Goal: Task Accomplishment & Management: Manage account settings

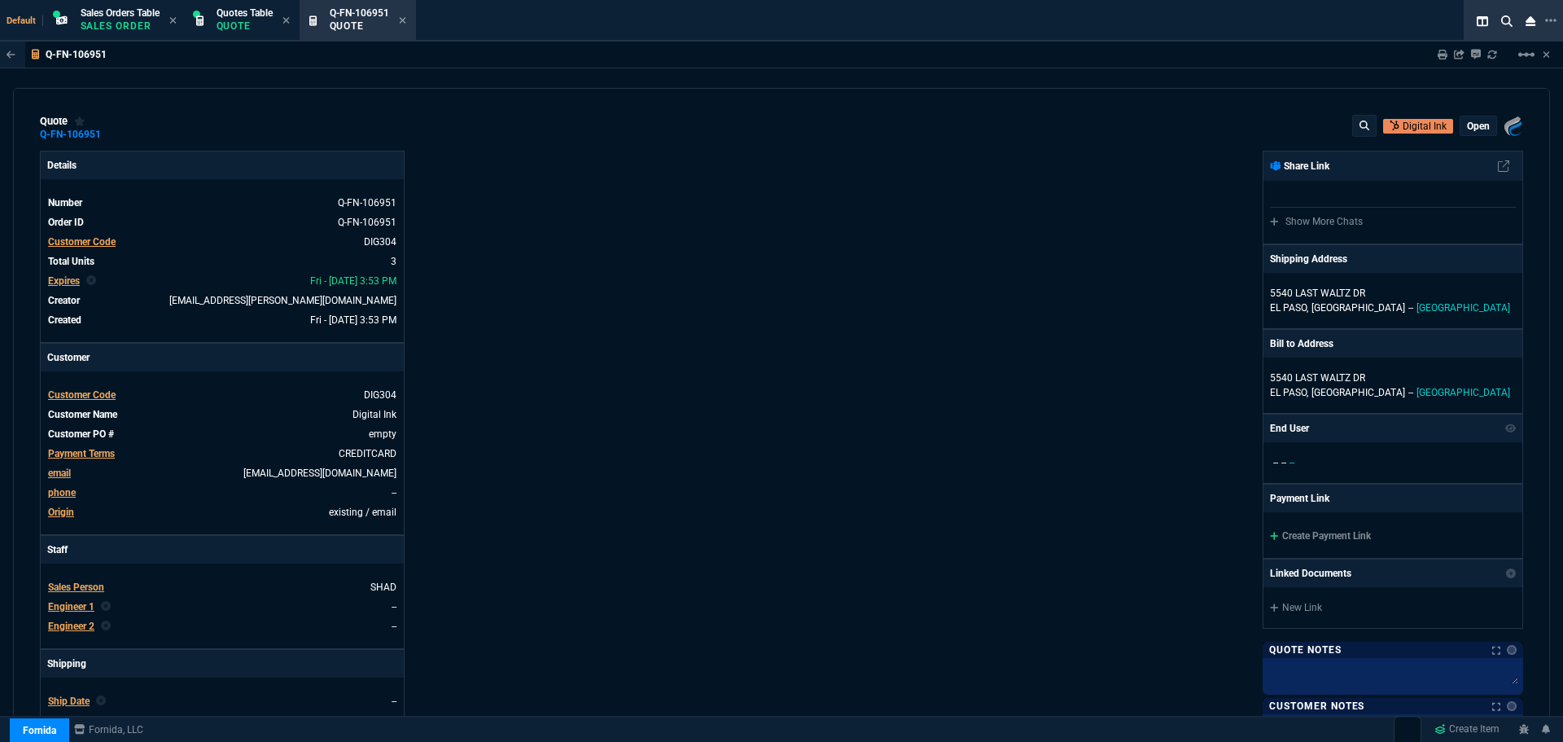
select select "4: SHAD"
click at [230, 22] on p "Quote" at bounding box center [245, 26] width 56 height 13
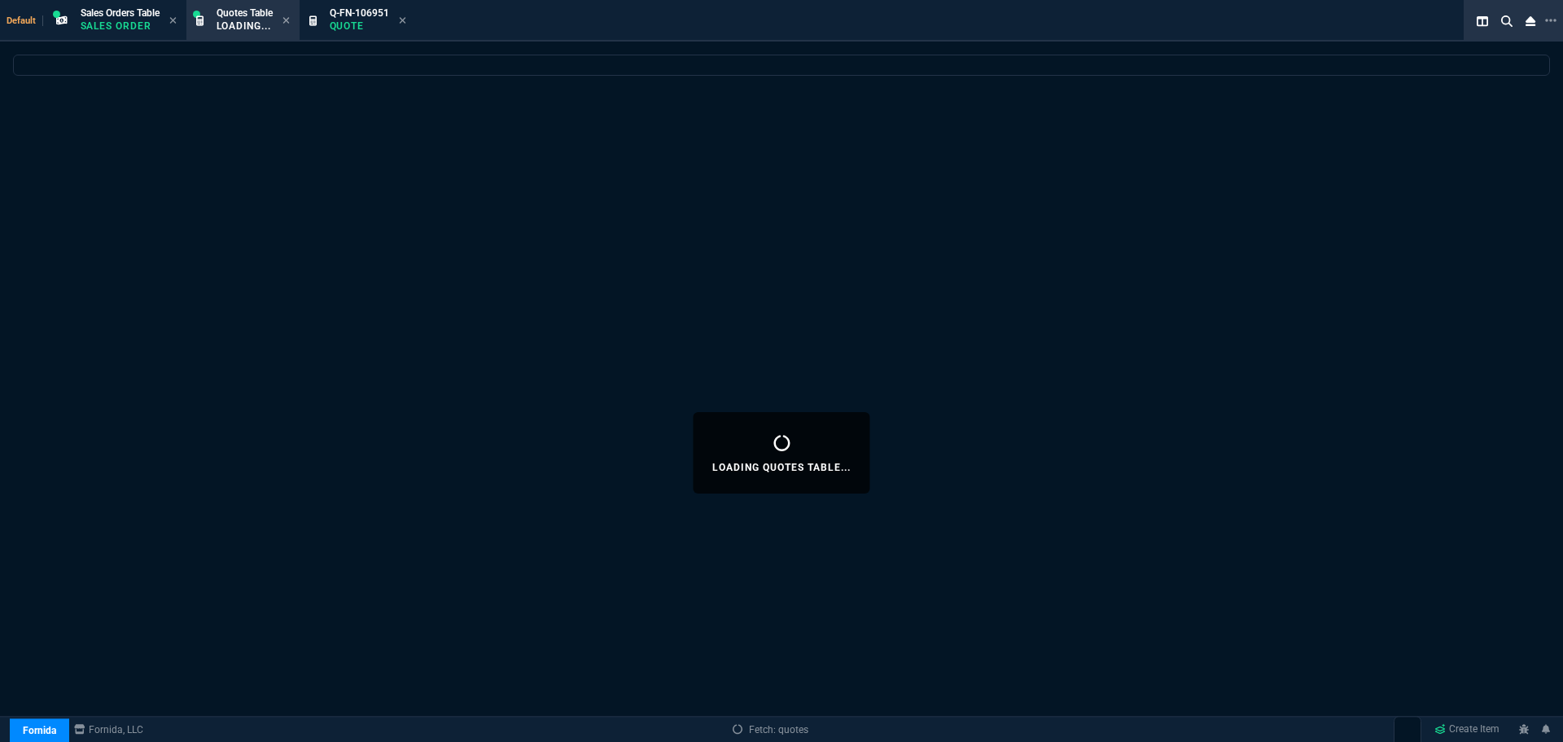
select select
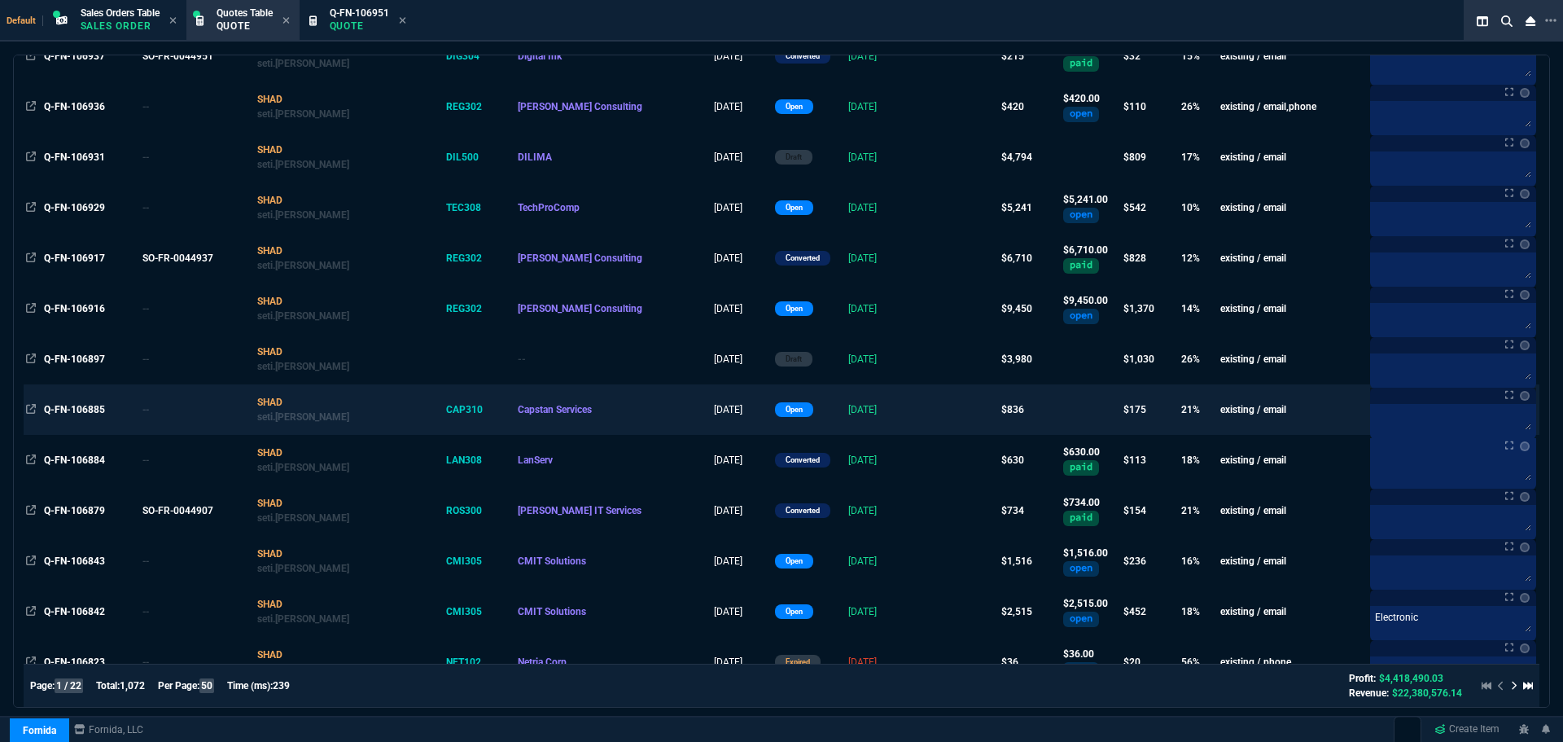
scroll to position [570, 0]
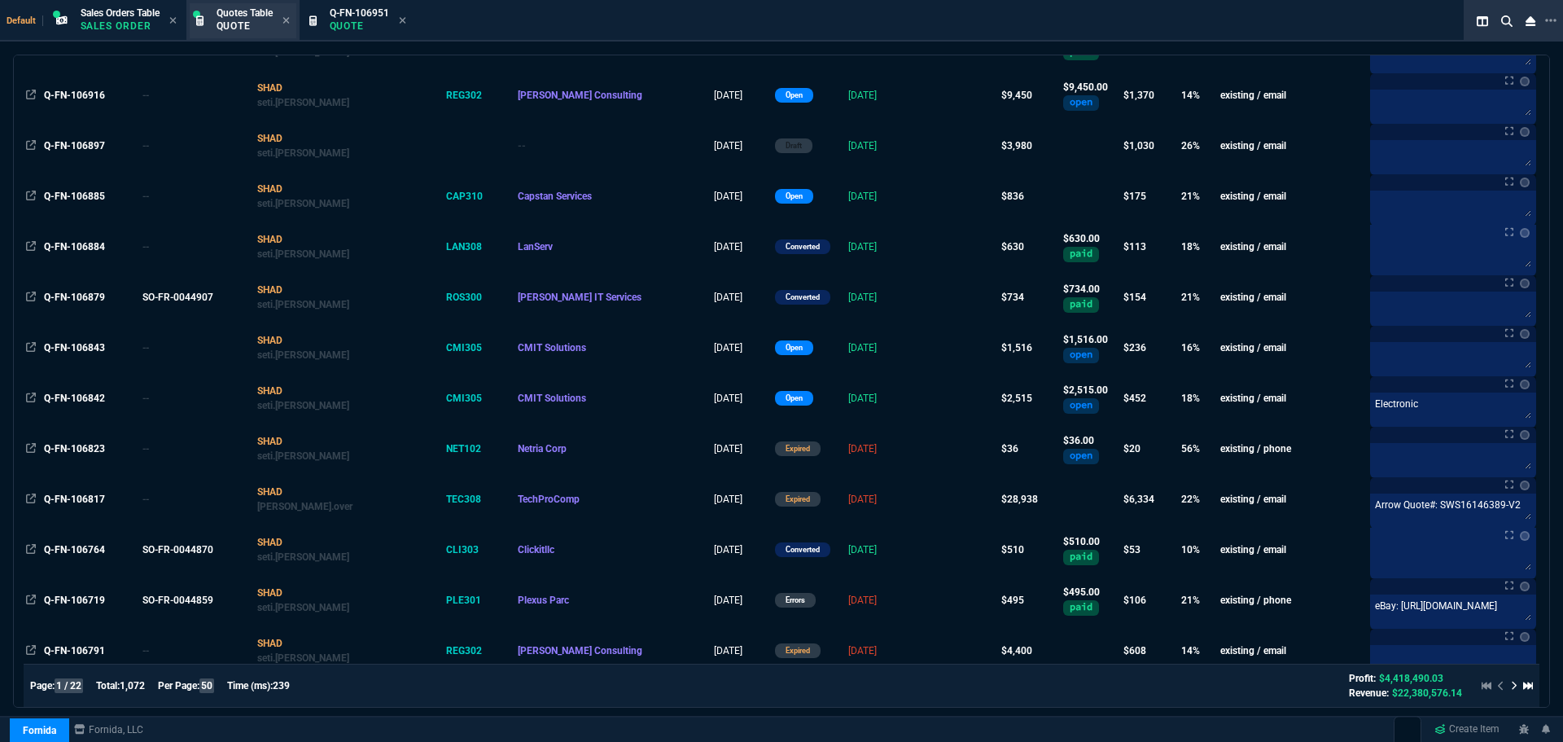
click at [243, 19] on div "Quotes Table Quote" at bounding box center [245, 21] width 56 height 28
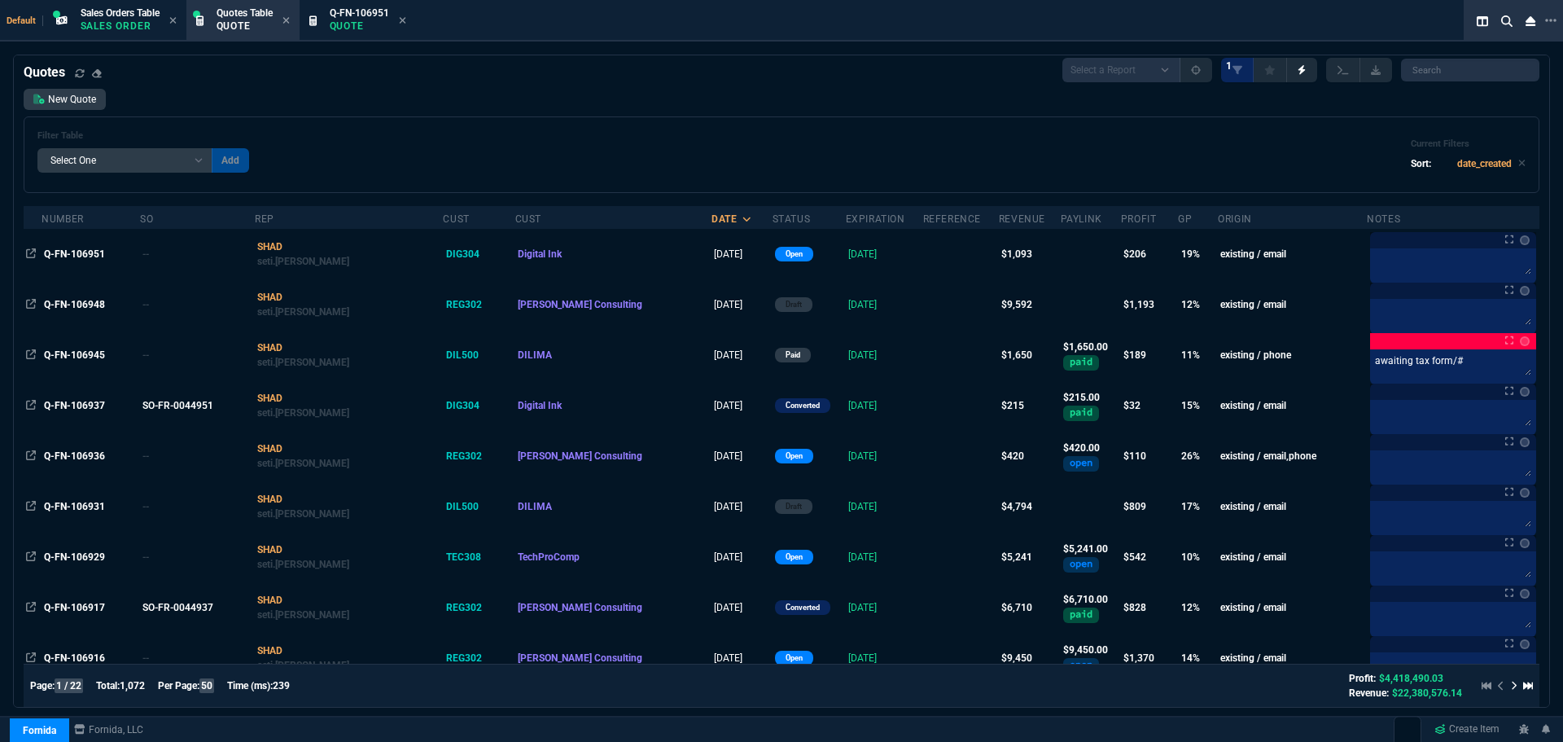
scroll to position [0, 0]
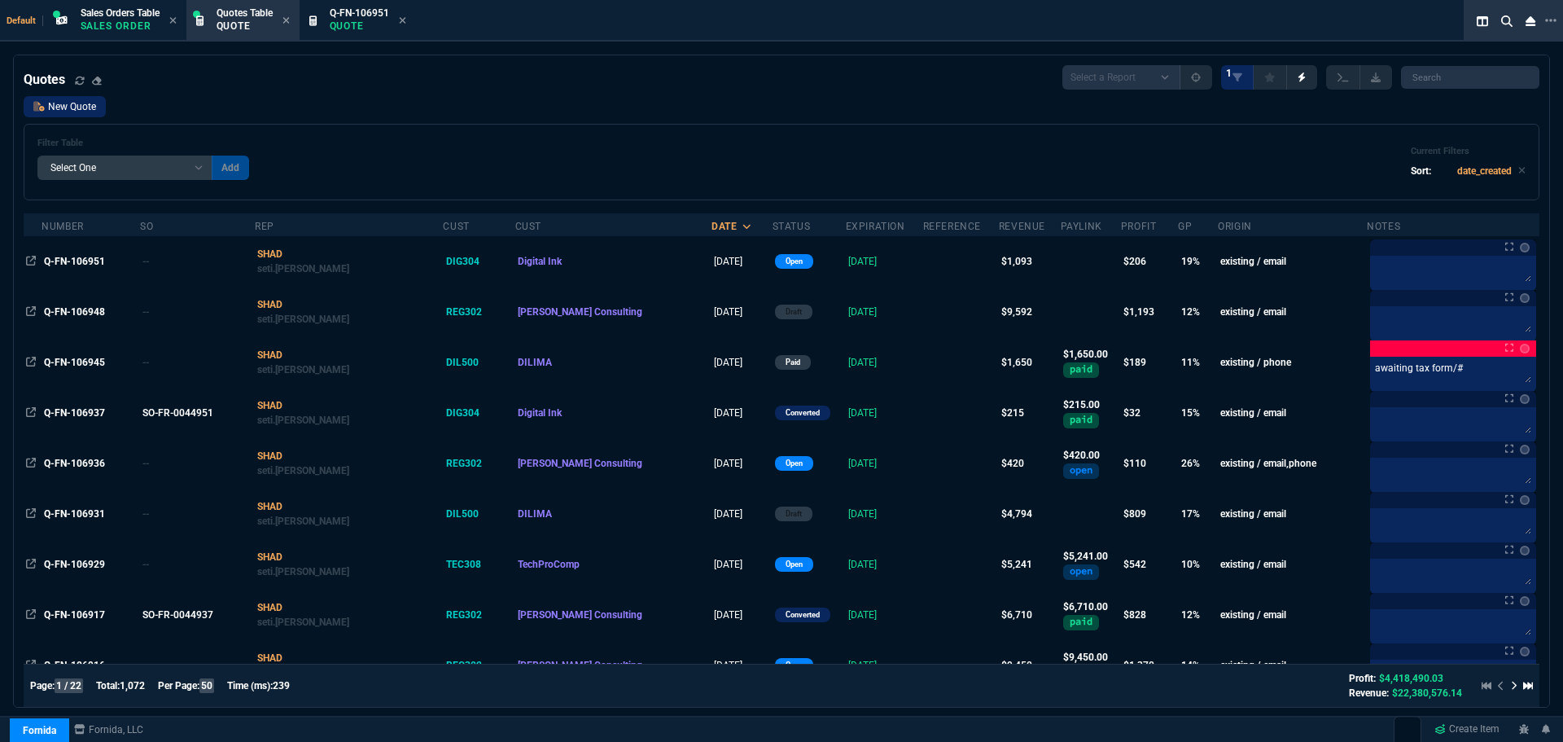
click at [60, 111] on link "New Quote" at bounding box center [65, 106] width 82 height 21
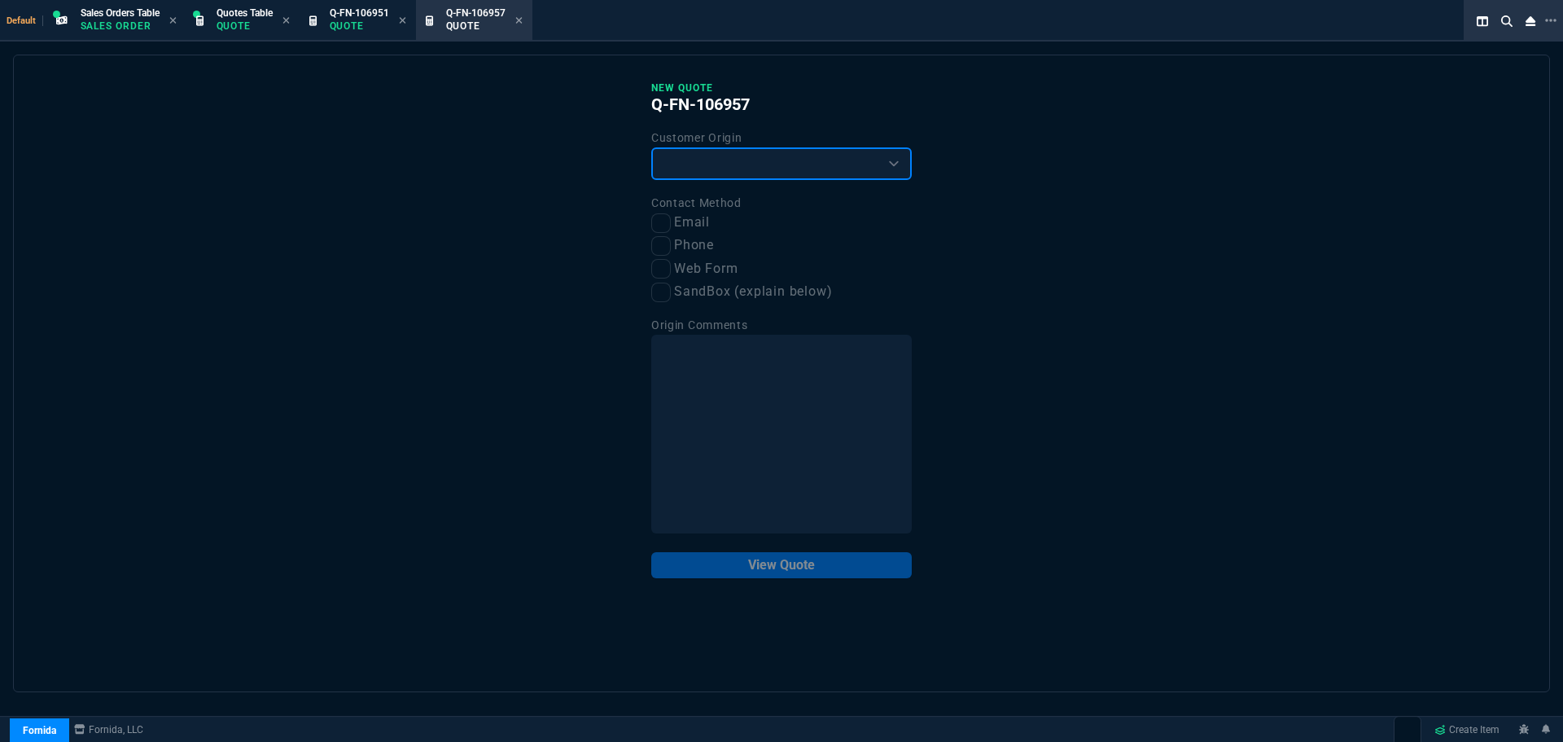
drag, startPoint x: 757, startPoint y: 166, endPoint x: 751, endPoint y: 177, distance: 12.4
click at [757, 166] on select "Existing Customer Amazon Lead (first order) Website Lead (first order) Called (…" at bounding box center [781, 163] width 261 height 33
select select "existing"
click at [651, 148] on select "Existing Customer Amazon Lead (first order) Website Lead (first order) Called (…" at bounding box center [781, 163] width 261 height 33
click at [662, 226] on input "Email" at bounding box center [661, 223] width 20 height 20
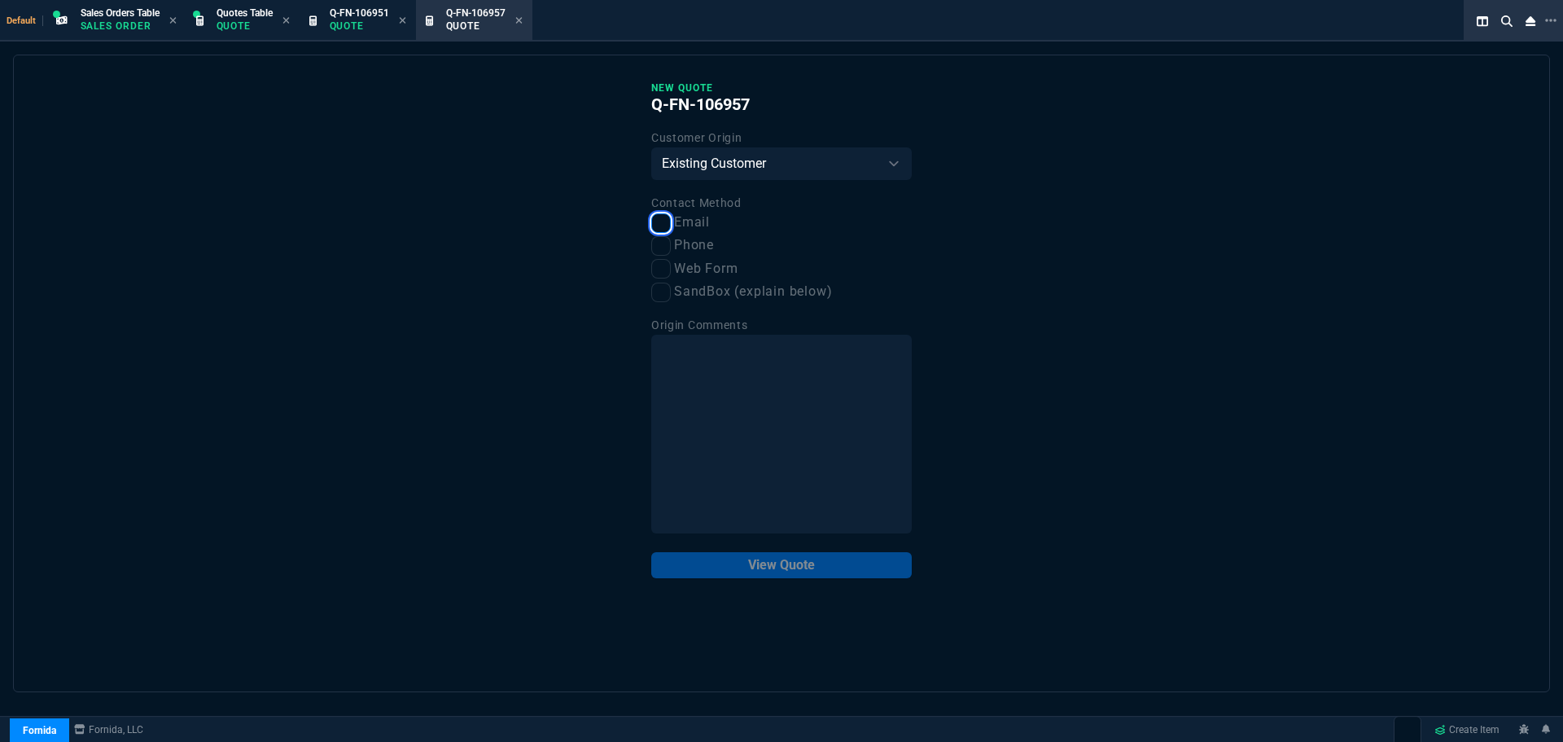
checkbox input "true"
click at [712, 553] on button "View Quote" at bounding box center [781, 565] width 261 height 26
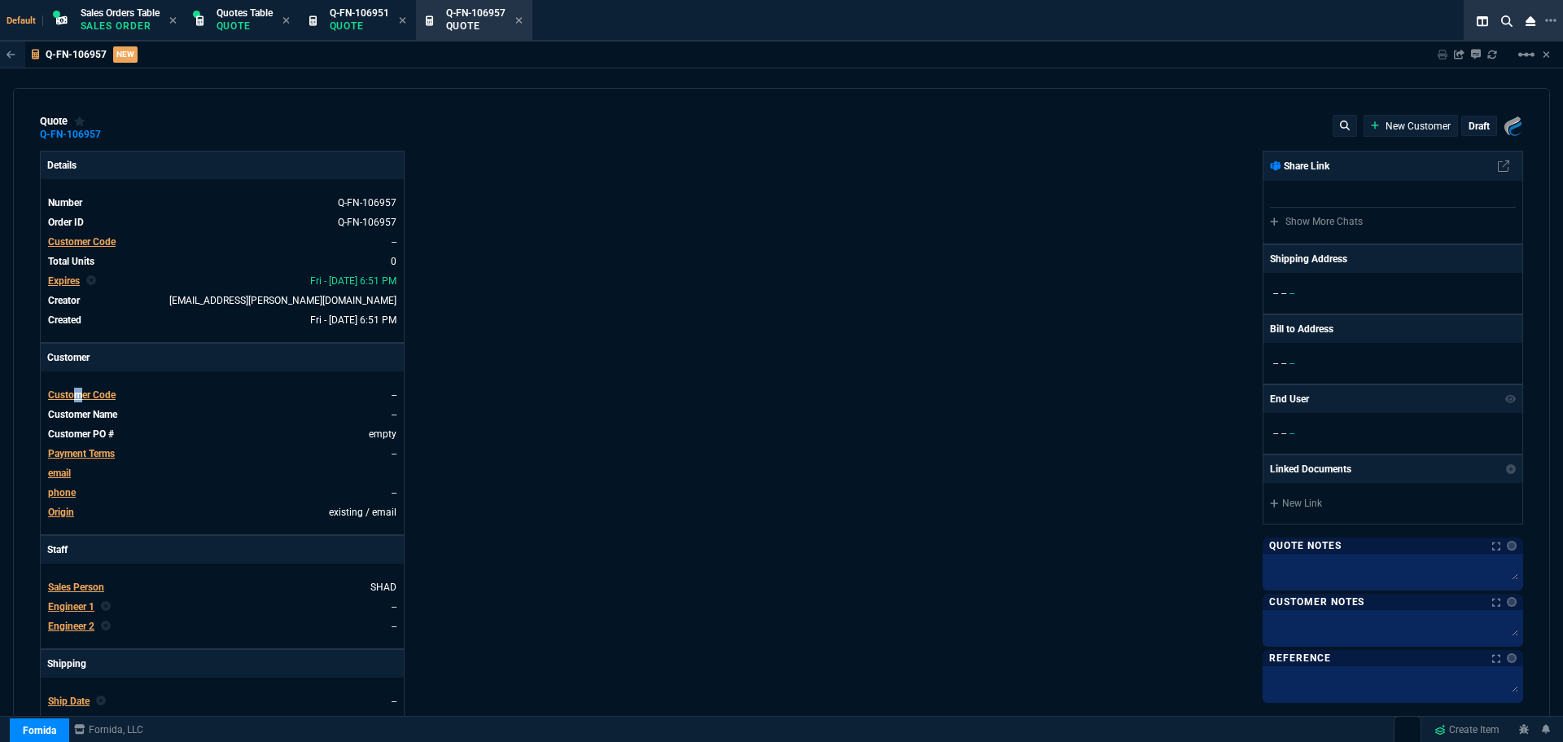
click at [77, 398] on span "Customer Code" at bounding box center [82, 394] width 68 height 11
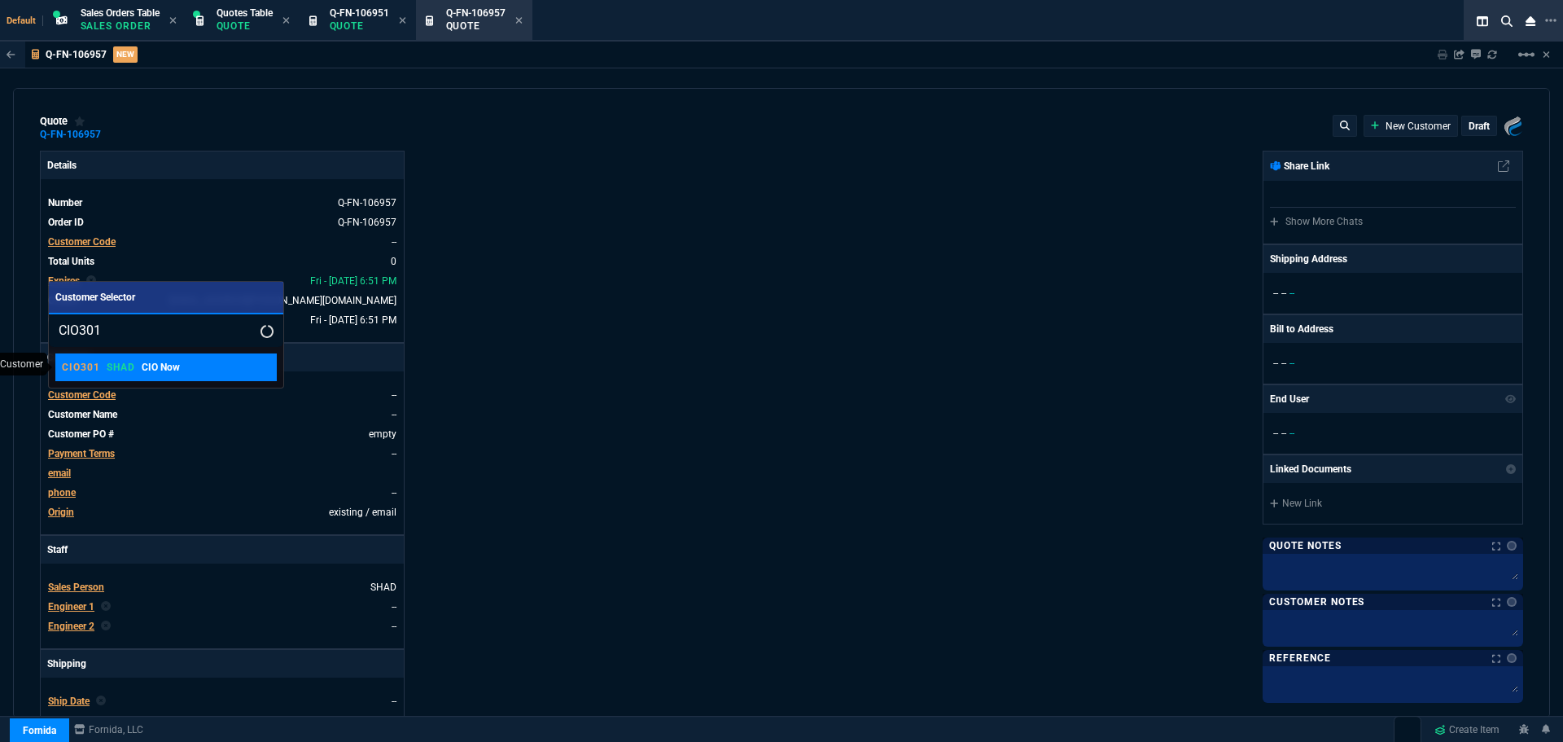
type input "CIO301"
click at [100, 374] on div "CIO301 SHAD CIO Now" at bounding box center [121, 367] width 118 height 15
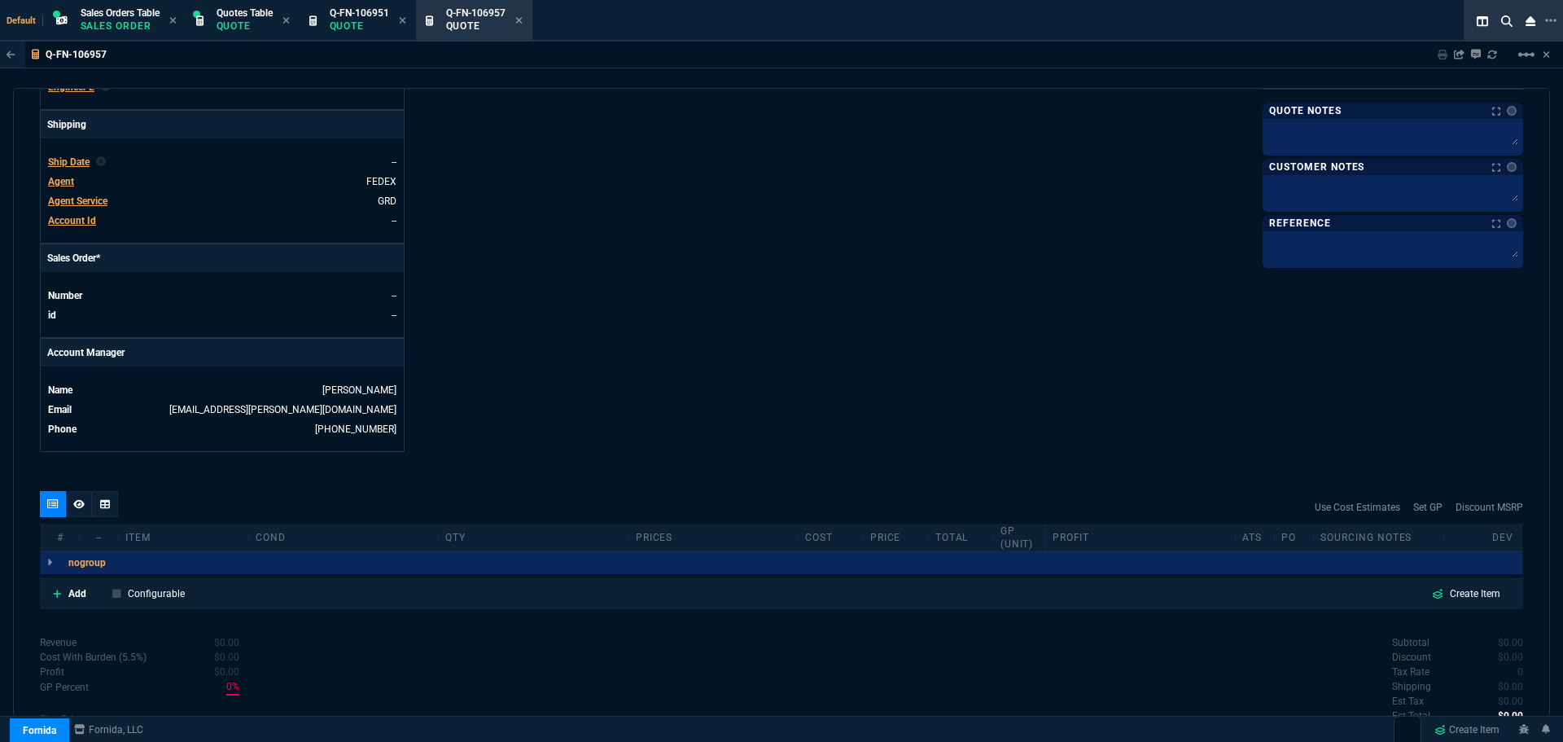
scroll to position [623, 0]
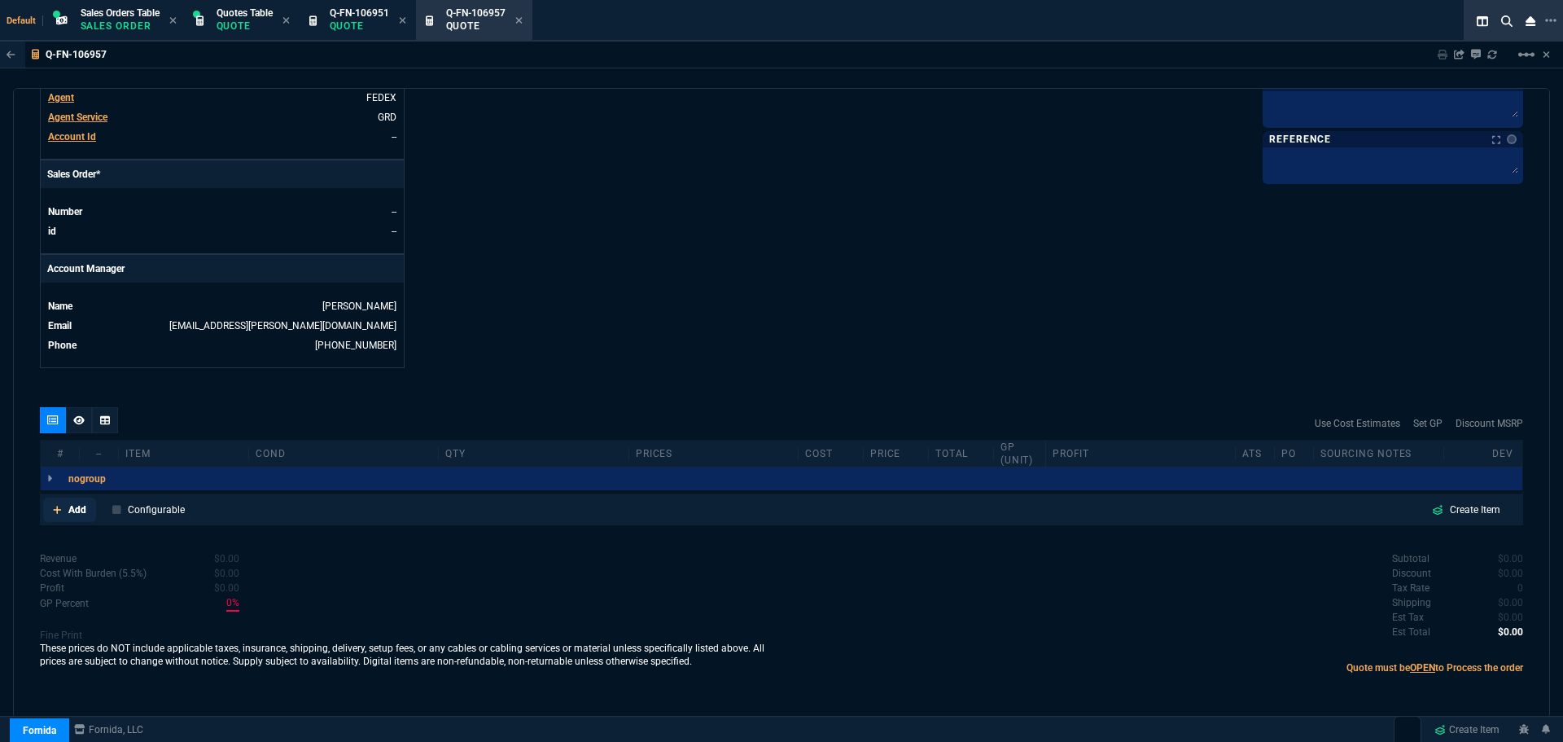
click at [75, 511] on p "Add" at bounding box center [77, 509] width 18 height 15
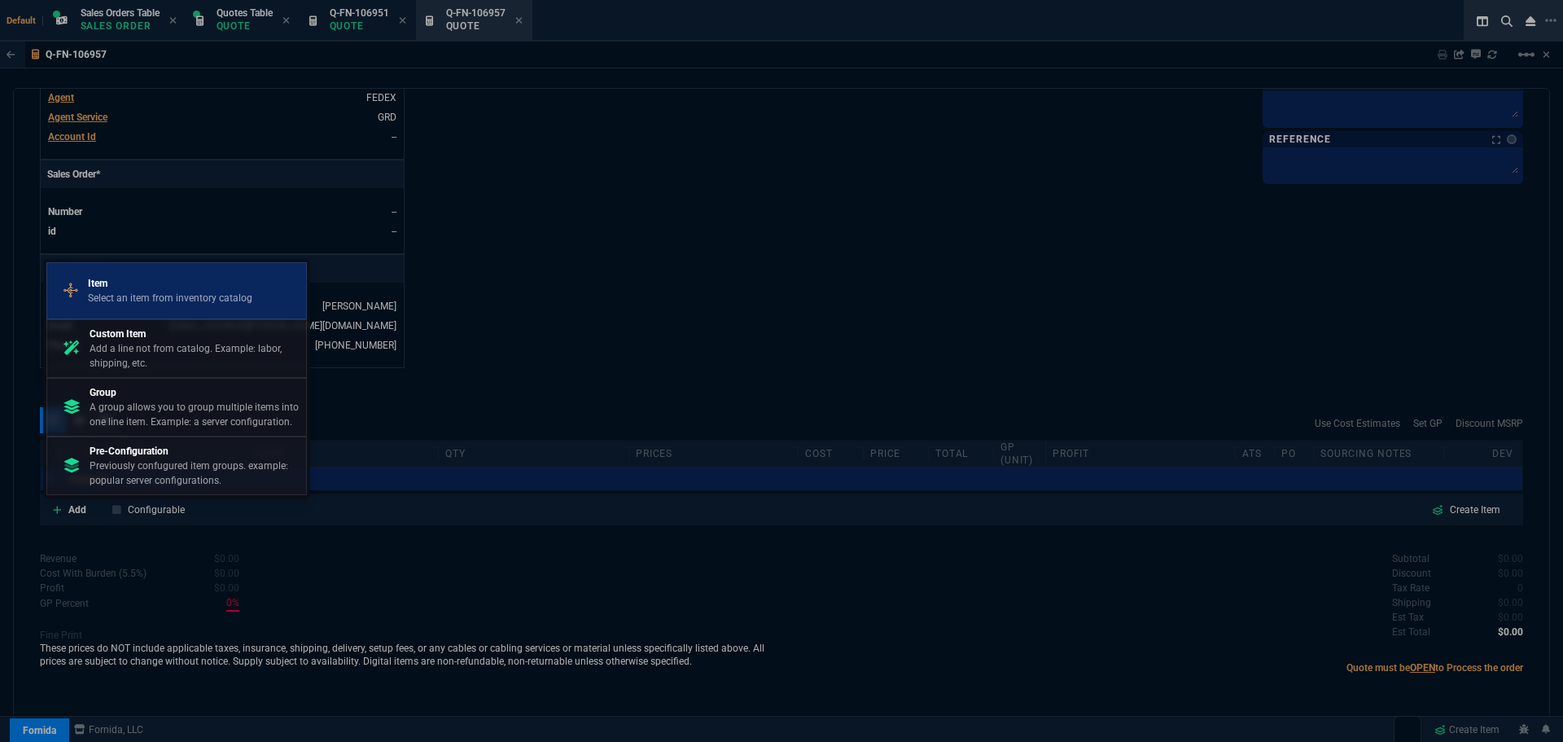
click at [138, 286] on p "Item" at bounding box center [170, 283] width 164 height 15
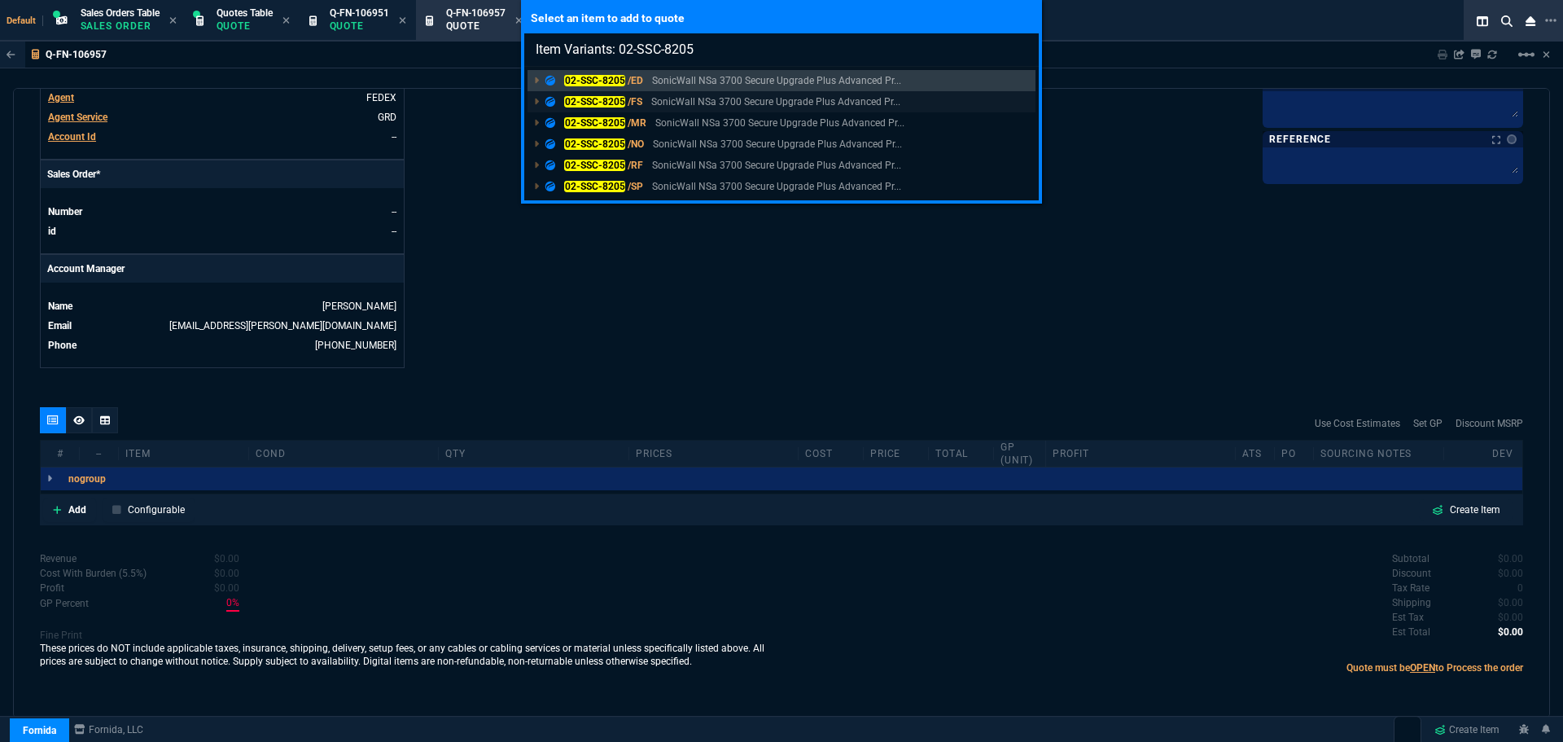
type input "Item Variants: 02-SSC-8205"
click at [599, 103] on mark "02-SSC-8205" at bounding box center [594, 101] width 61 height 11
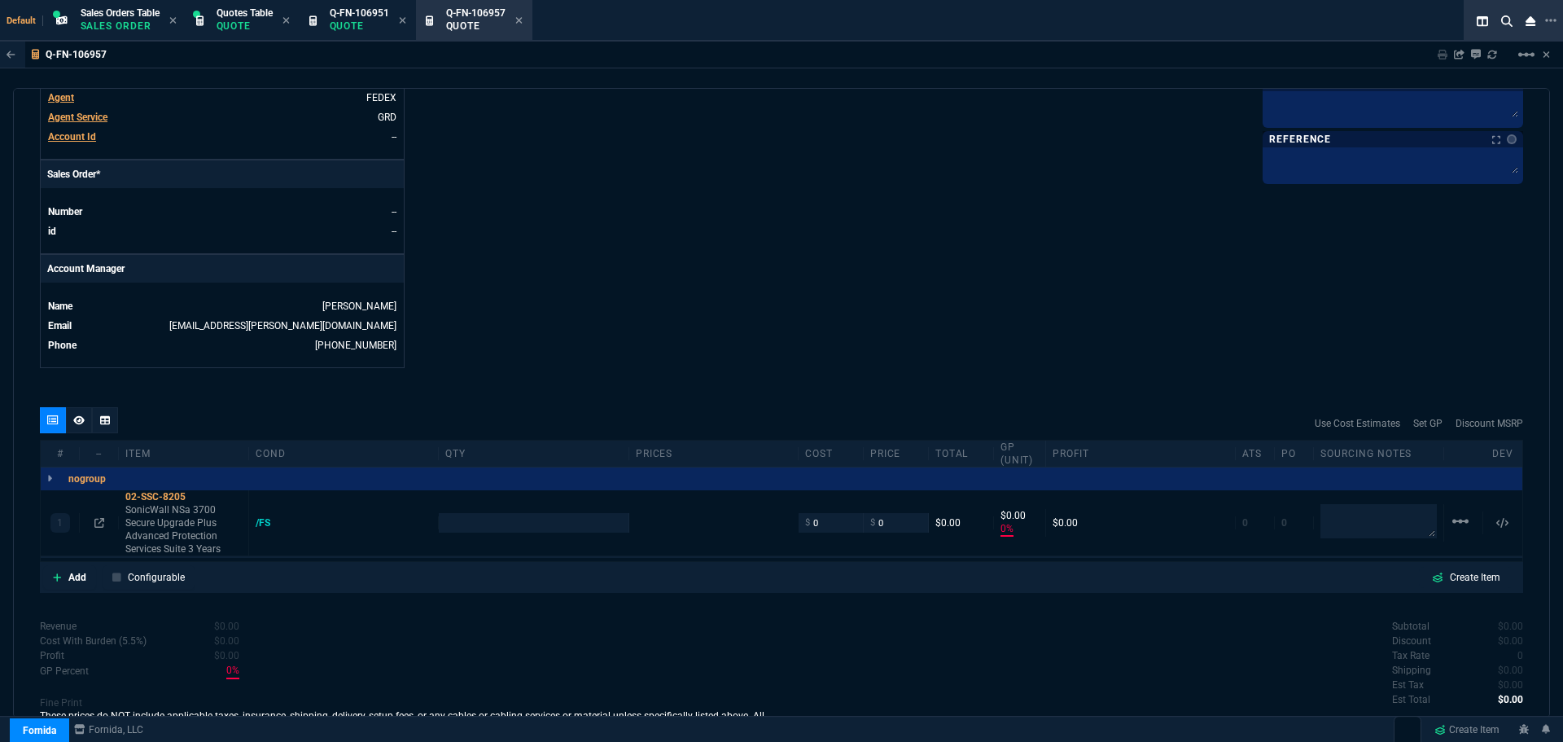
scroll to position [606, 0]
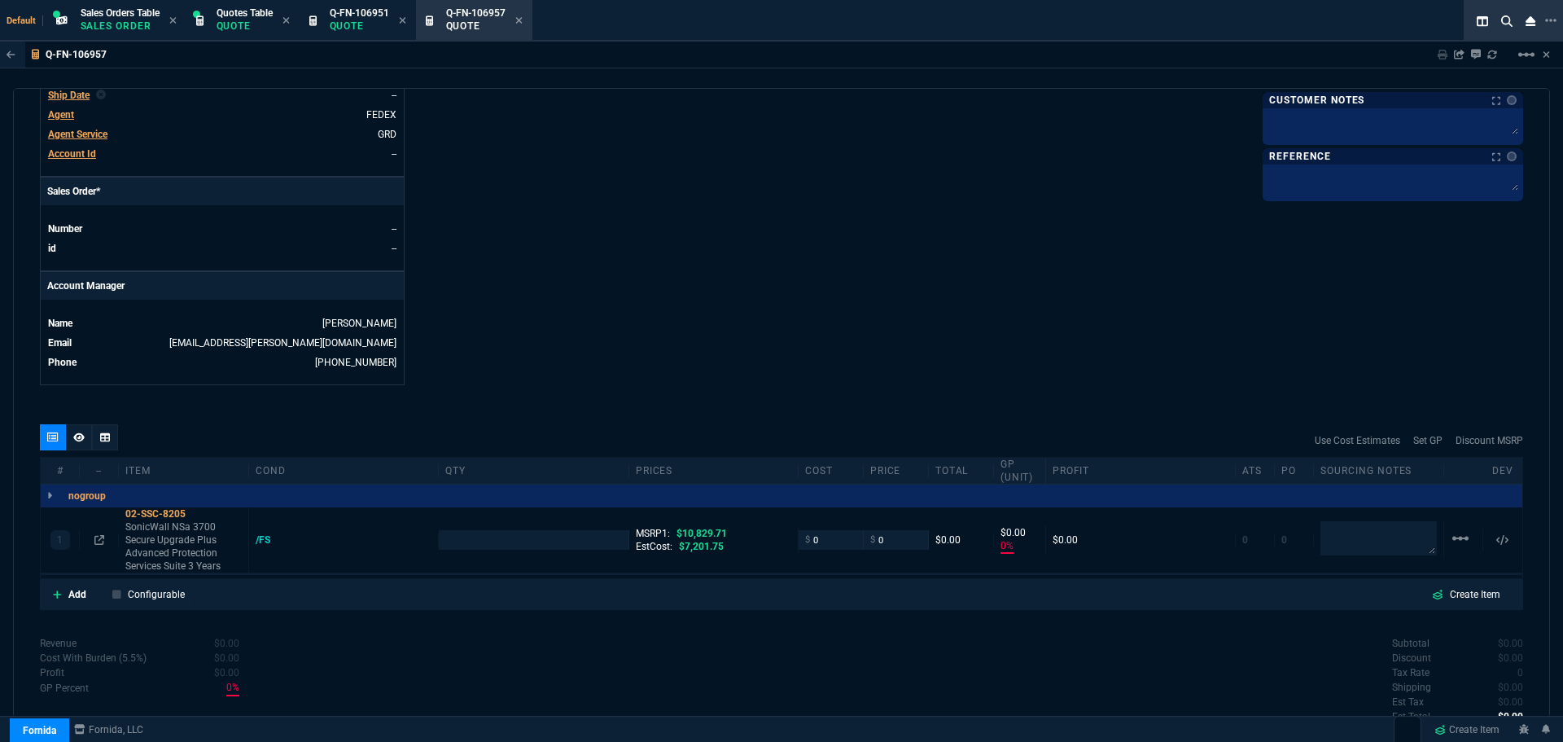
type input "0"
type input "100"
click at [75, 594] on p "Add" at bounding box center [77, 594] width 18 height 15
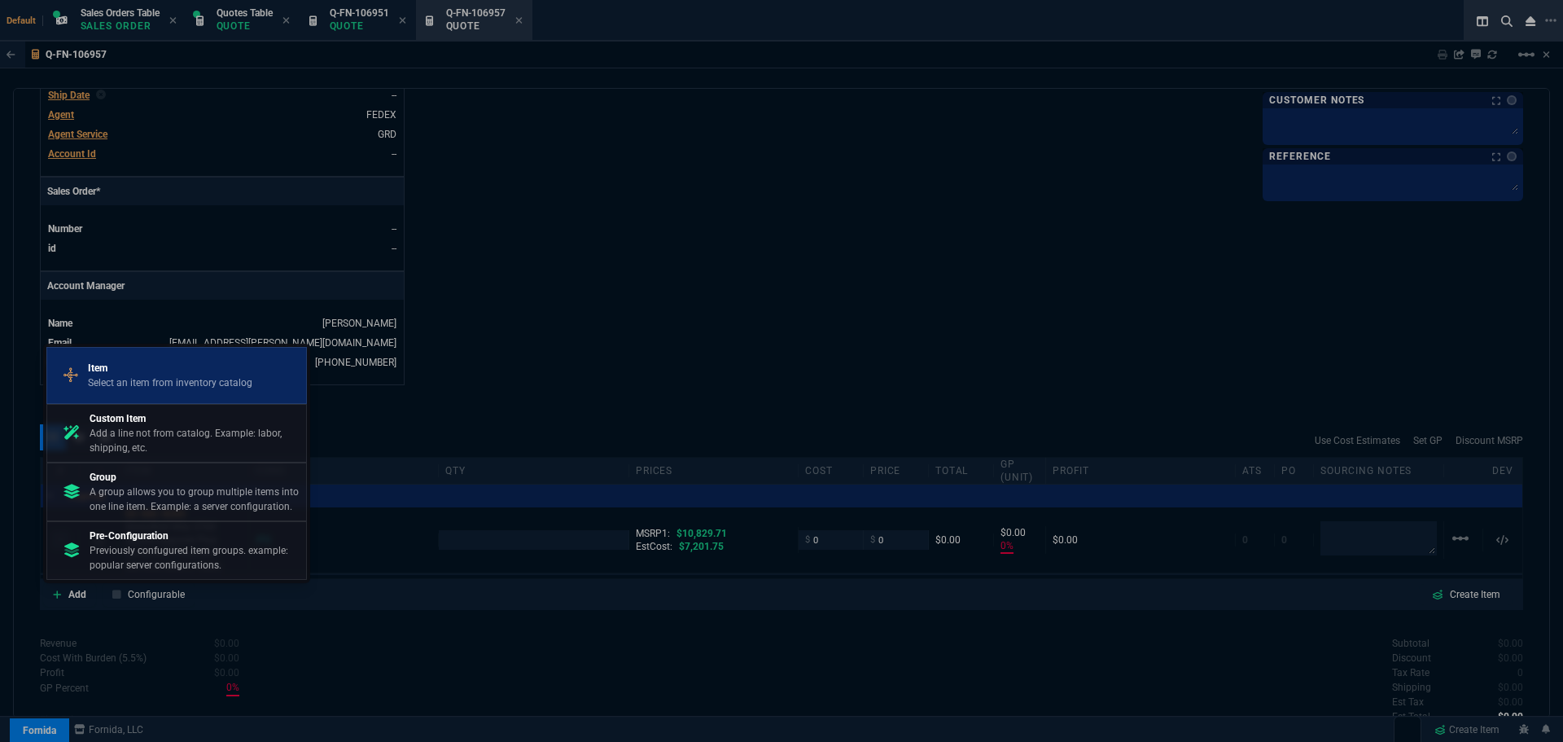
click at [147, 372] on p "Item" at bounding box center [170, 368] width 164 height 15
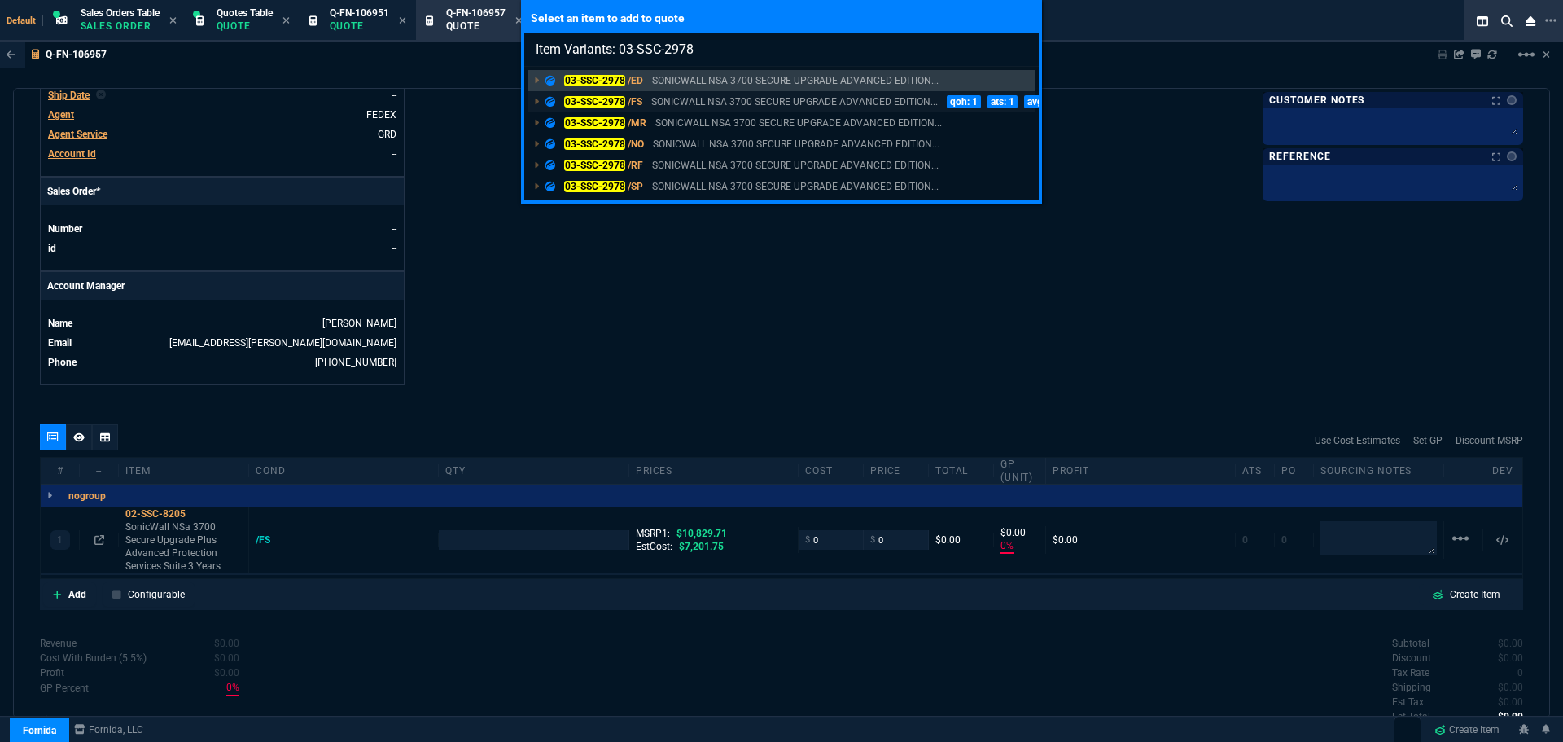
type input "Item Variants: 03-SSC-2978"
click at [603, 96] on mark "03-SSC-2978" at bounding box center [594, 101] width 61 height 11
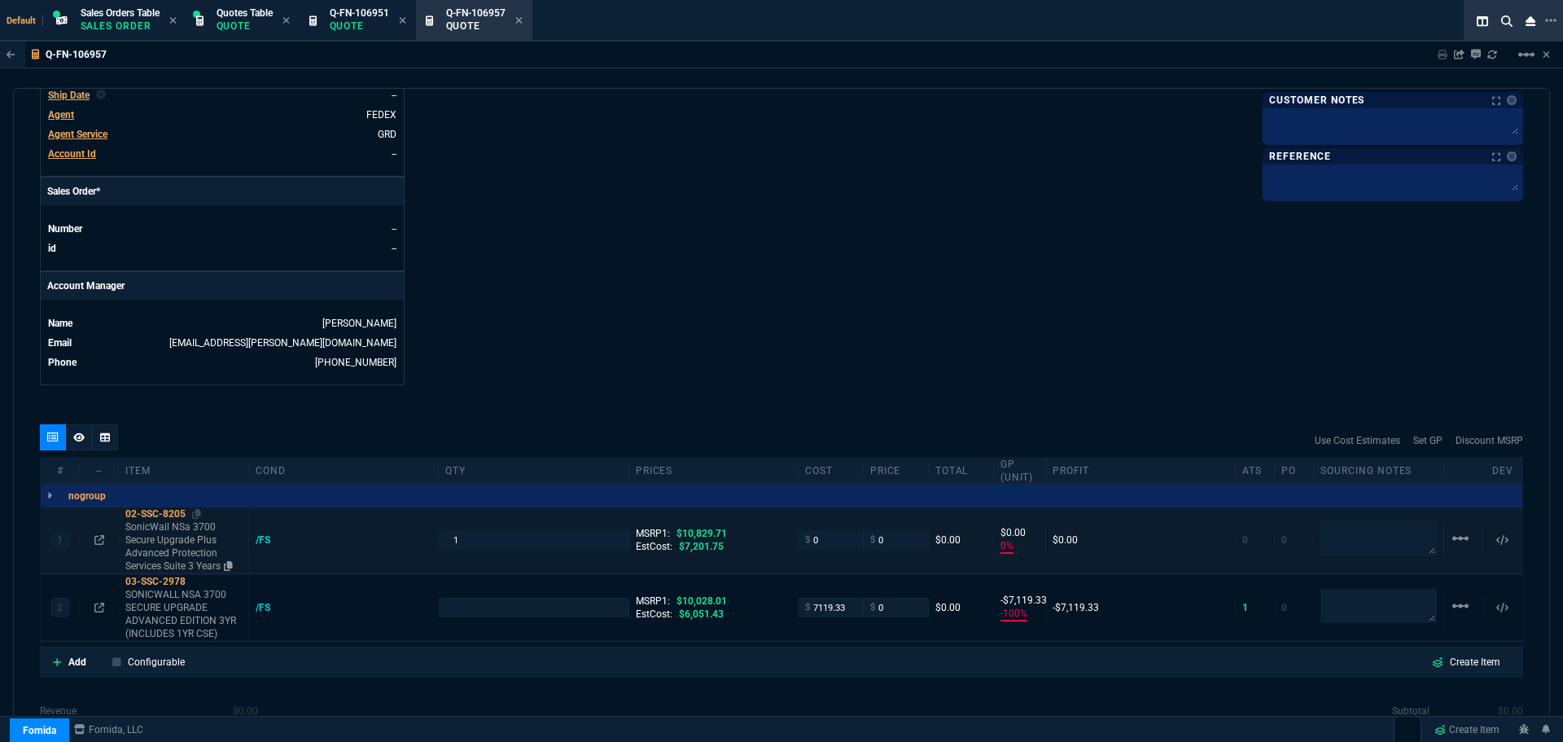
type input "0"
type input "-100"
type input "-7119"
type input "100"
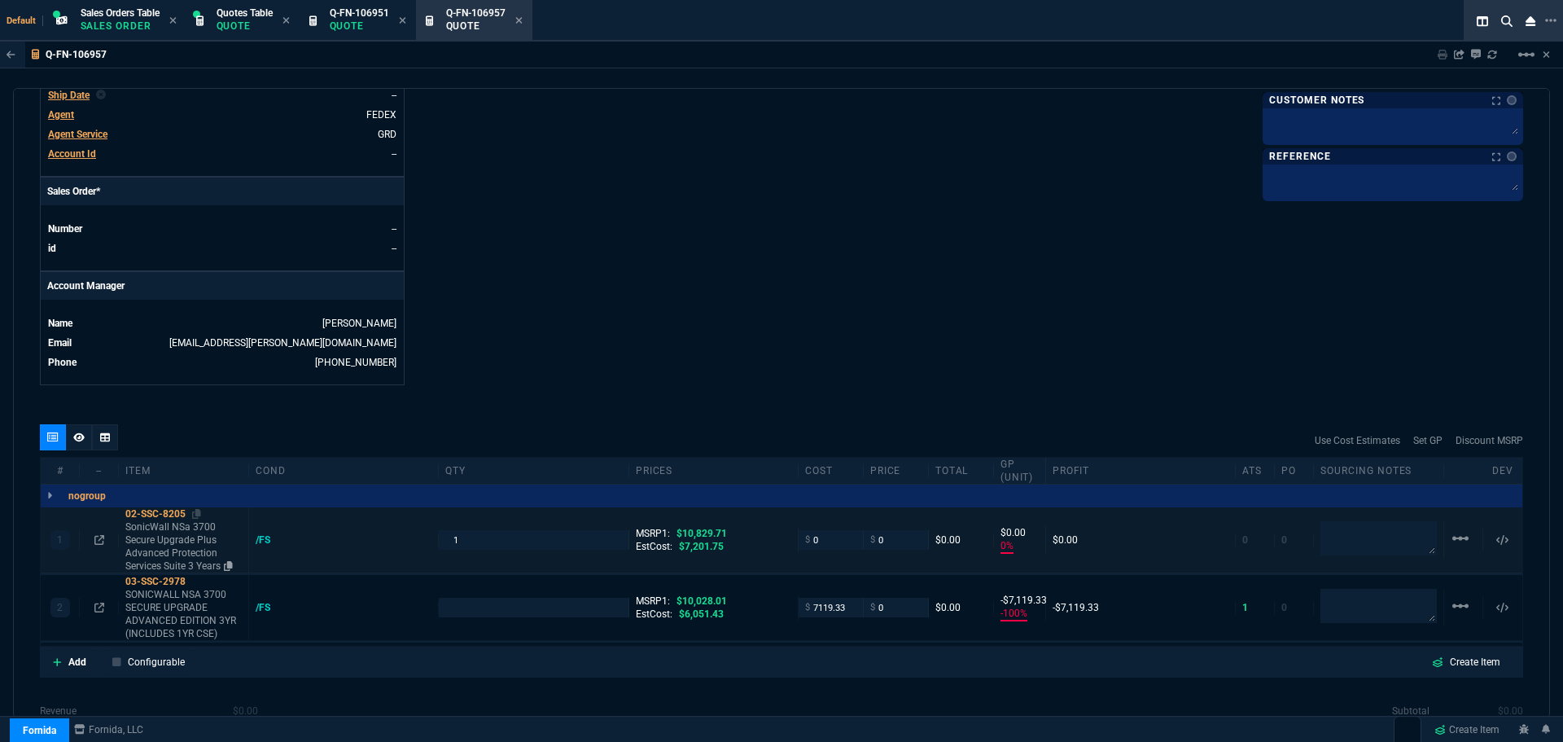
type input "100"
click at [1455, 537] on mat-icon "linear_scale" at bounding box center [1461, 538] width 20 height 20
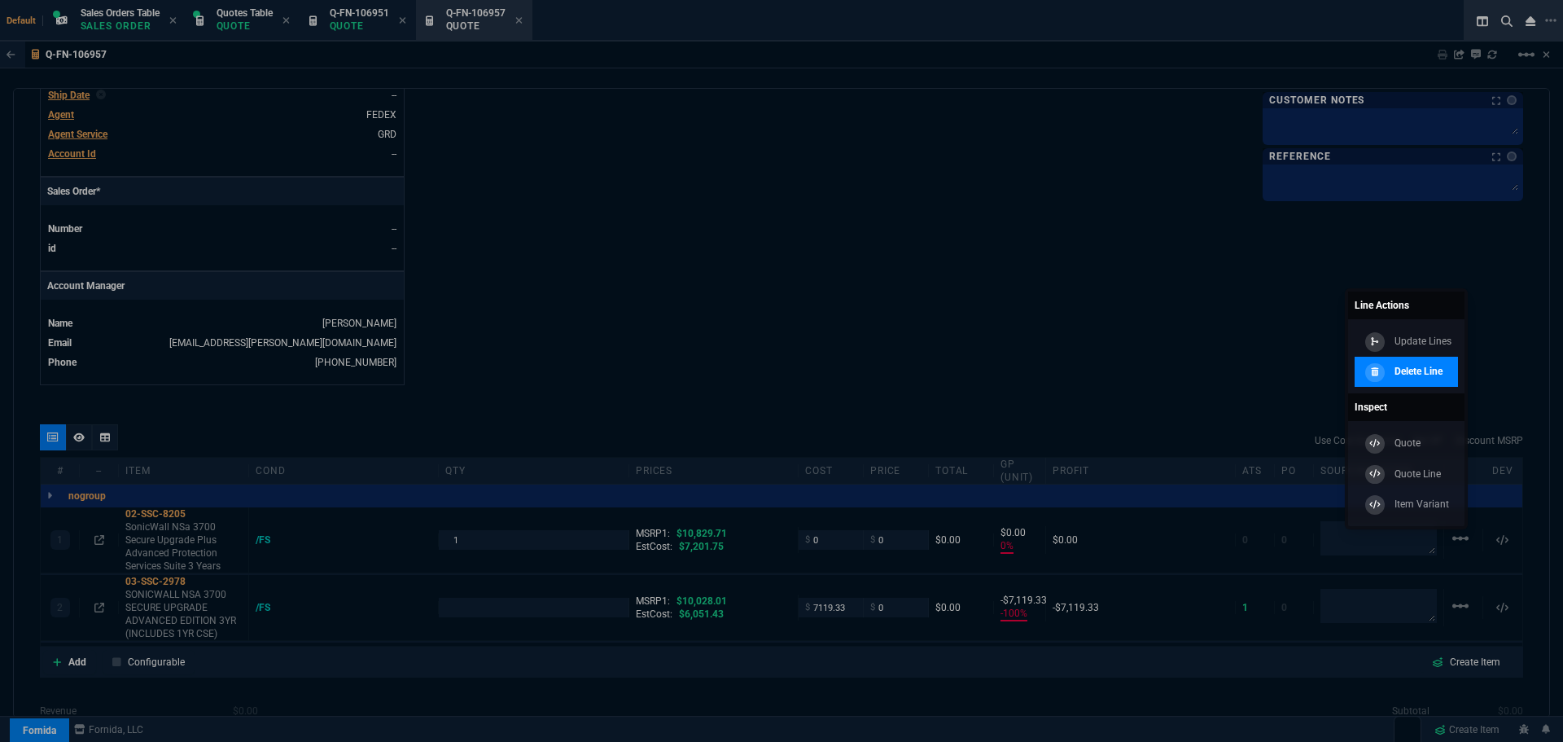
click at [1411, 371] on p "Delete Line" at bounding box center [1419, 371] width 48 height 15
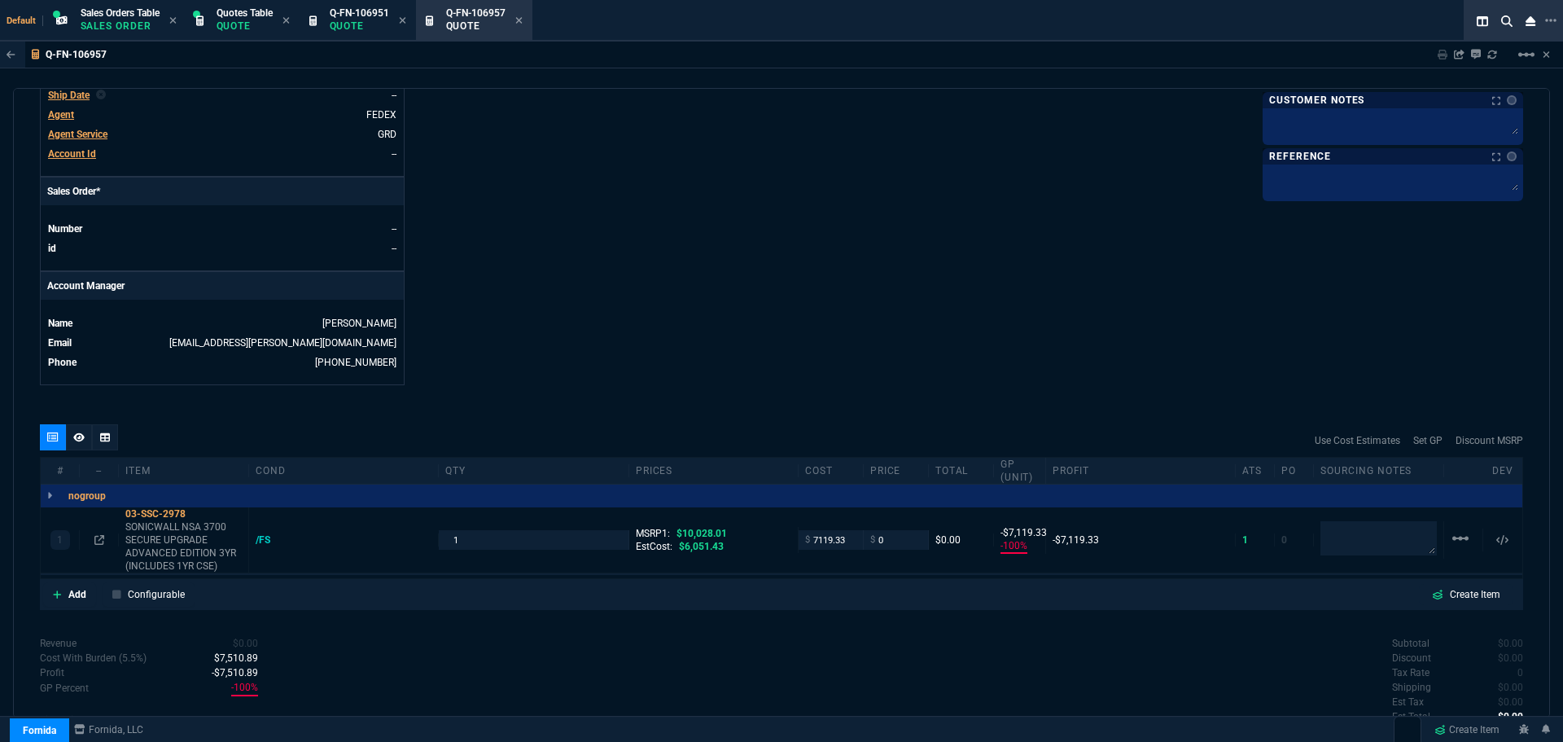
type input "-100"
type input "-7119"
type input "100"
click at [101, 537] on icon at bounding box center [99, 540] width 10 height 10
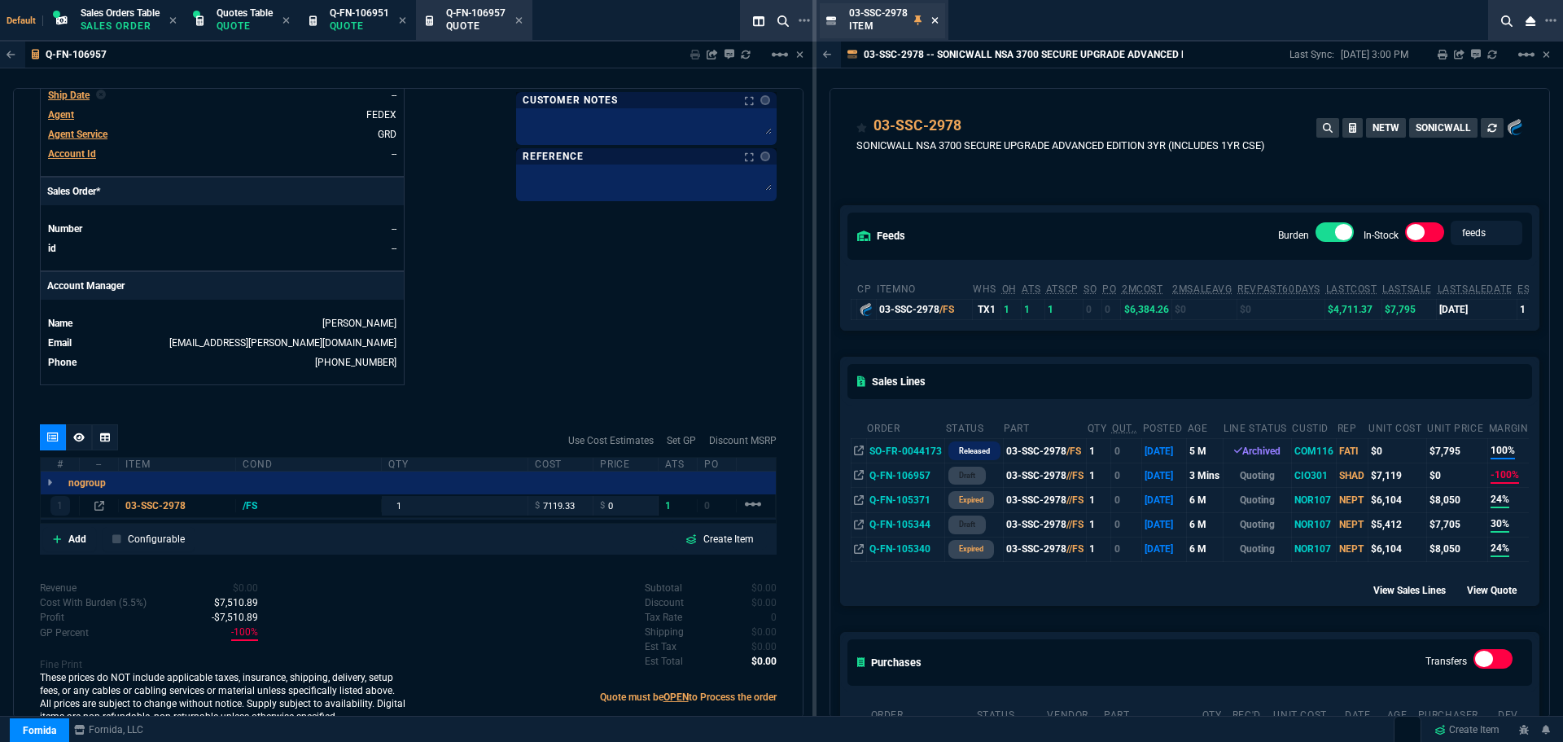
click at [936, 20] on icon at bounding box center [934, 20] width 7 height 7
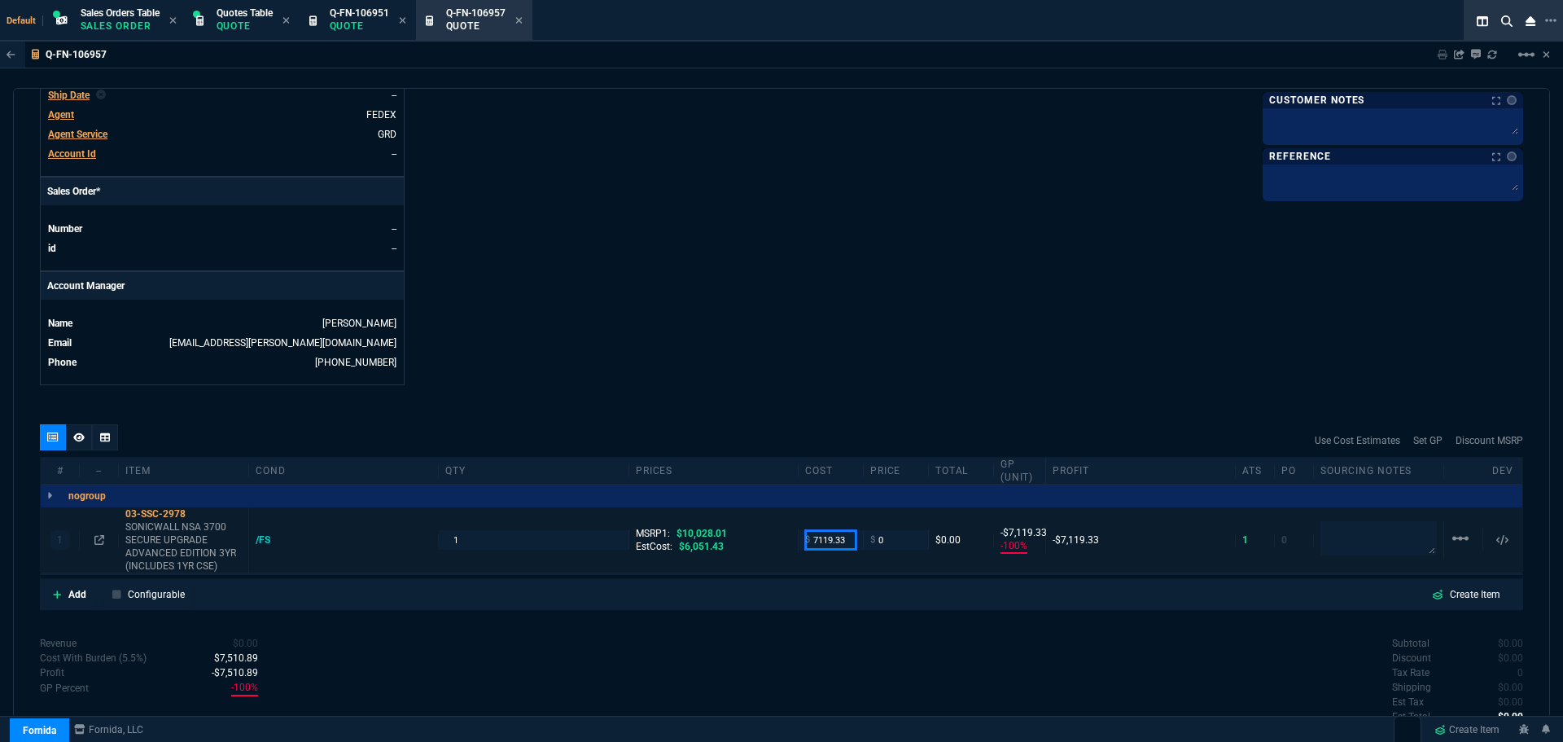
click at [837, 537] on input "7119.33" at bounding box center [830, 539] width 51 height 19
type input "6385"
click at [200, 515] on icon at bounding box center [196, 514] width 9 height 10
type input "-6385"
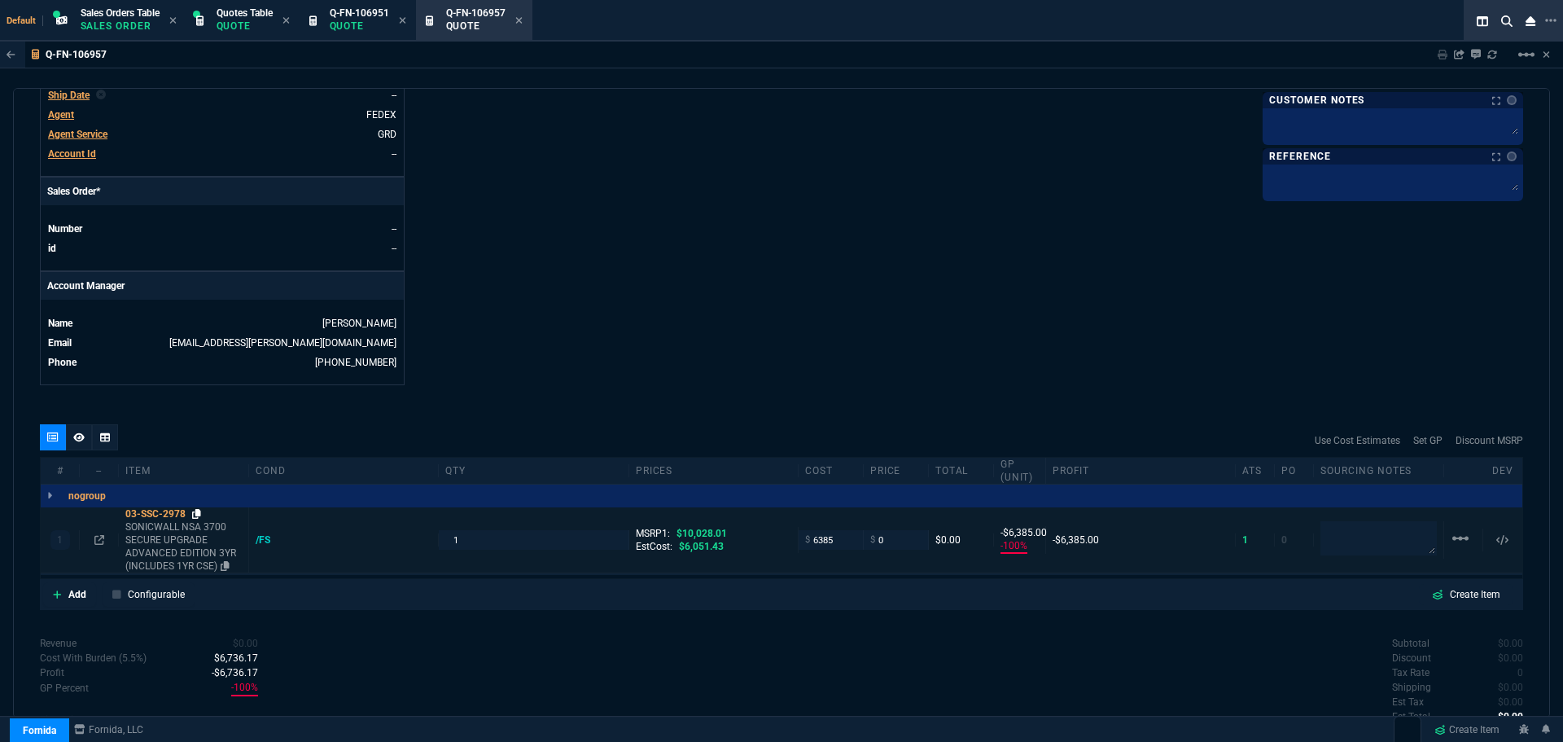
click at [197, 514] on icon at bounding box center [196, 514] width 9 height 10
click at [131, 509] on div "03-SSC-2978" at bounding box center [183, 513] width 116 height 13
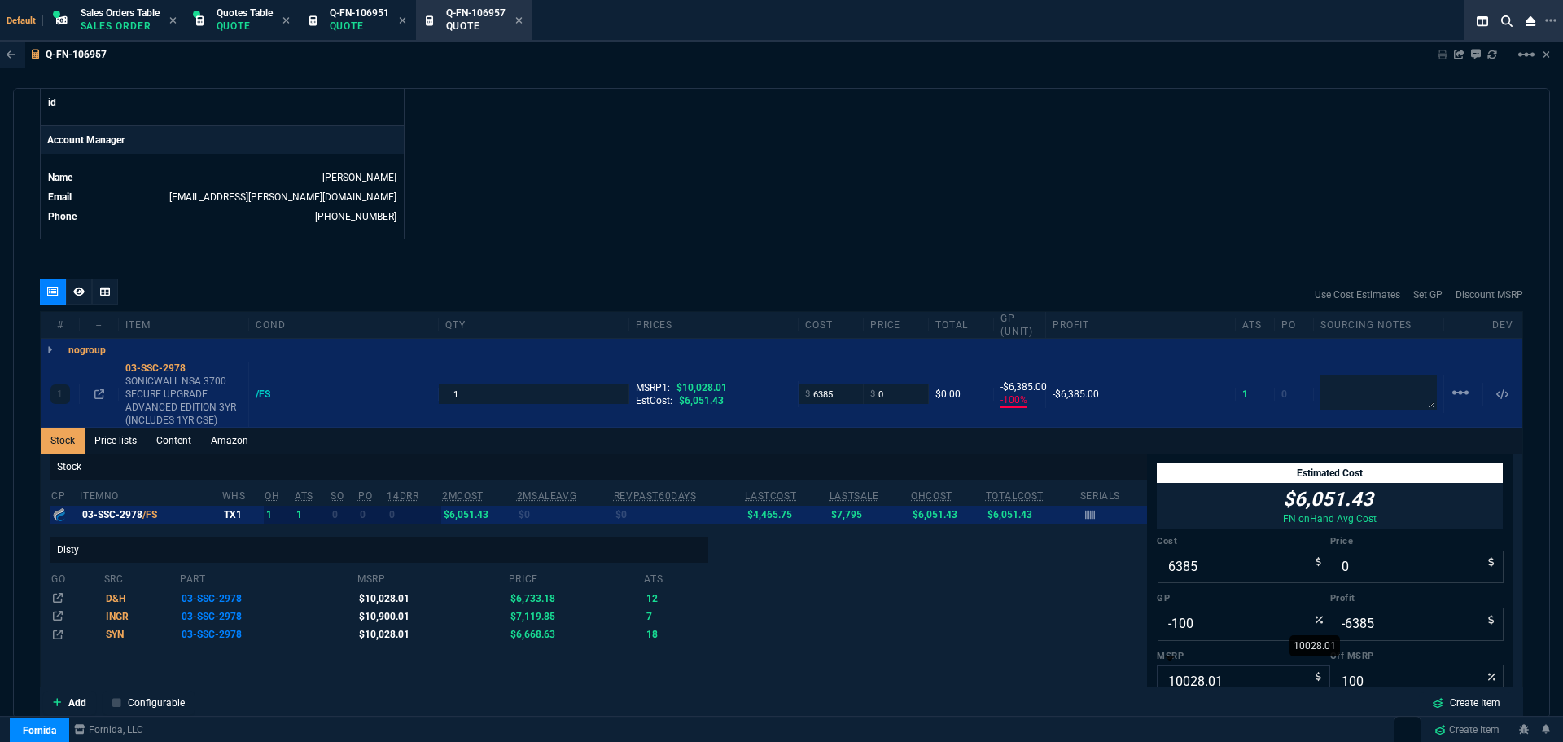
scroll to position [931, 0]
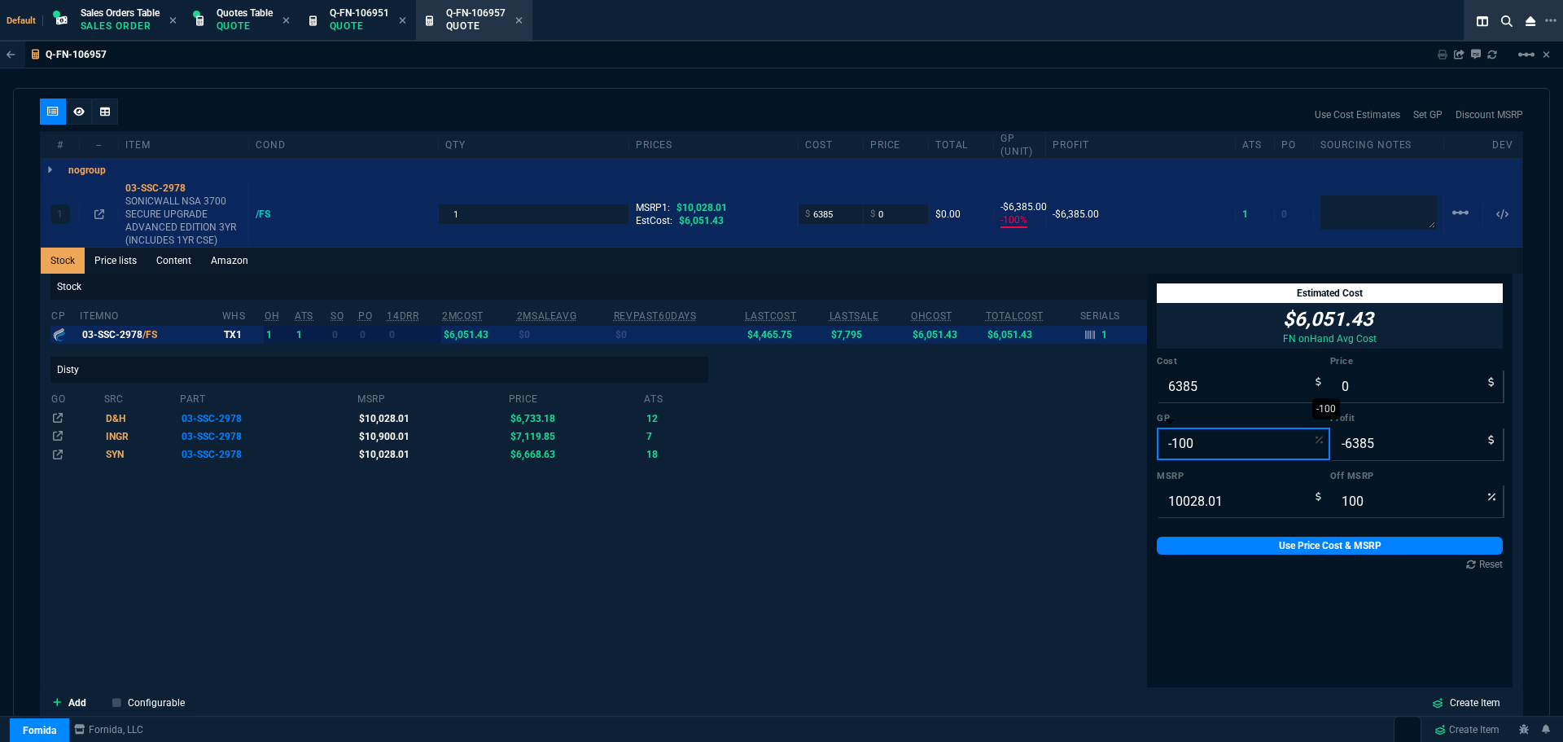
click at [1204, 440] on input "-100" at bounding box center [1243, 443] width 173 height 33
type input "2"
type input "6515"
type input "130"
type input "35"
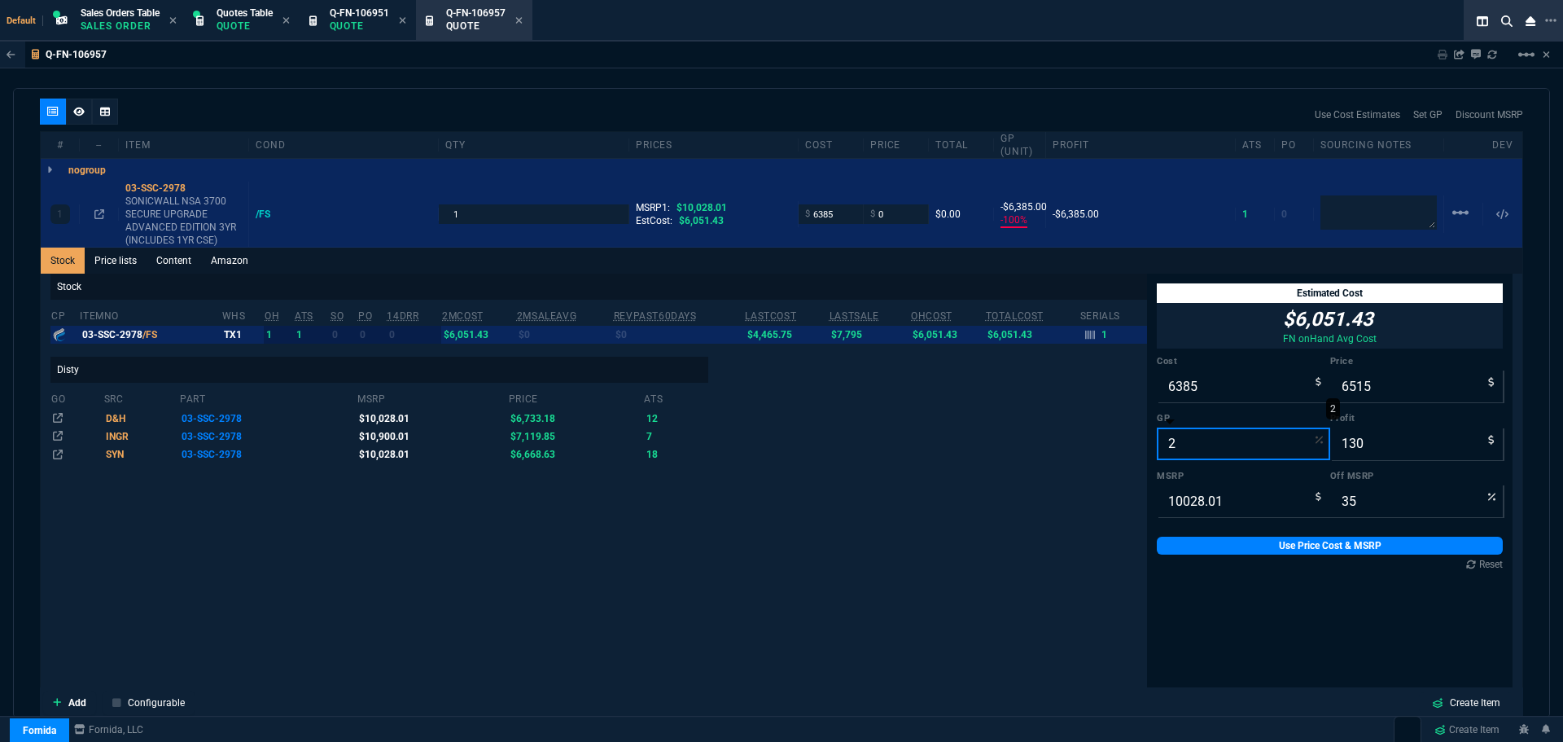
type input "25"
type input "8513"
type input "2128"
type input "15"
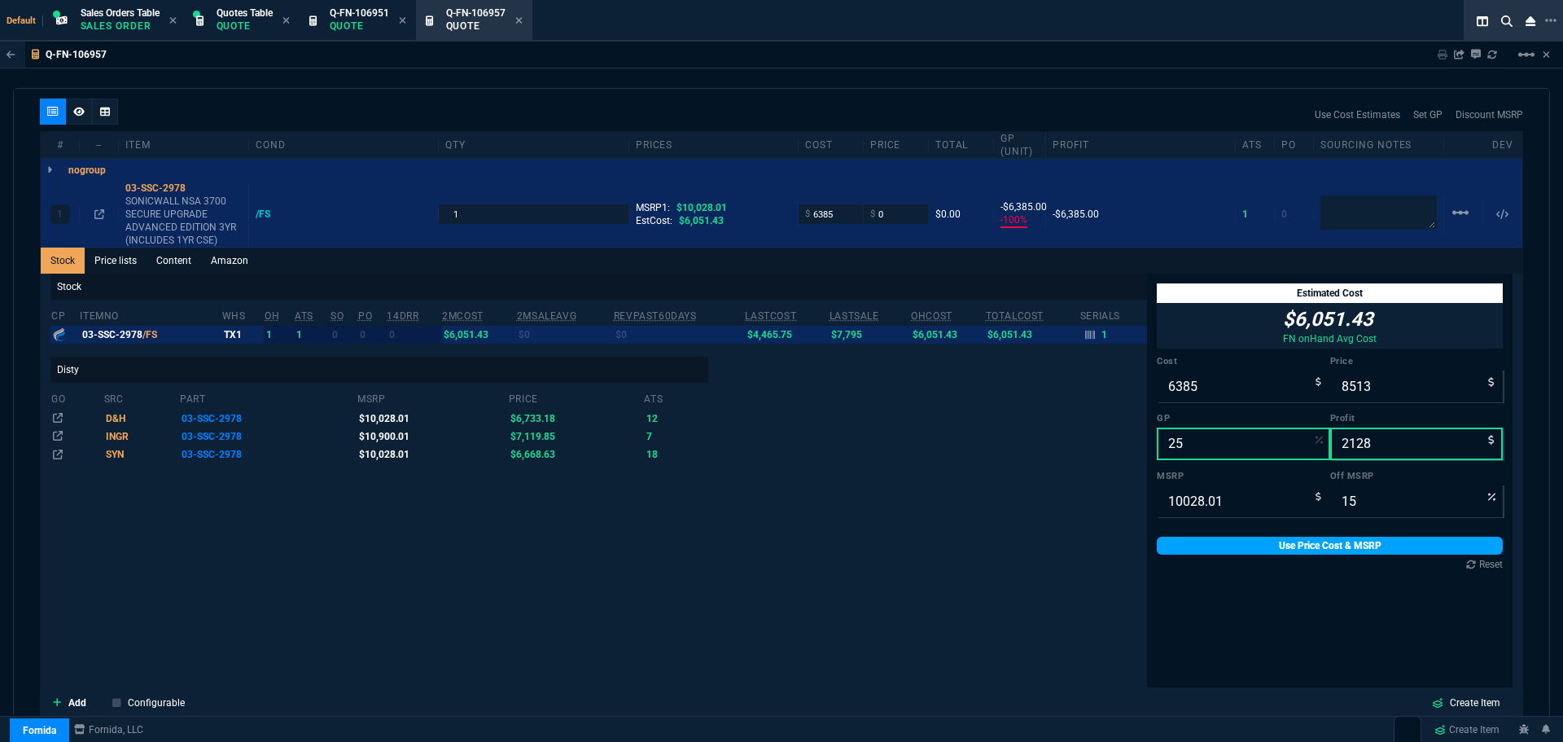
type input "25"
click at [1272, 547] on link "Use Price Cost & MSRP" at bounding box center [1330, 546] width 346 height 18
type input "8513"
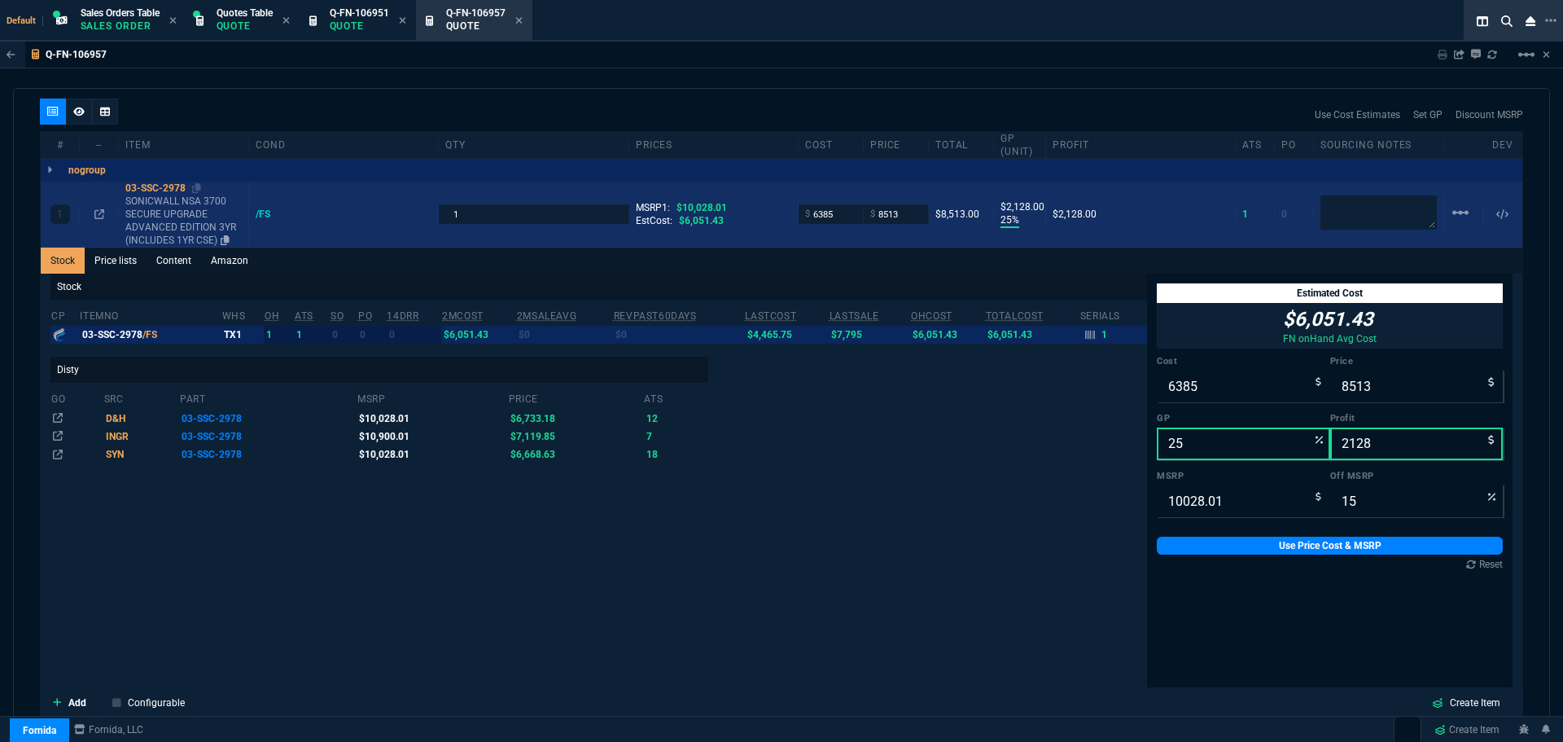
click at [127, 187] on div "03-SSC-2978" at bounding box center [183, 188] width 116 height 13
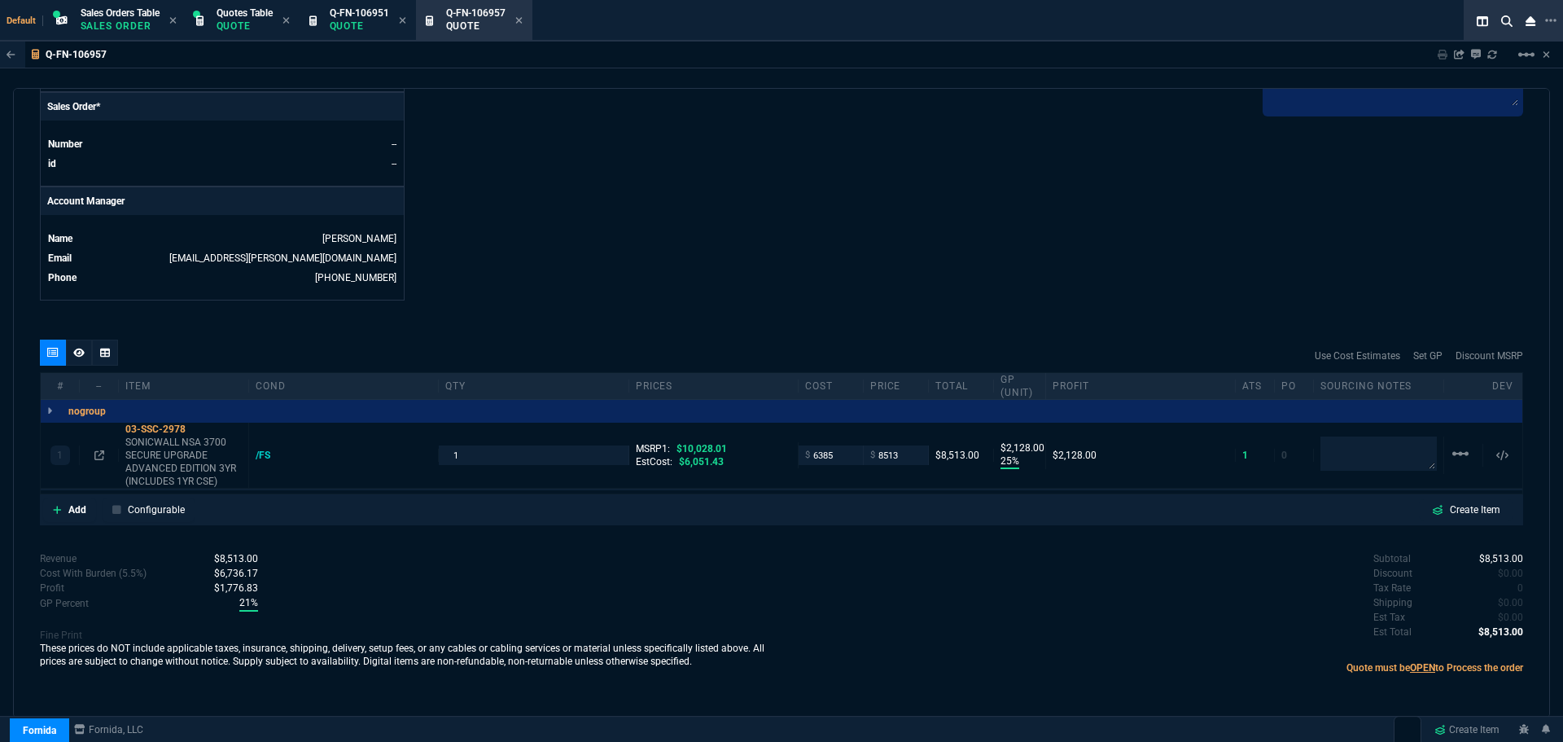
scroll to position [690, 0]
click at [142, 427] on div "03-SSC-2978" at bounding box center [183, 429] width 116 height 13
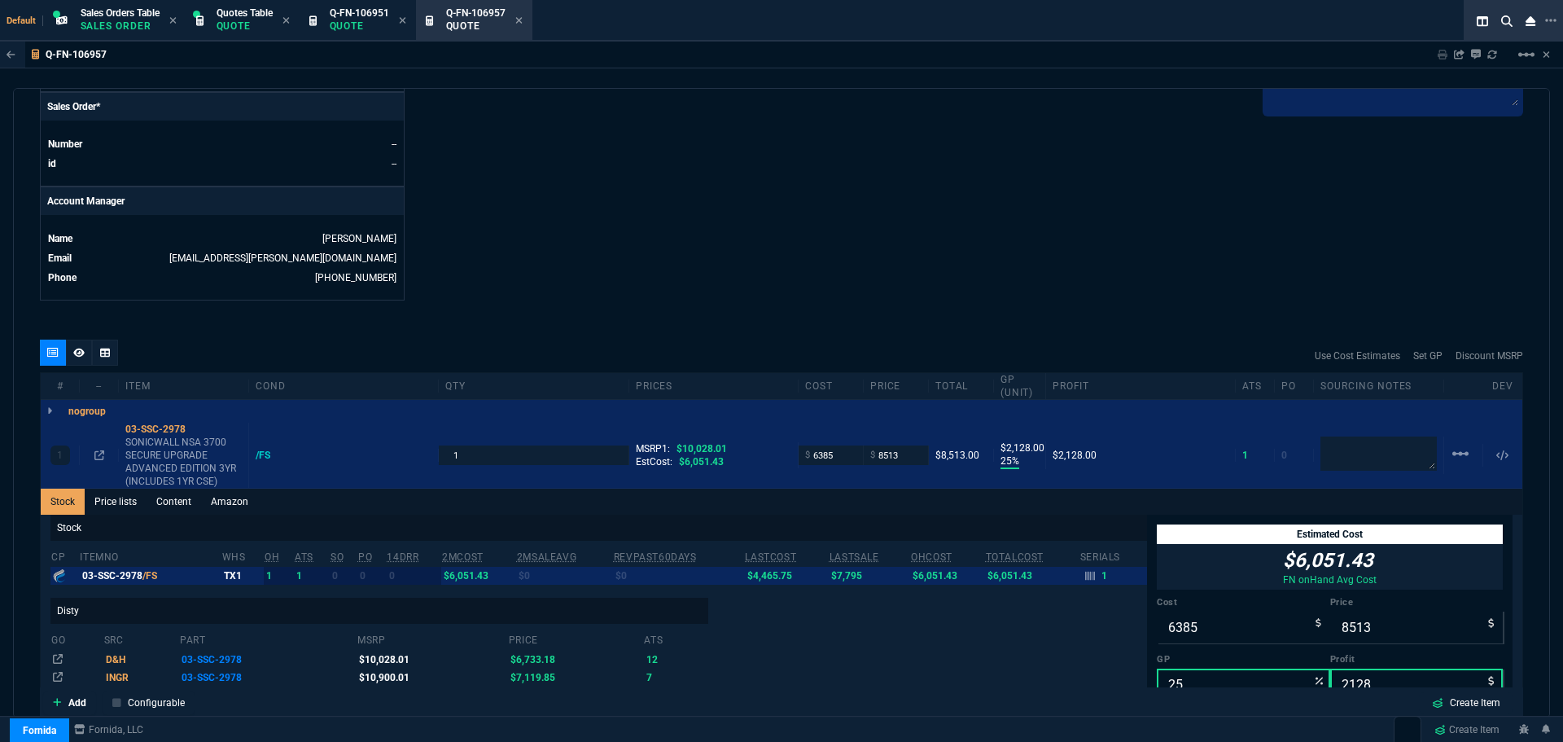
scroll to position [931, 0]
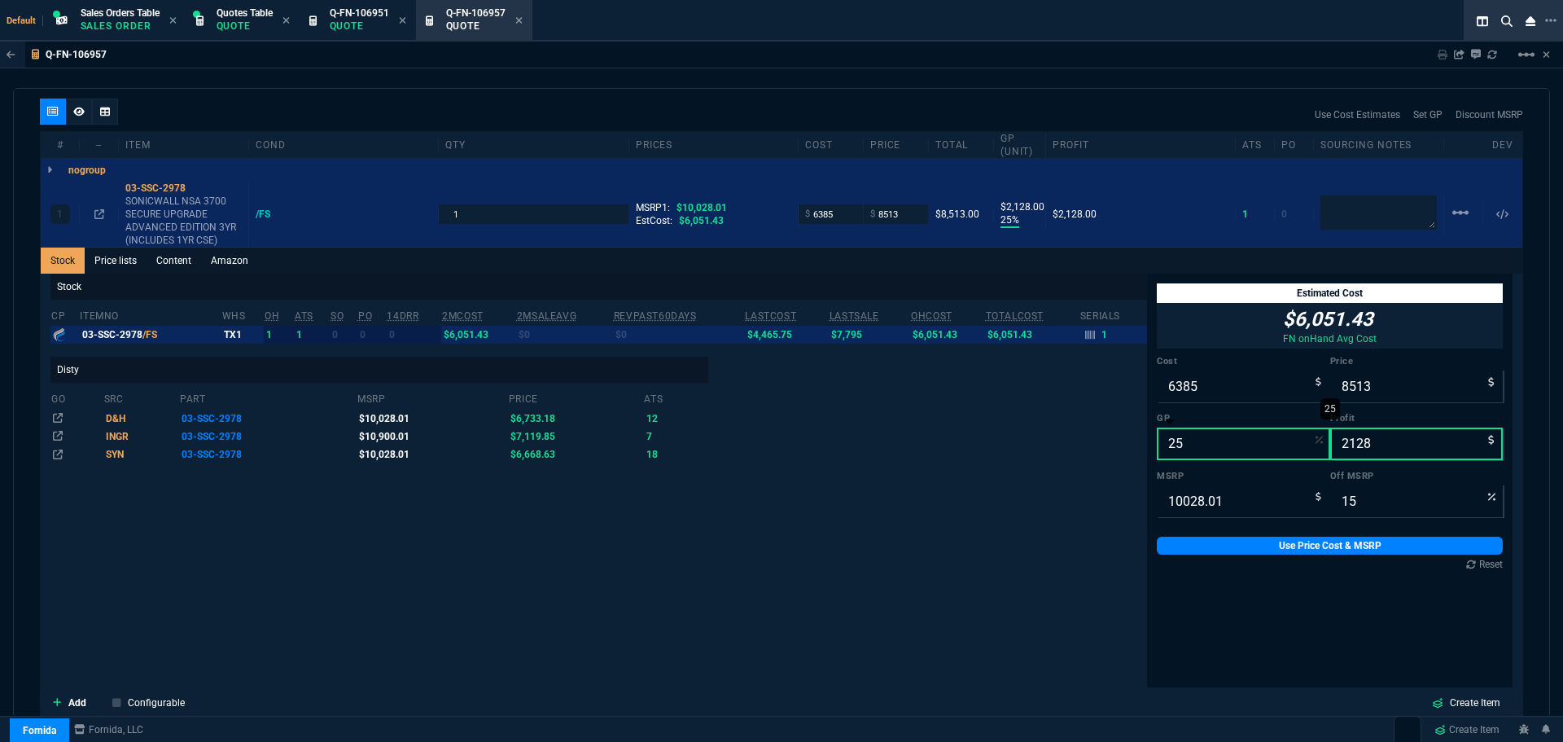
click at [1181, 453] on input "25" at bounding box center [1243, 443] width 173 height 33
type input "2"
type input "6515"
type input "130"
type input "35"
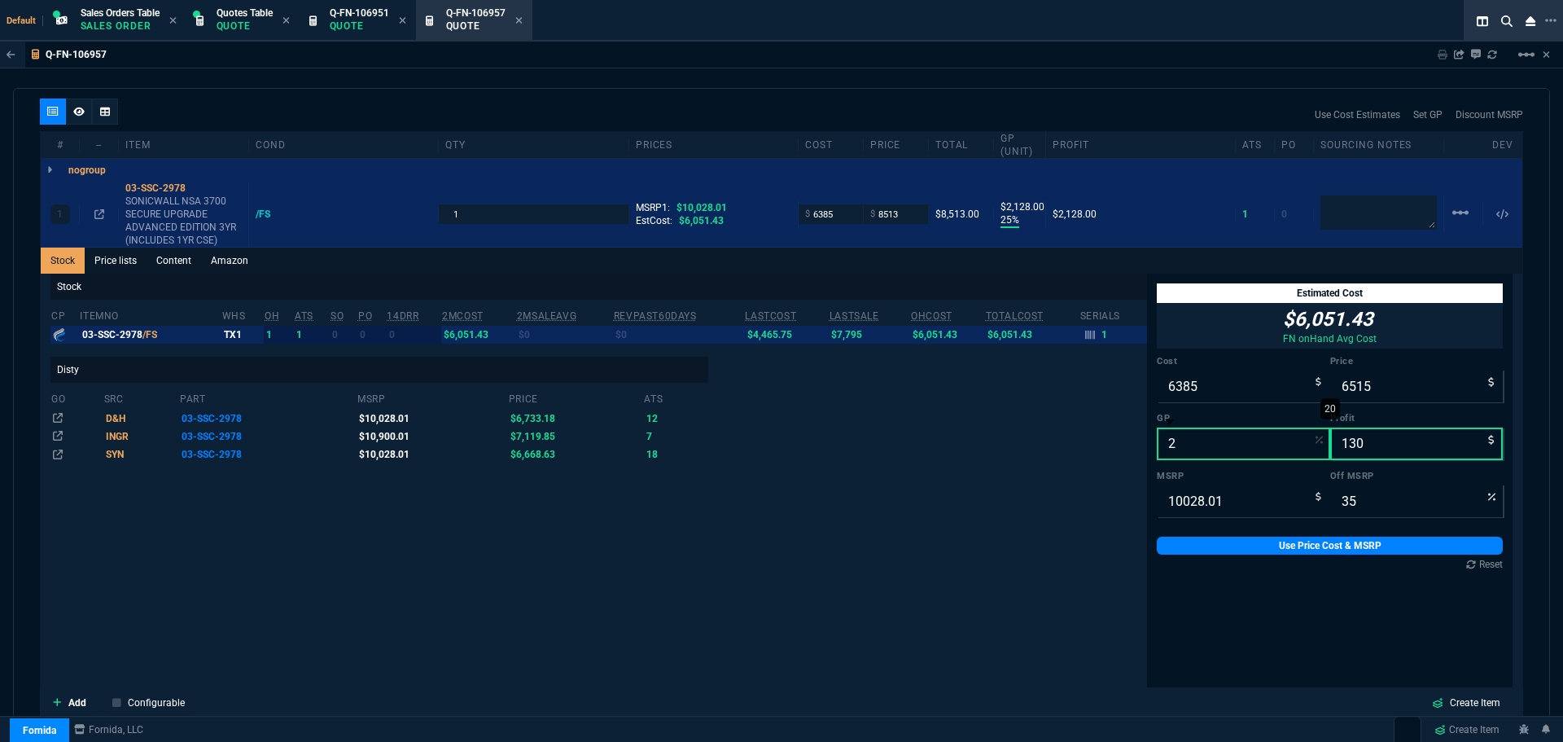
type input "20"
type input "7981"
type input "1596"
type input "20"
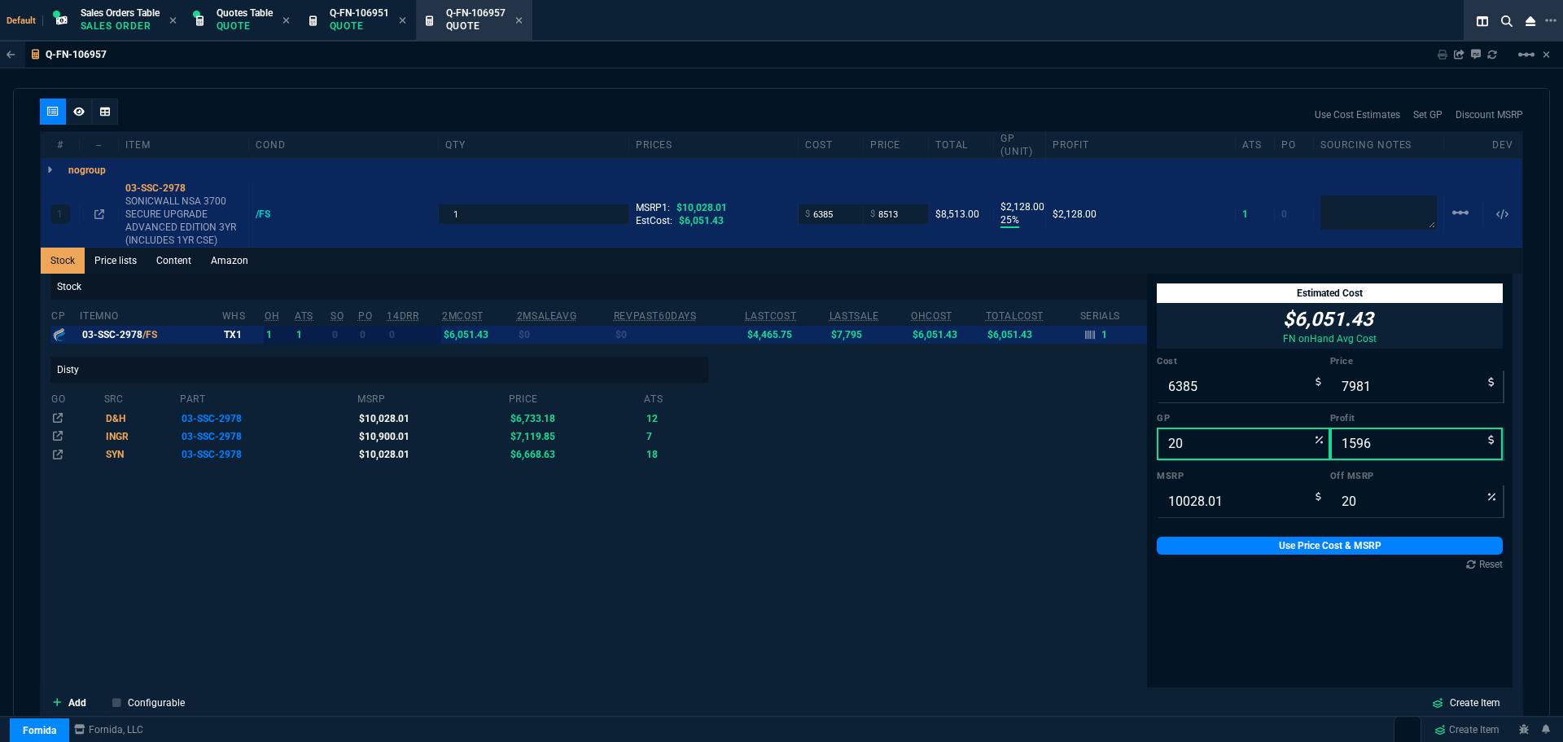
drag, startPoint x: 1288, startPoint y: 545, endPoint x: 1069, endPoint y: 503, distance: 222.9
click at [1287, 545] on link "Use Price Cost & MSRP" at bounding box center [1330, 546] width 346 height 18
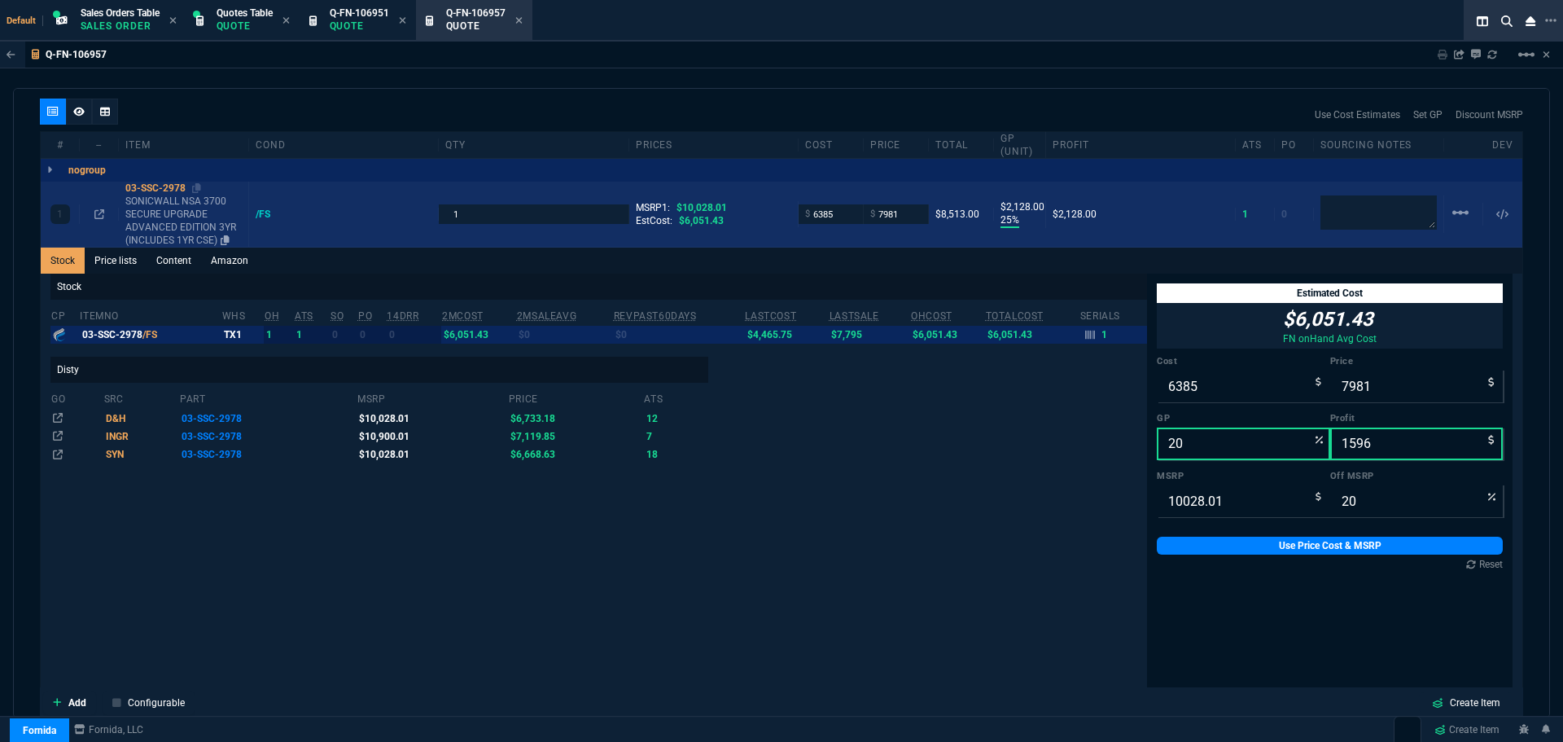
click at [150, 187] on div "03-SSC-2978" at bounding box center [183, 188] width 116 height 13
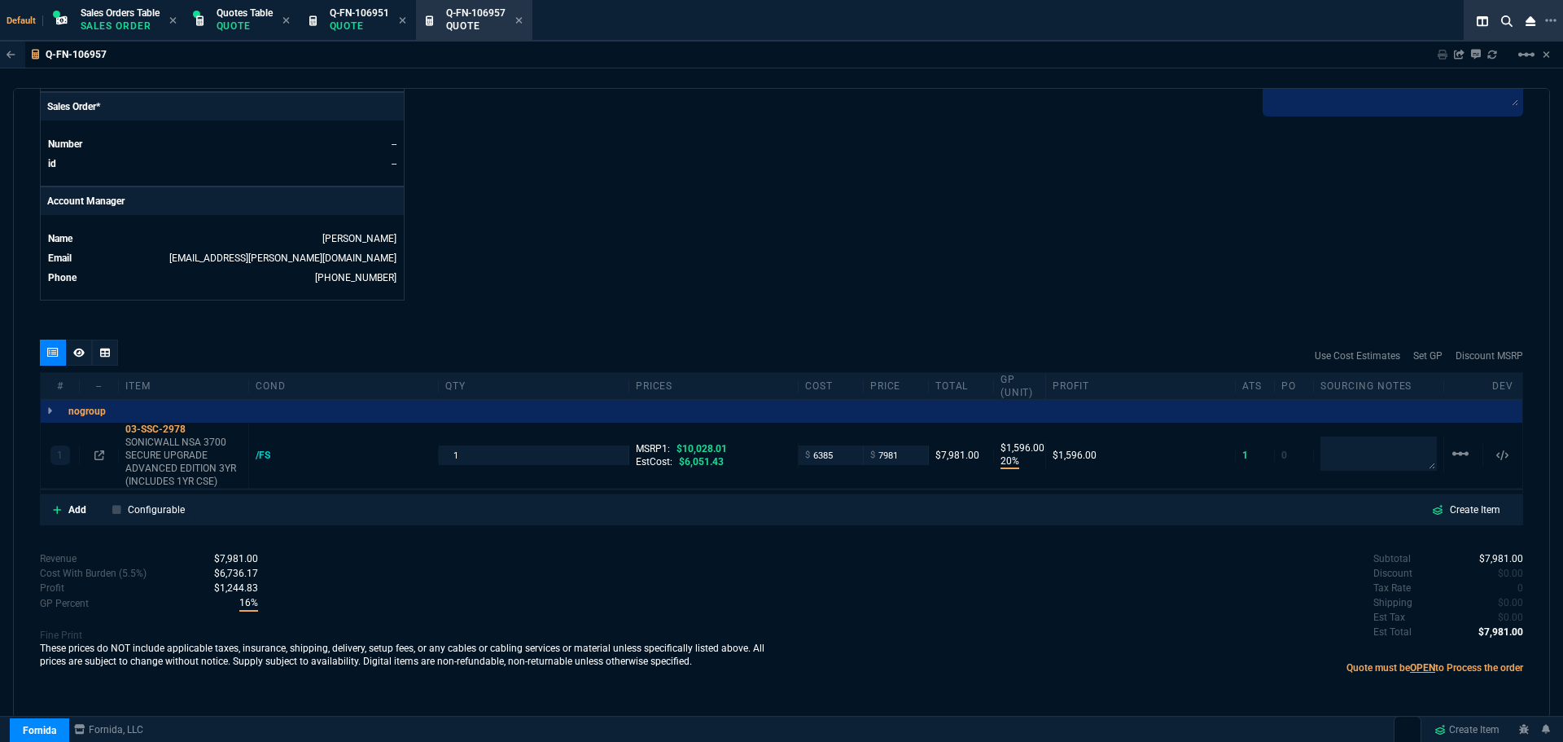
scroll to position [690, 0]
click at [901, 458] on input "7981" at bounding box center [895, 454] width 51 height 19
type input "7995"
click at [1087, 584] on div "Subtotal $7,981.00 Discount $0.00 Tax Rate 0 Shipping $0.00 Est Tax $0.00 Est T…" at bounding box center [1153, 596] width 742 height 90
type input "7995"
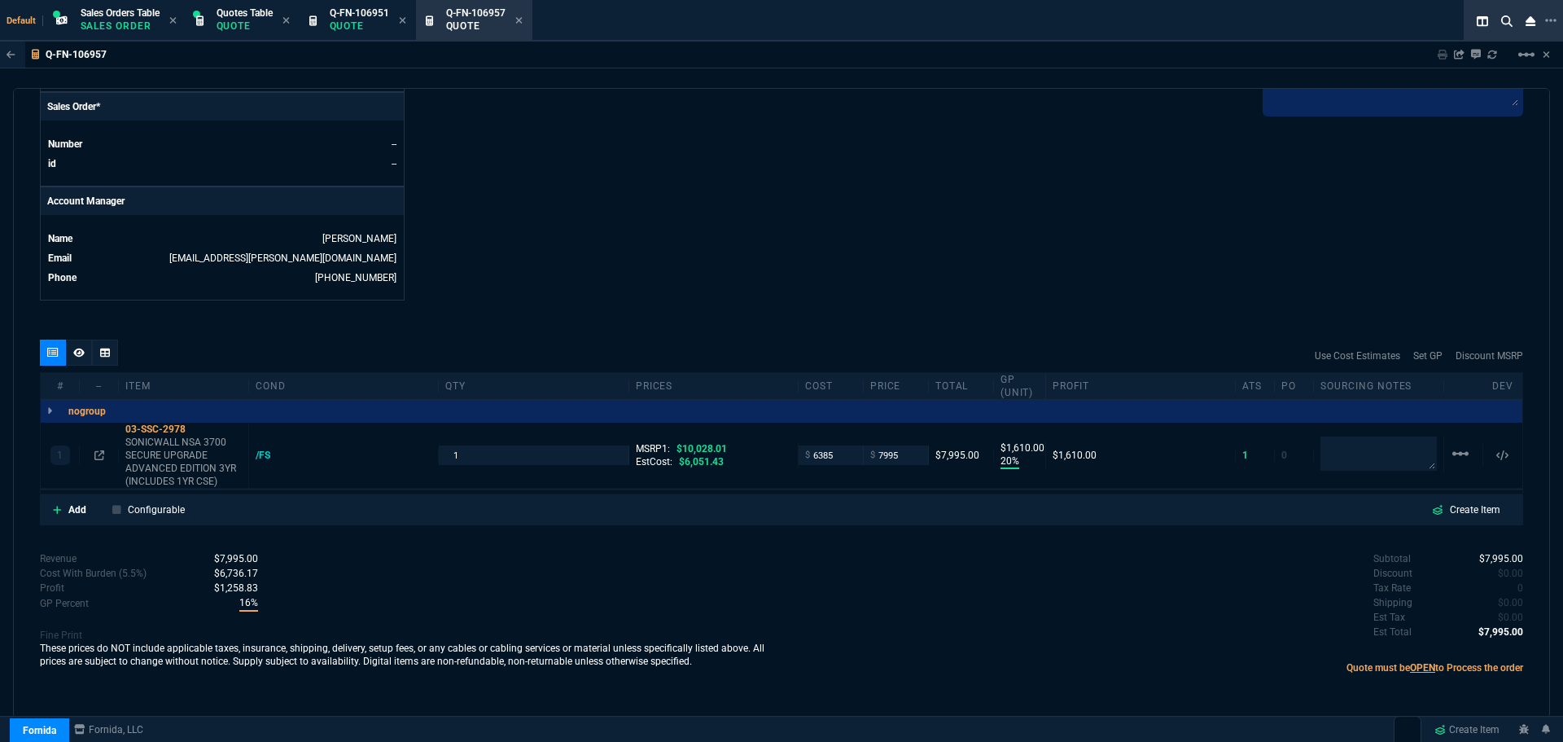
type input "1610"
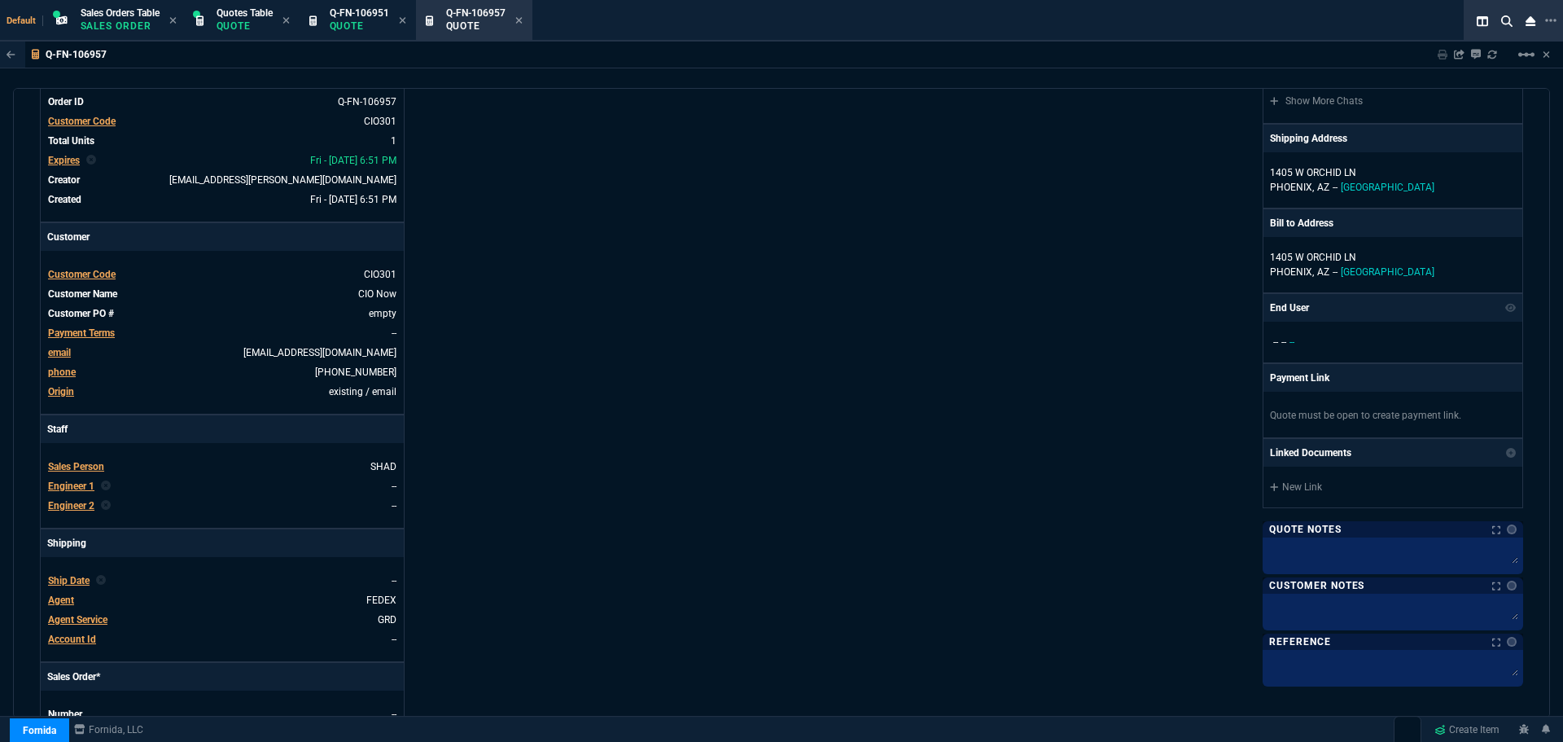
scroll to position [0, 0]
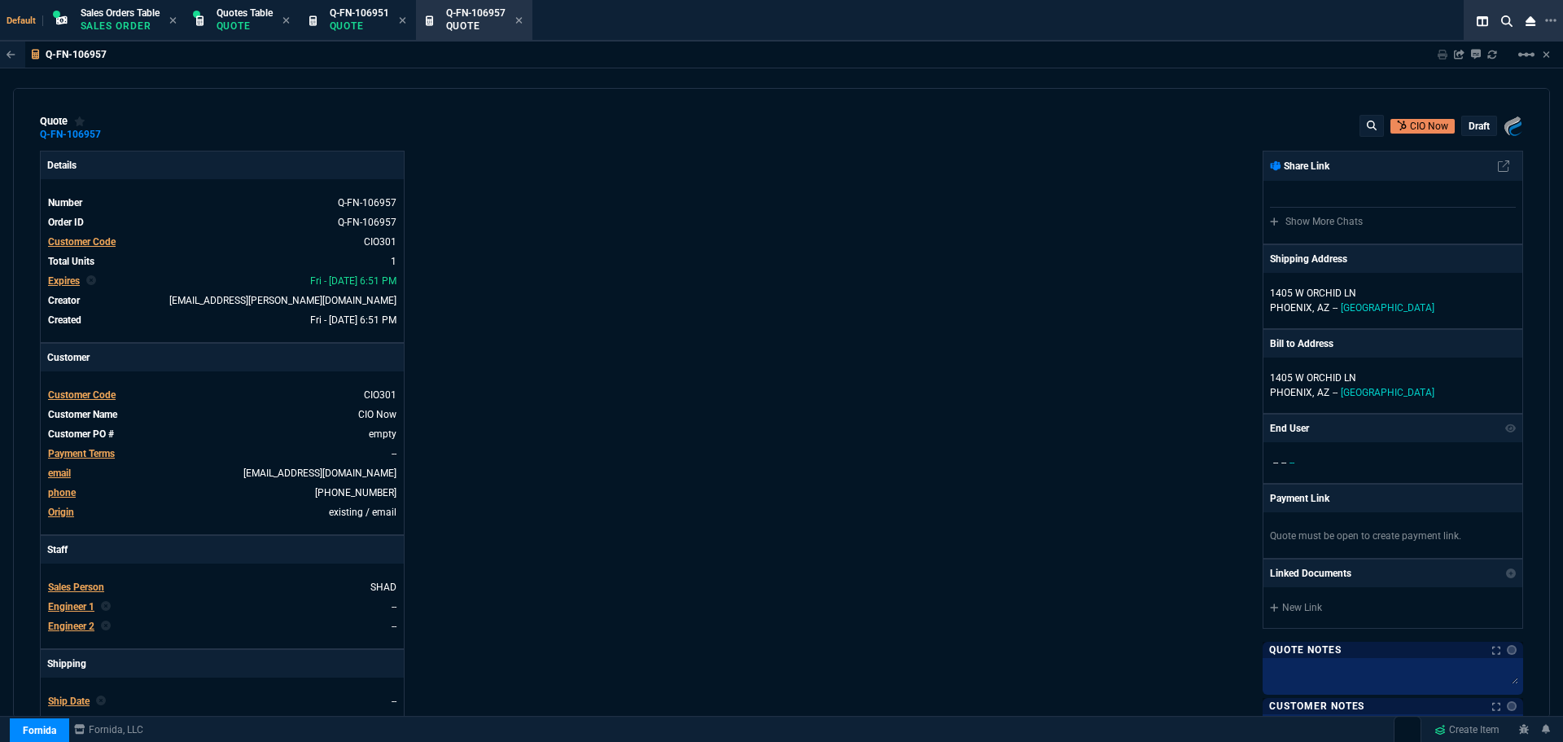
click at [1473, 124] on p "draft" at bounding box center [1479, 126] width 21 height 13
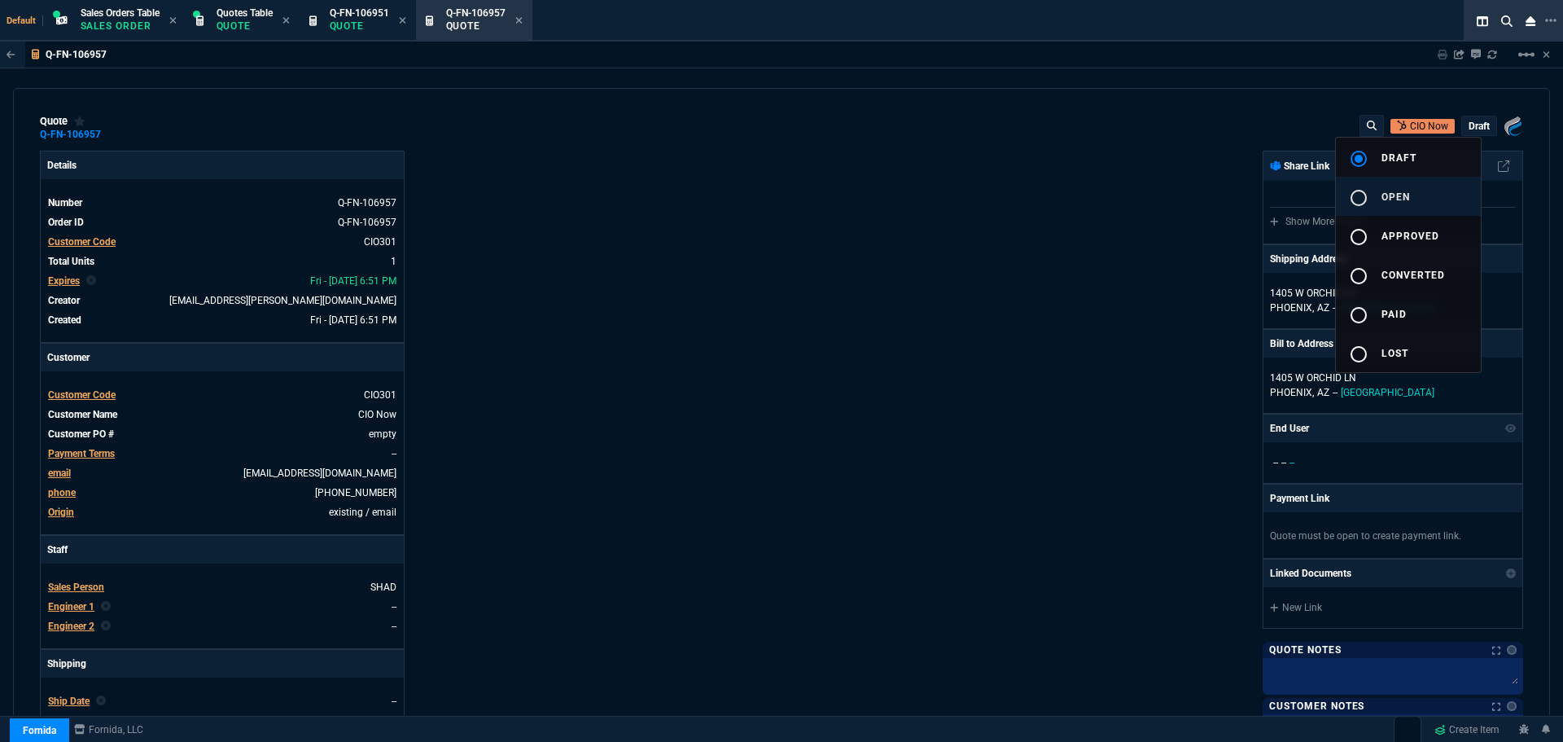
click at [1391, 191] on span "open" at bounding box center [1396, 196] width 28 height 11
click at [953, 342] on div at bounding box center [781, 371] width 1563 height 742
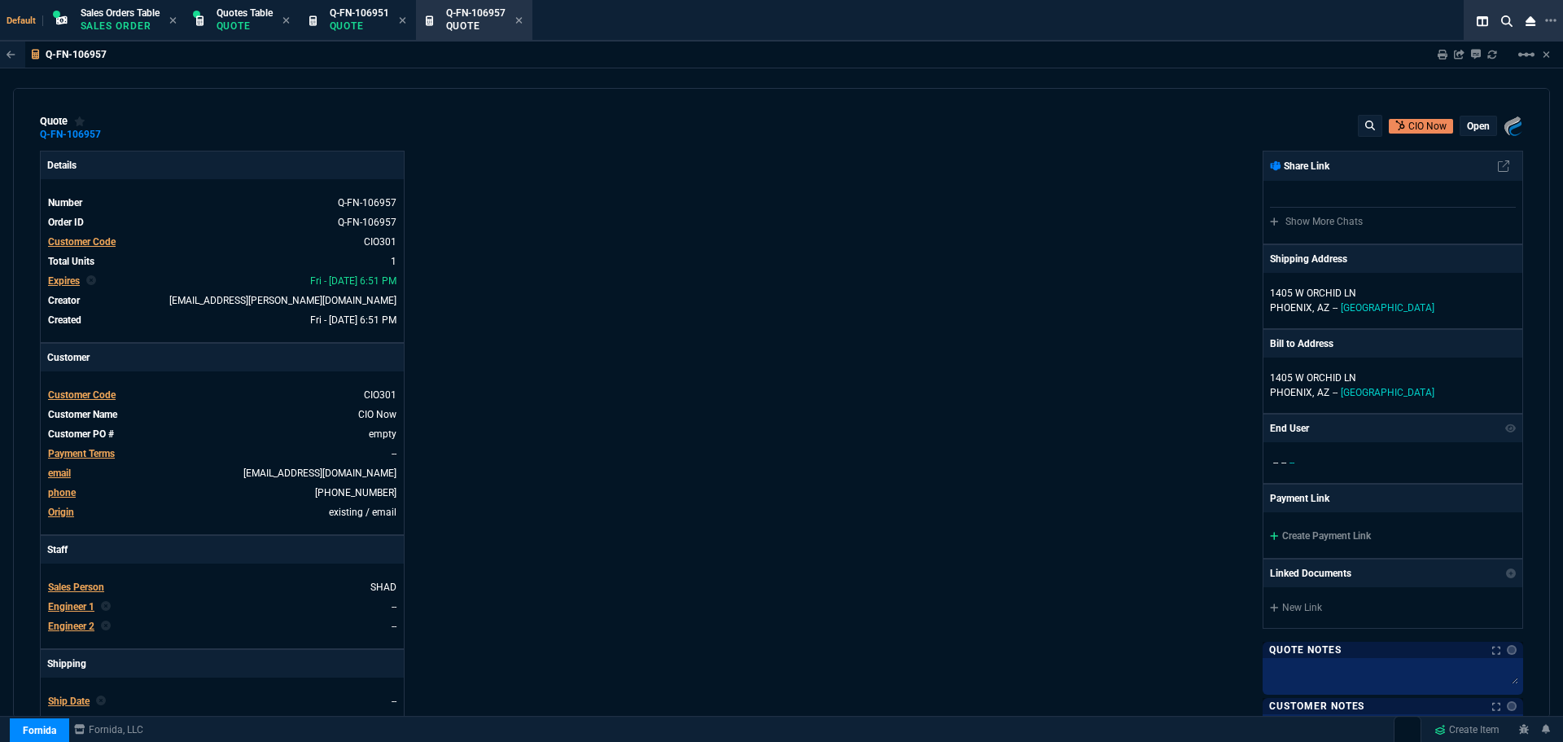
type input "20"
type input "1610"
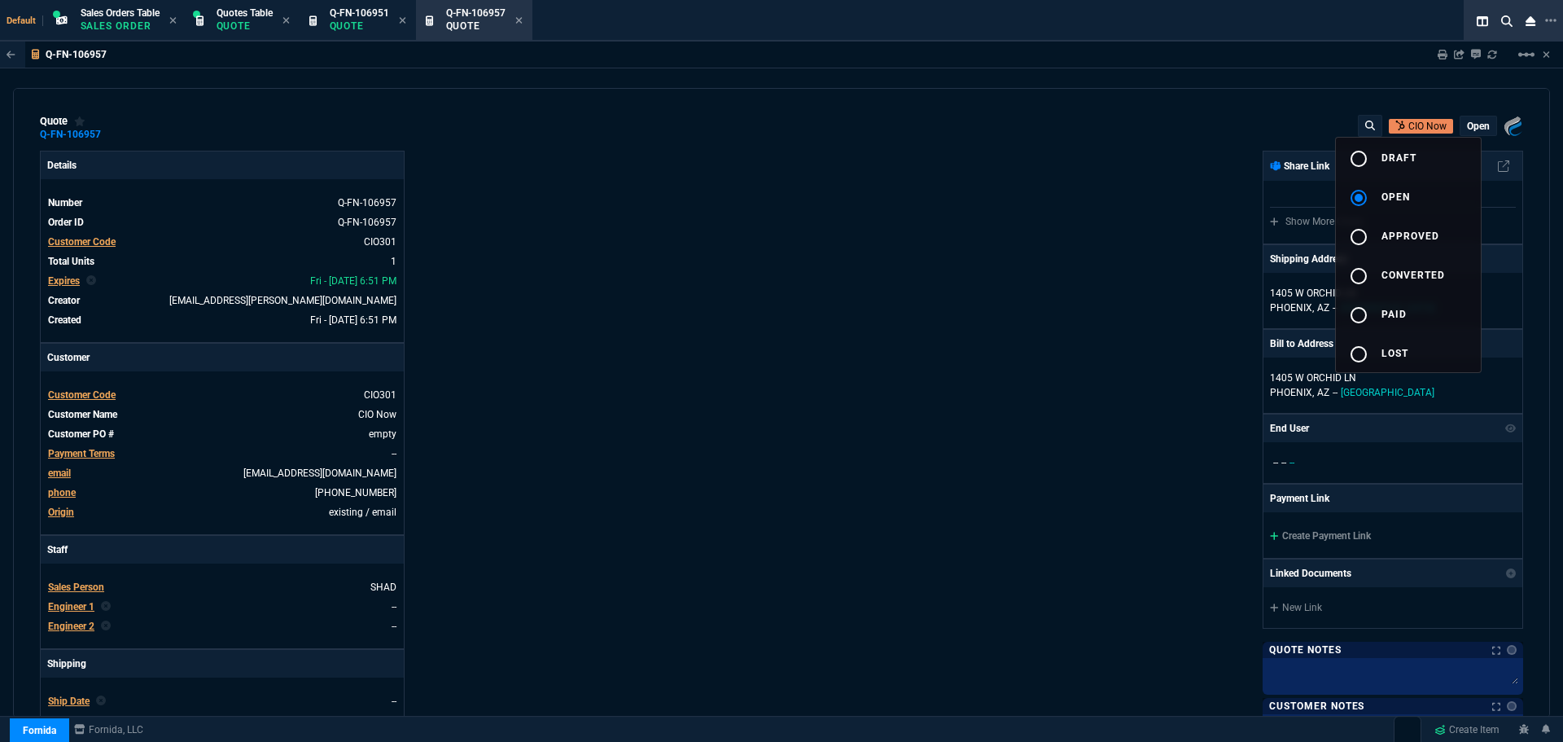
type input "20"
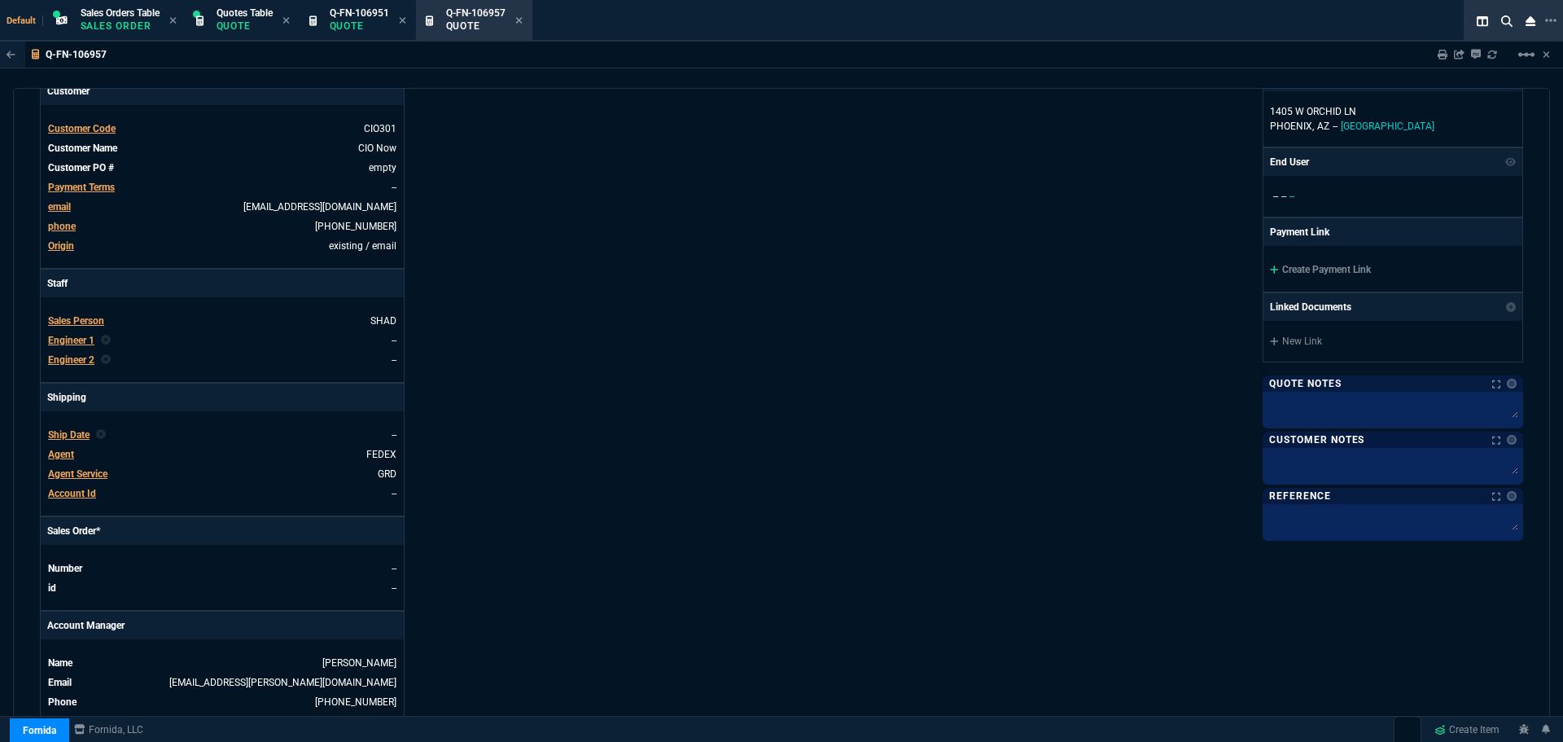
scroll to position [673, 0]
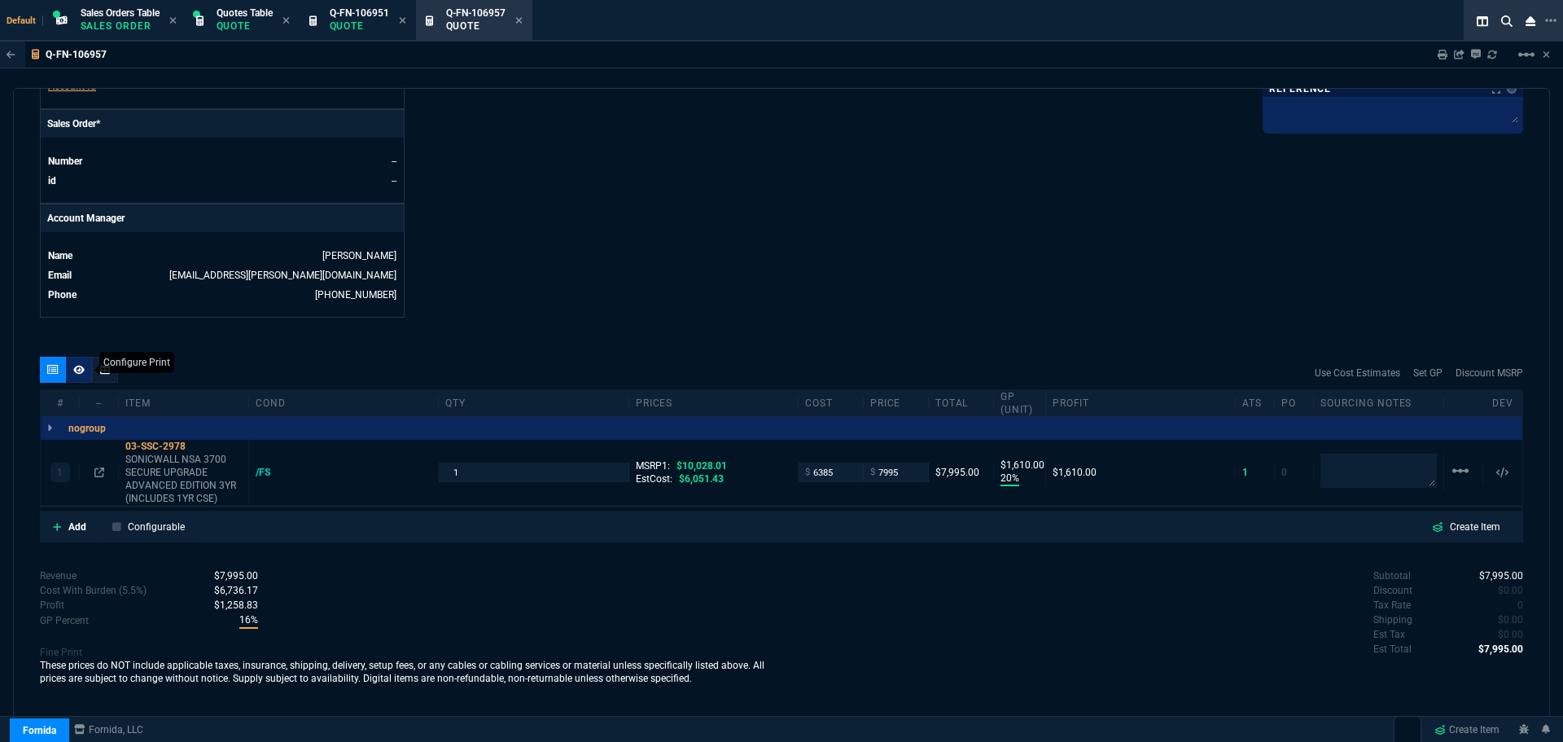
click at [79, 370] on icon at bounding box center [78, 369] width 11 height 9
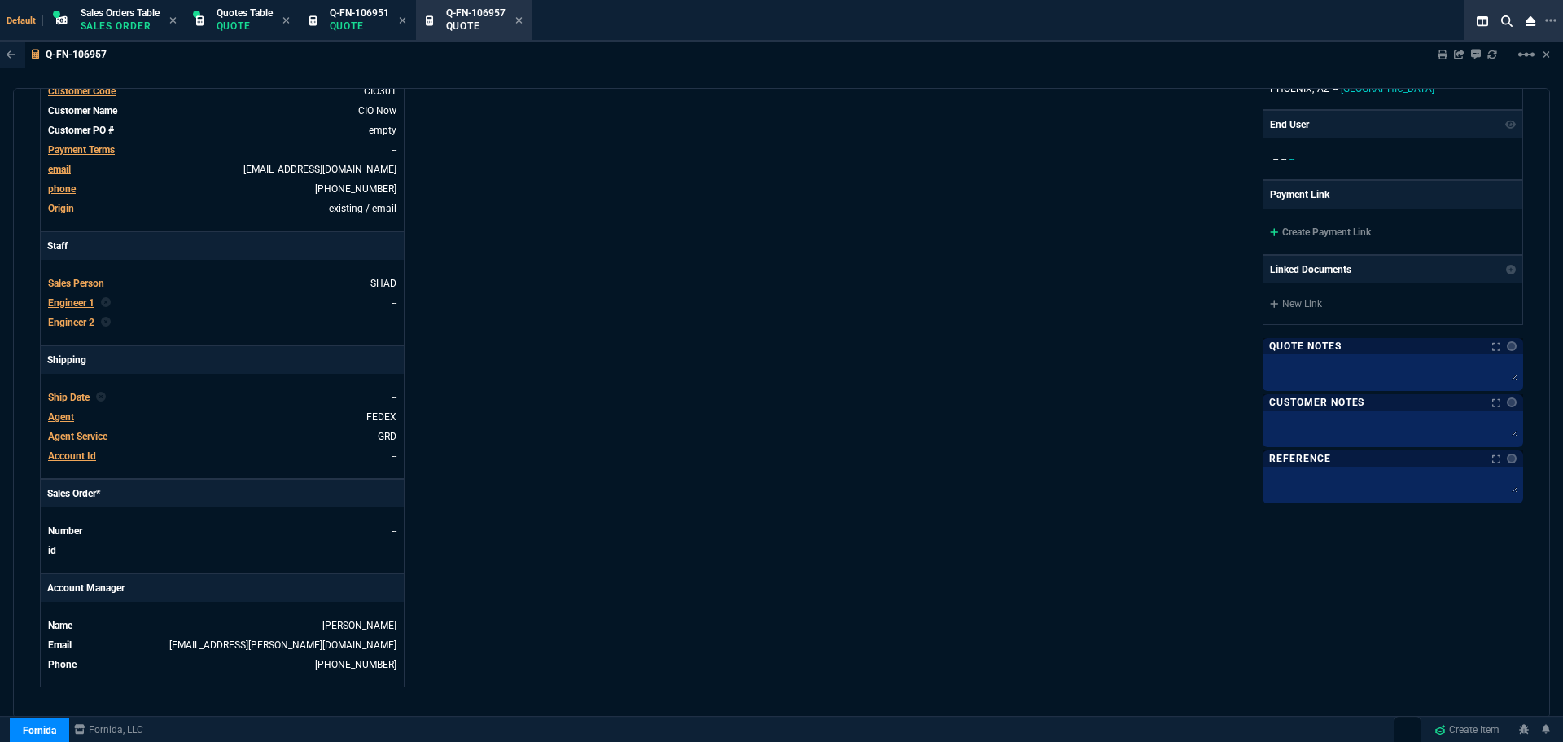
scroll to position [629, 0]
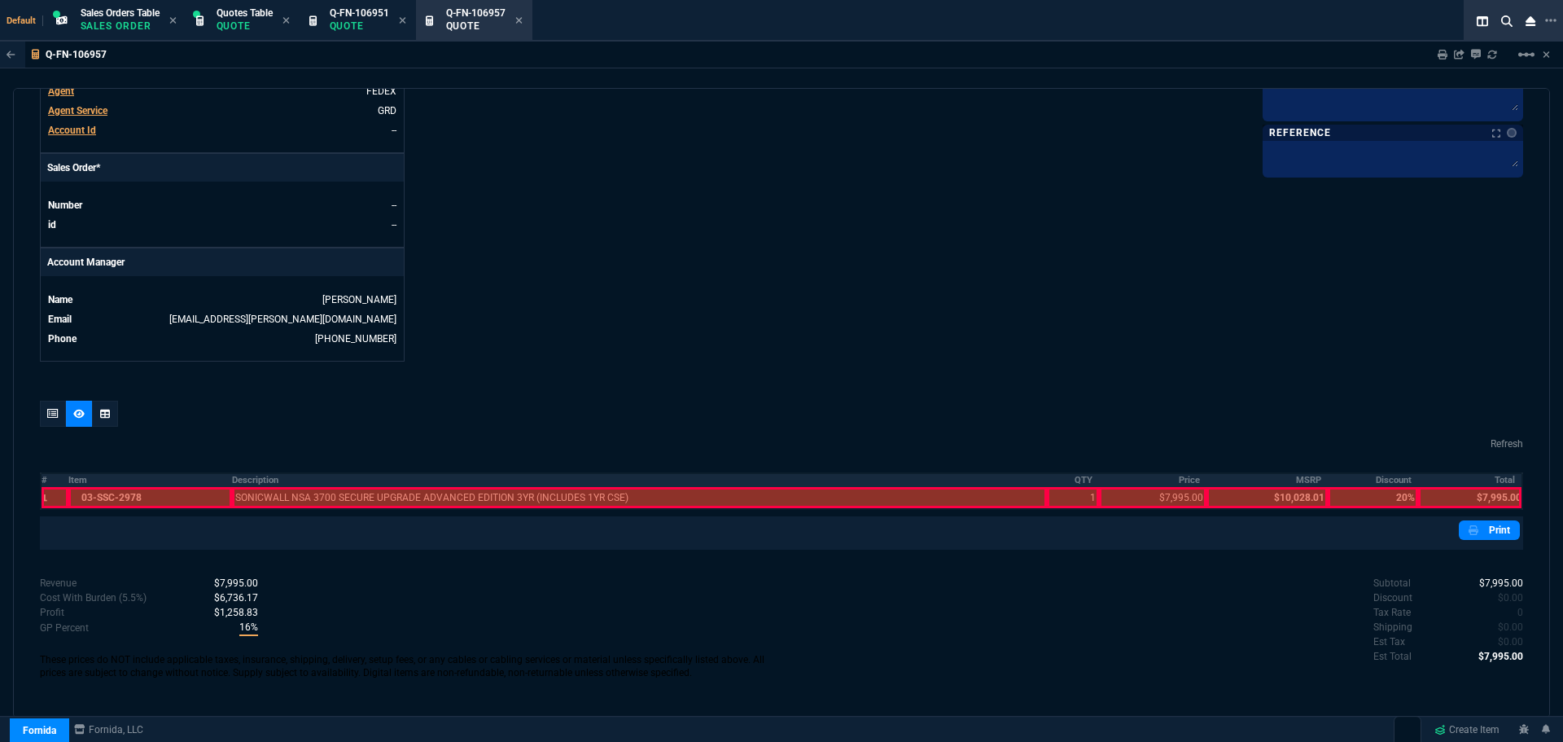
click at [44, 479] on th "#" at bounding box center [55, 480] width 28 height 14
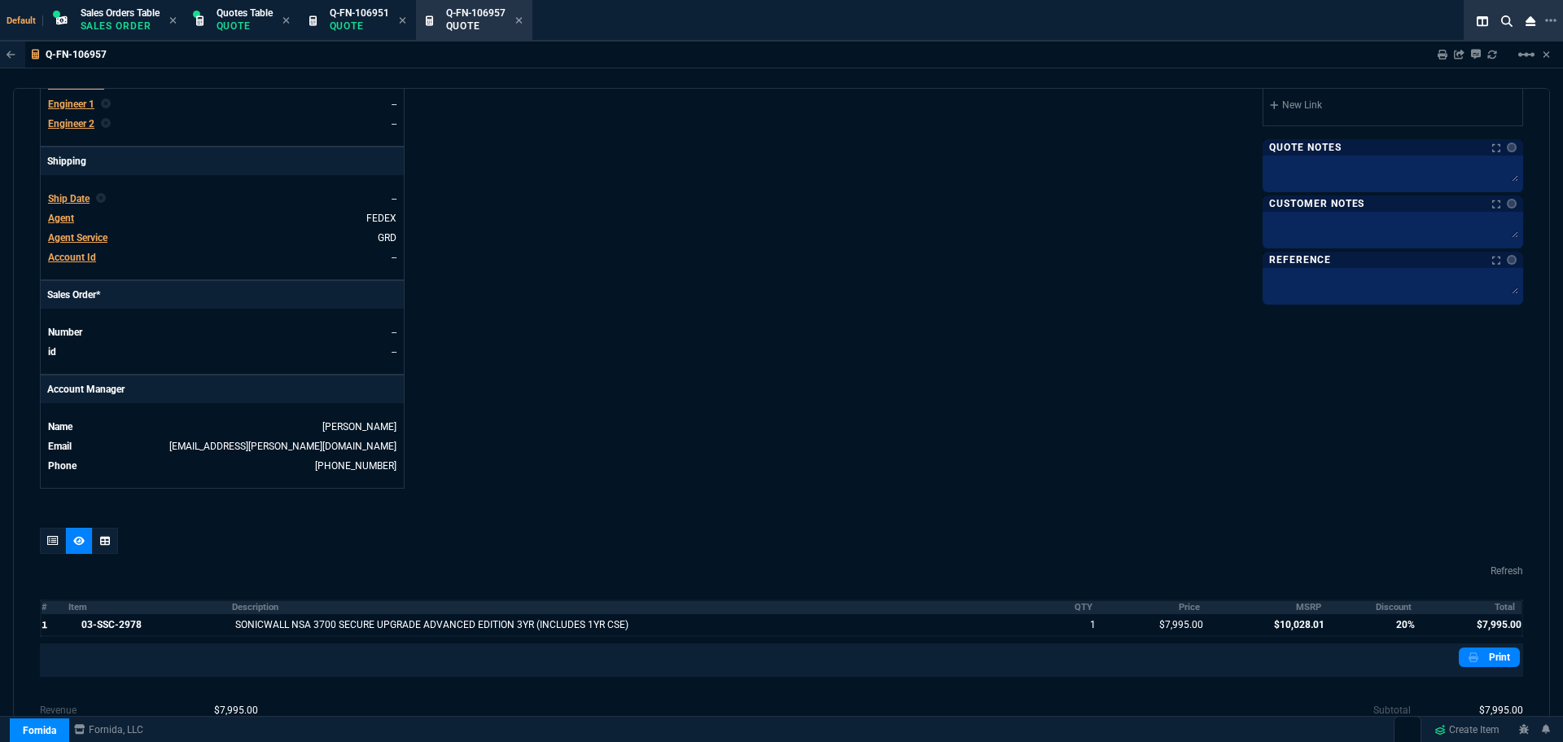
scroll to position [222, 0]
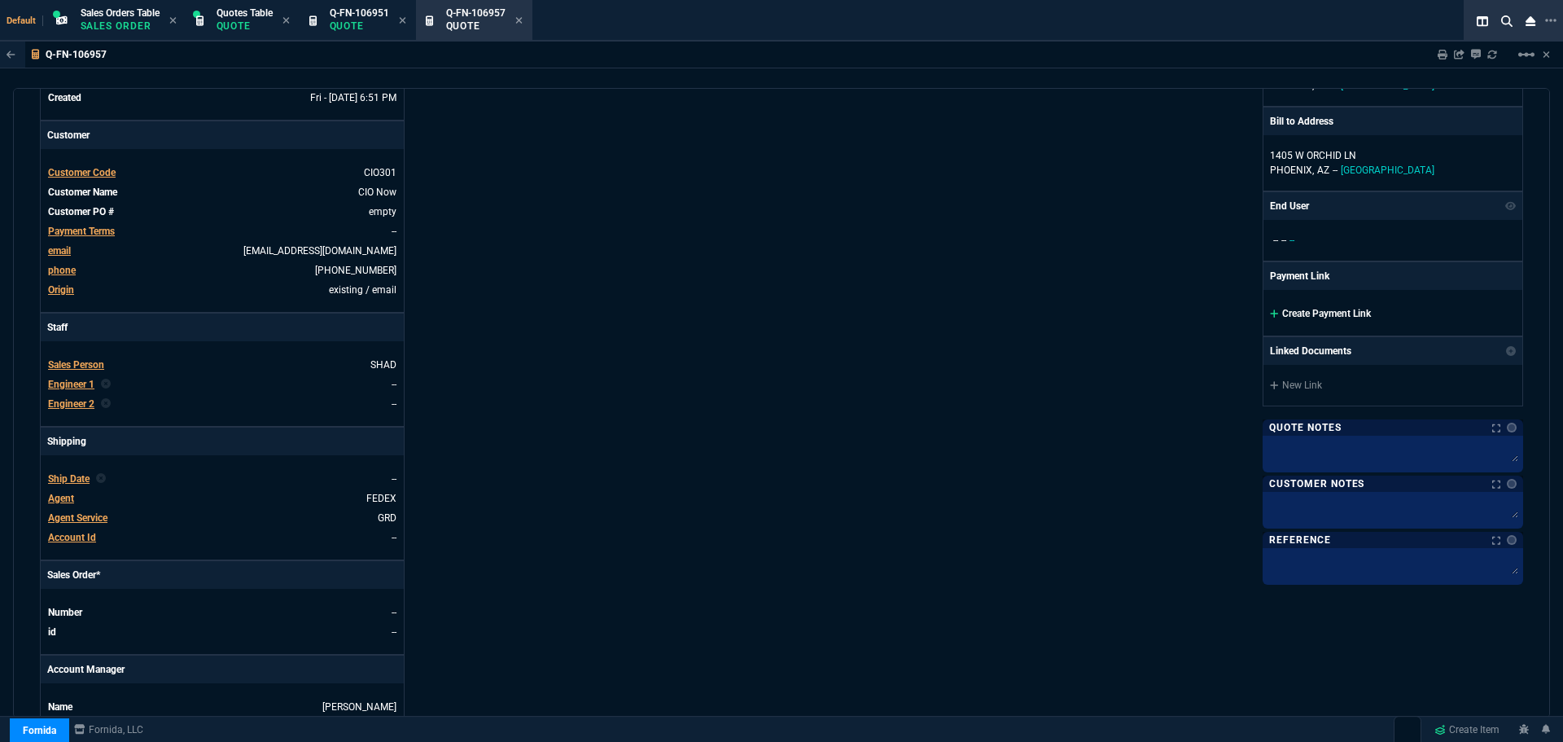
click at [1356, 314] on link "Create Payment Link" at bounding box center [1320, 313] width 101 height 11
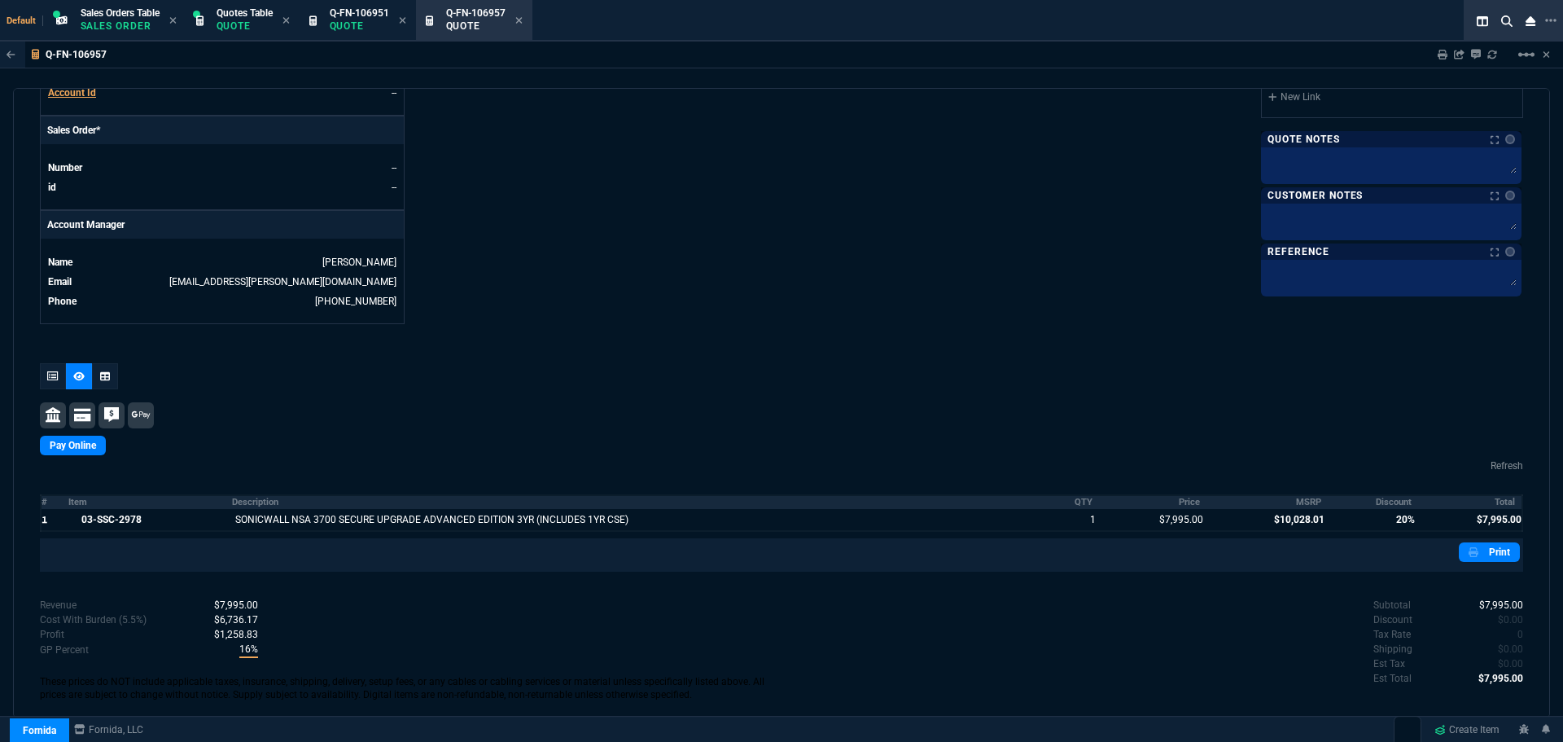
scroll to position [689, 0]
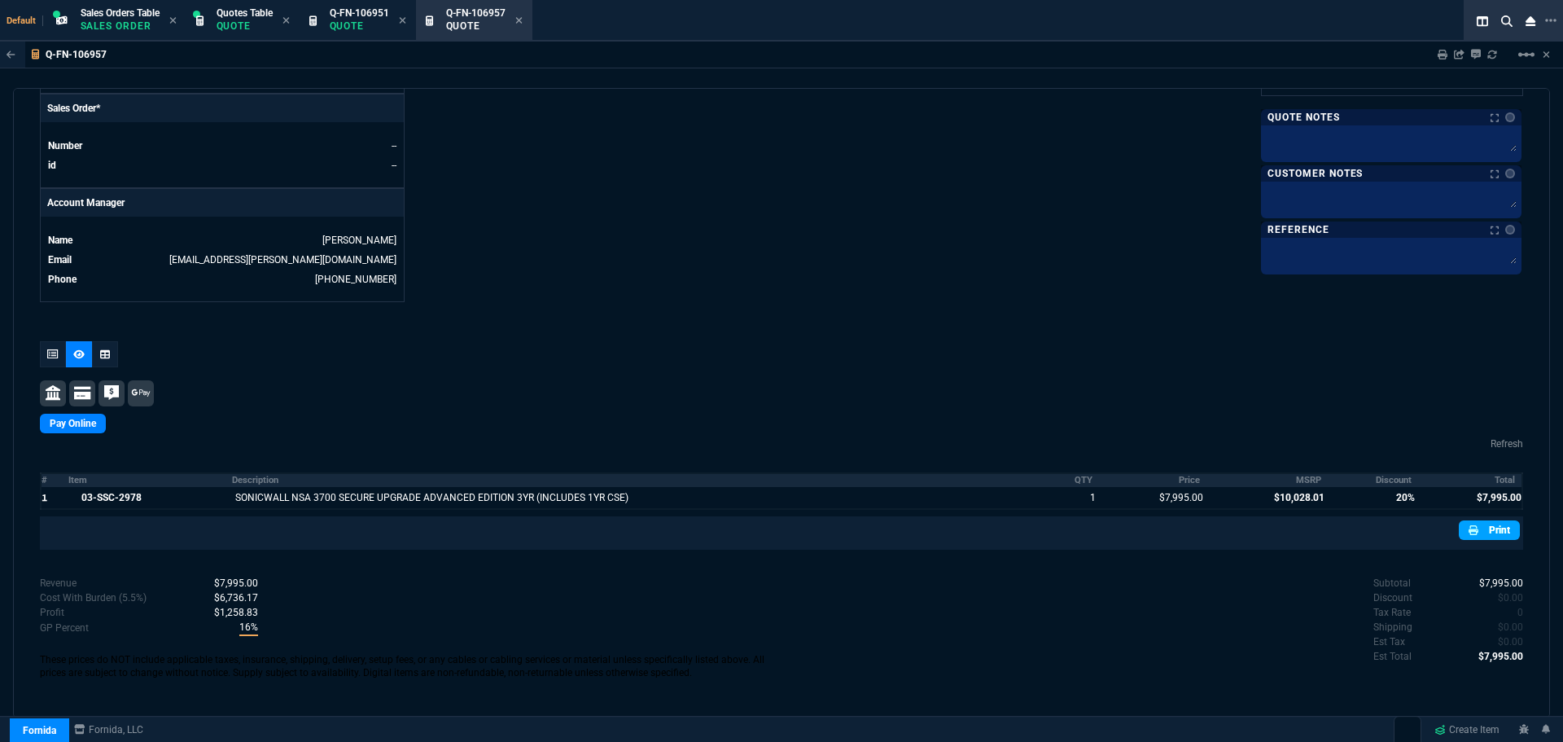
click at [1479, 532] on link "Print" at bounding box center [1489, 530] width 61 height 20
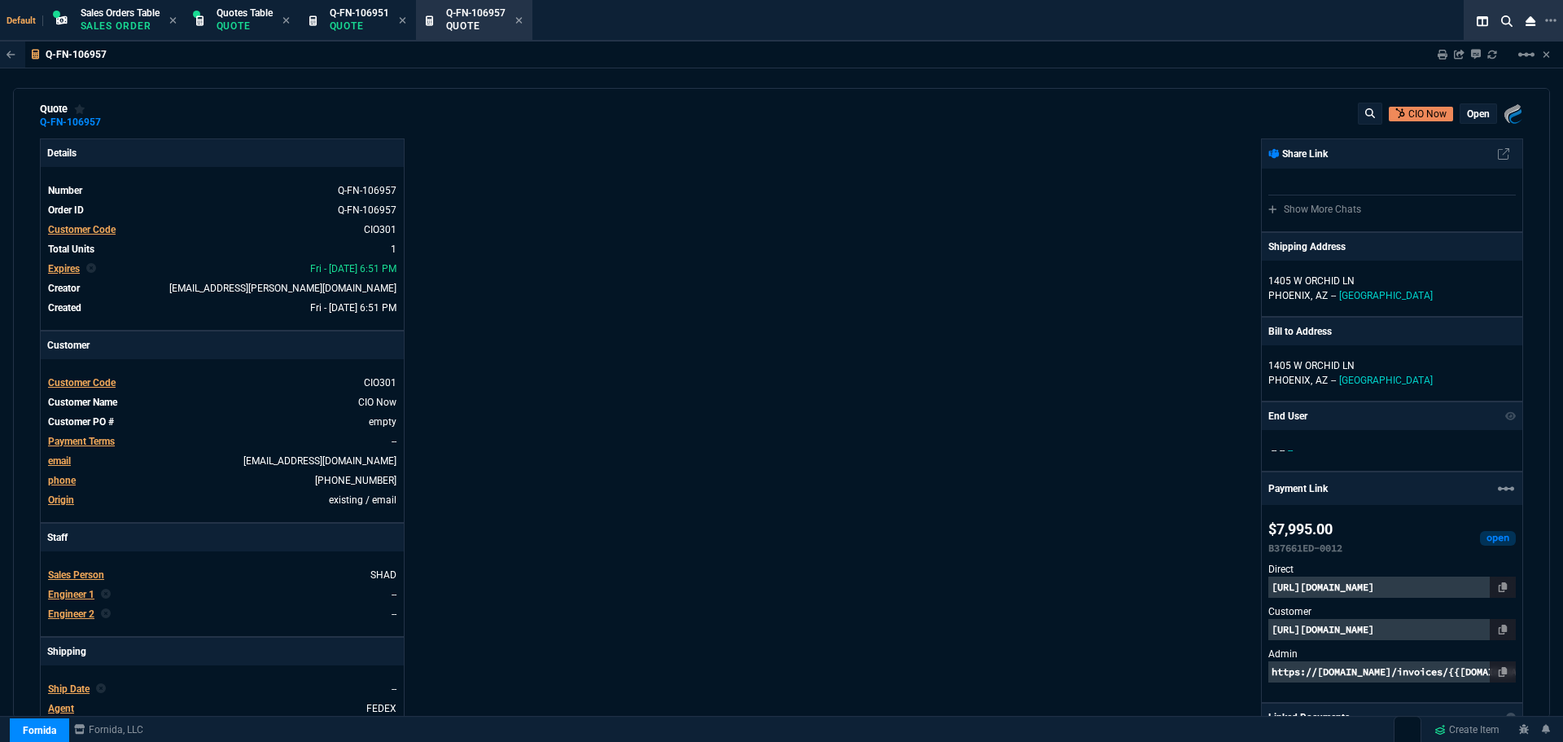
scroll to position [0, 0]
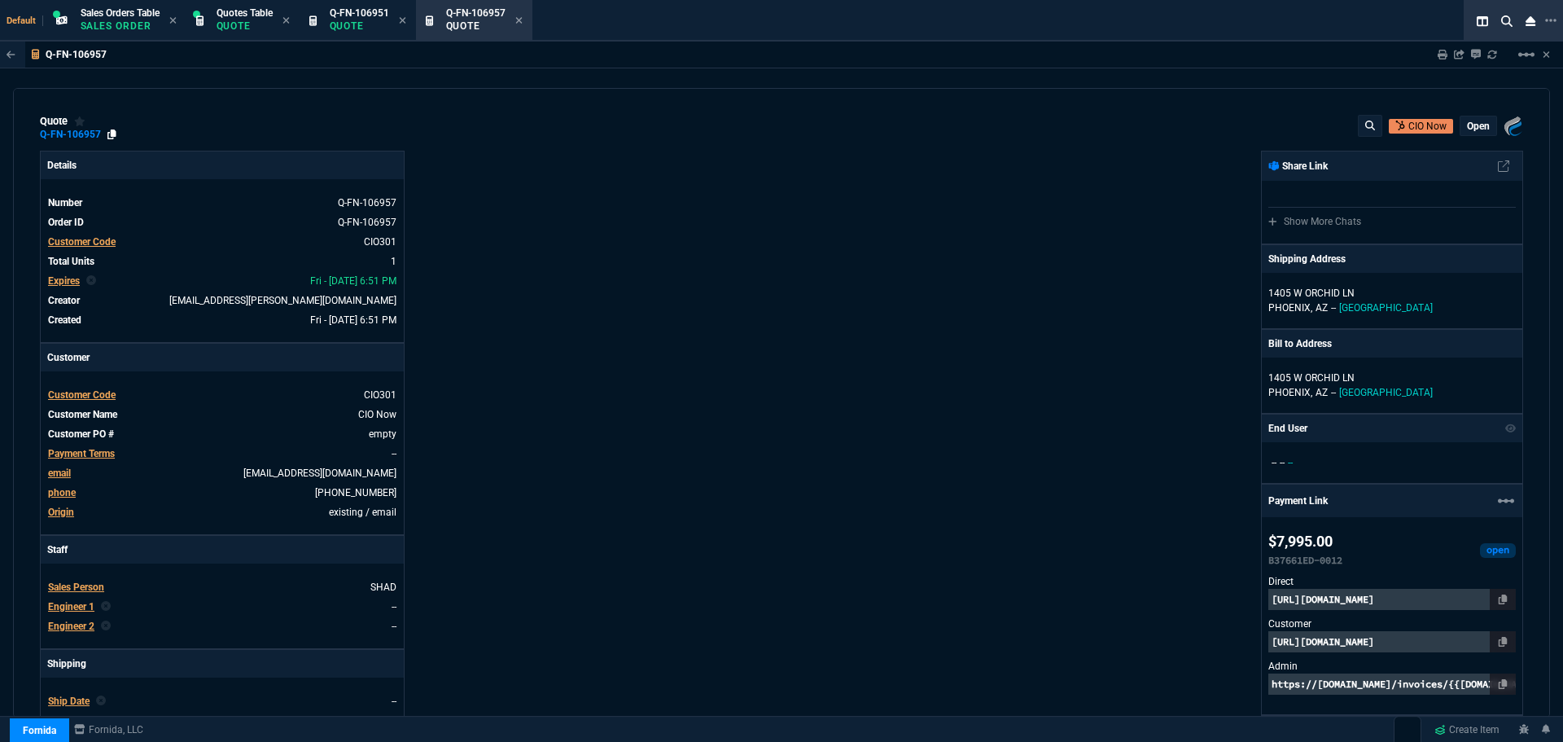
click at [108, 134] on icon at bounding box center [111, 134] width 9 height 10
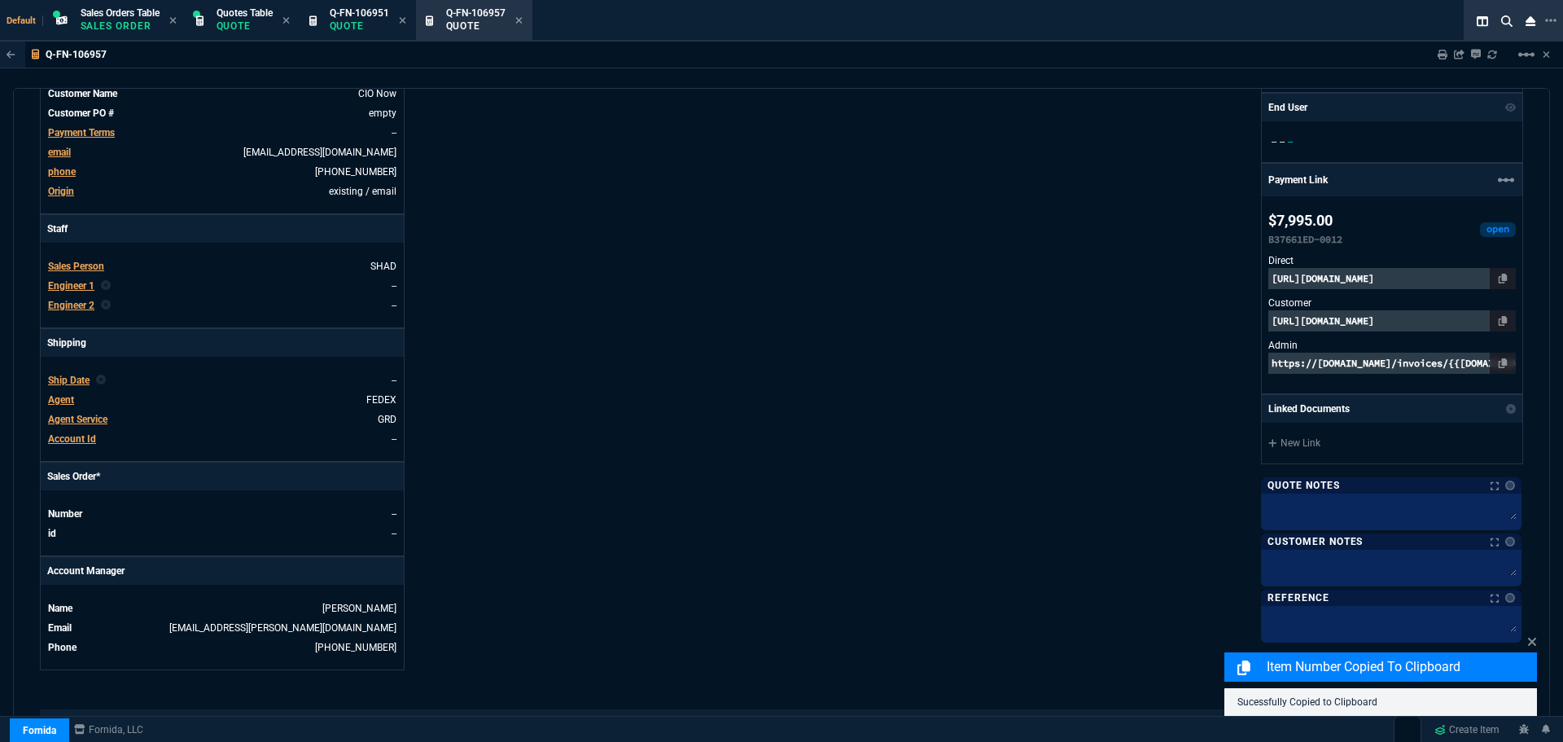
scroll to position [326, 0]
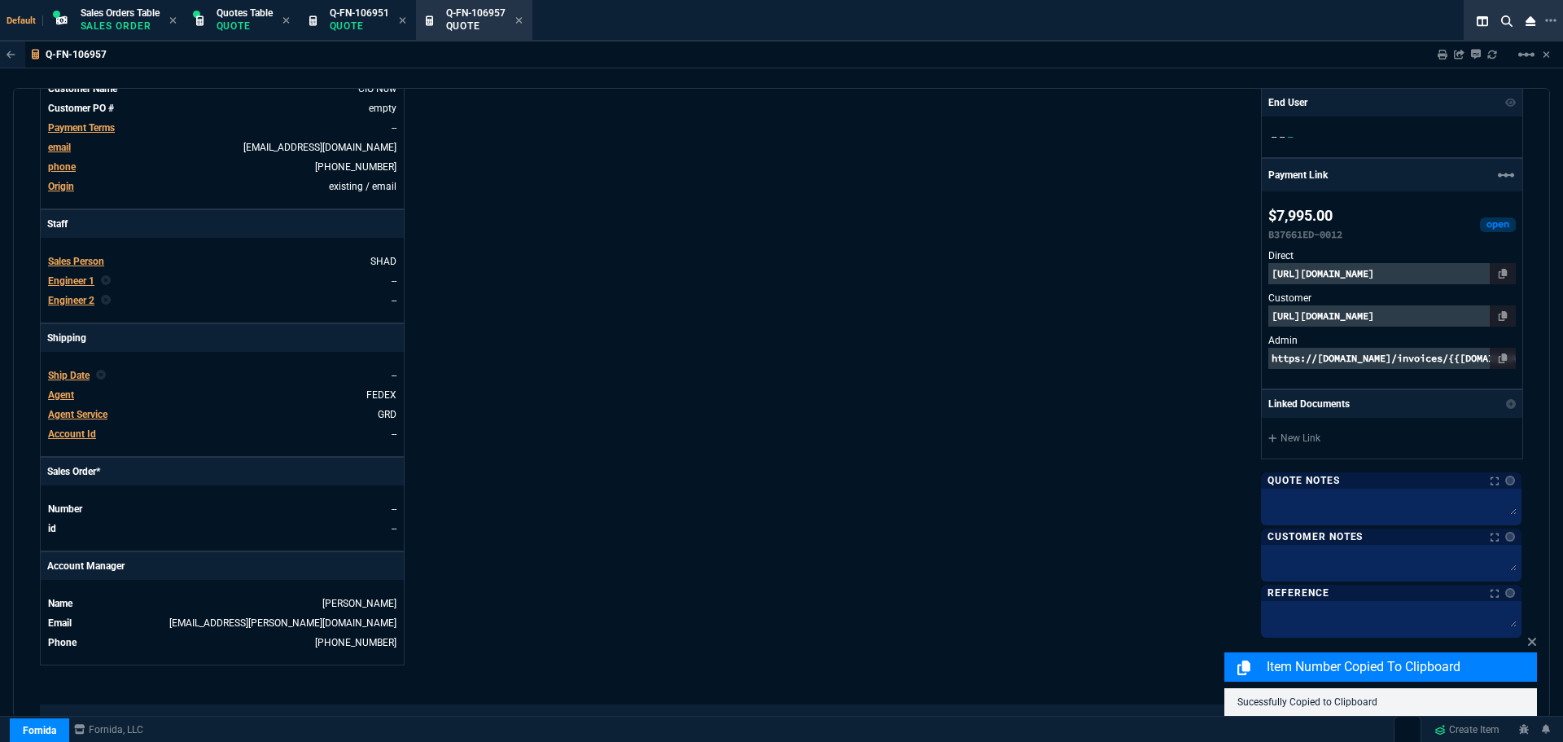
click at [1313, 313] on p "https://pay.fornida.com/public/quotes/Q-FN-106957/checkout" at bounding box center [1393, 315] width 248 height 21
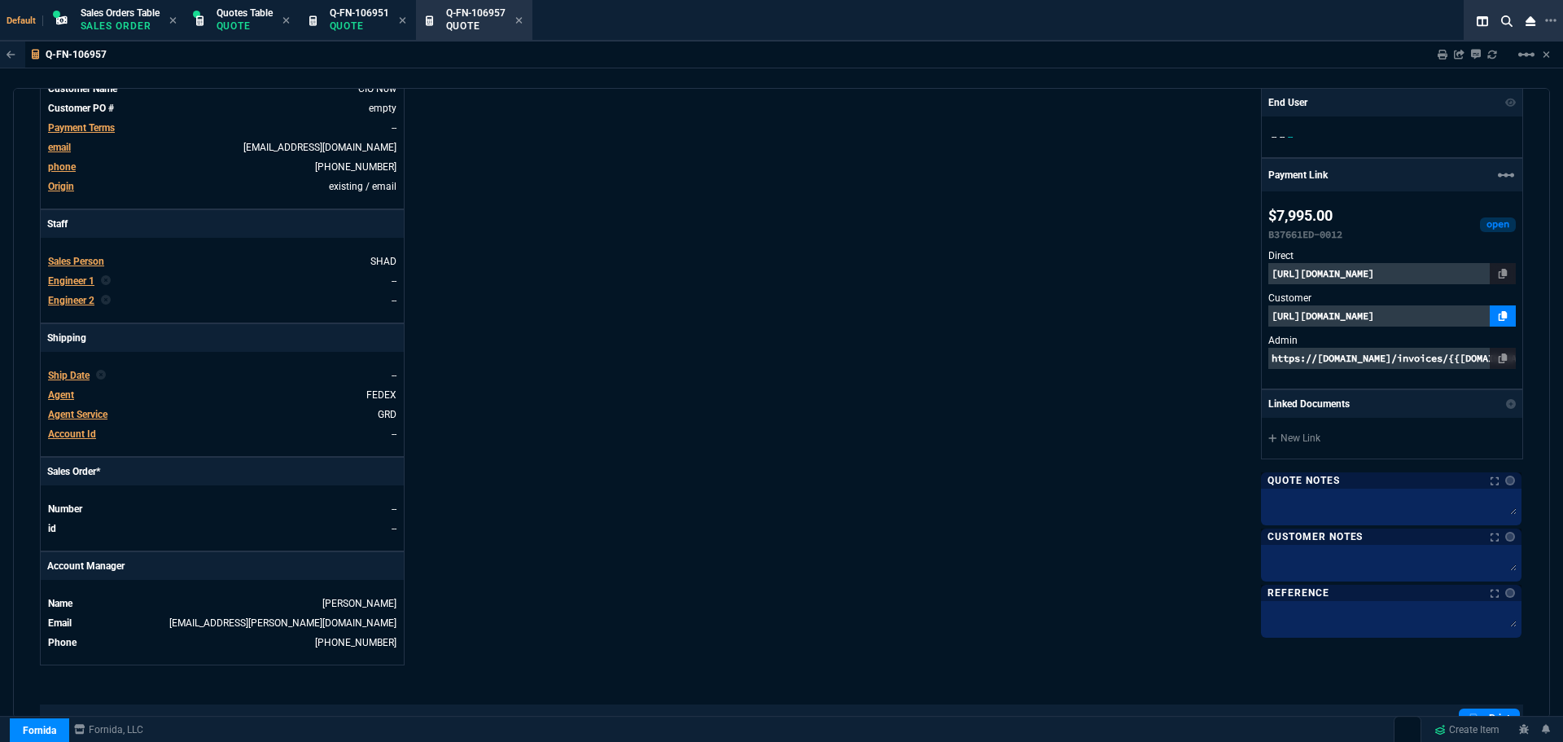
click at [1499, 315] on icon at bounding box center [1503, 316] width 9 height 10
click at [522, 21] on icon at bounding box center [518, 20] width 7 height 10
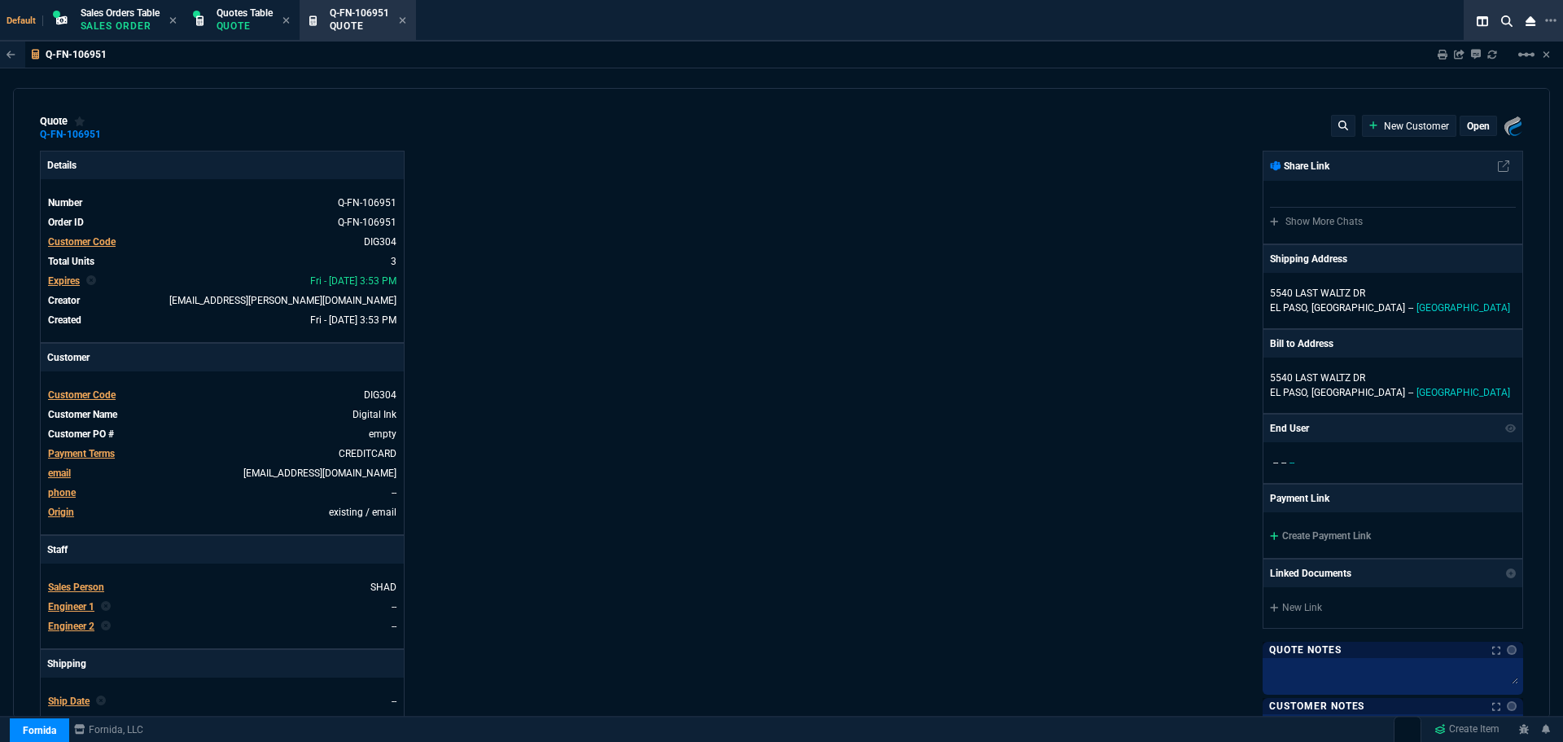
select select "4: SHAD"
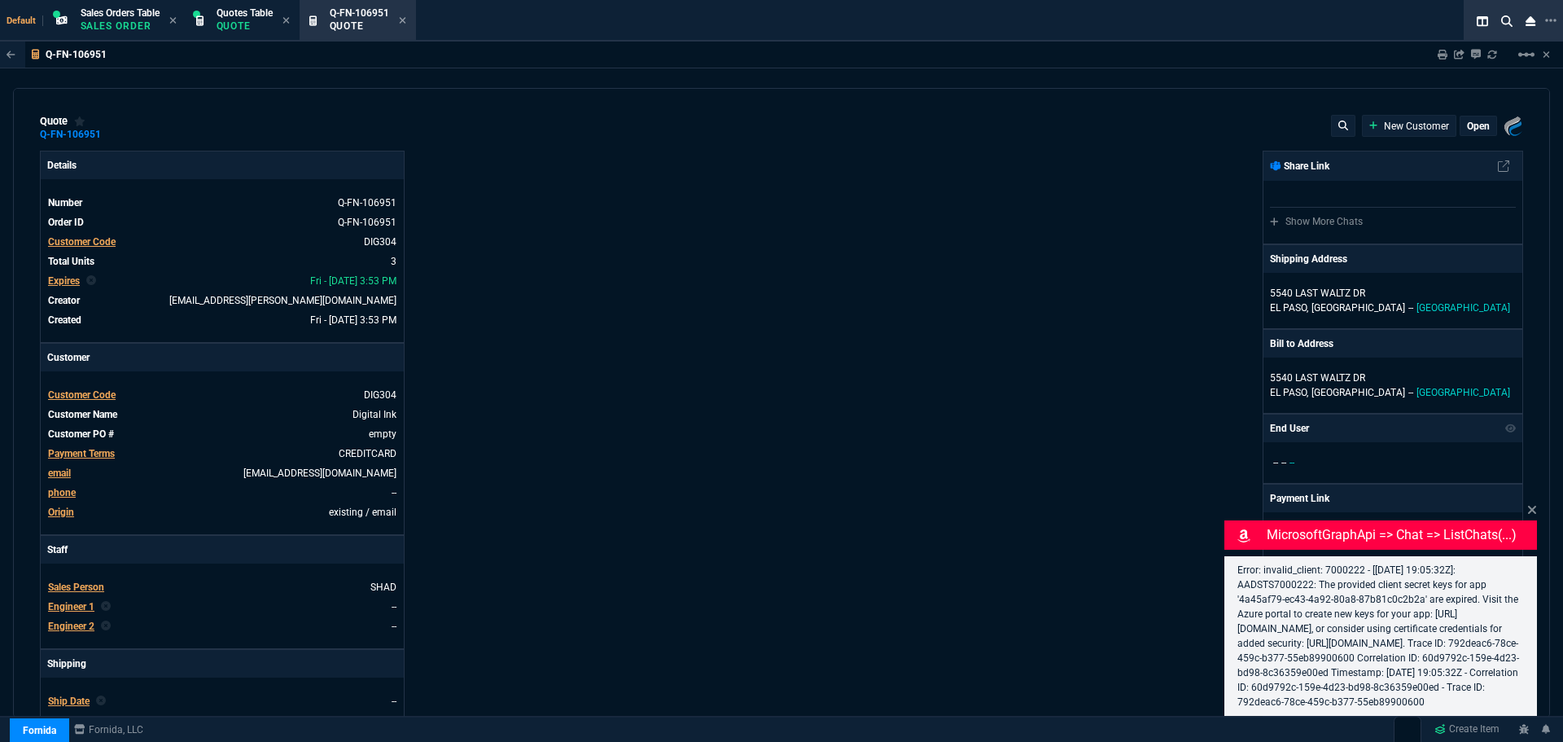
type input "21"
type input "168"
type input "1049"
type input "29"
type input "51"
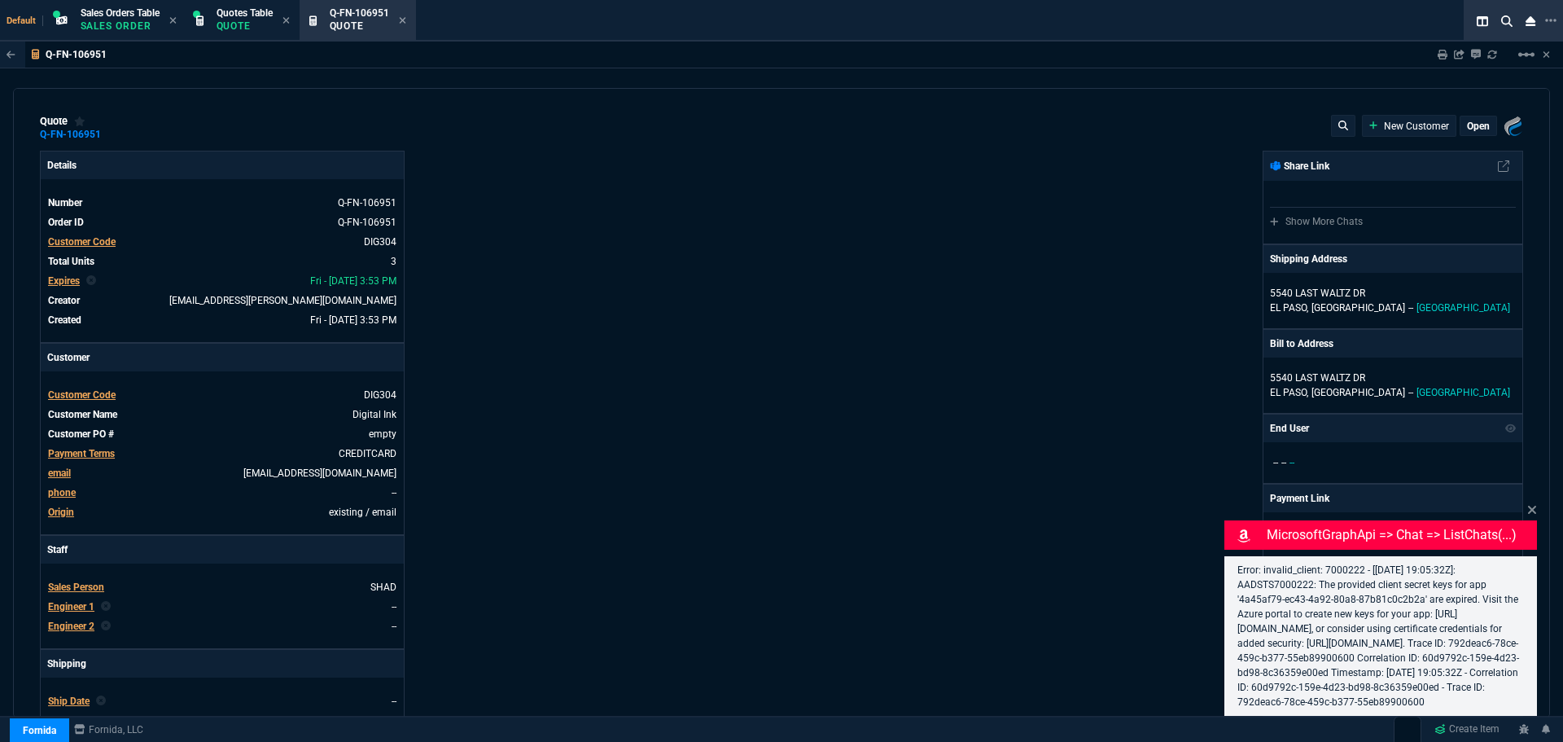
type input "195"
type input "29"
type input "33"
type input "125"
type input "24"
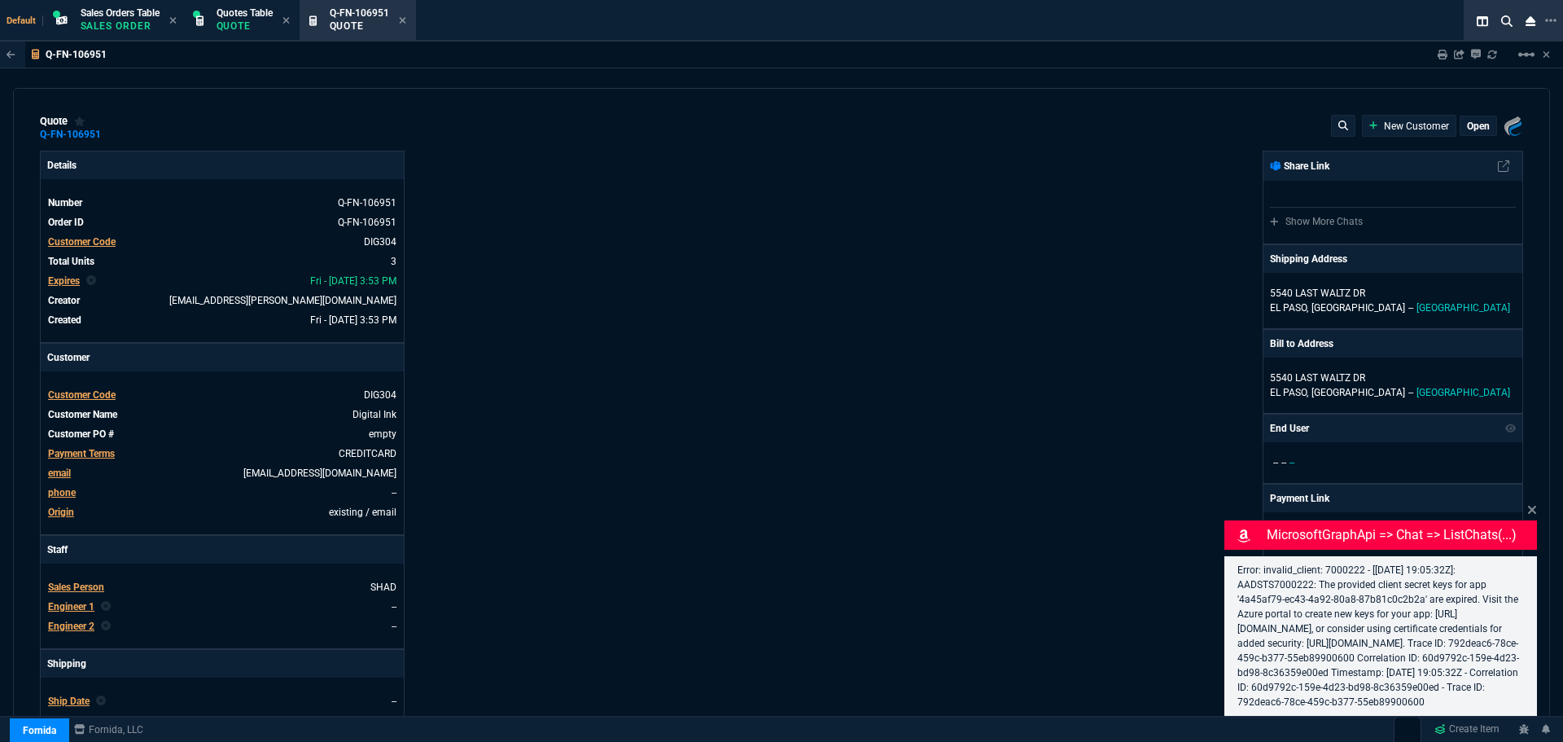
type input "8"
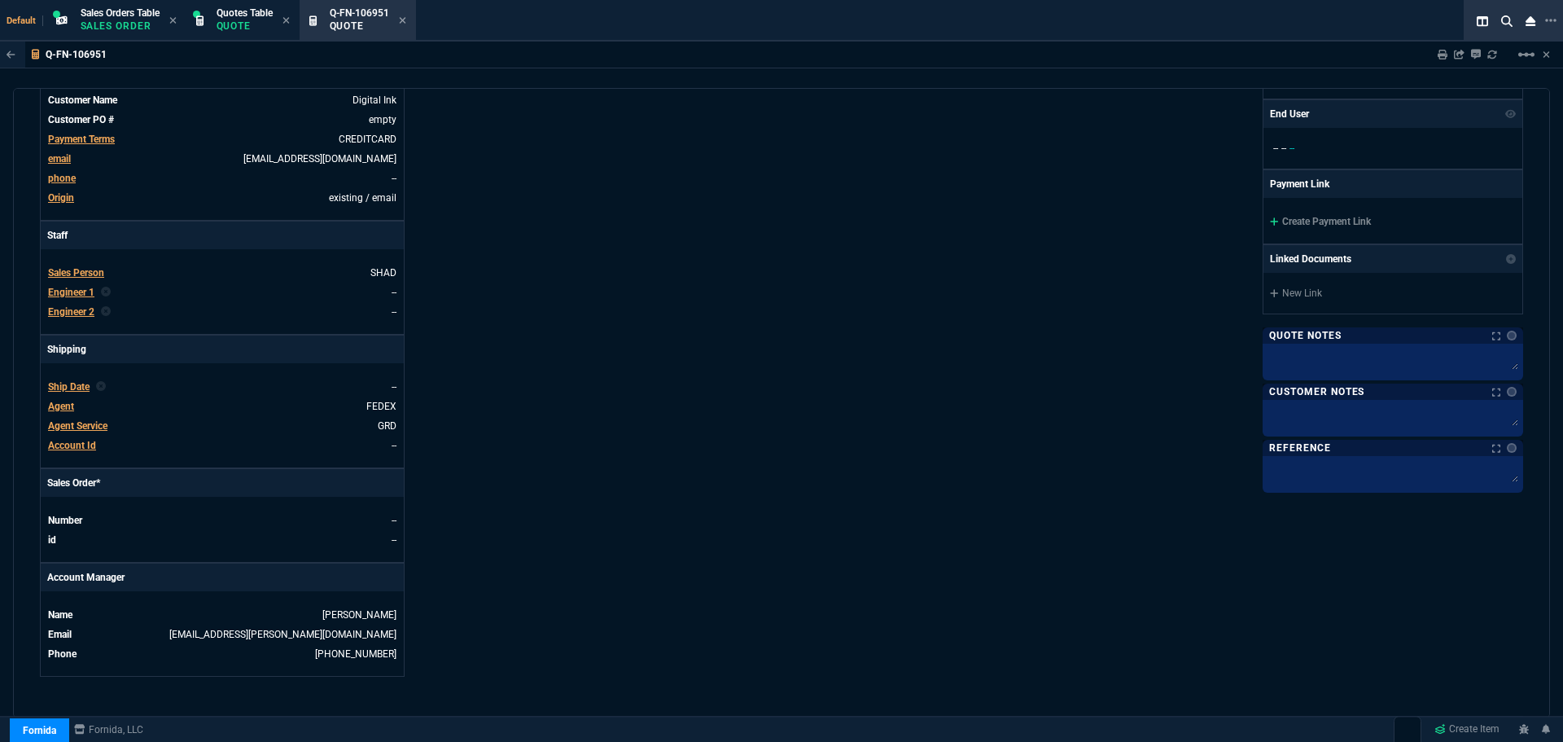
scroll to position [489, 0]
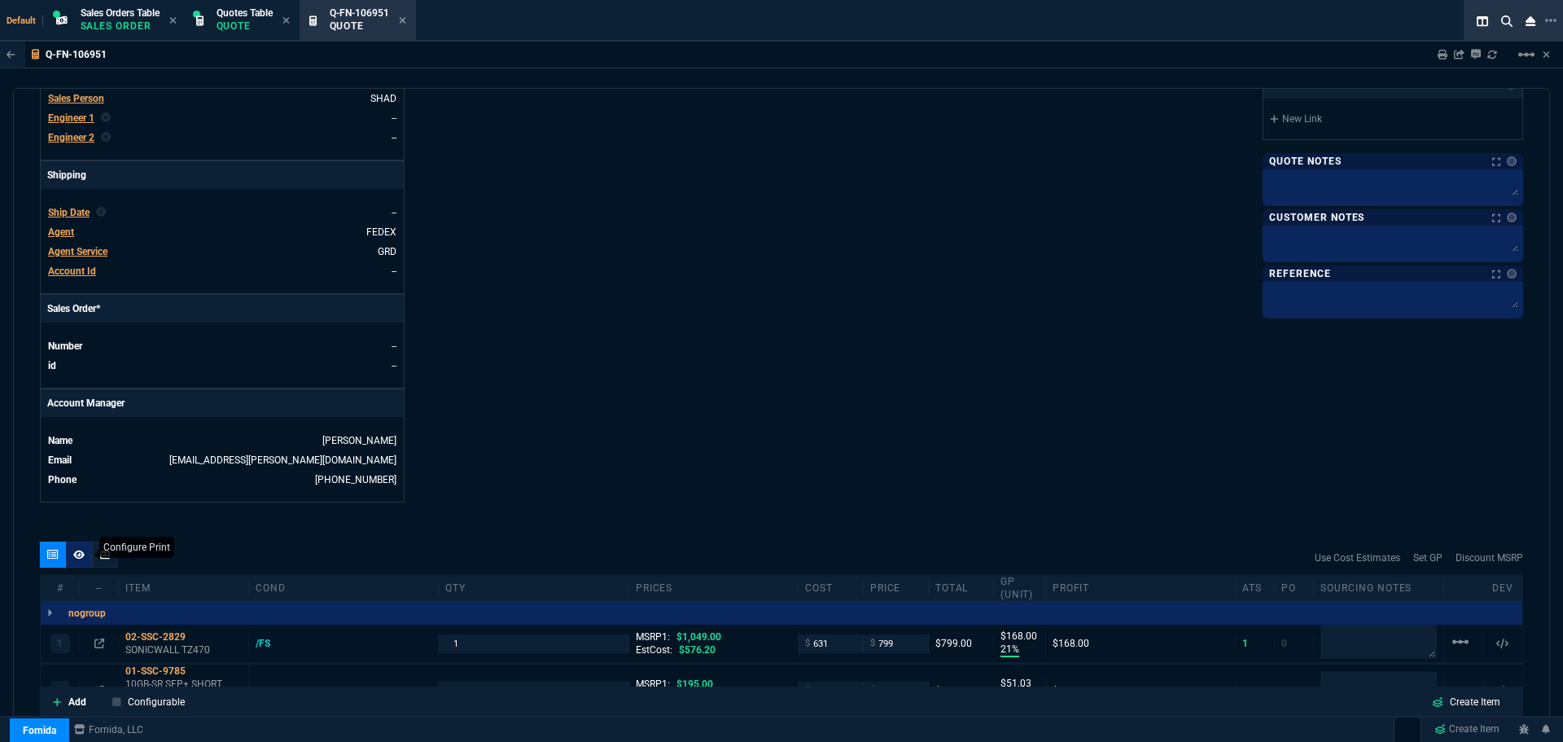
click at [74, 560] on fa-icon at bounding box center [78, 554] width 11 height 11
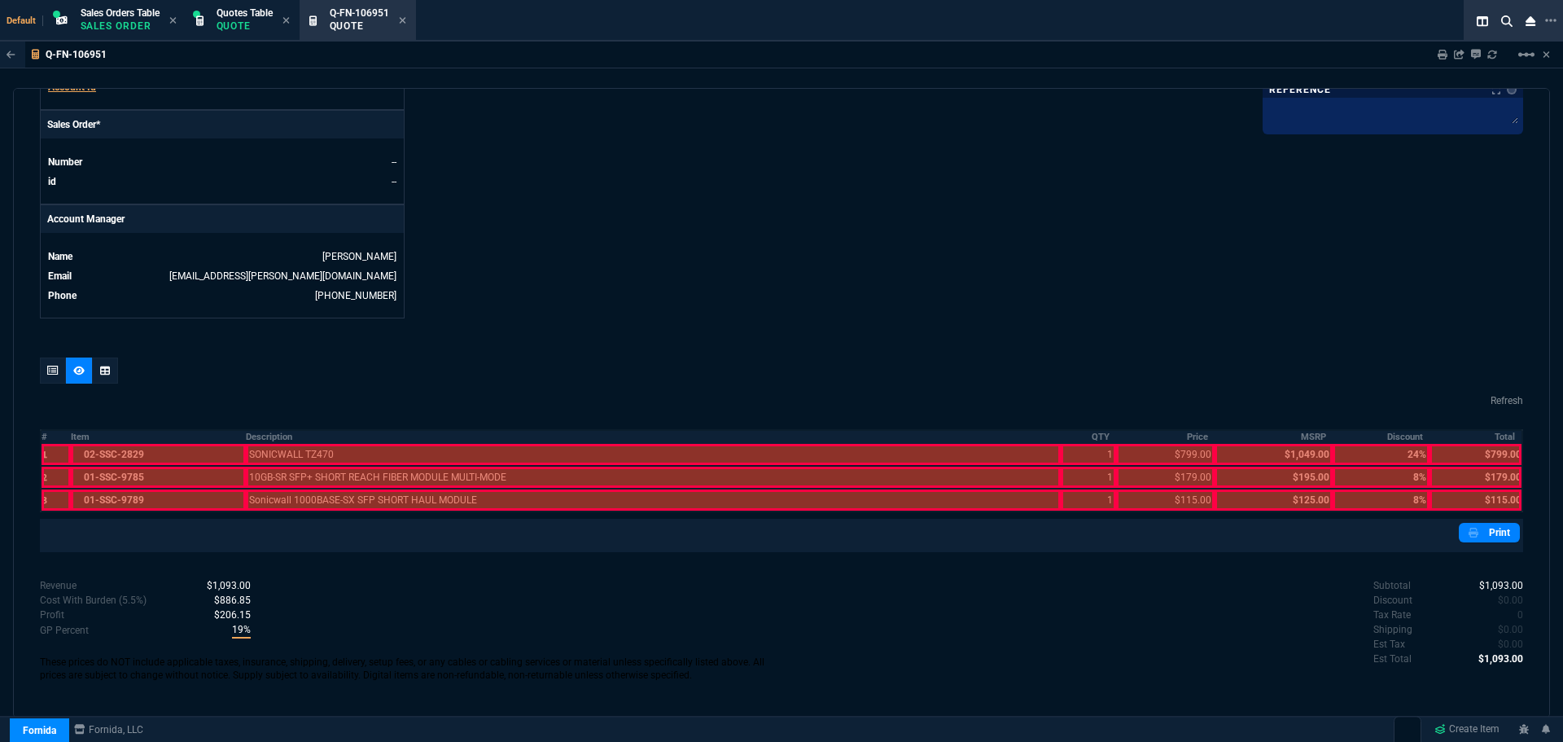
scroll to position [675, 0]
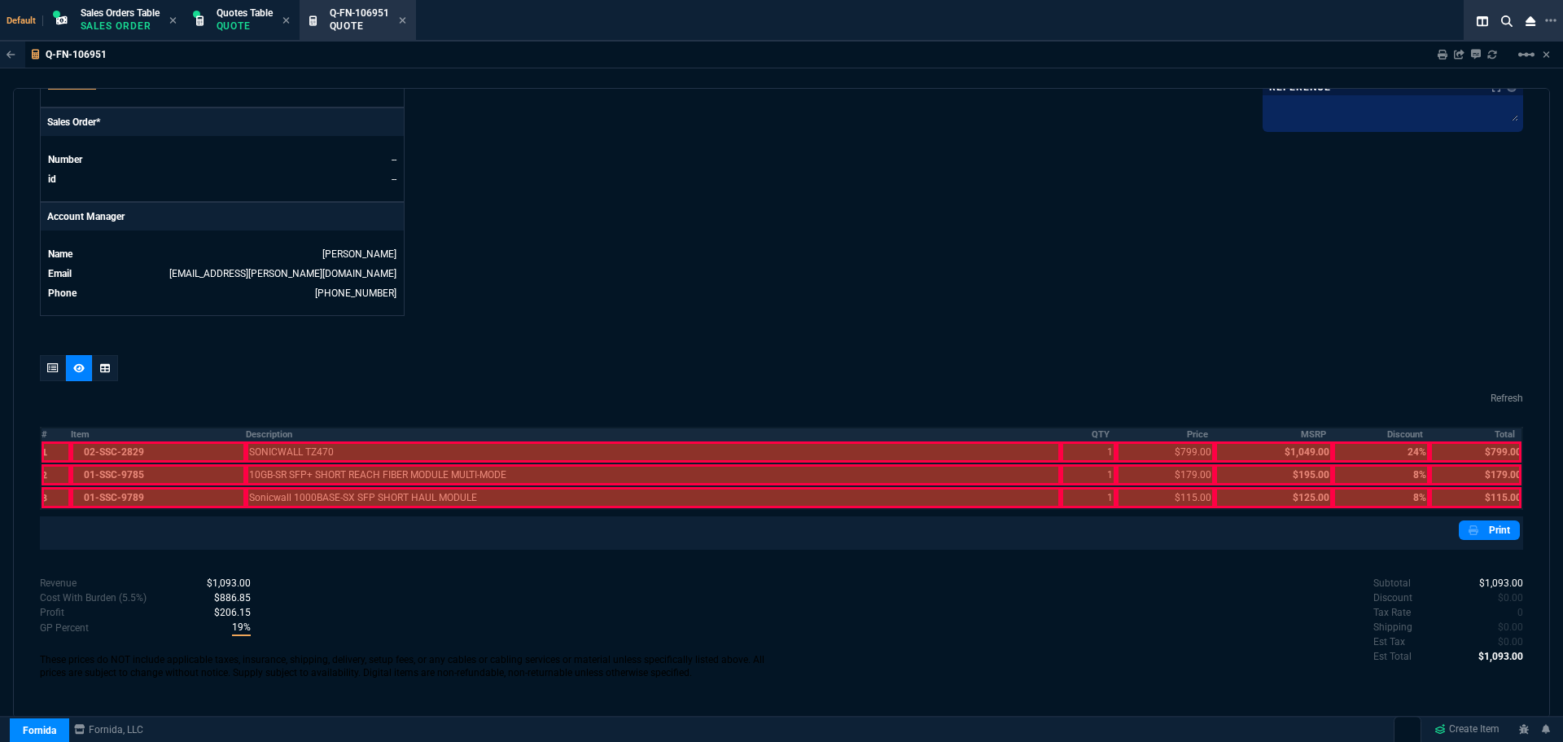
drag, startPoint x: 42, startPoint y: 439, endPoint x: 35, endPoint y: 434, distance: 8.8
click at [42, 438] on th "#" at bounding box center [56, 434] width 30 height 14
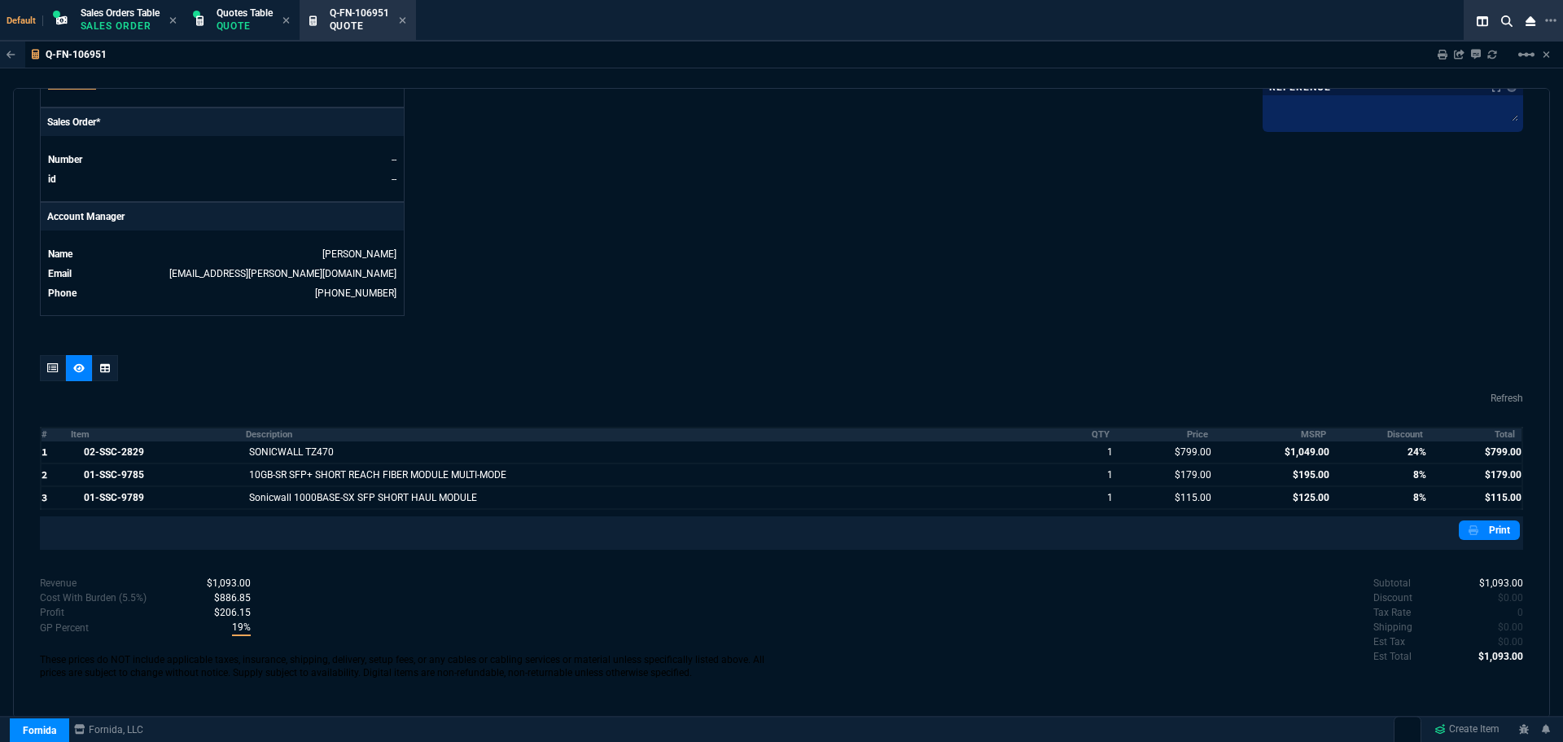
click at [1401, 433] on th "Discount" at bounding box center [1381, 434] width 97 height 14
click at [1295, 432] on th "MSRP" at bounding box center [1273, 434] width 117 height 14
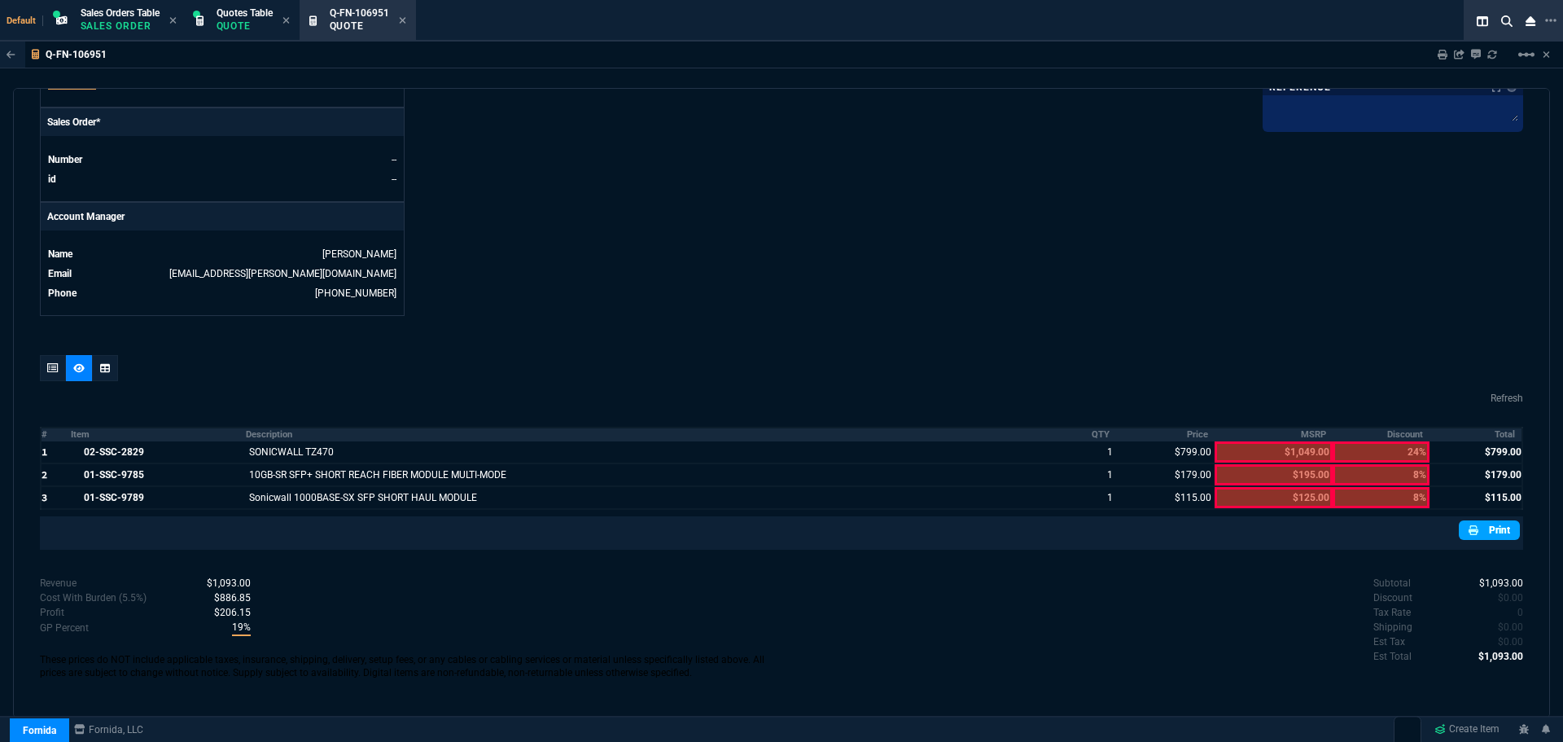
click at [1491, 526] on link "Print" at bounding box center [1489, 530] width 61 height 20
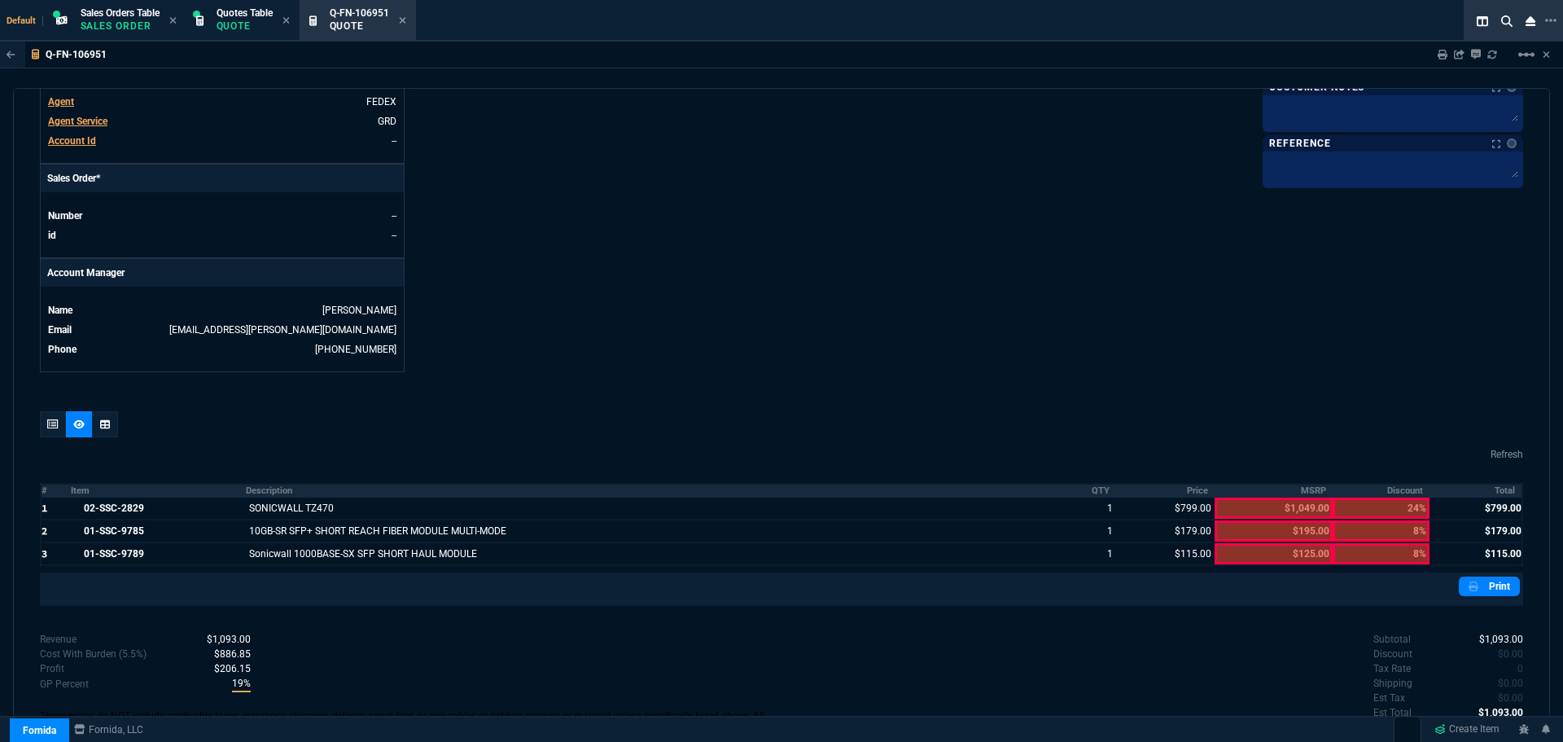
scroll to position [0, 0]
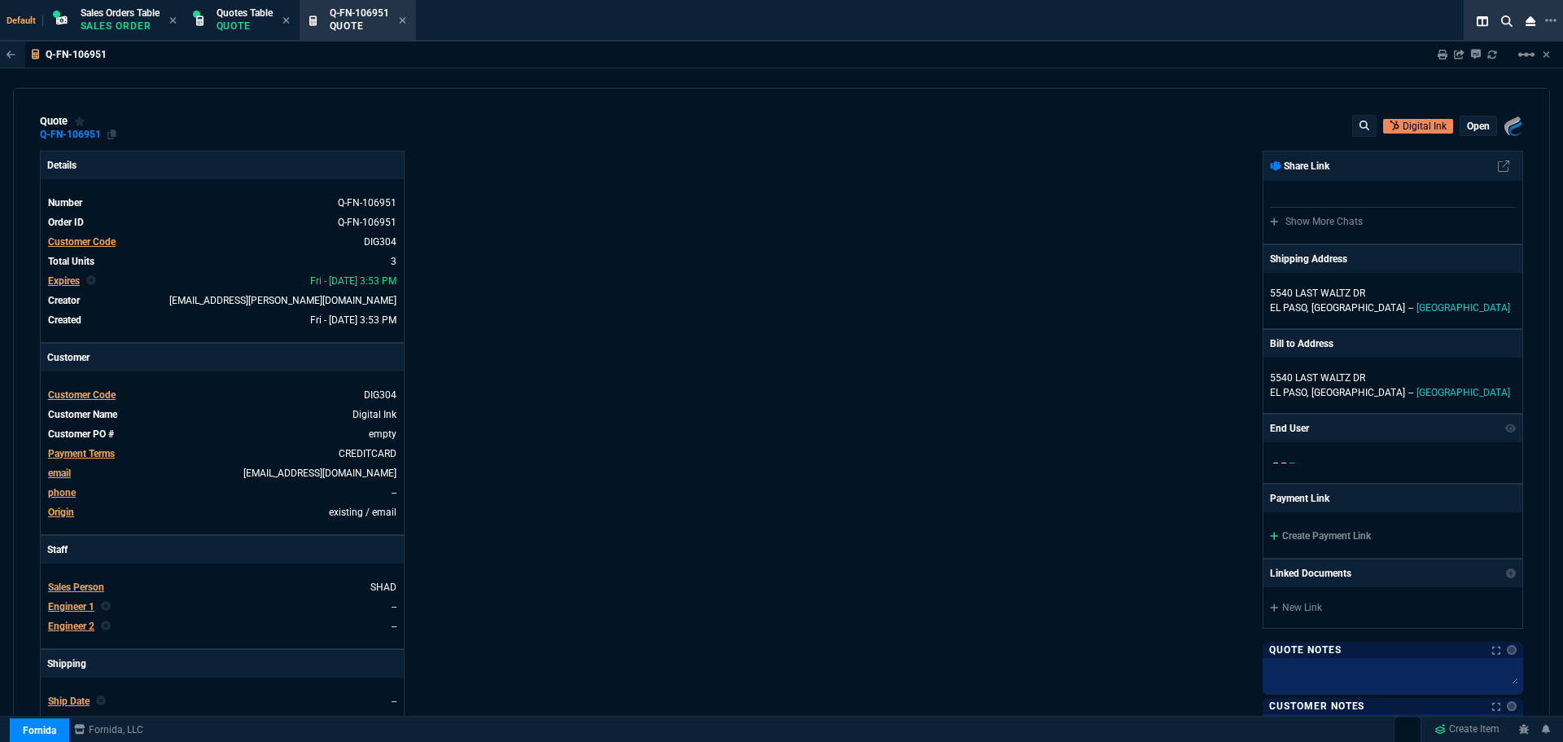
drag, startPoint x: 113, startPoint y: 131, endPoint x: 106, endPoint y: 135, distance: 8.4
click at [113, 131] on icon at bounding box center [111, 134] width 9 height 10
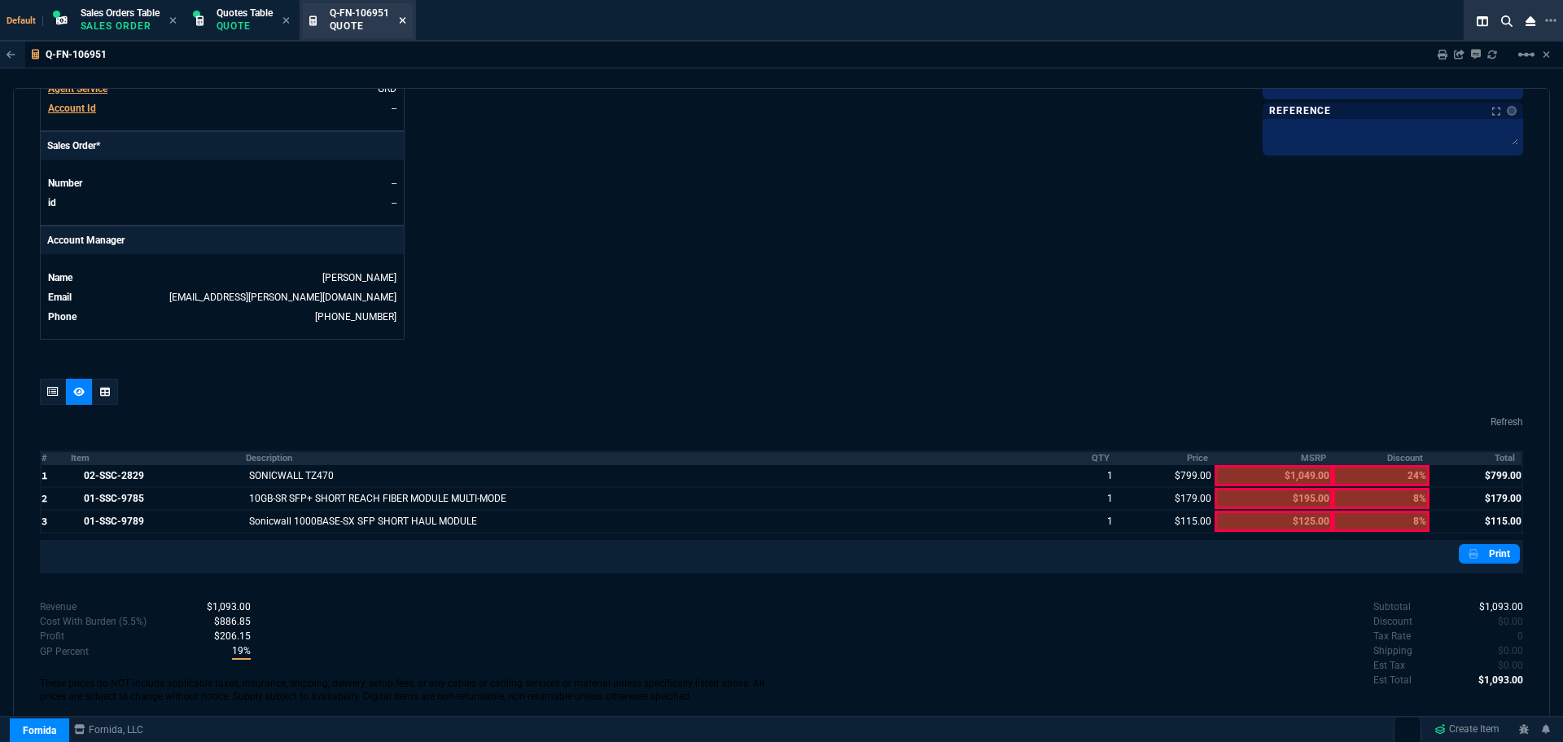
click at [404, 26] on fa-icon at bounding box center [402, 20] width 7 height 11
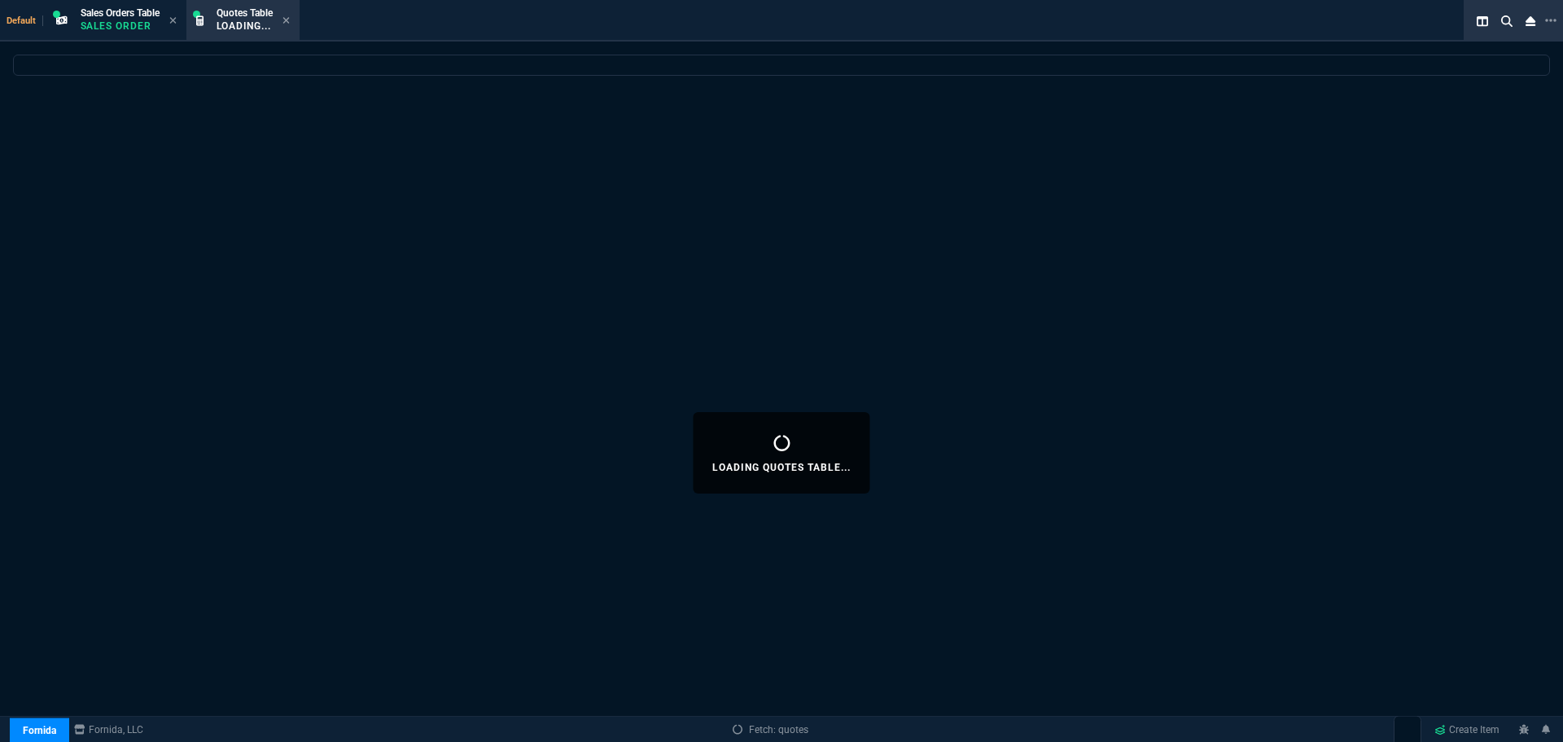
select select
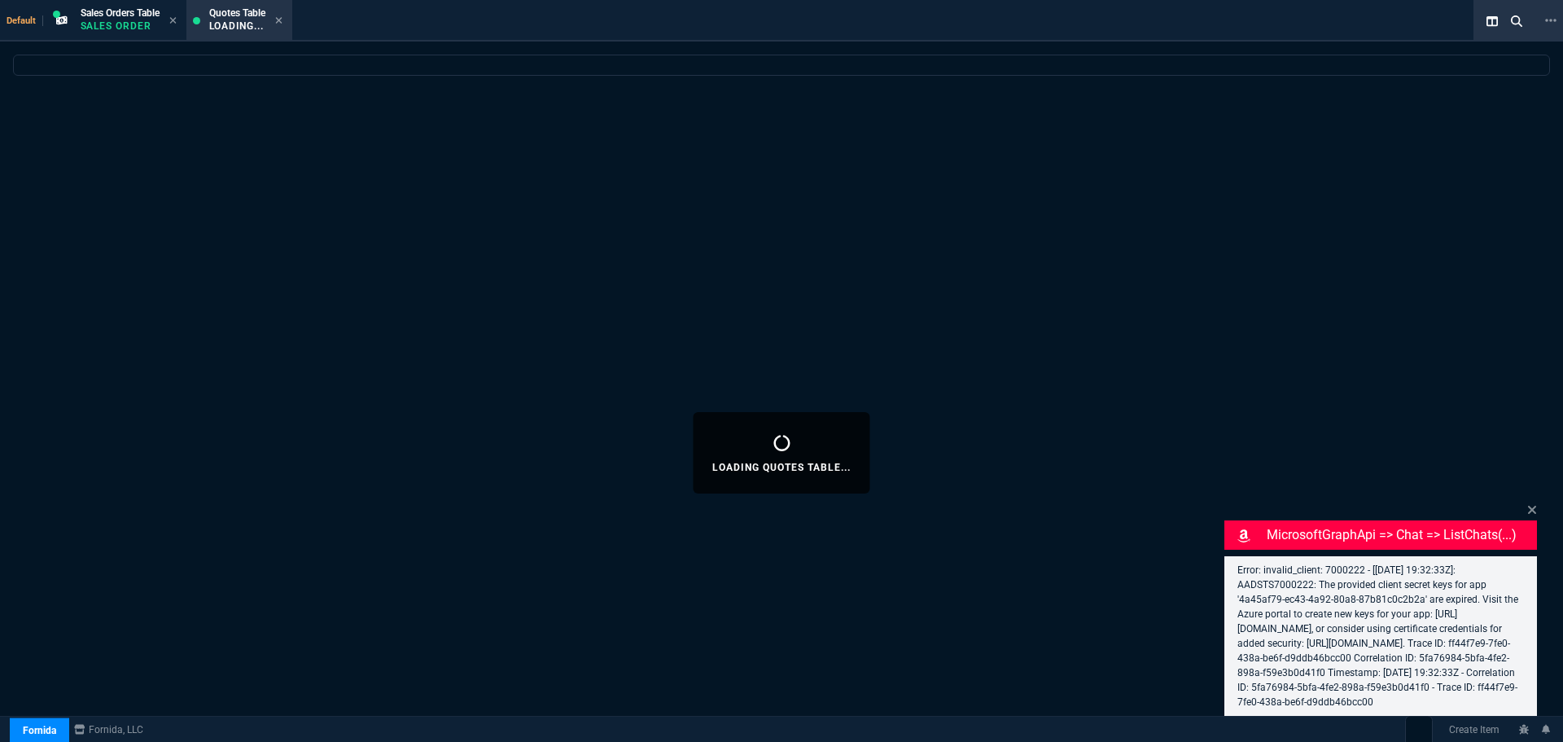
select select "4: SHAD"
select select
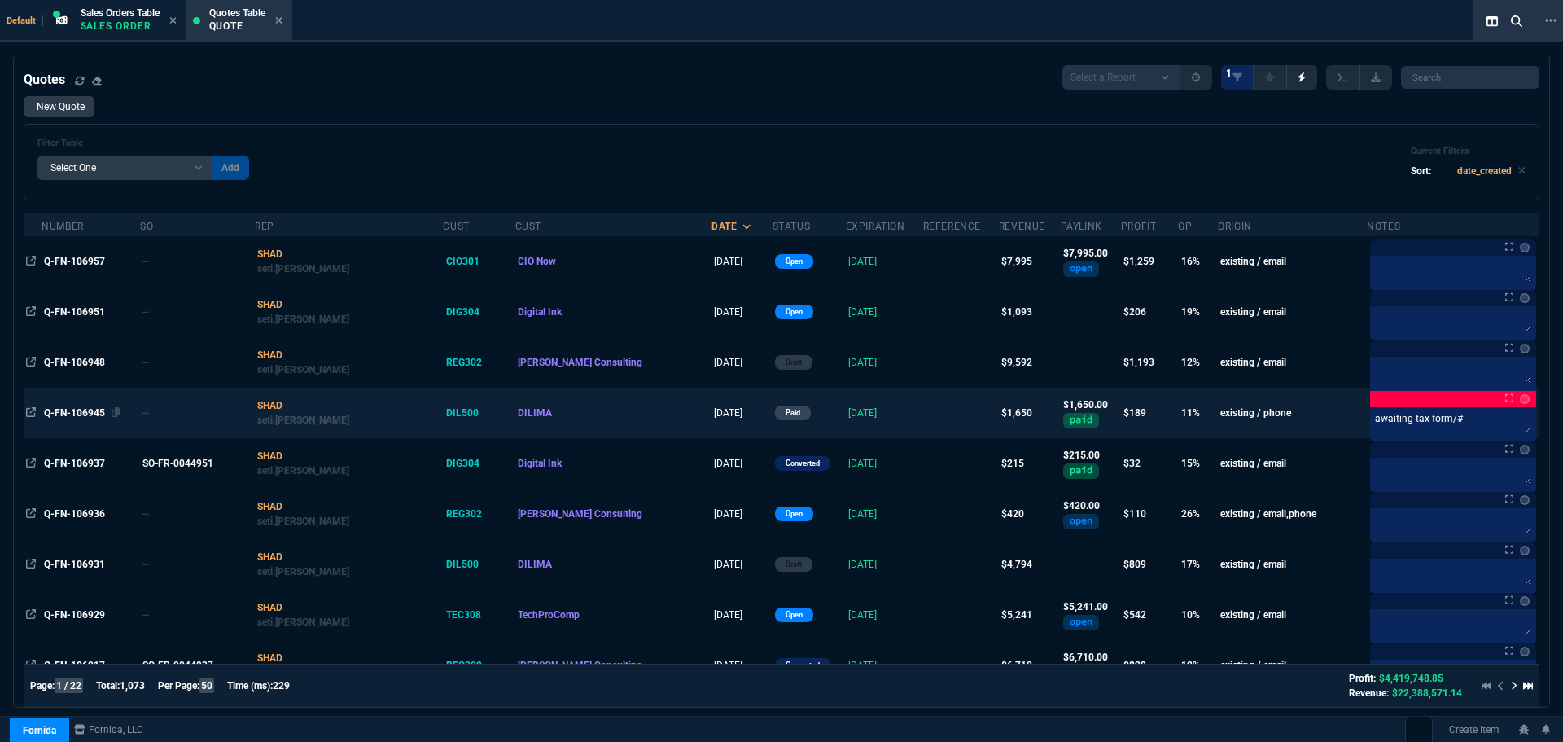
click at [52, 410] on span "Q-FN-106945" at bounding box center [74, 412] width 61 height 11
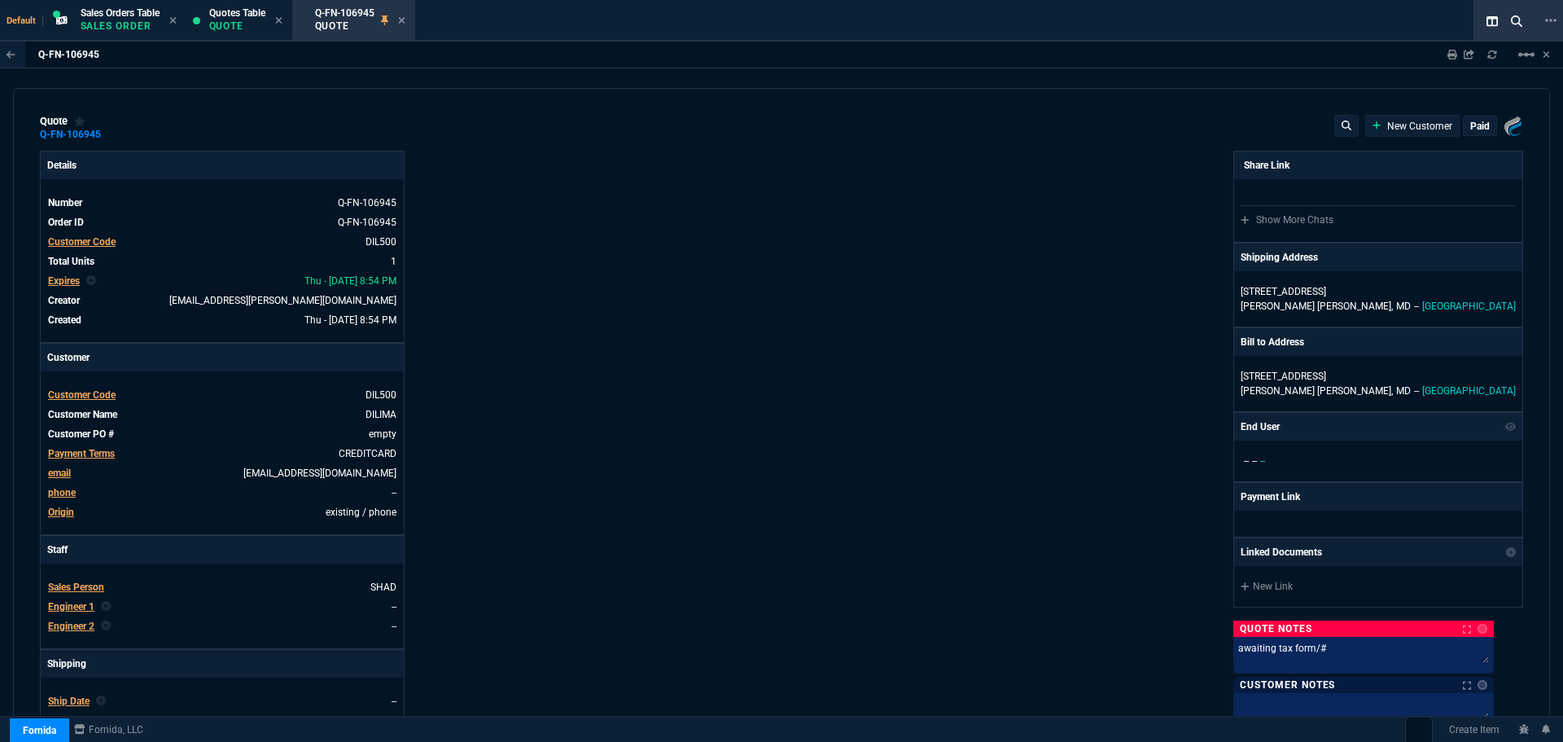
type input "16"
type input "265"
type input "26"
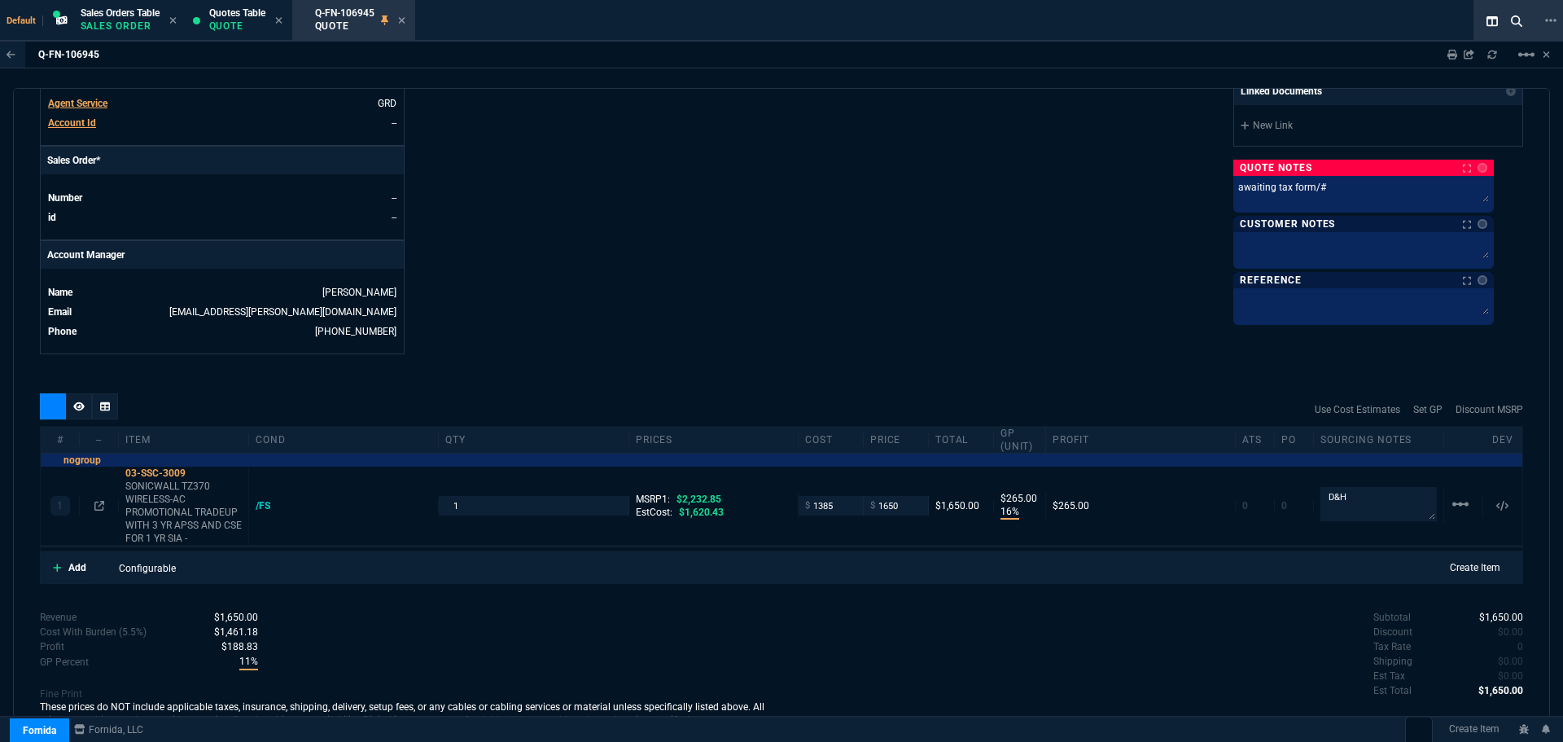
scroll to position [651, 0]
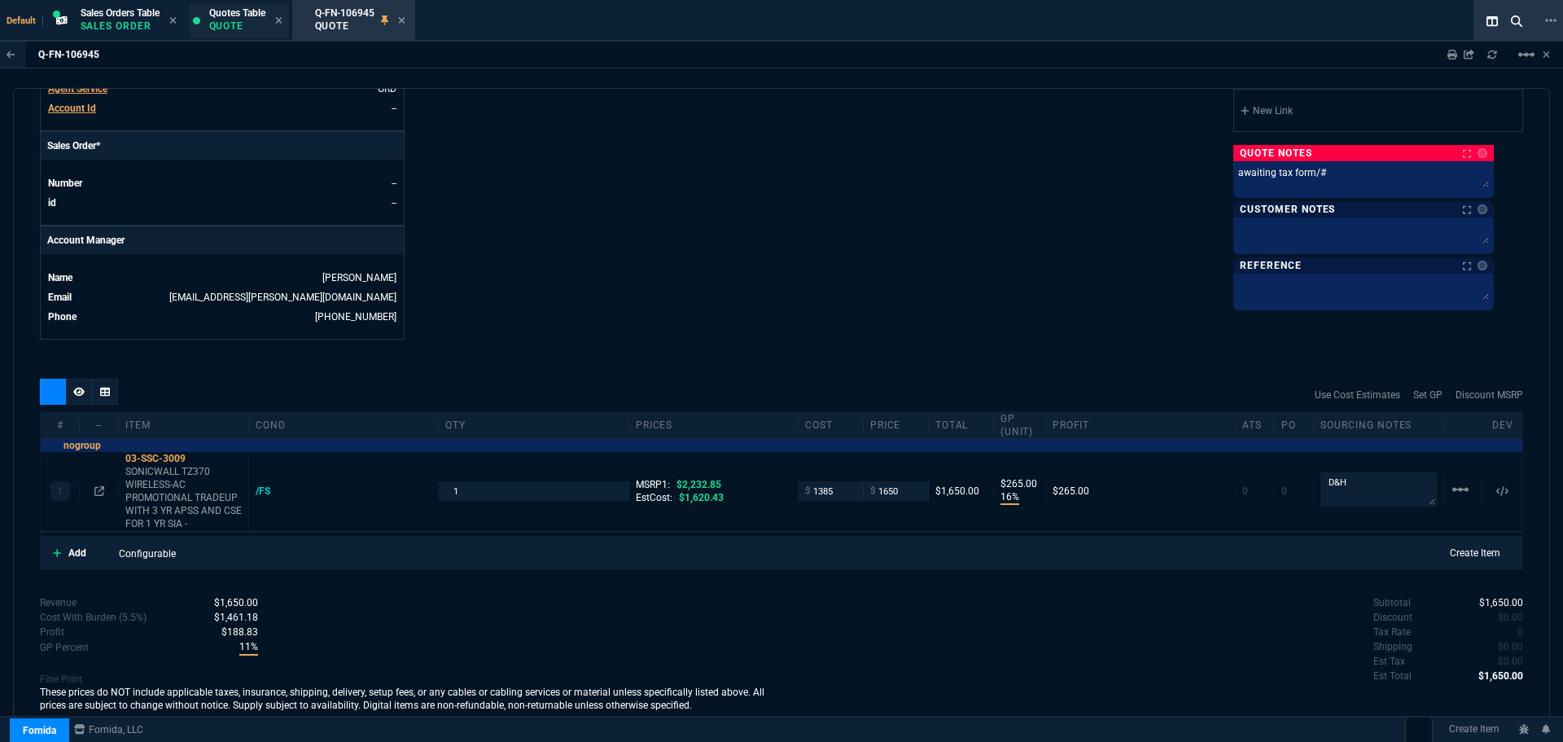
click at [220, 28] on p "Quote" at bounding box center [237, 26] width 56 height 13
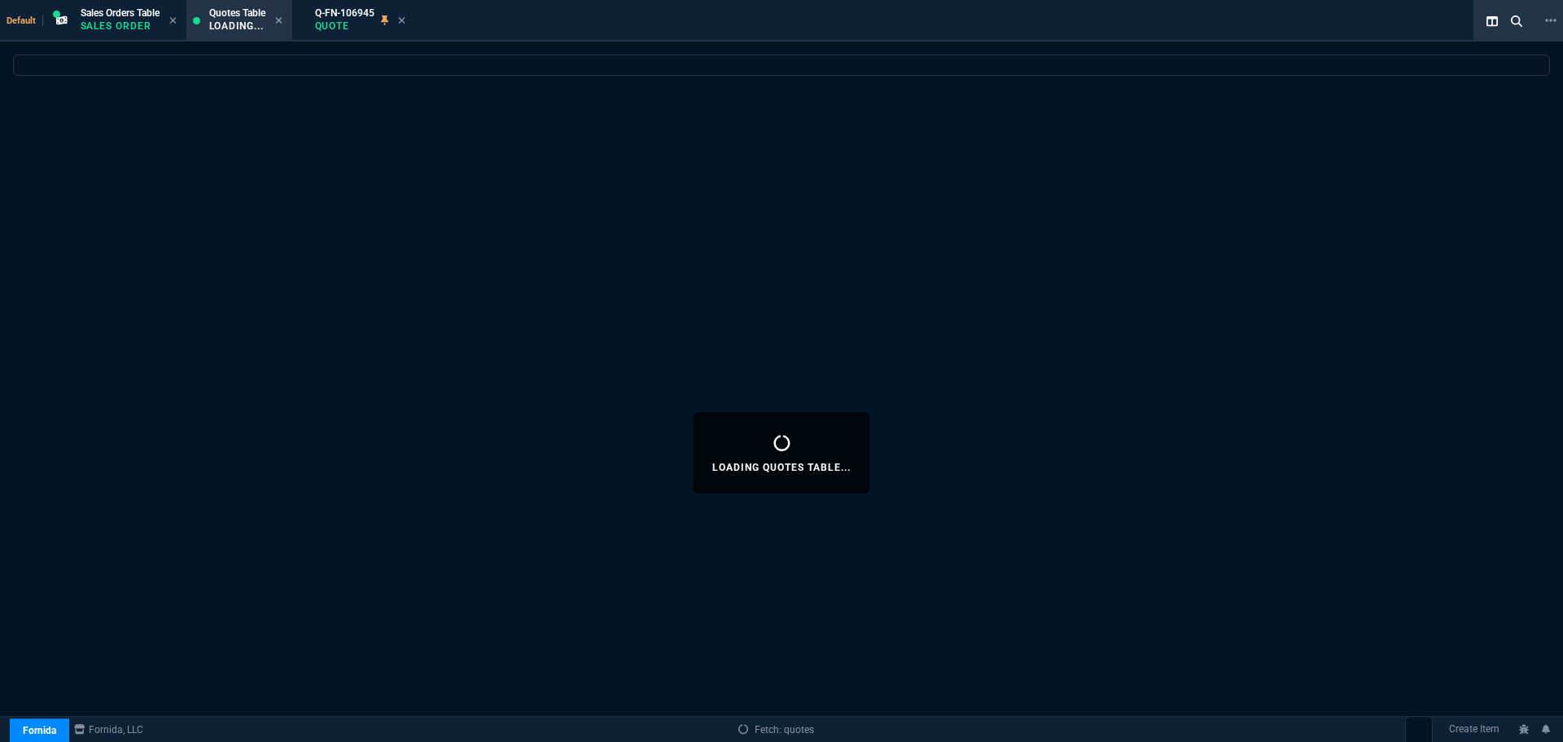
select select
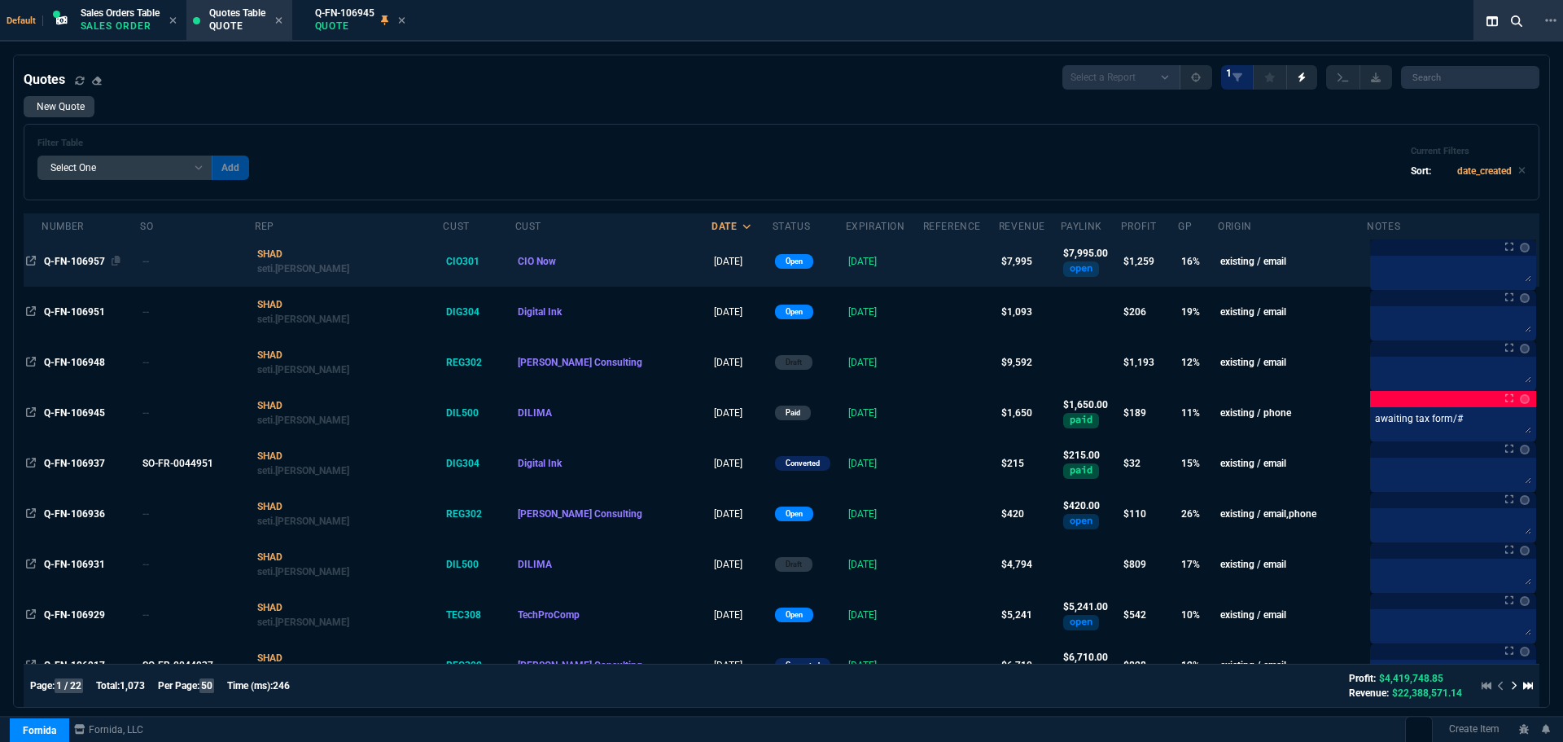
click at [69, 258] on span "Q-FN-106957" at bounding box center [74, 261] width 61 height 11
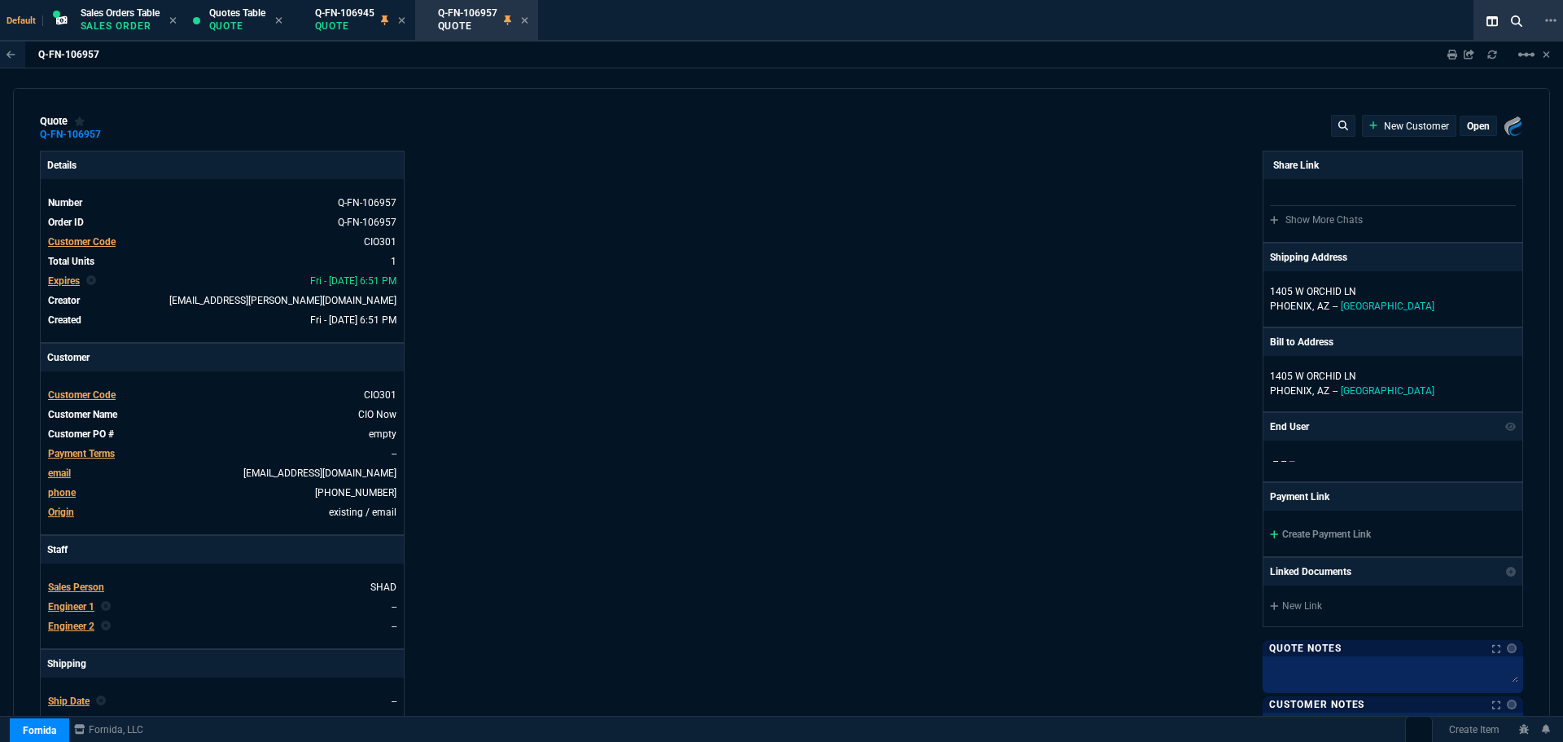
type input "20"
type input "1610"
type input "20"
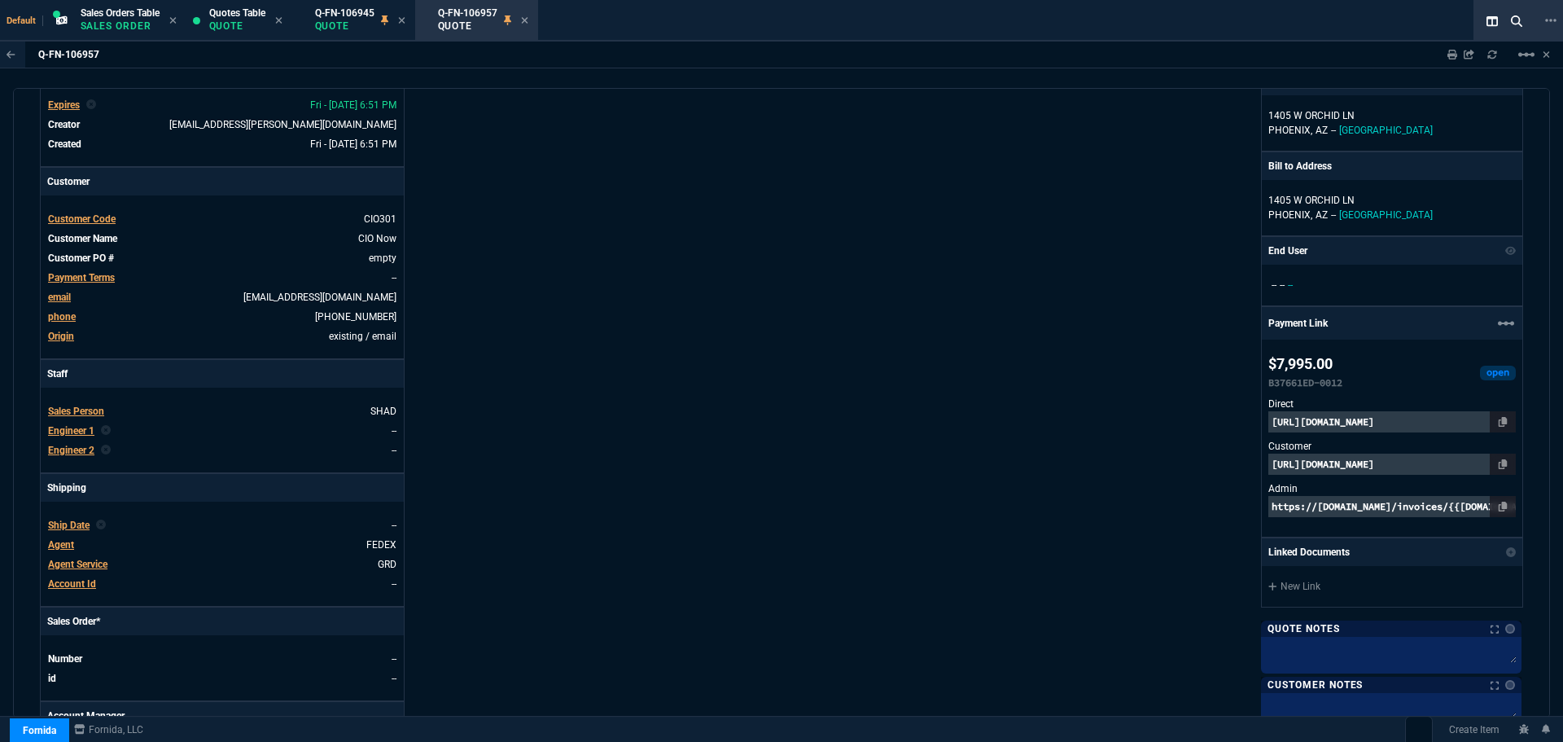
scroll to position [0, 0]
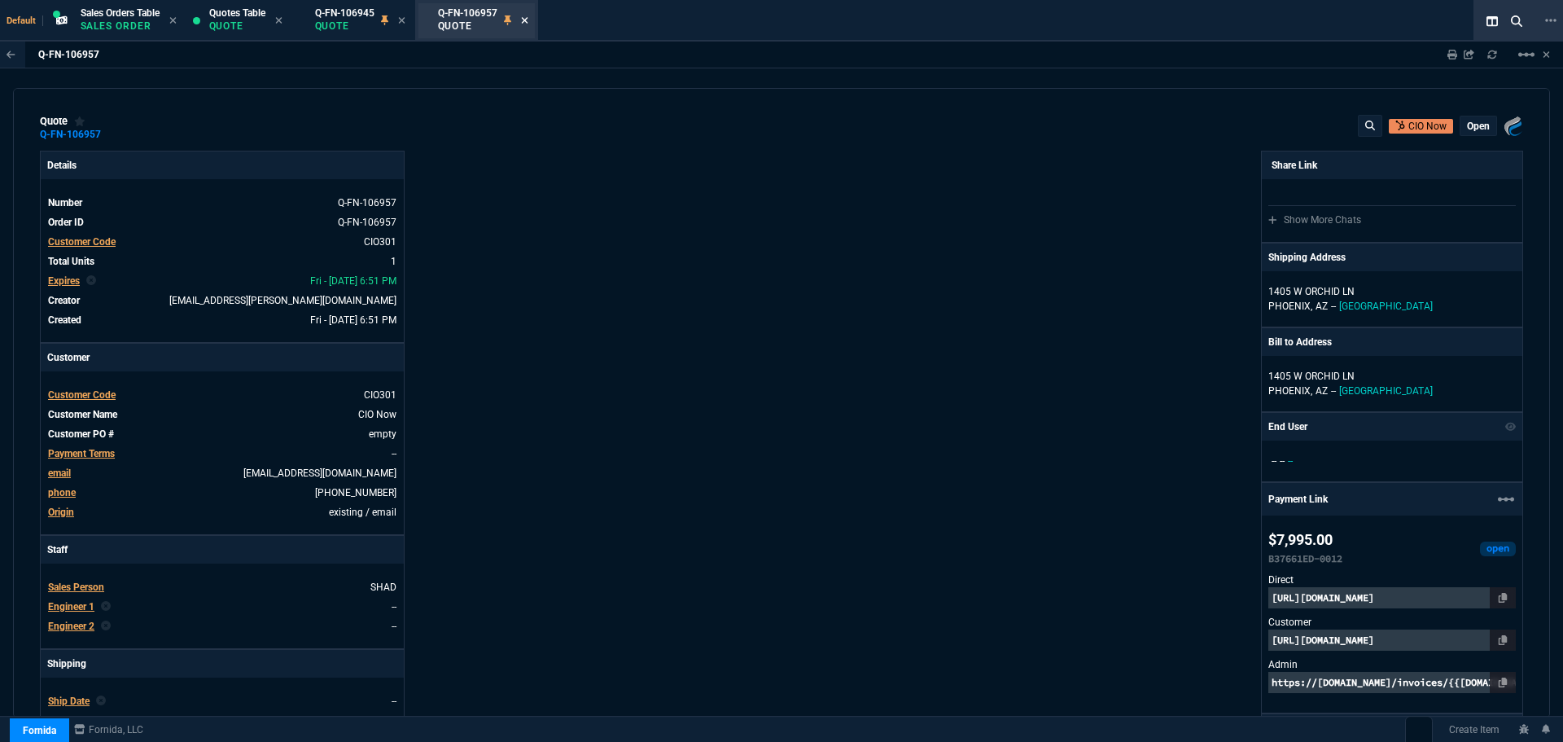
click at [528, 20] on icon at bounding box center [524, 20] width 7 height 10
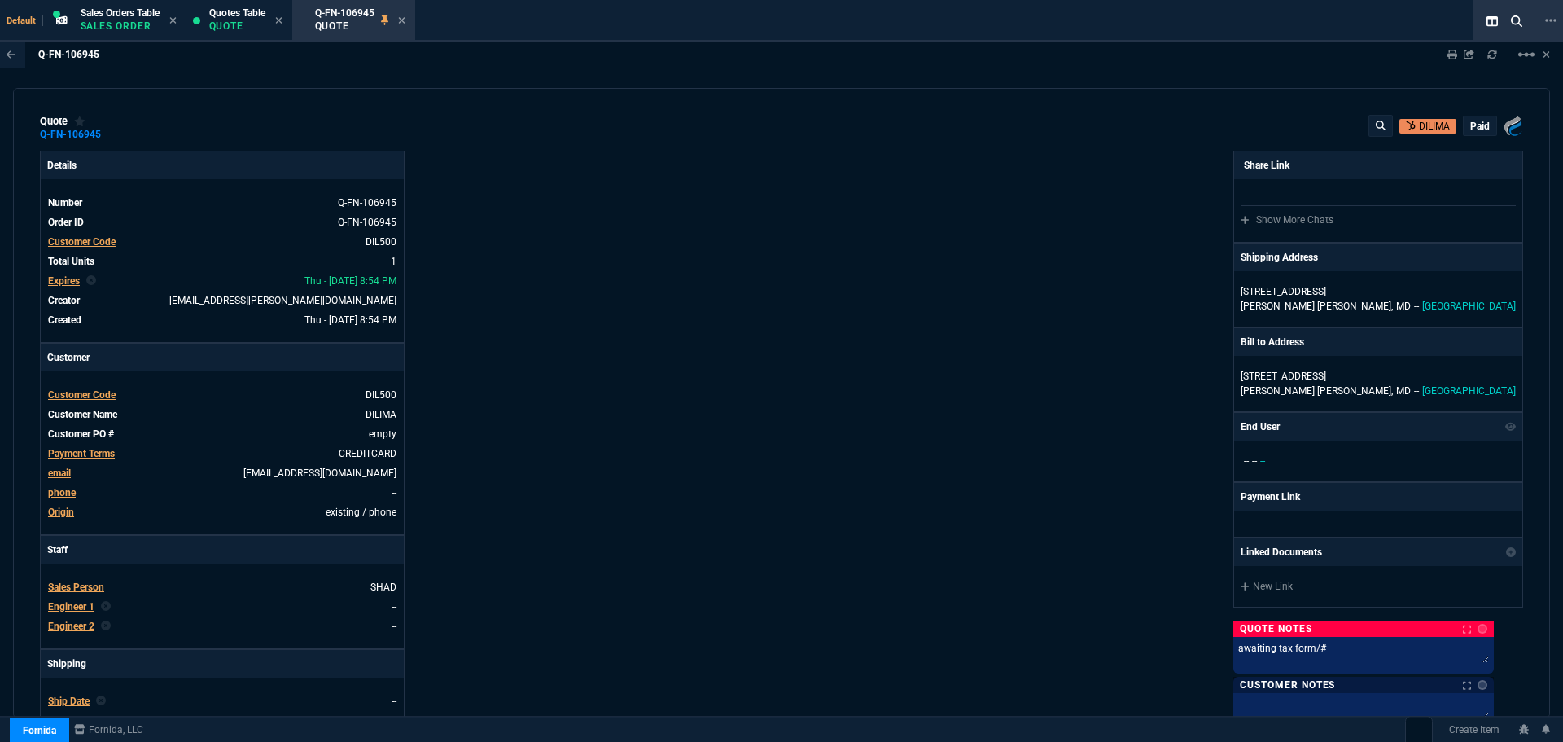
type input "16"
type input "265"
type input "26"
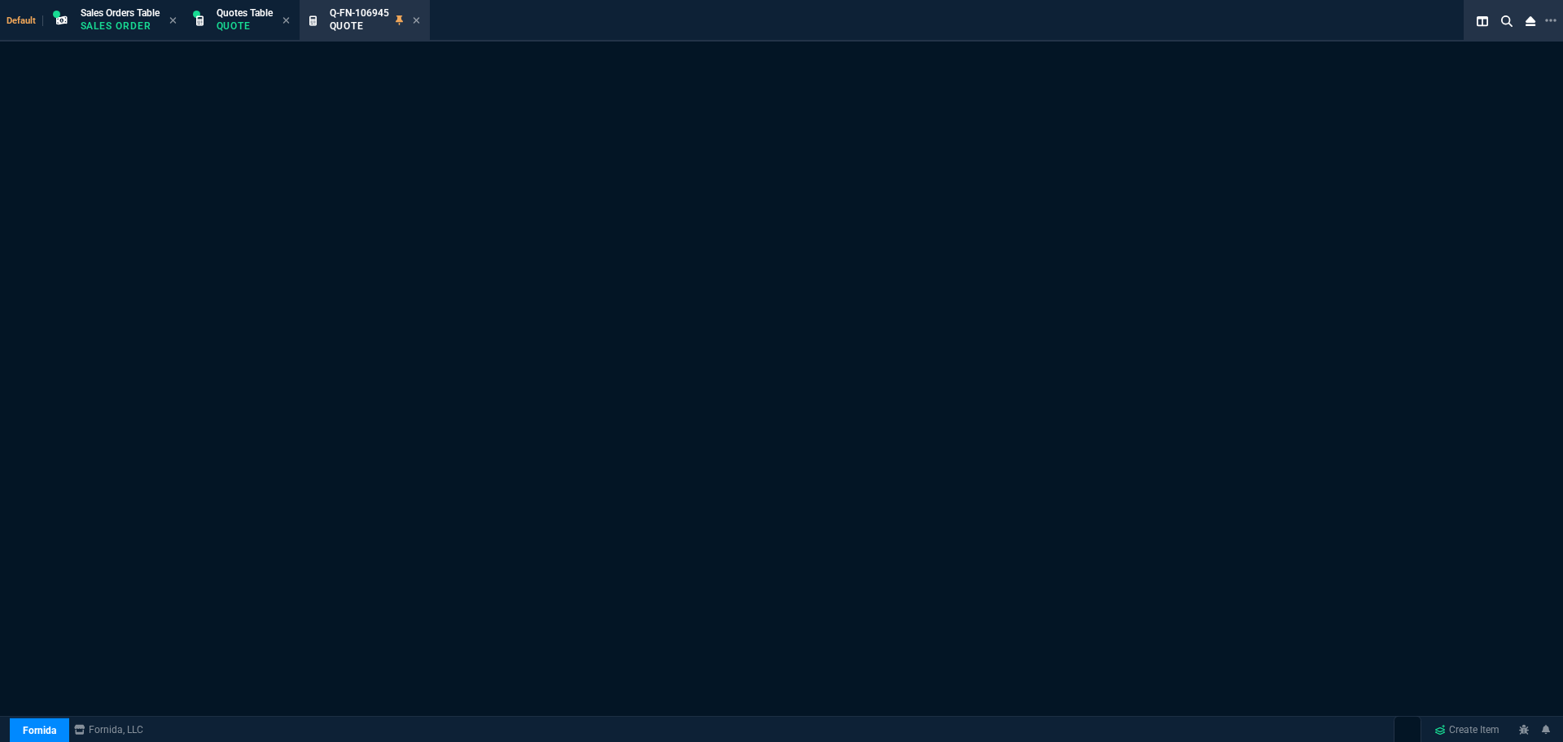
select select "4: SHAD"
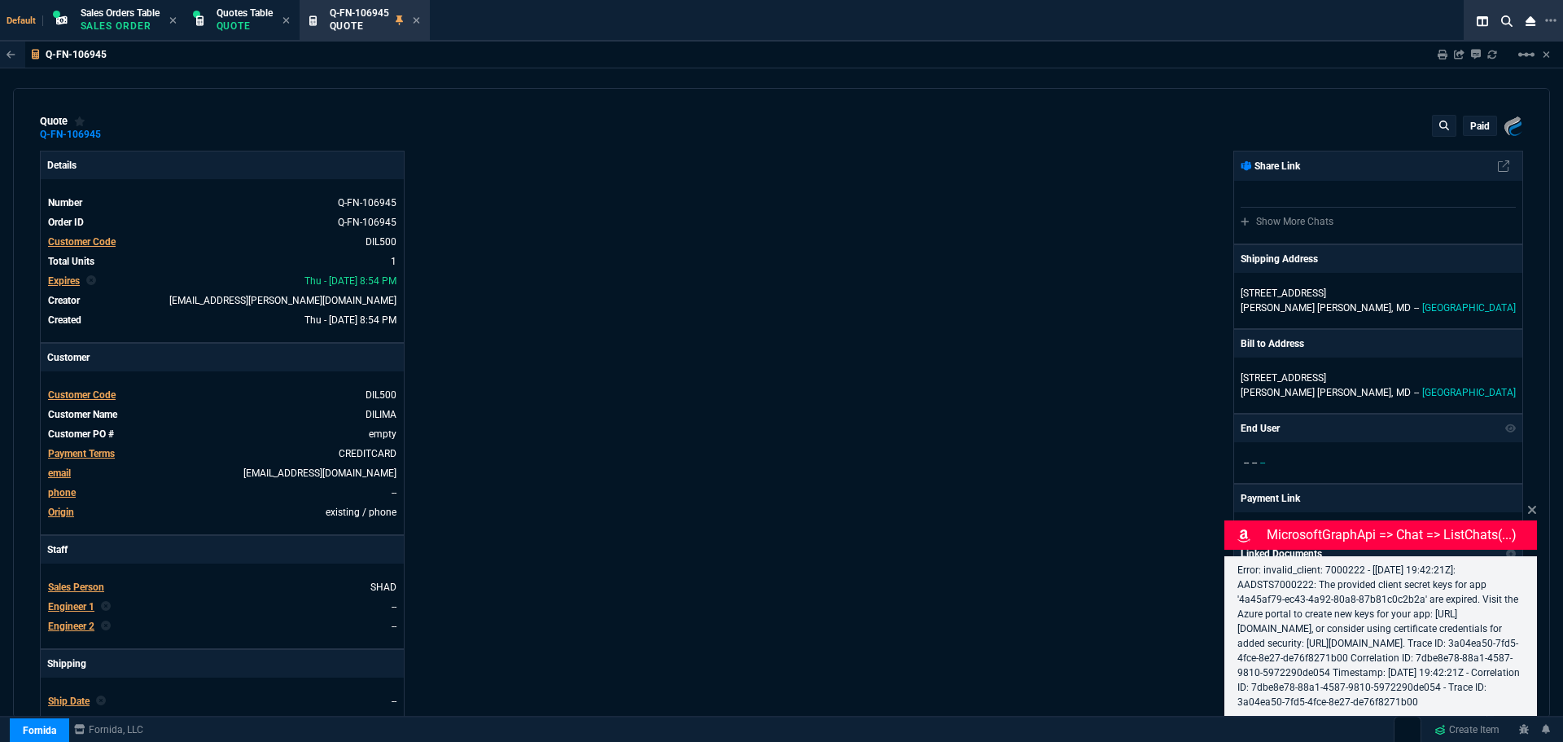
type input "16"
type input "265"
type input "26"
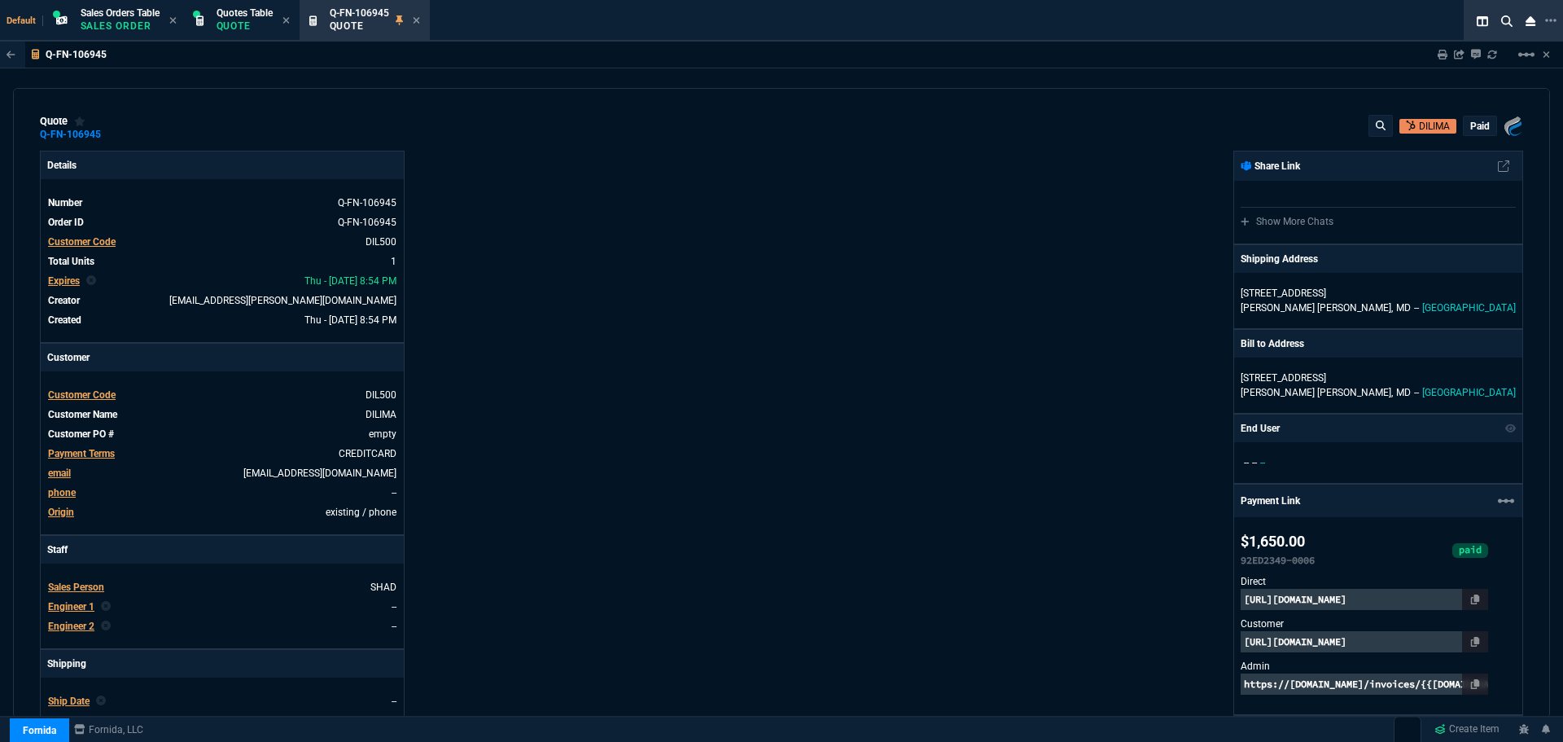
click at [419, 20] on icon at bounding box center [416, 20] width 7 height 7
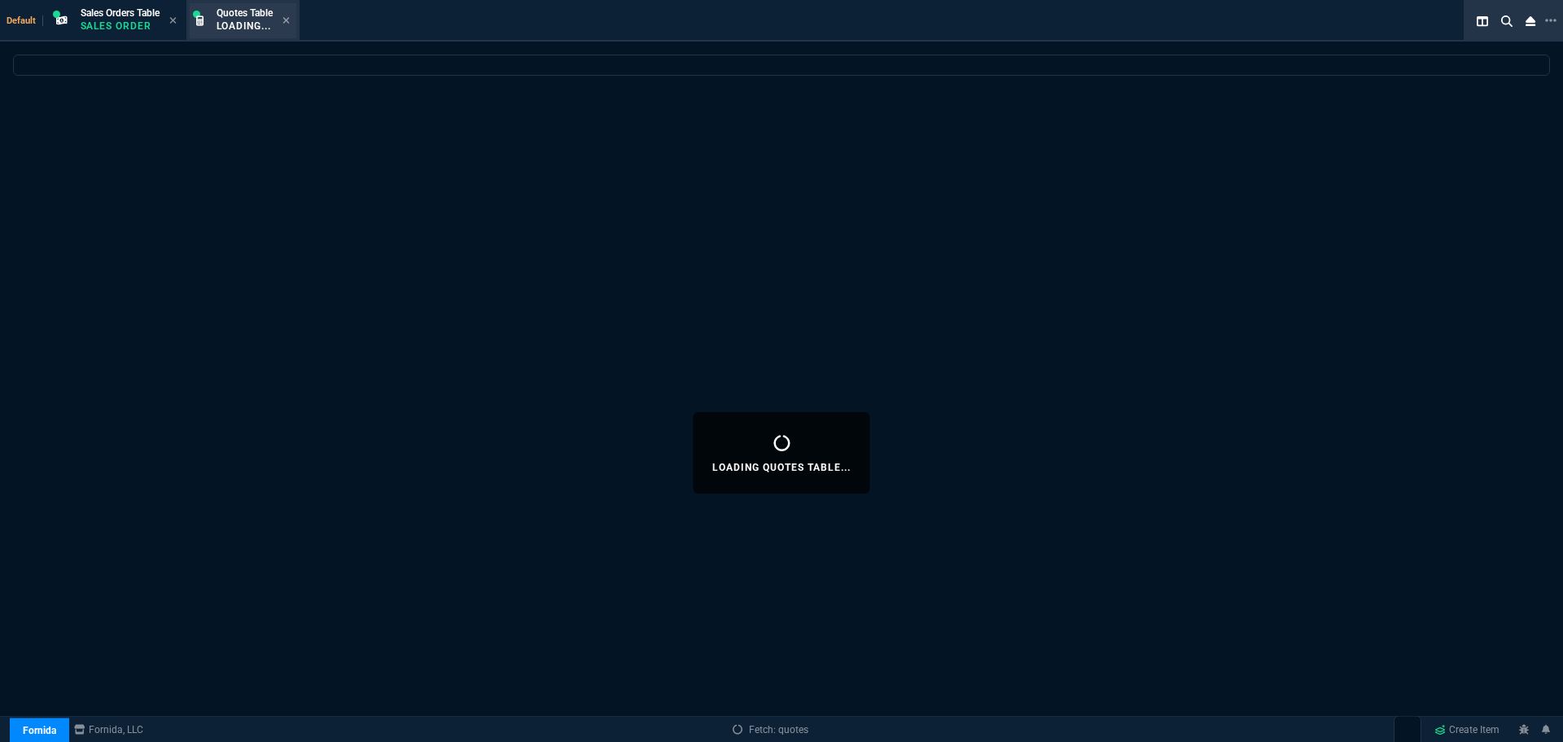
select select
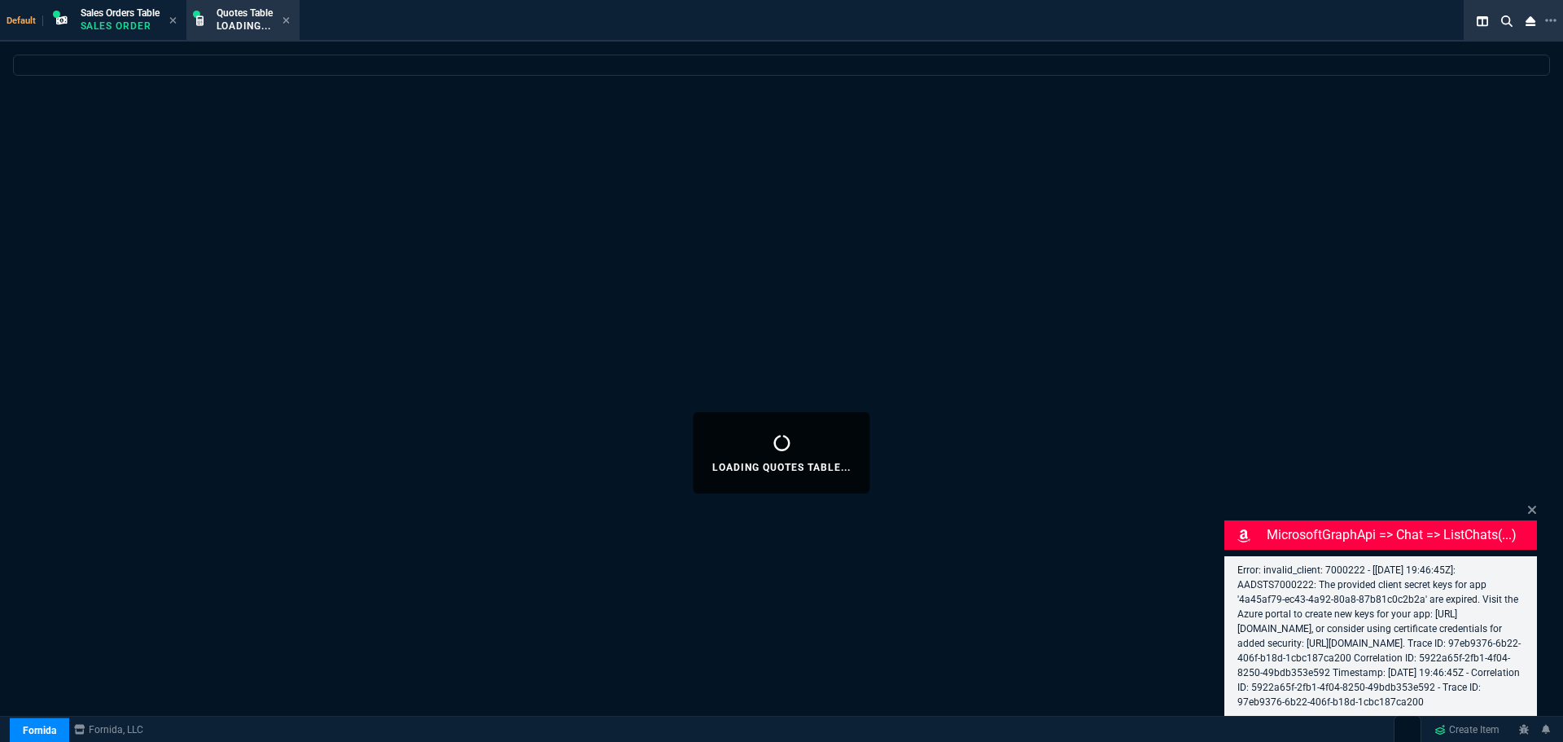
select select "4: SHAD"
select select
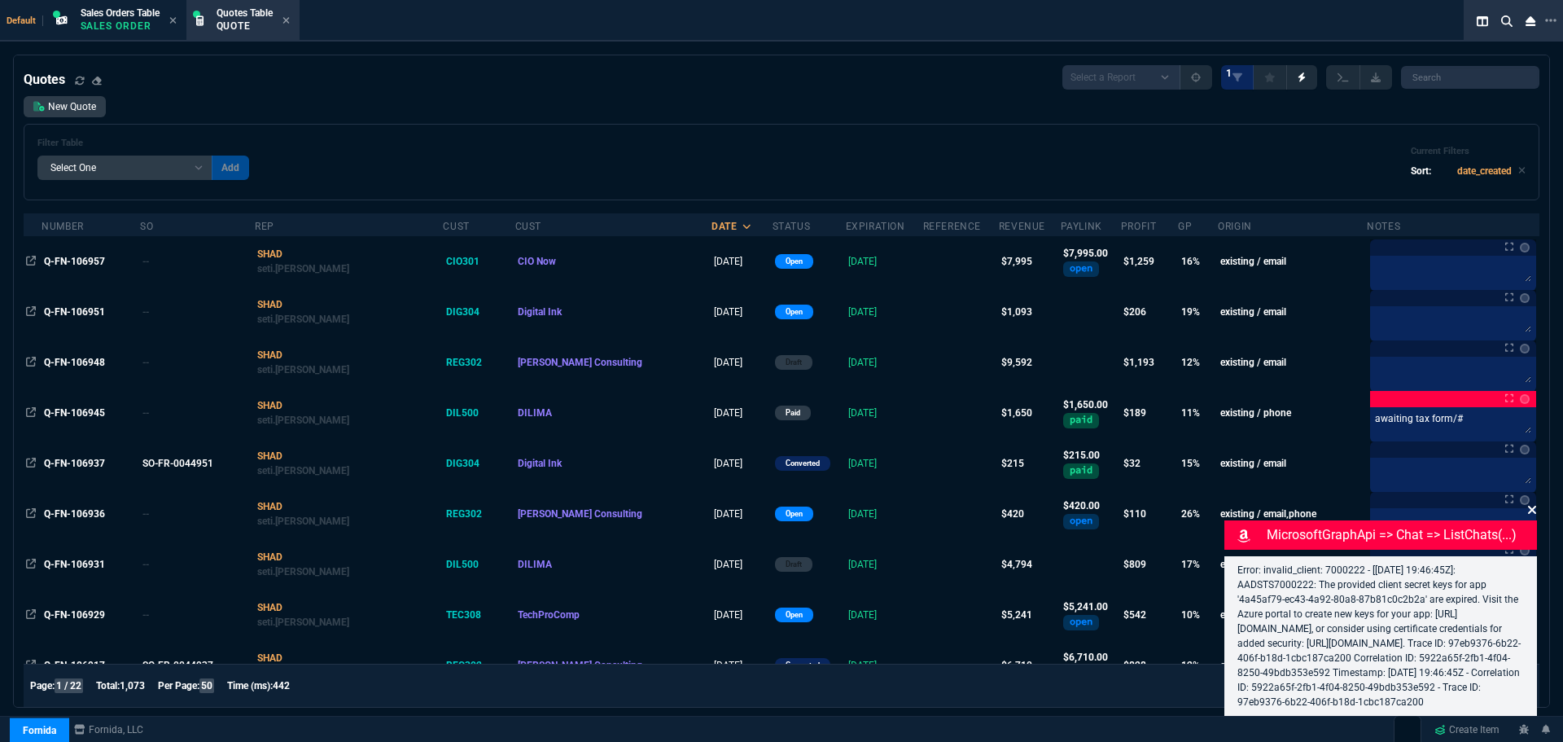
click at [1532, 506] on icon at bounding box center [1532, 510] width 8 height 8
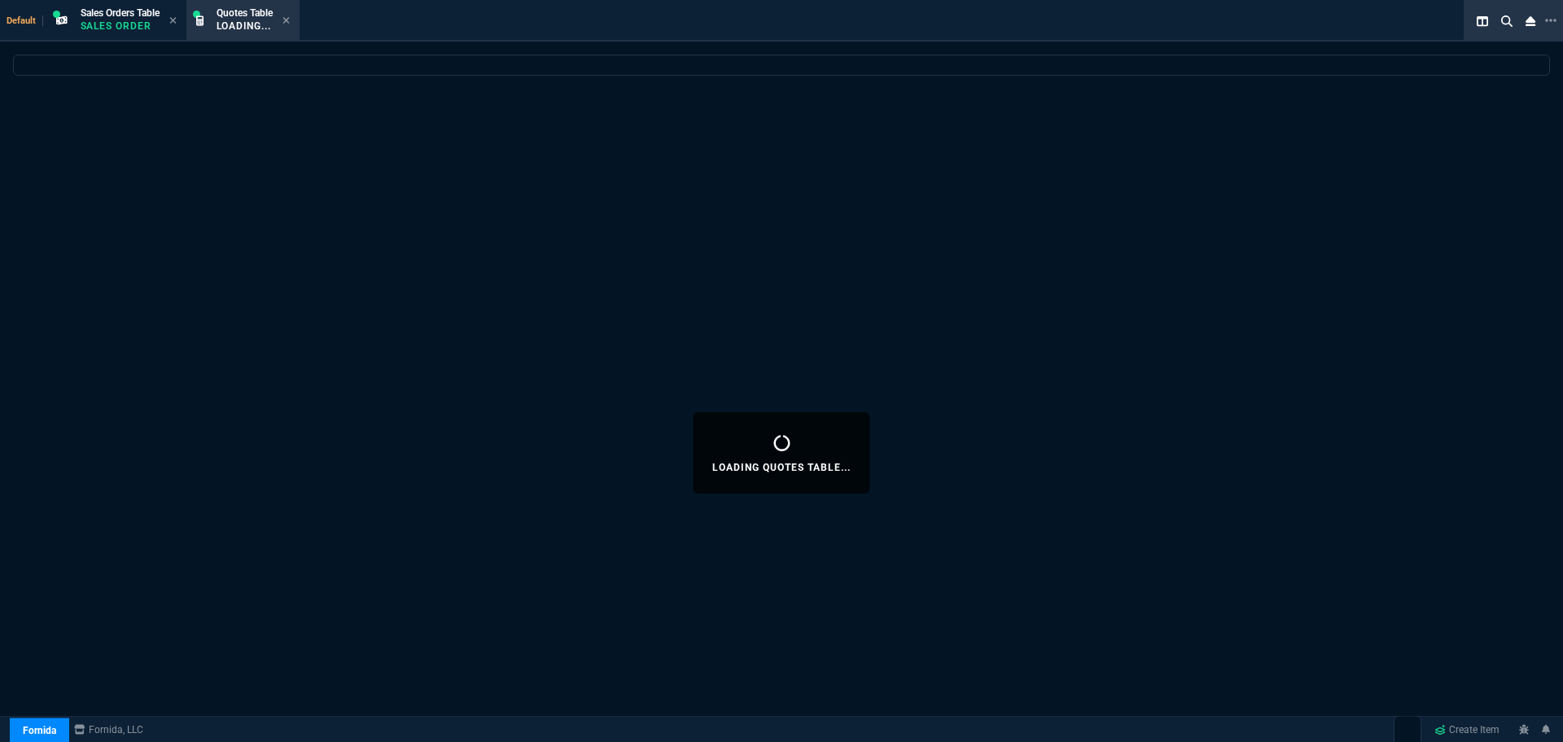
select select "4: SHAD"
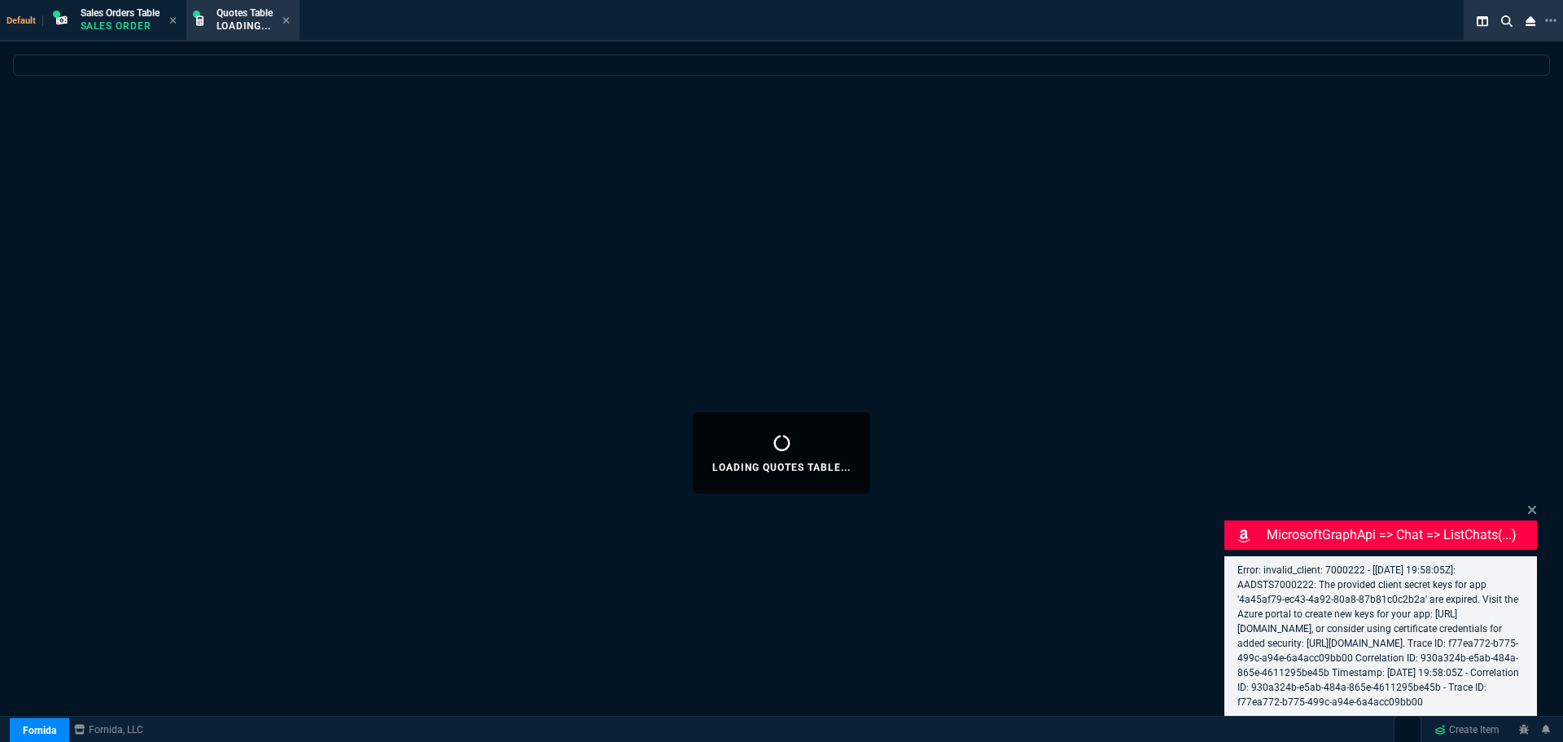
select select
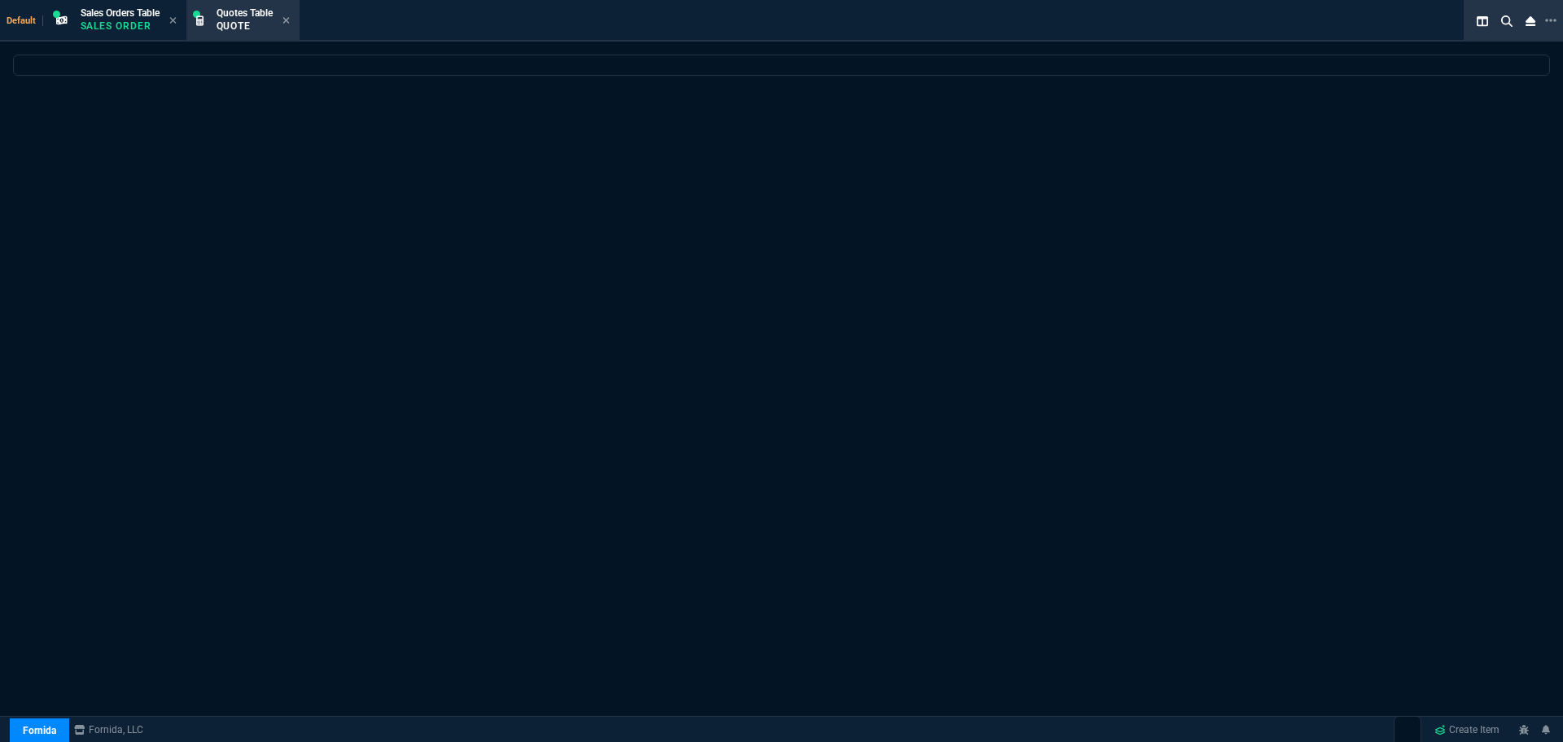
select select "4: SHAD"
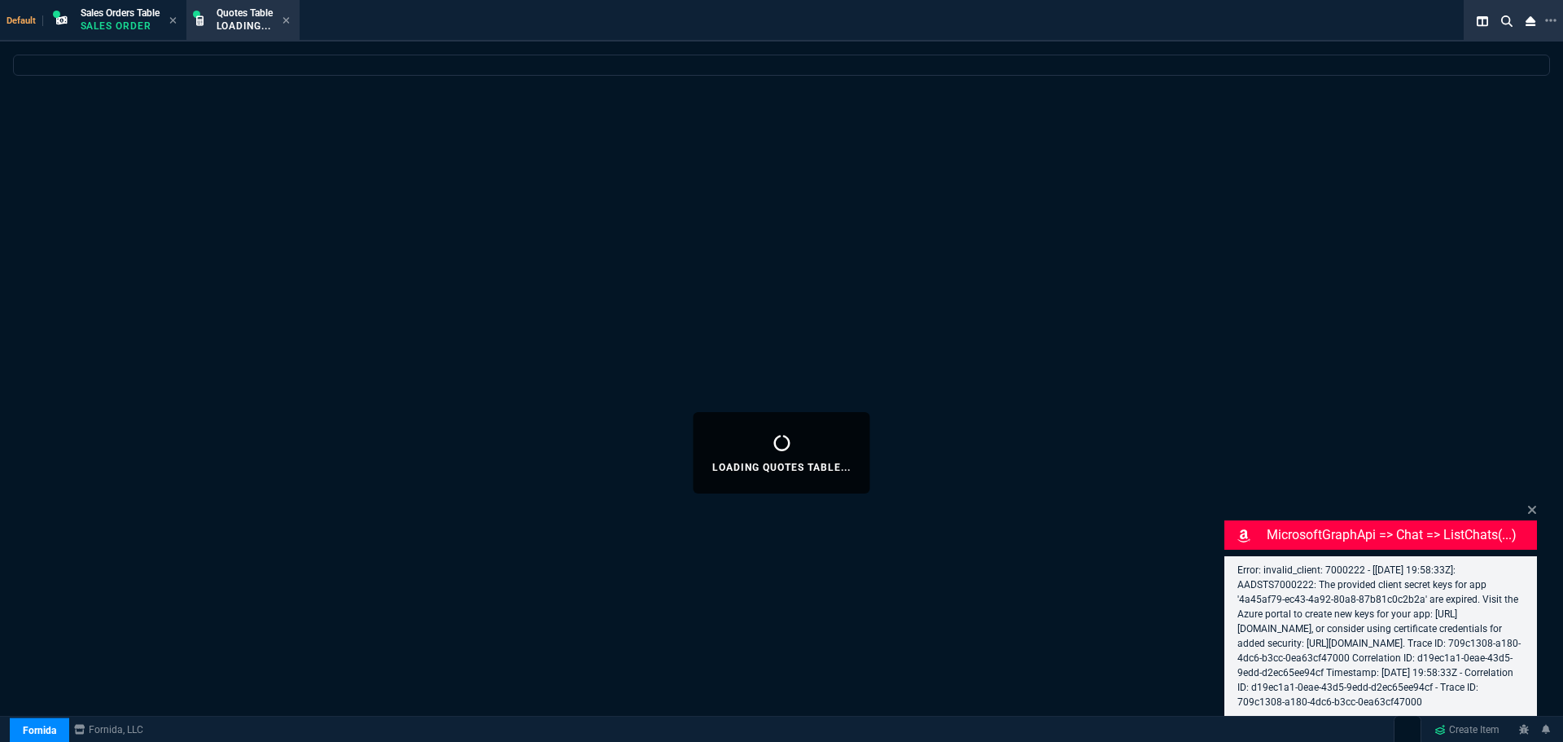
select select
select select "4: SHAD"
select select
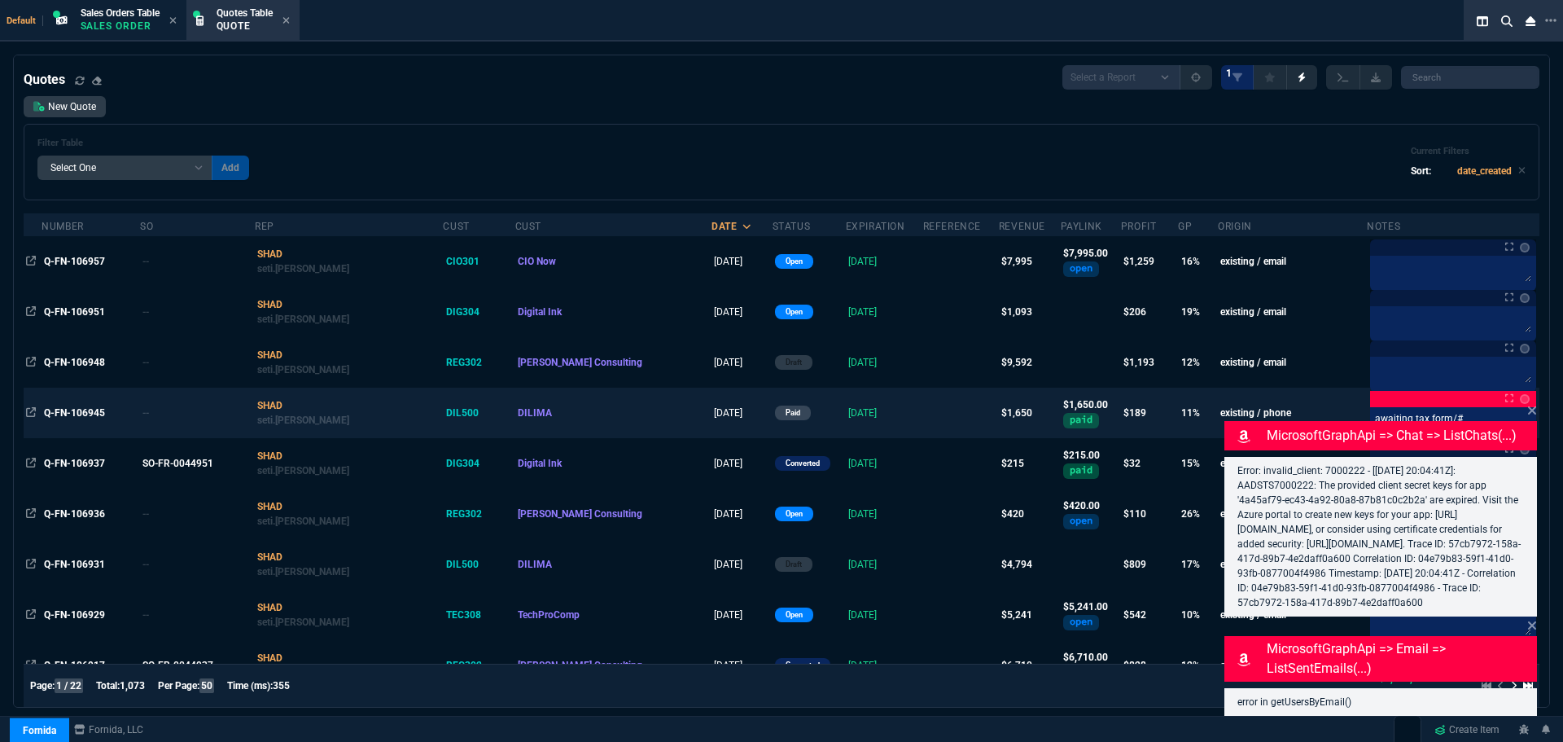
click at [1529, 404] on icon at bounding box center [1532, 410] width 10 height 13
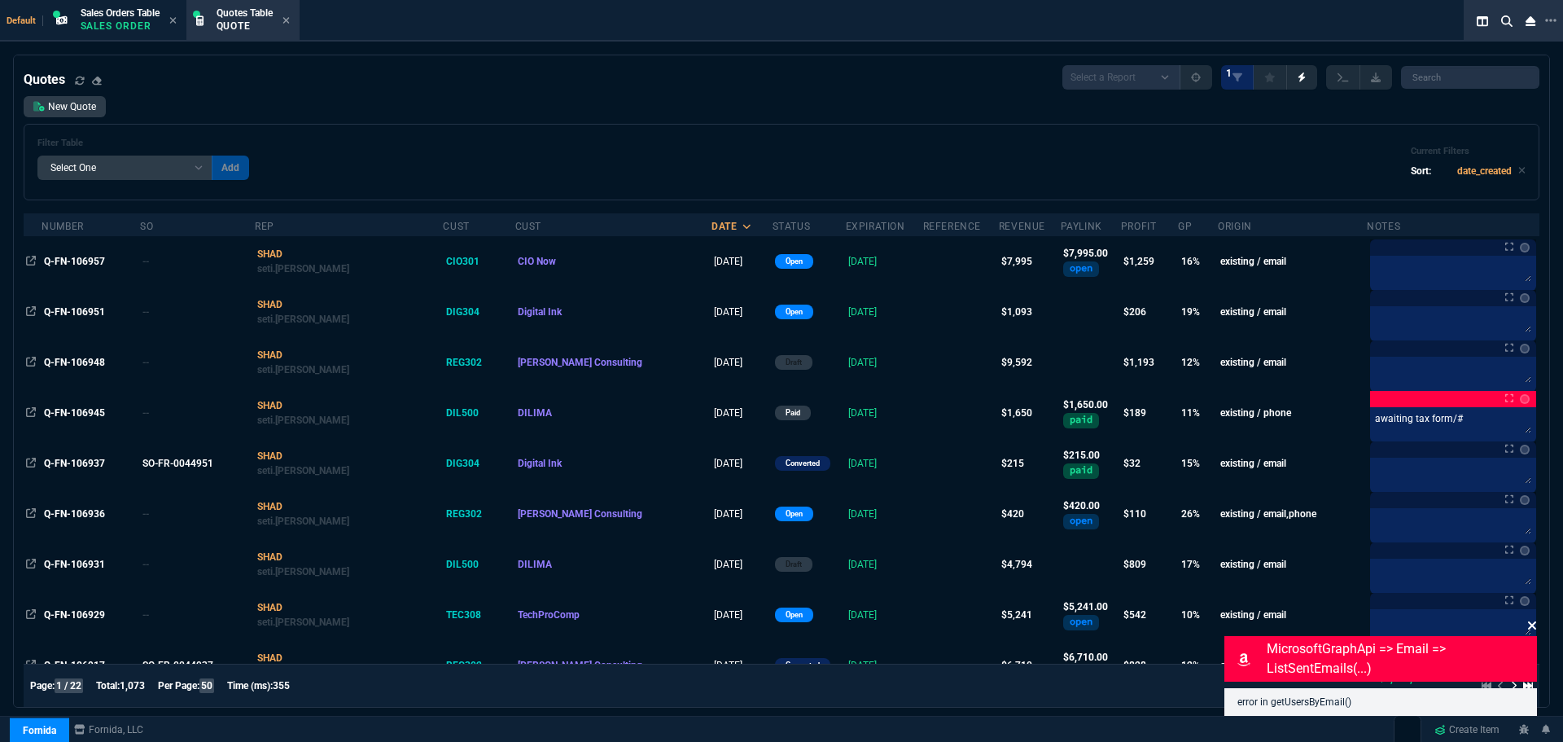
click at [1533, 625] on icon at bounding box center [1532, 625] width 8 height 8
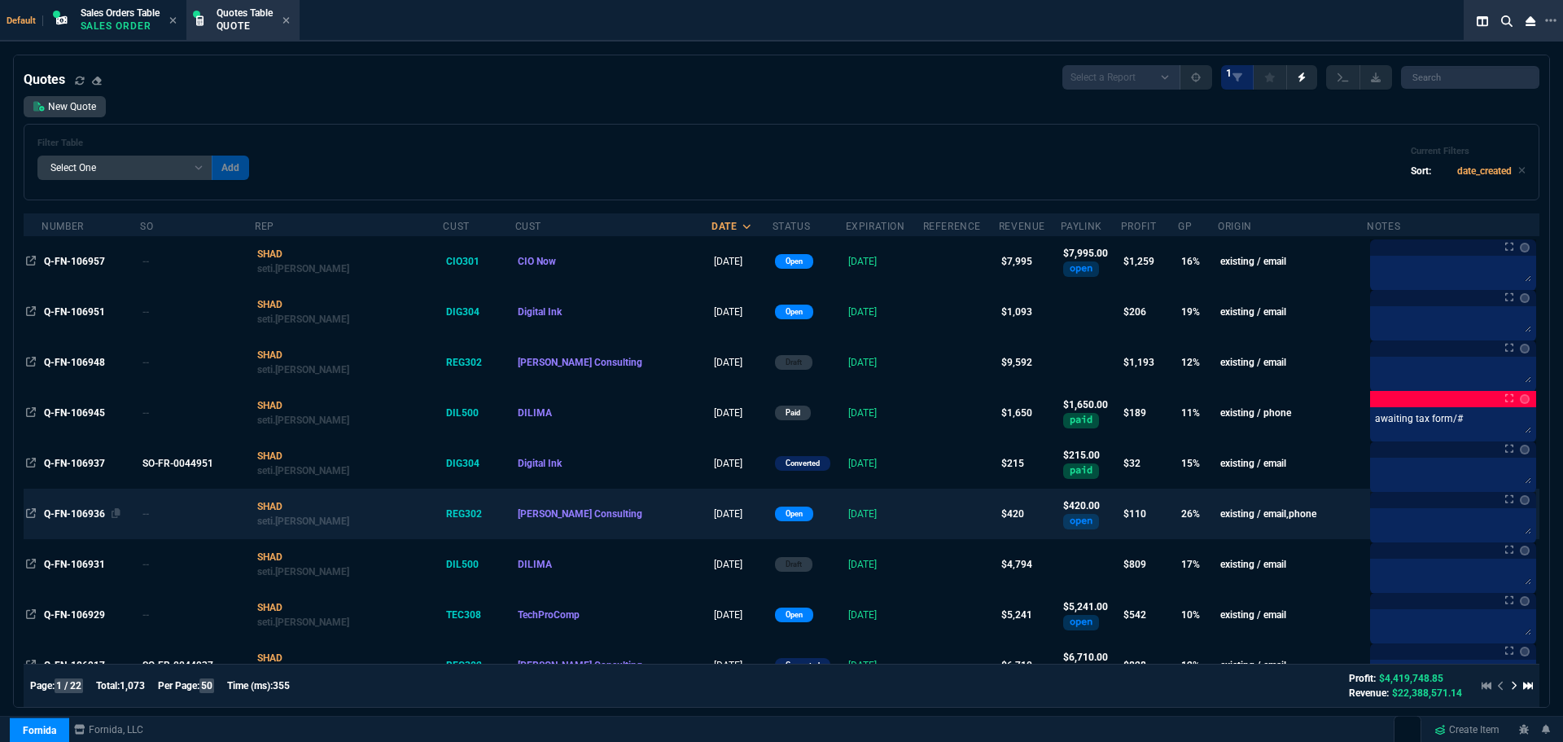
click at [68, 515] on span "Q-FN-106936" at bounding box center [74, 513] width 61 height 11
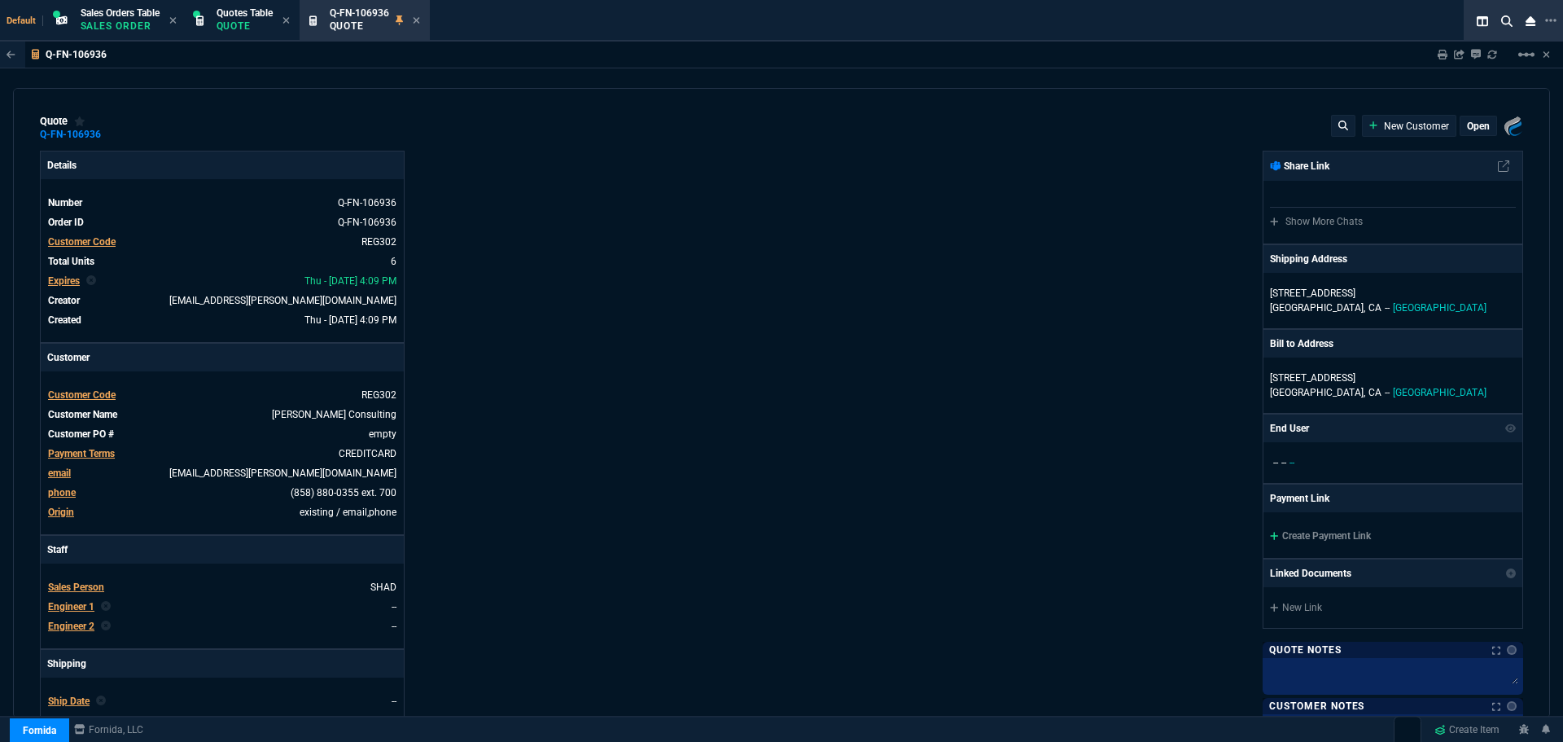
type input "29"
type input "16"
type input "31"
type input "26"
type input "8"
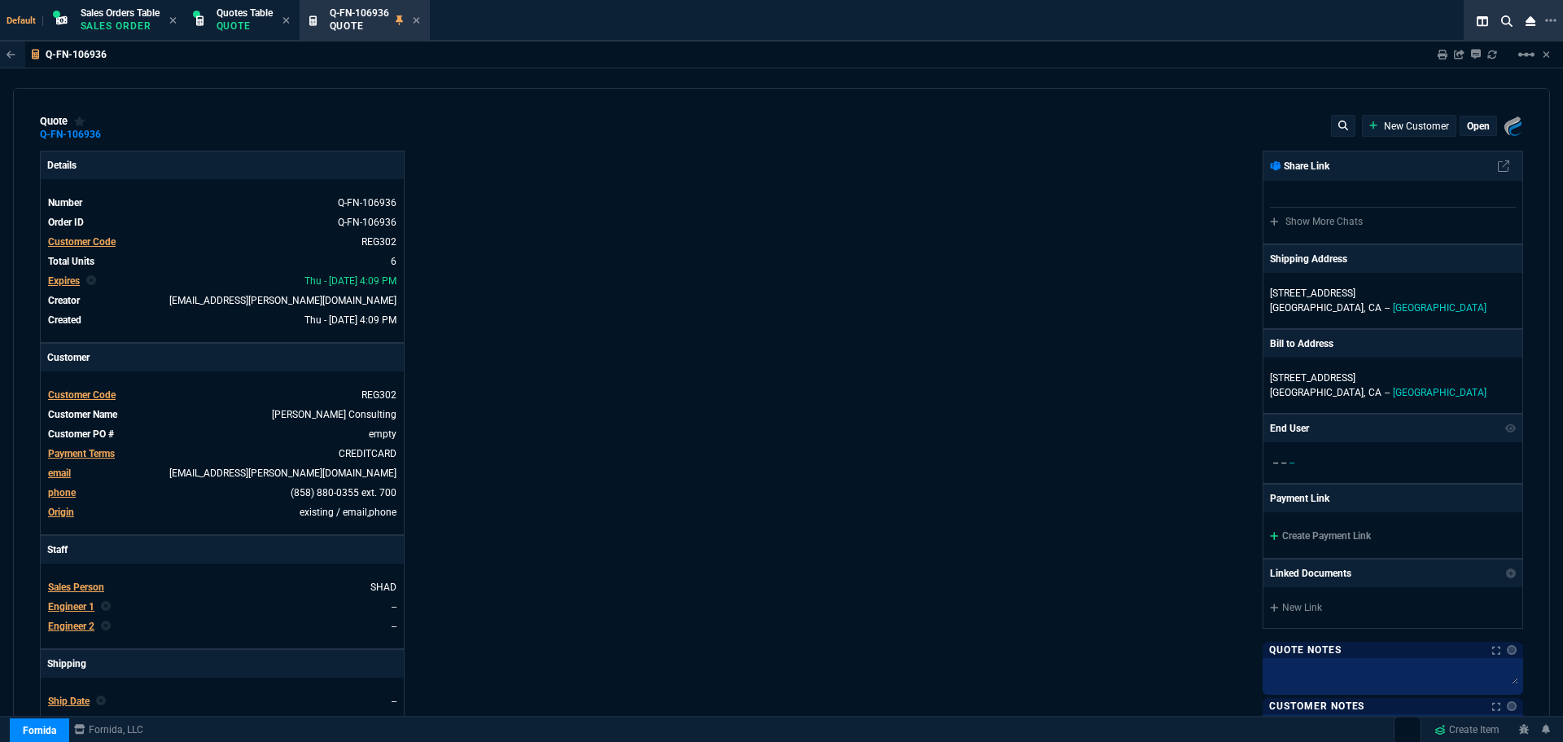
type input "6"
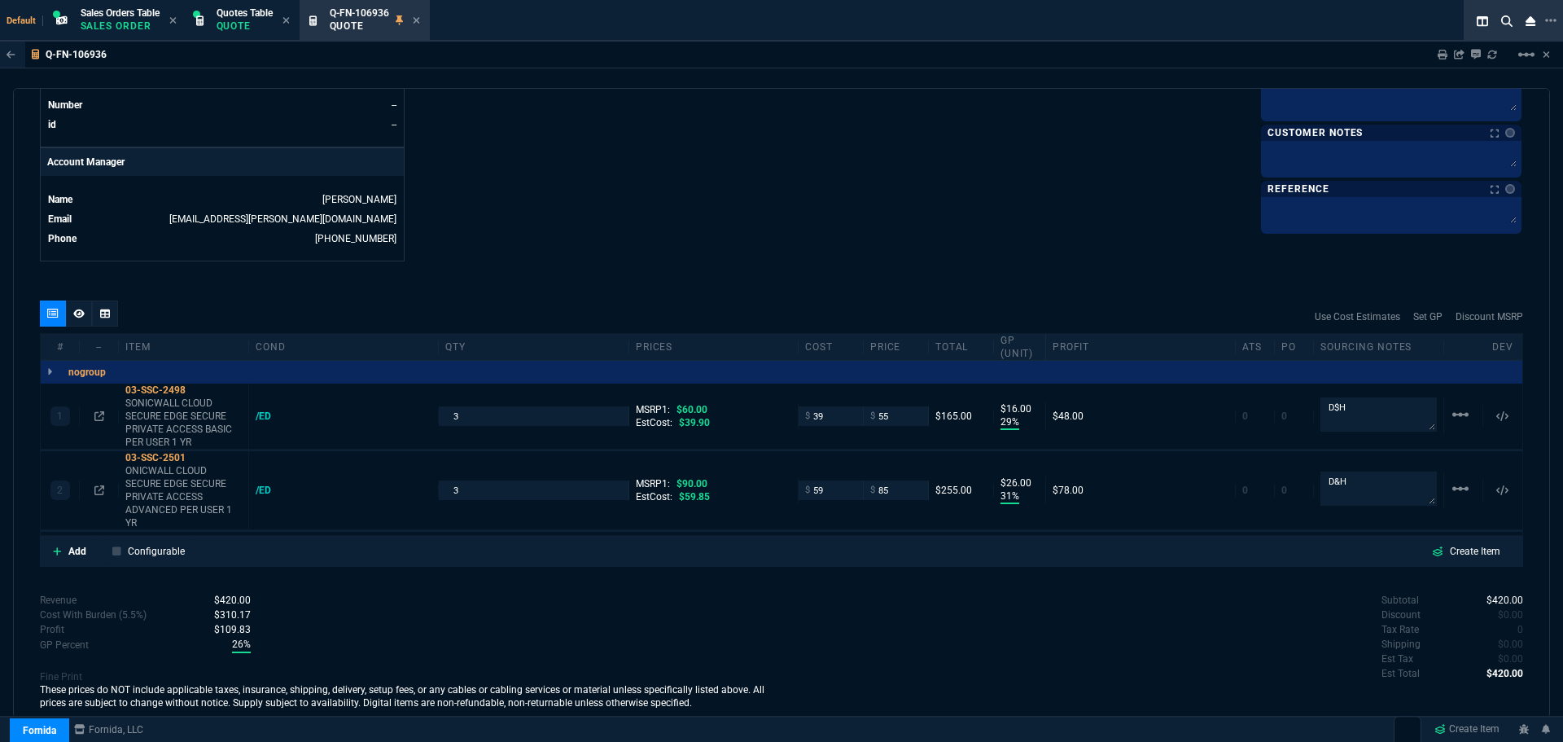
scroll to position [733, 0]
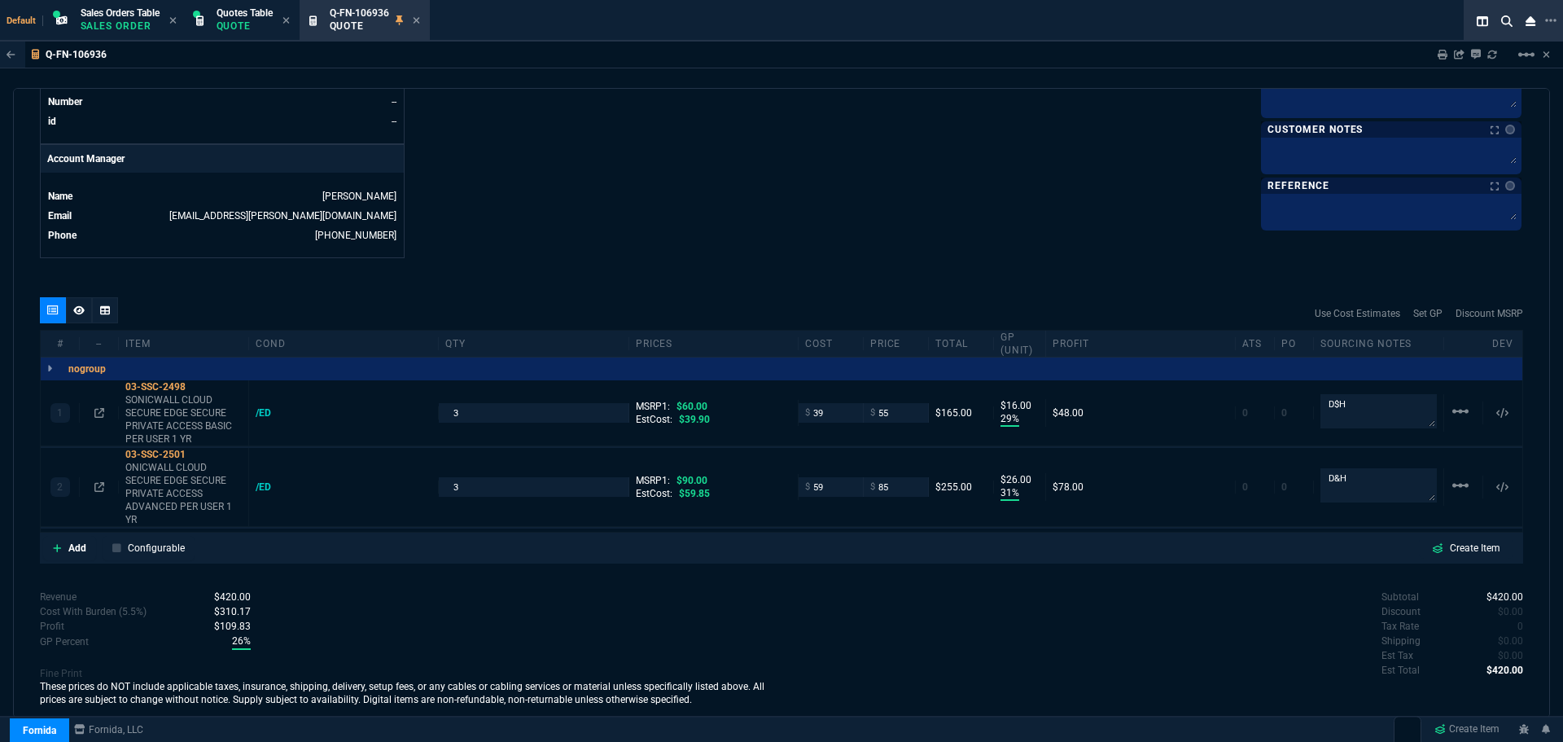
click at [420, 15] on icon at bounding box center [416, 20] width 7 height 10
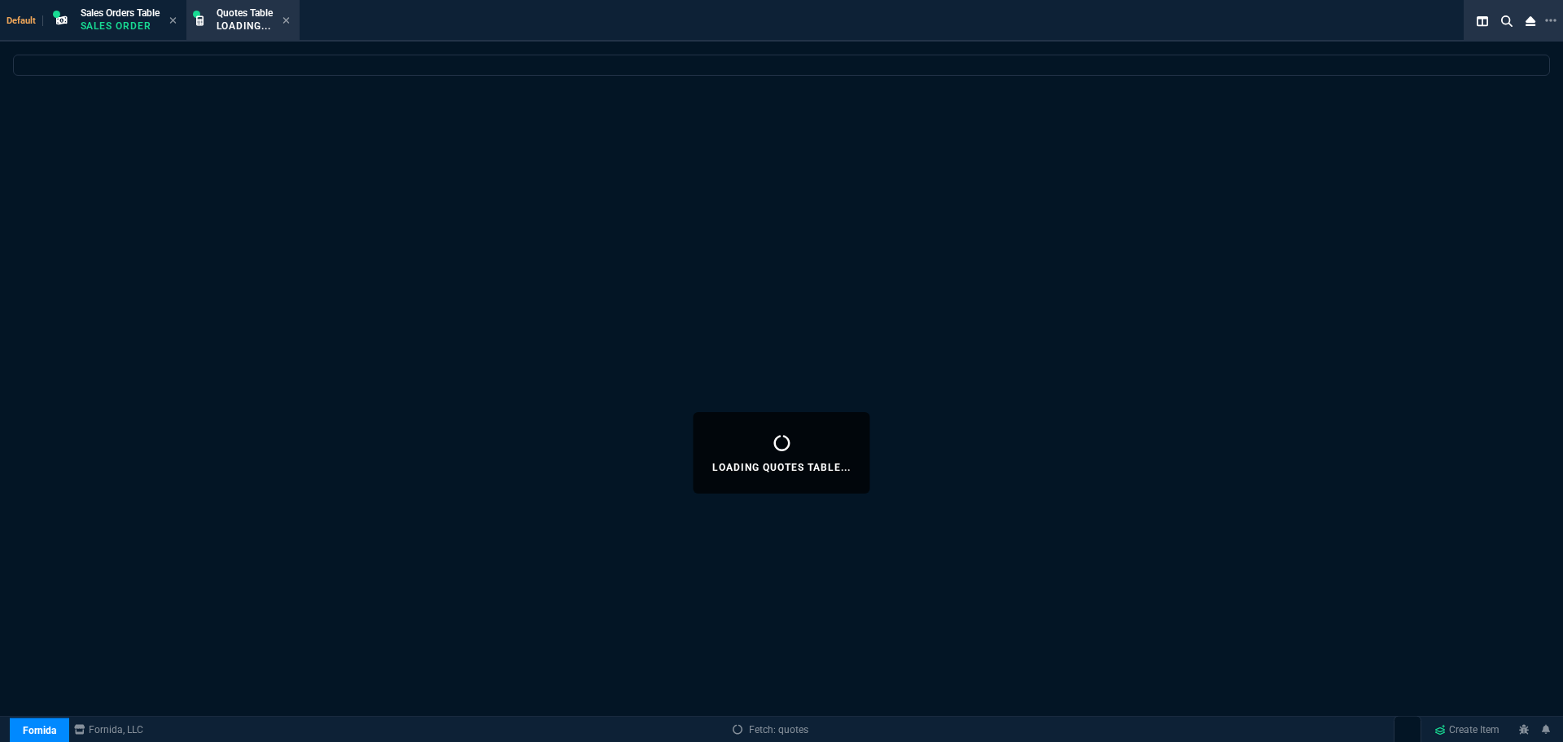
select select
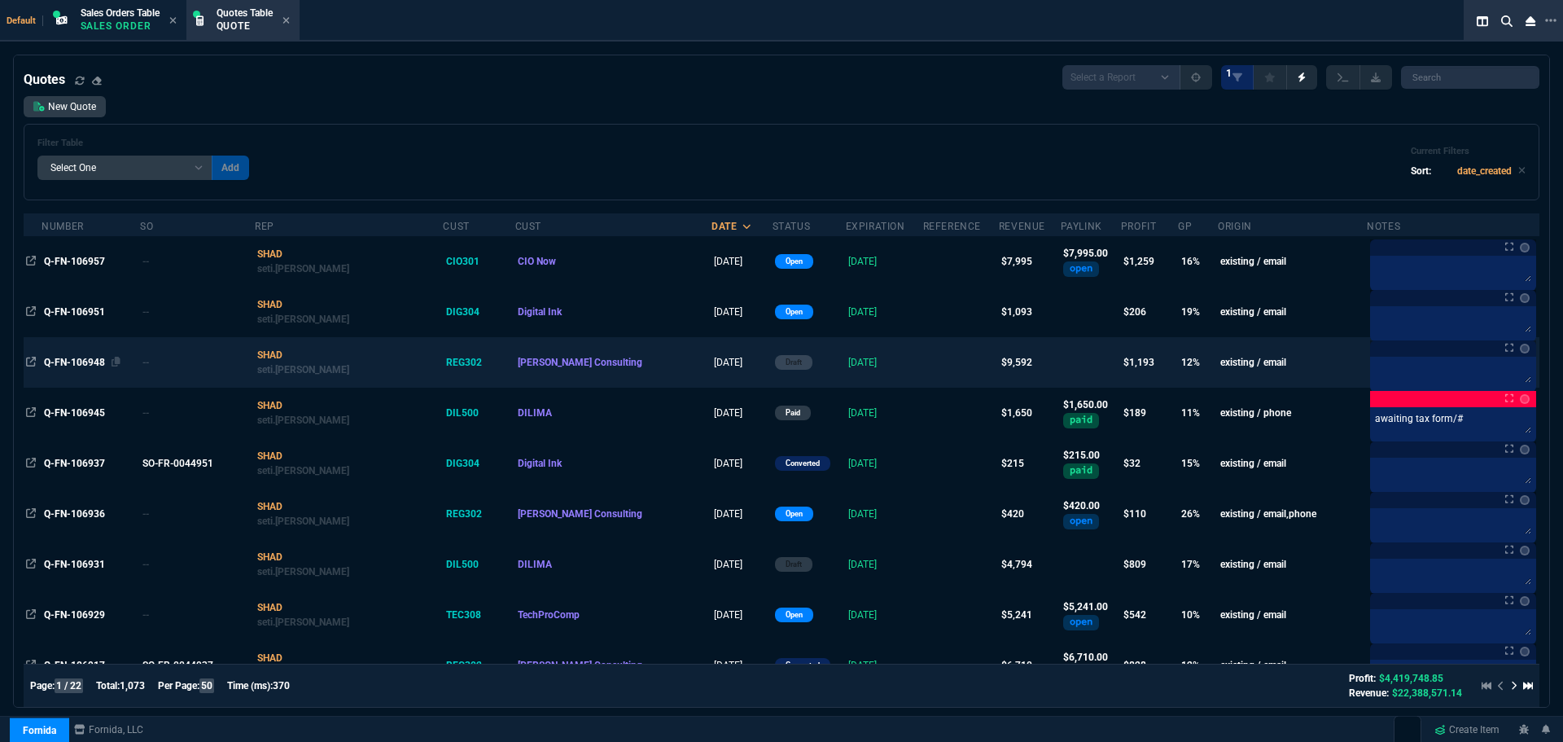
click at [62, 357] on span "Q-FN-106948" at bounding box center [74, 362] width 61 height 11
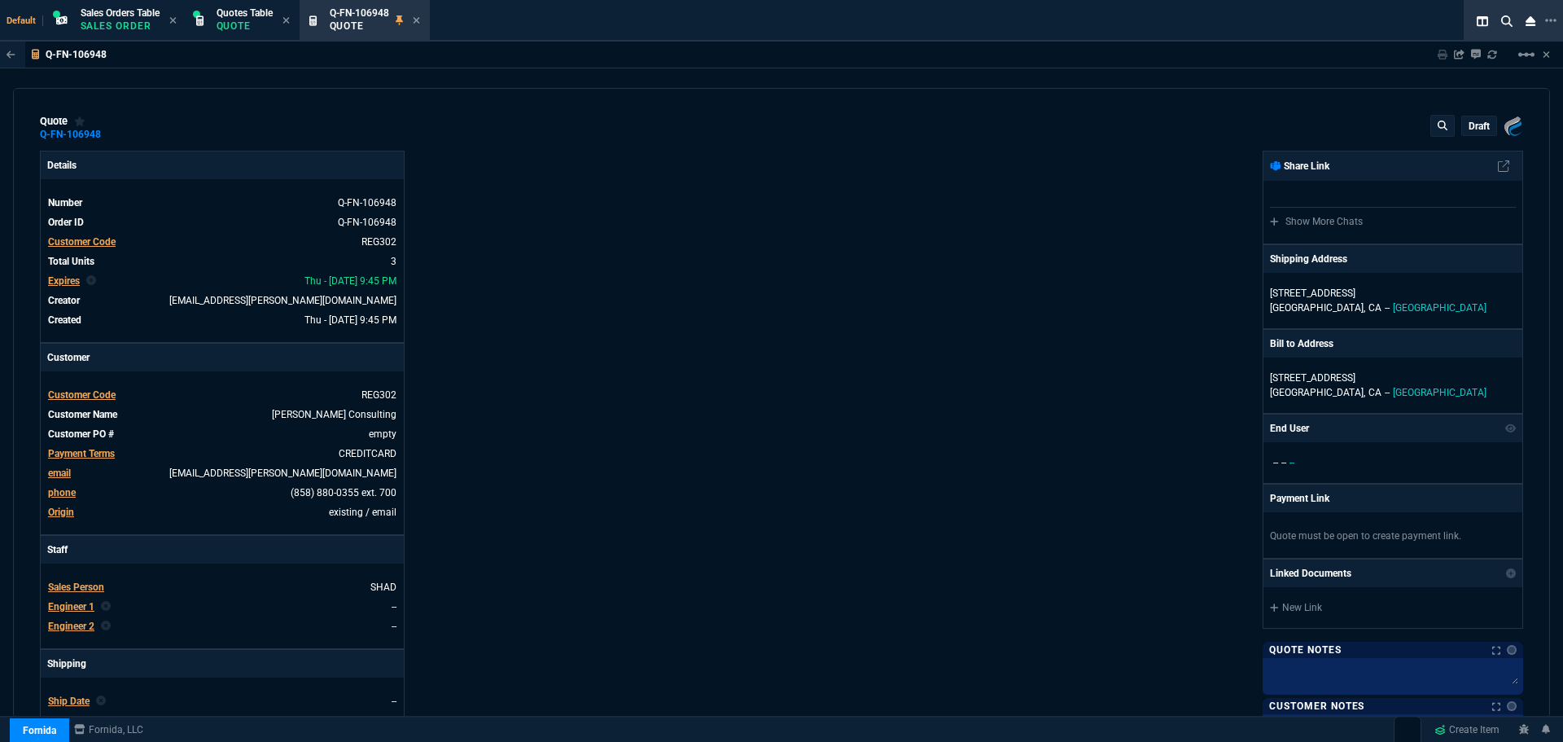
type input "17"
type input "305"
type input "17"
type input "549"
type input "17"
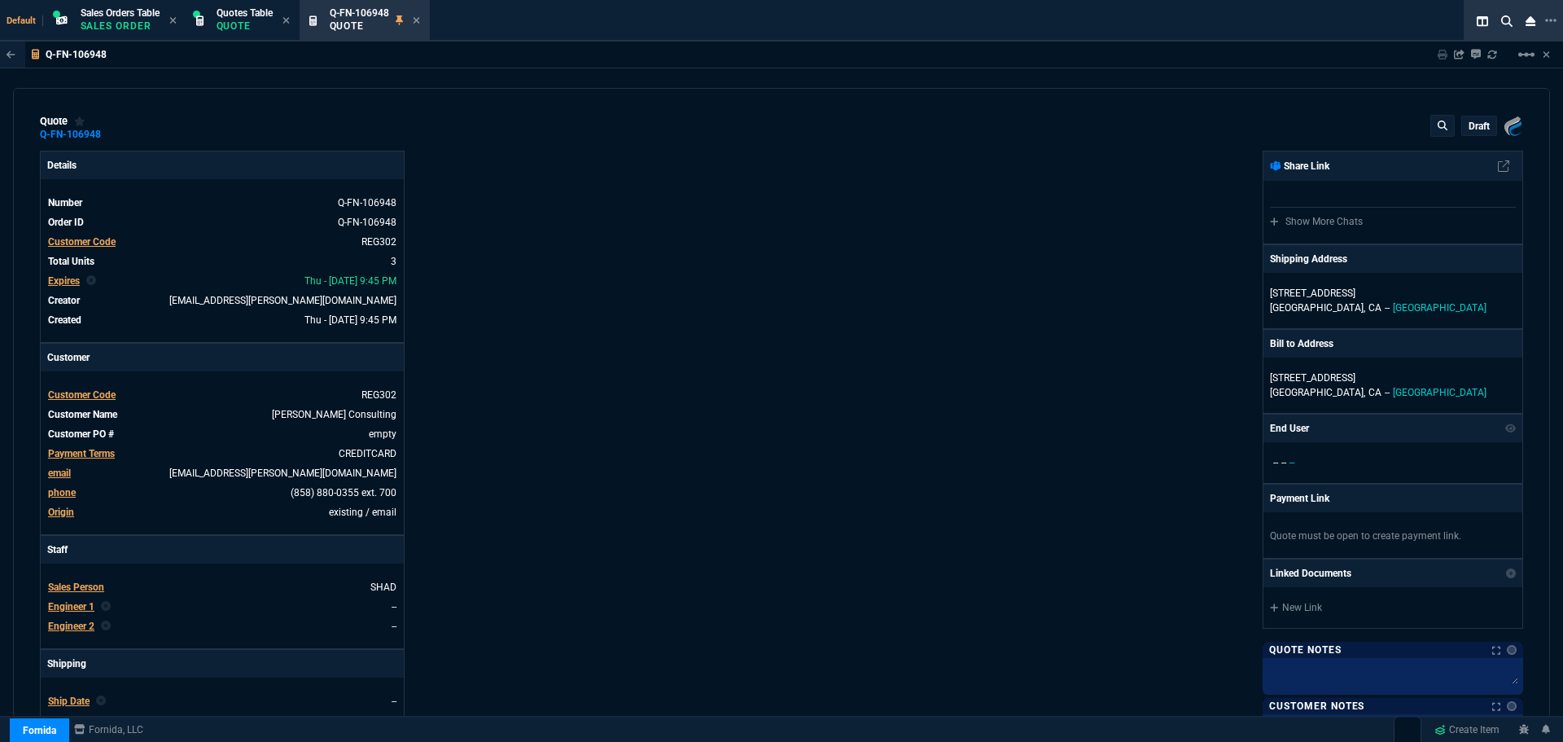
type input "777"
type input "22"
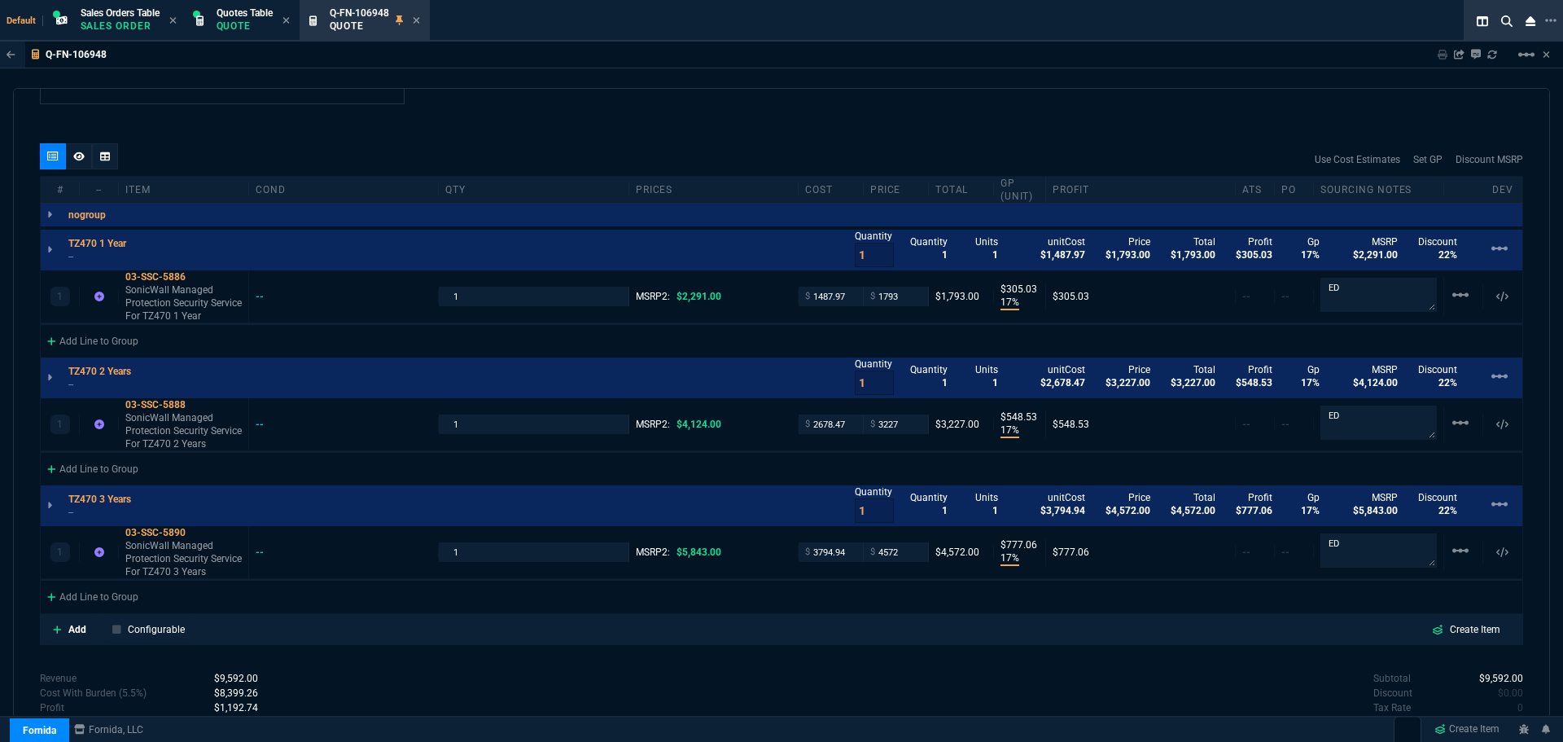
scroll to position [896, 0]
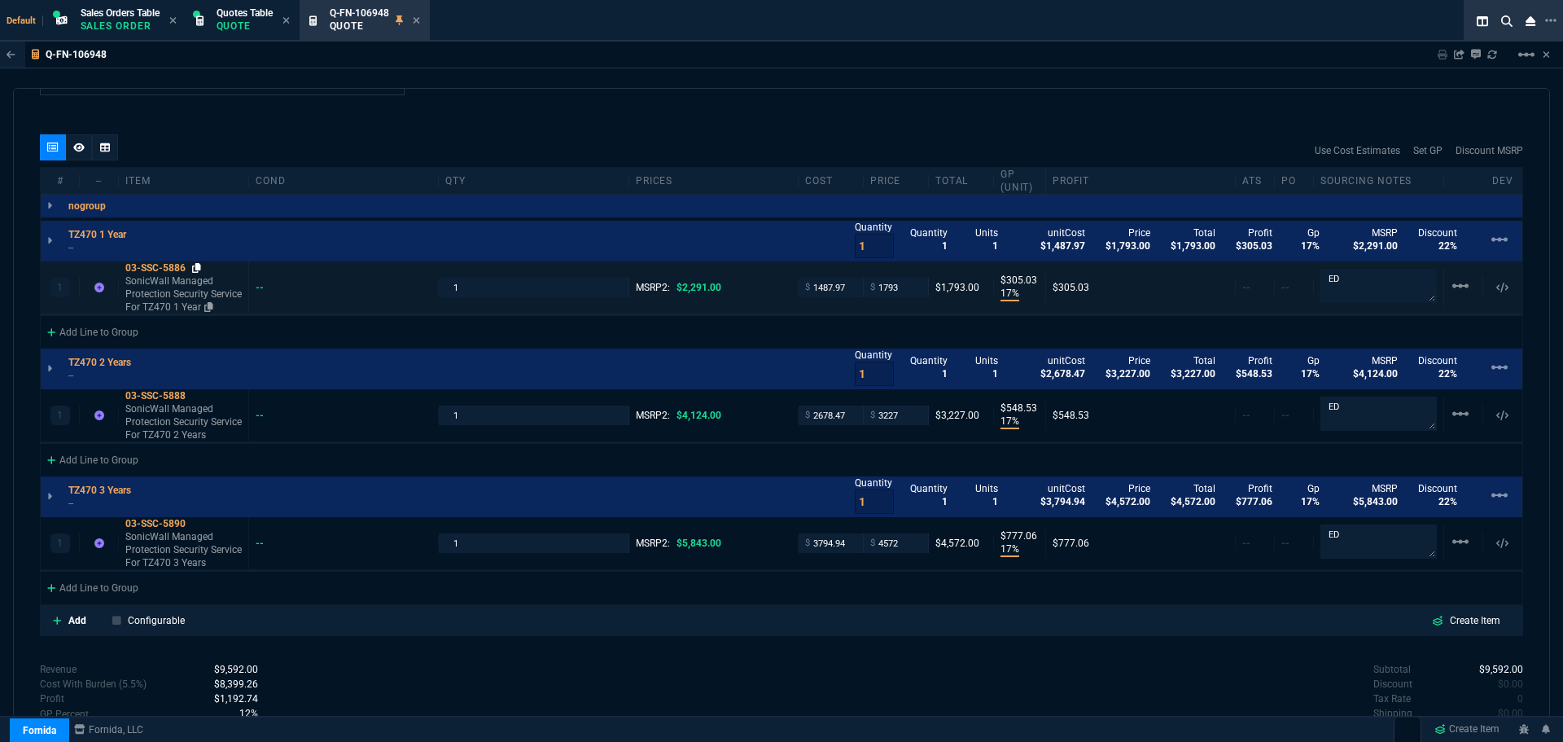
click at [199, 267] on icon at bounding box center [196, 268] width 9 height 10
click at [892, 288] on input "1793" at bounding box center [895, 287] width 51 height 19
type input "1770"
click at [859, 596] on div "Add Line to Group" at bounding box center [782, 586] width 1482 height 29
type input "1770"
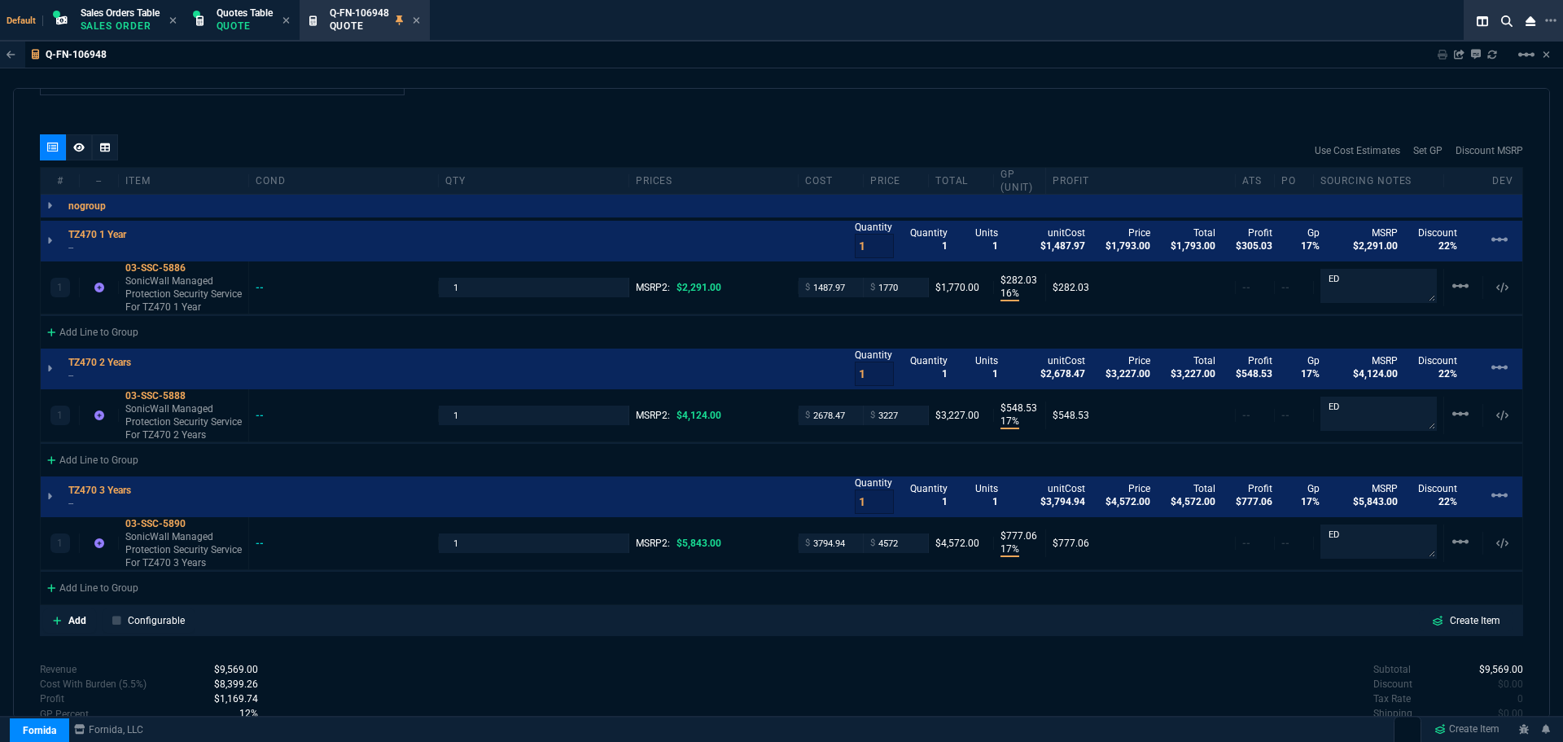
type input "16"
type input "282"
type input "23"
click at [199, 522] on icon at bounding box center [196, 524] width 9 height 10
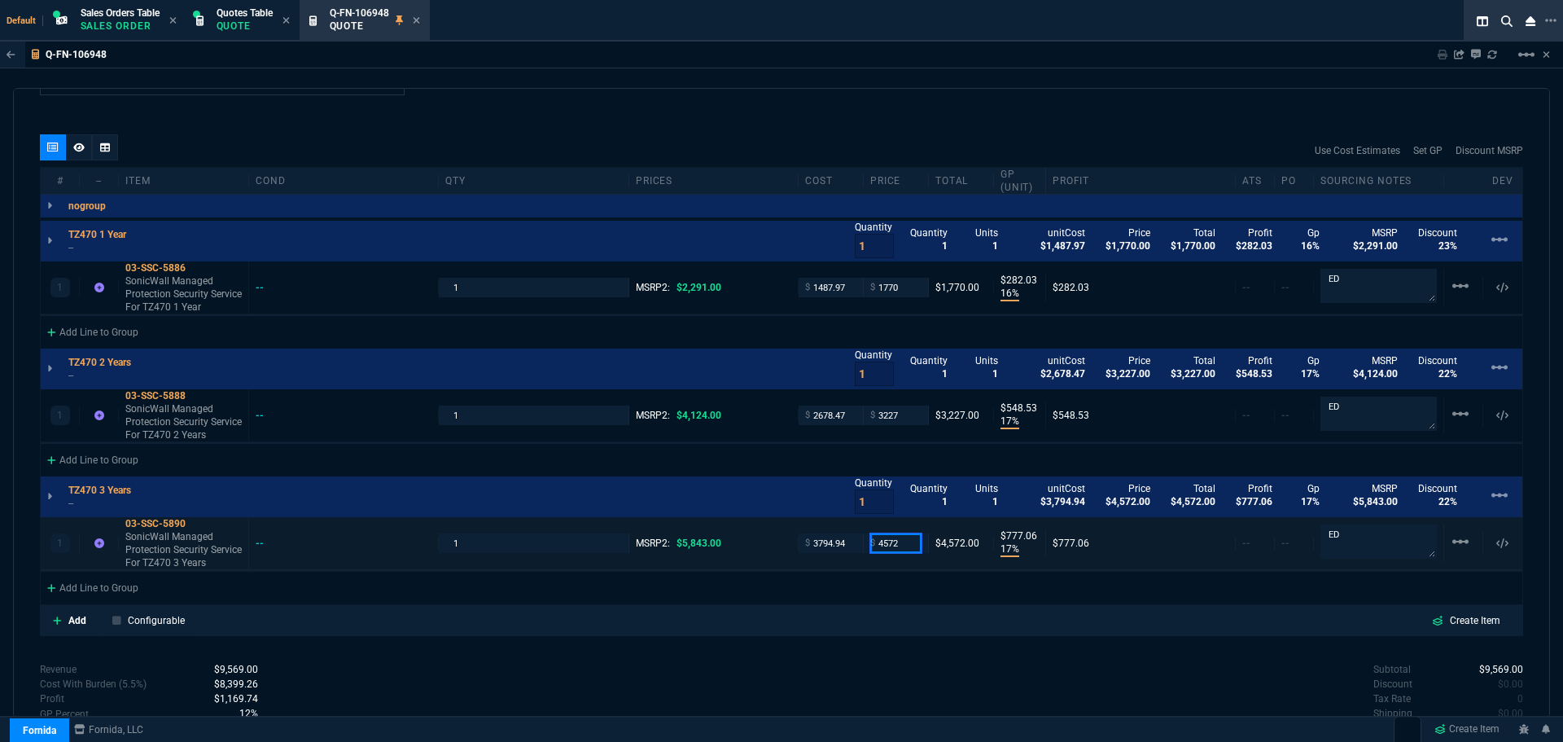
click at [901, 546] on input "4572" at bounding box center [895, 542] width 51 height 19
click at [890, 585] on div "Add Line to Group" at bounding box center [782, 586] width 1482 height 29
click at [900, 550] on input "4572" at bounding box center [895, 542] width 51 height 19
click at [904, 544] on input "45724538" at bounding box center [895, 542] width 51 height 19
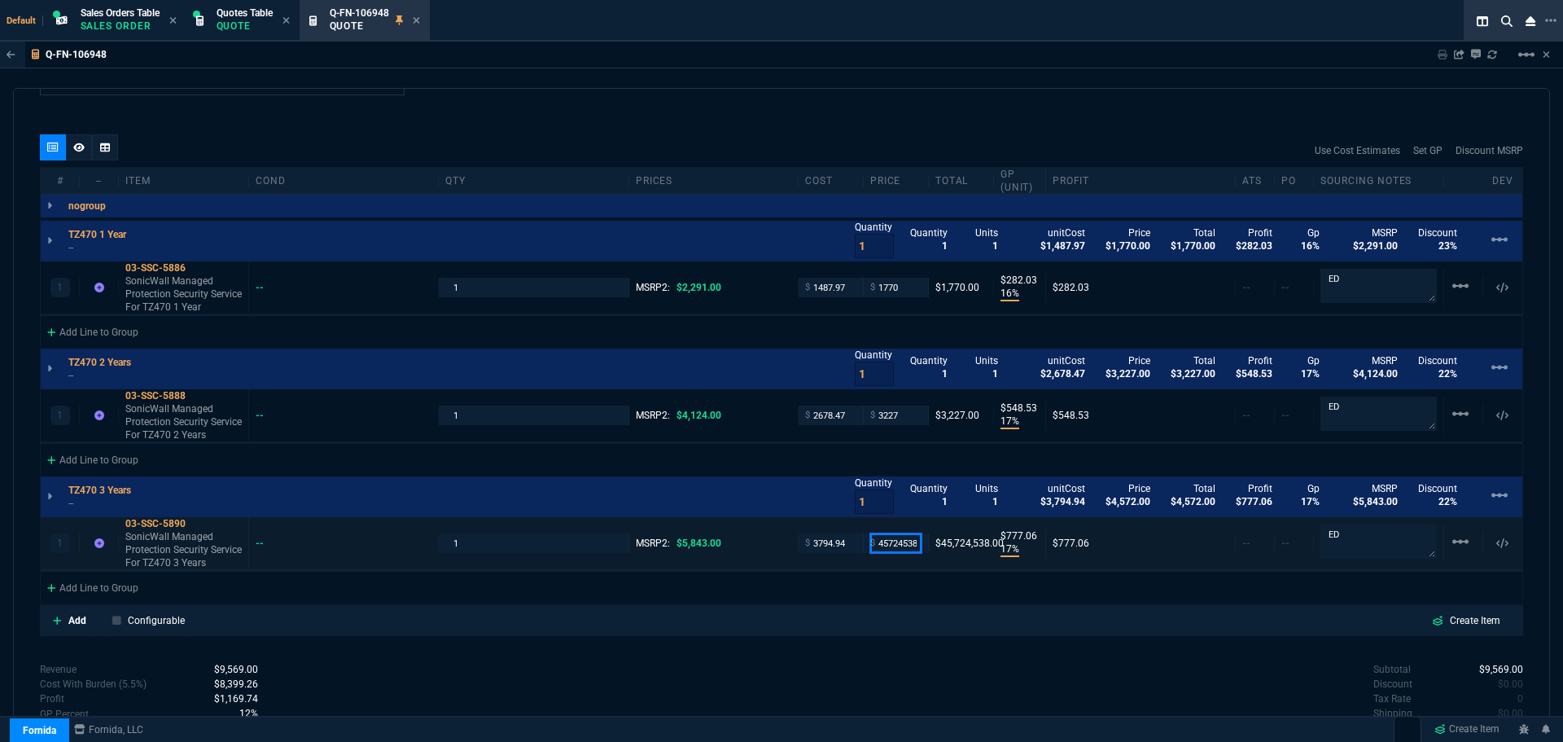
click at [905, 544] on input "45724538" at bounding box center [895, 542] width 51 height 19
type input "4538"
click at [914, 638] on div "quote Q-FN-106948 Regala Consulting draft Fornida, LLC 2609 Technology Dr Suite…" at bounding box center [781, 403] width 1537 height 630
type input "4538"
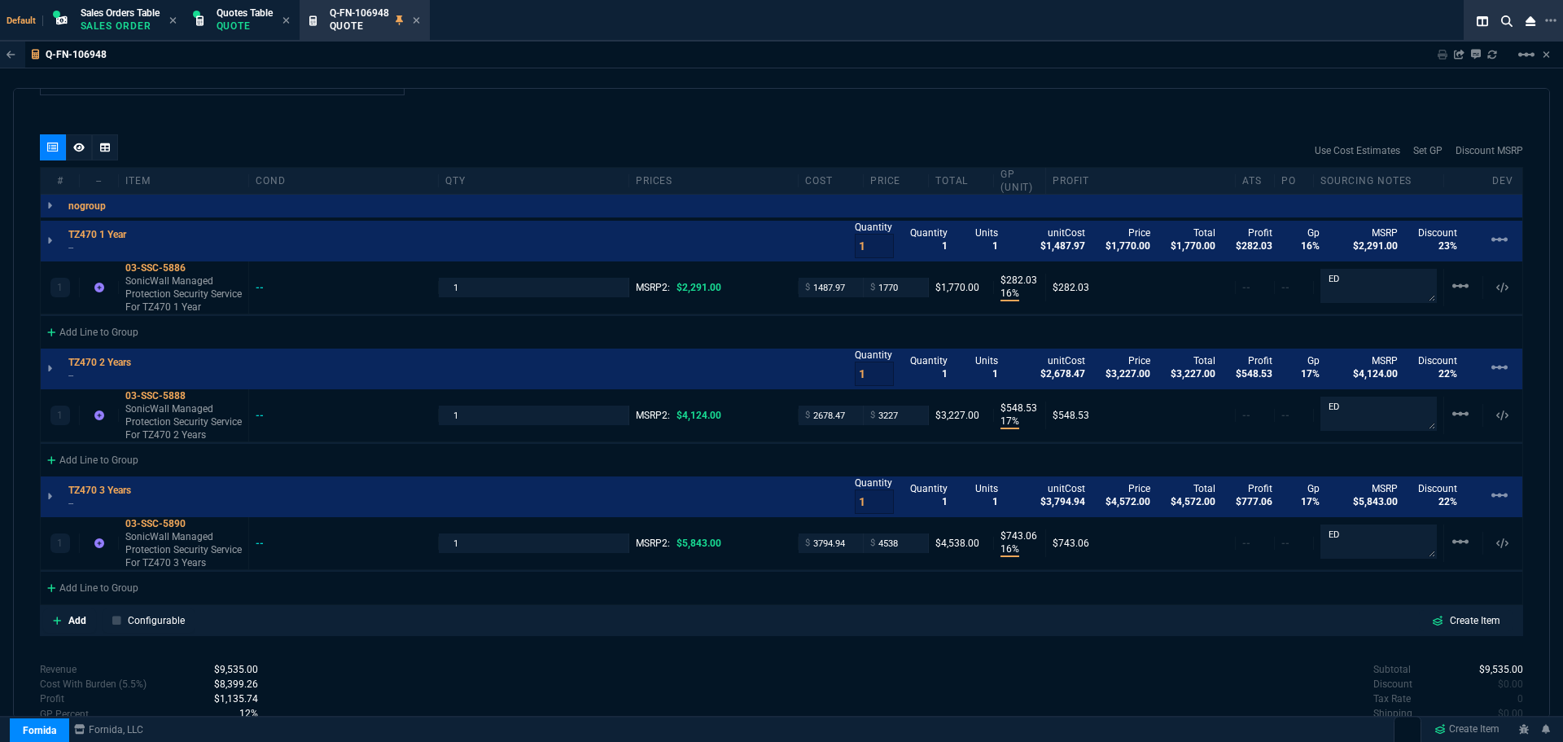
type input "16"
type input "743"
click at [199, 395] on icon at bounding box center [196, 396] width 9 height 10
click at [887, 419] on input "3227" at bounding box center [895, 414] width 51 height 19
type input "3499"
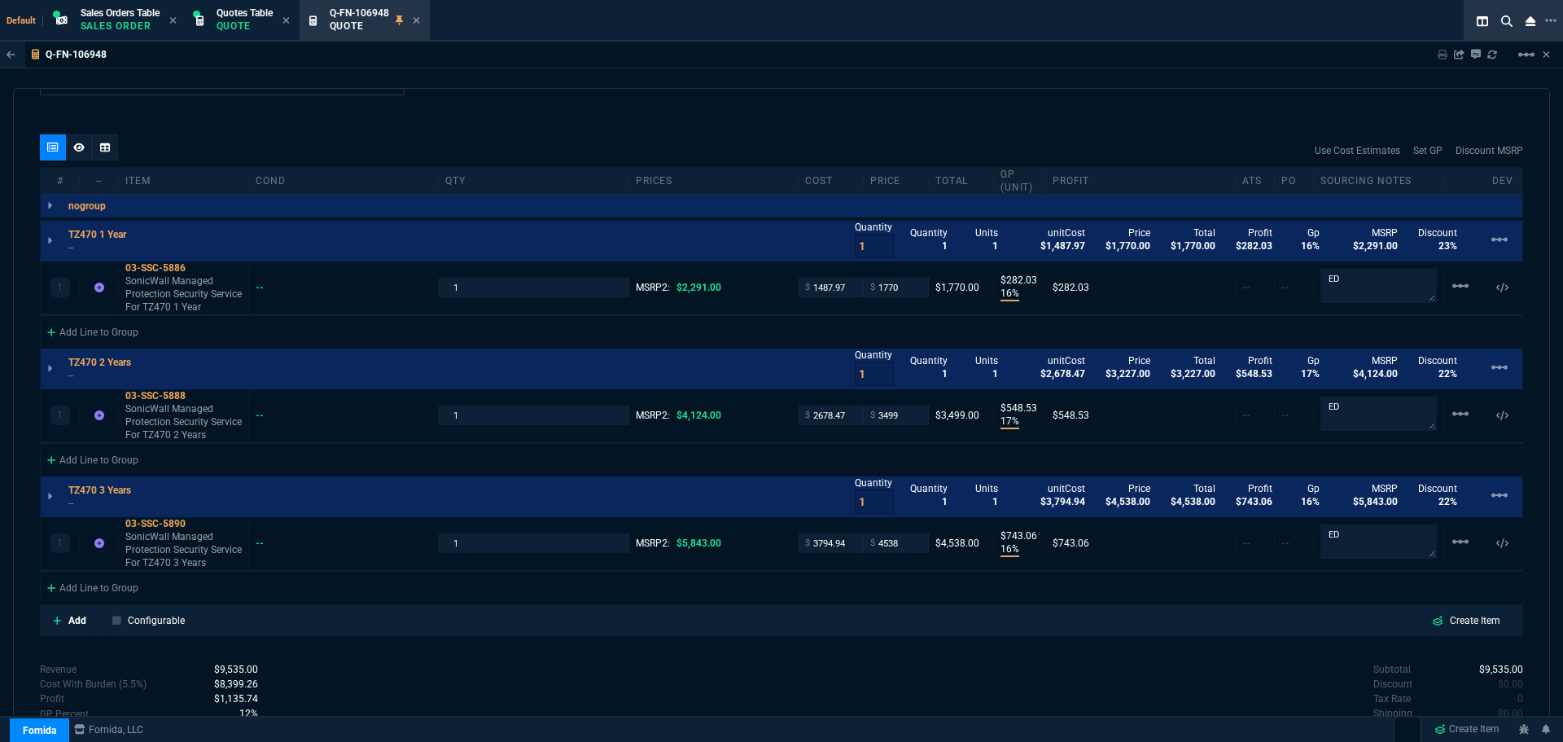
click at [930, 637] on div "quote Q-FN-106948 Regala Consulting draft Fornida, LLC 2609 Technology Dr Suite…" at bounding box center [781, 403] width 1537 height 630
type input "3499"
type input "23"
type input "821"
type input "15"
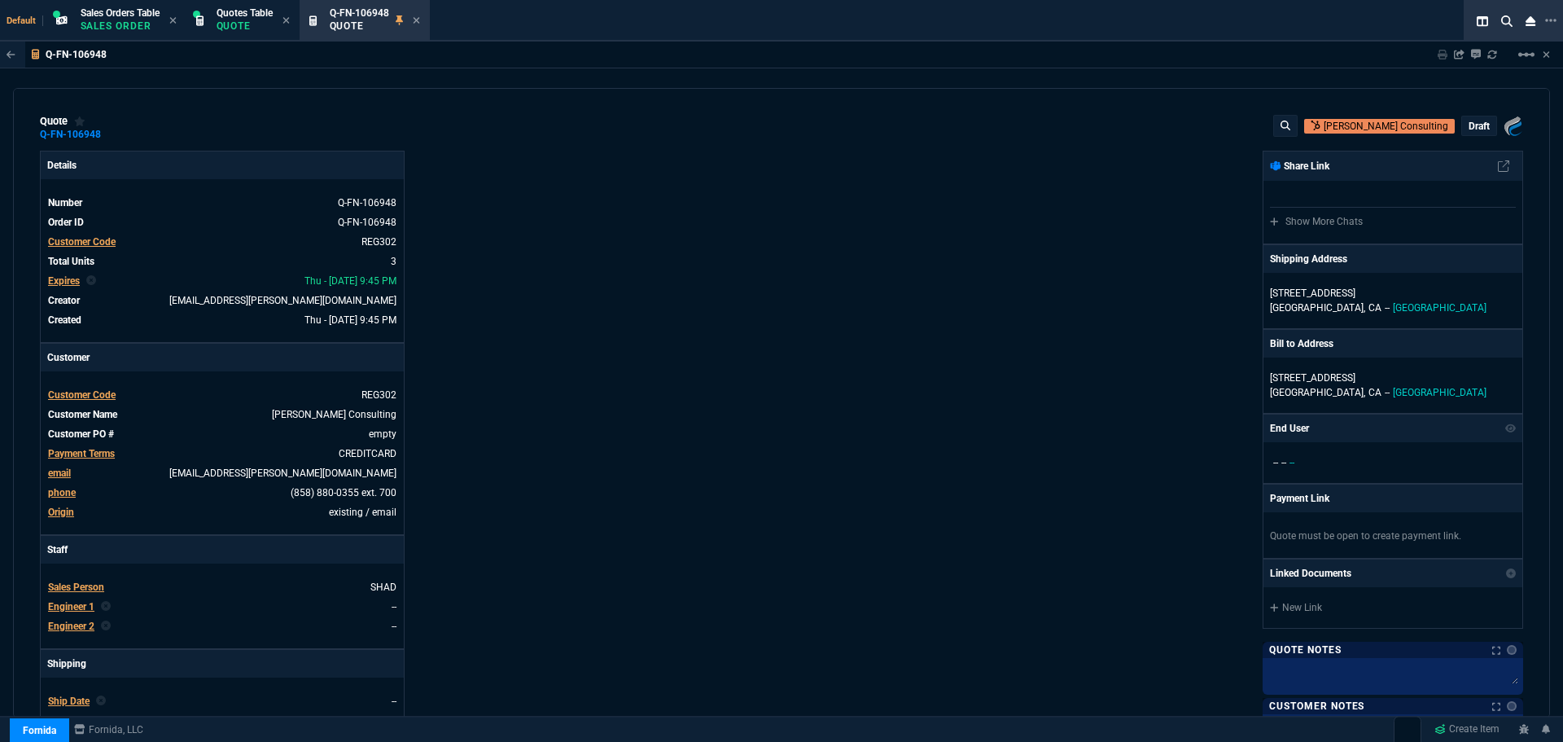
click at [1472, 125] on p "draft" at bounding box center [1479, 126] width 21 height 13
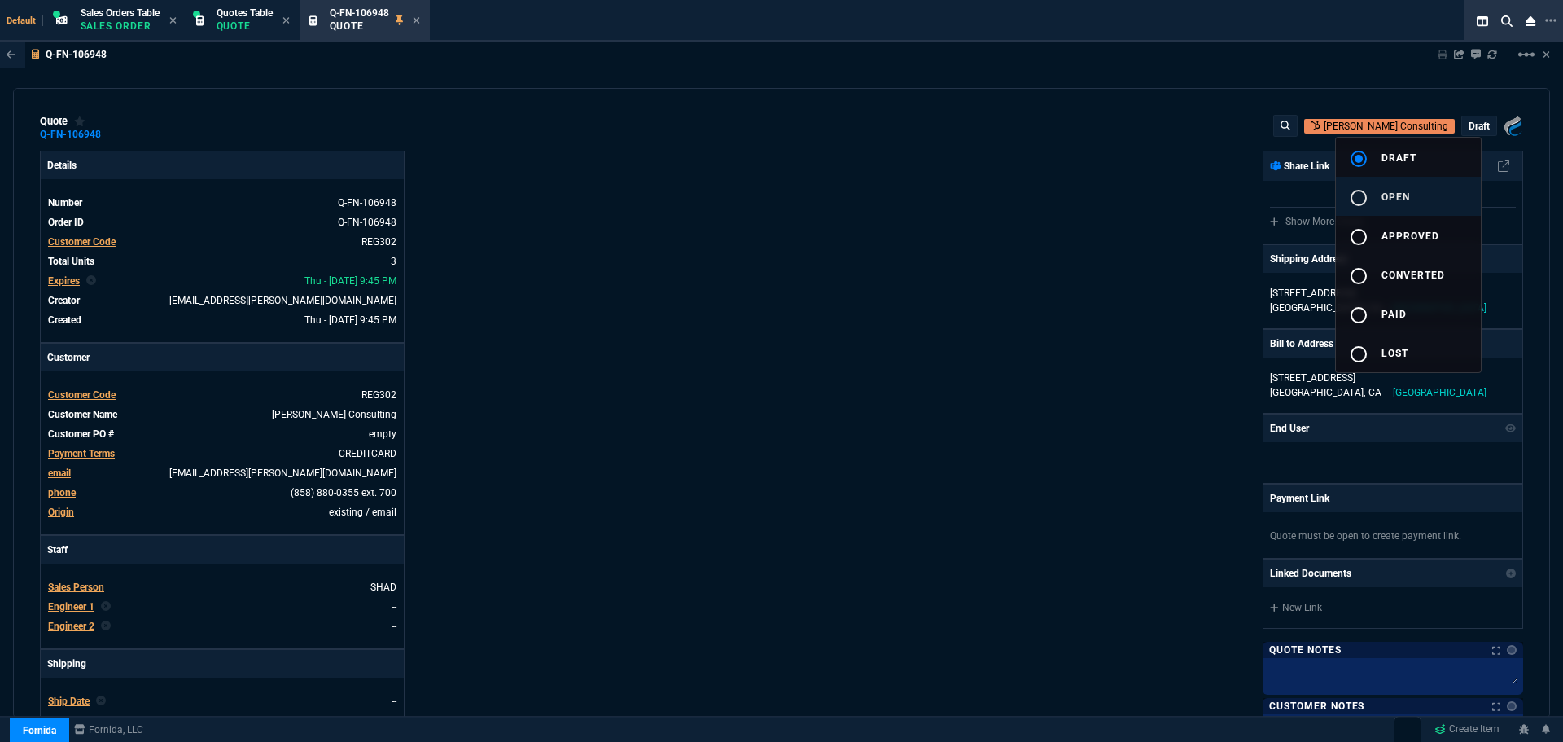
click at [1383, 199] on span "open" at bounding box center [1396, 196] width 28 height 11
type input "16"
type input "282"
type input "23"
type input "821"
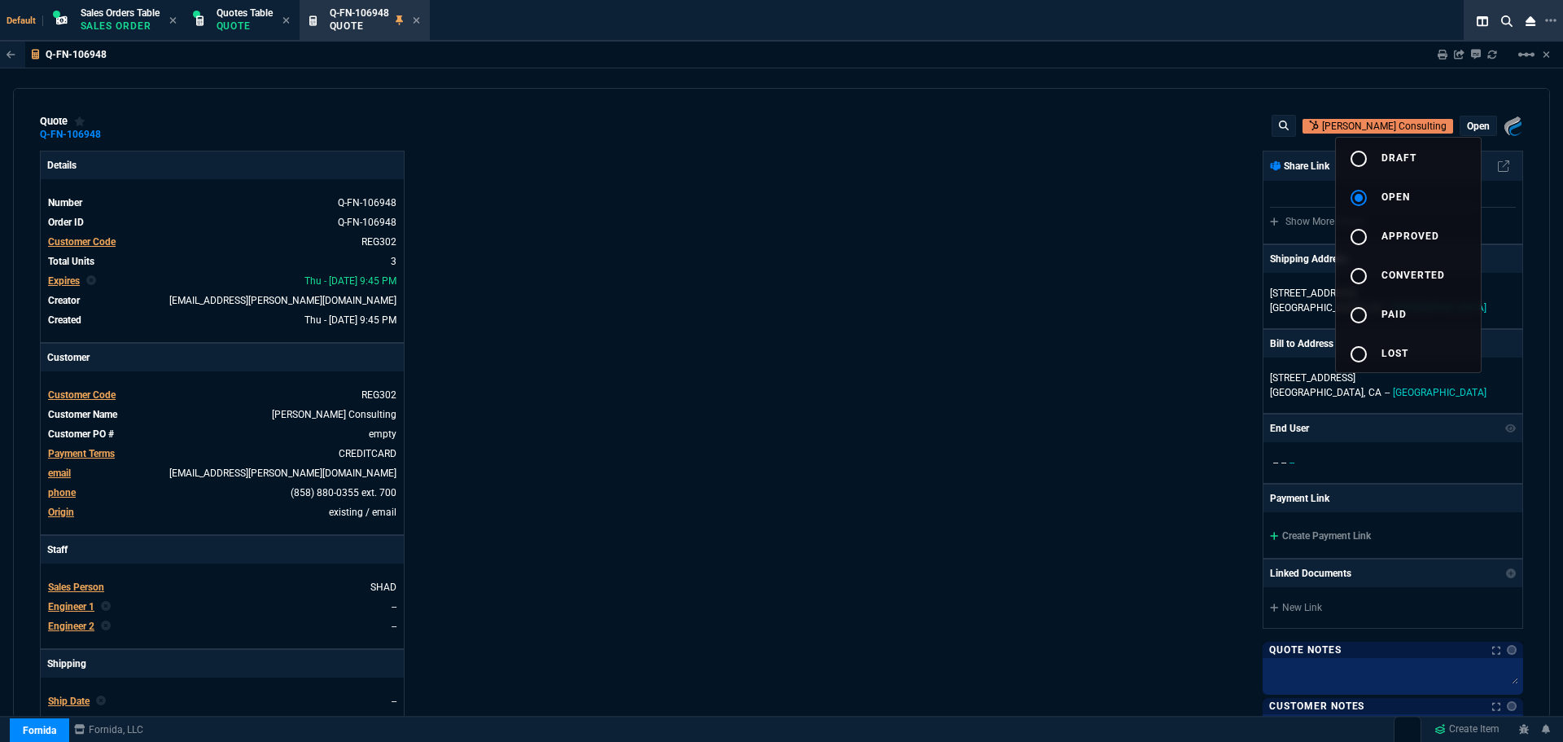
type input "16"
type input "743"
type input "23"
type input "15"
type input "22"
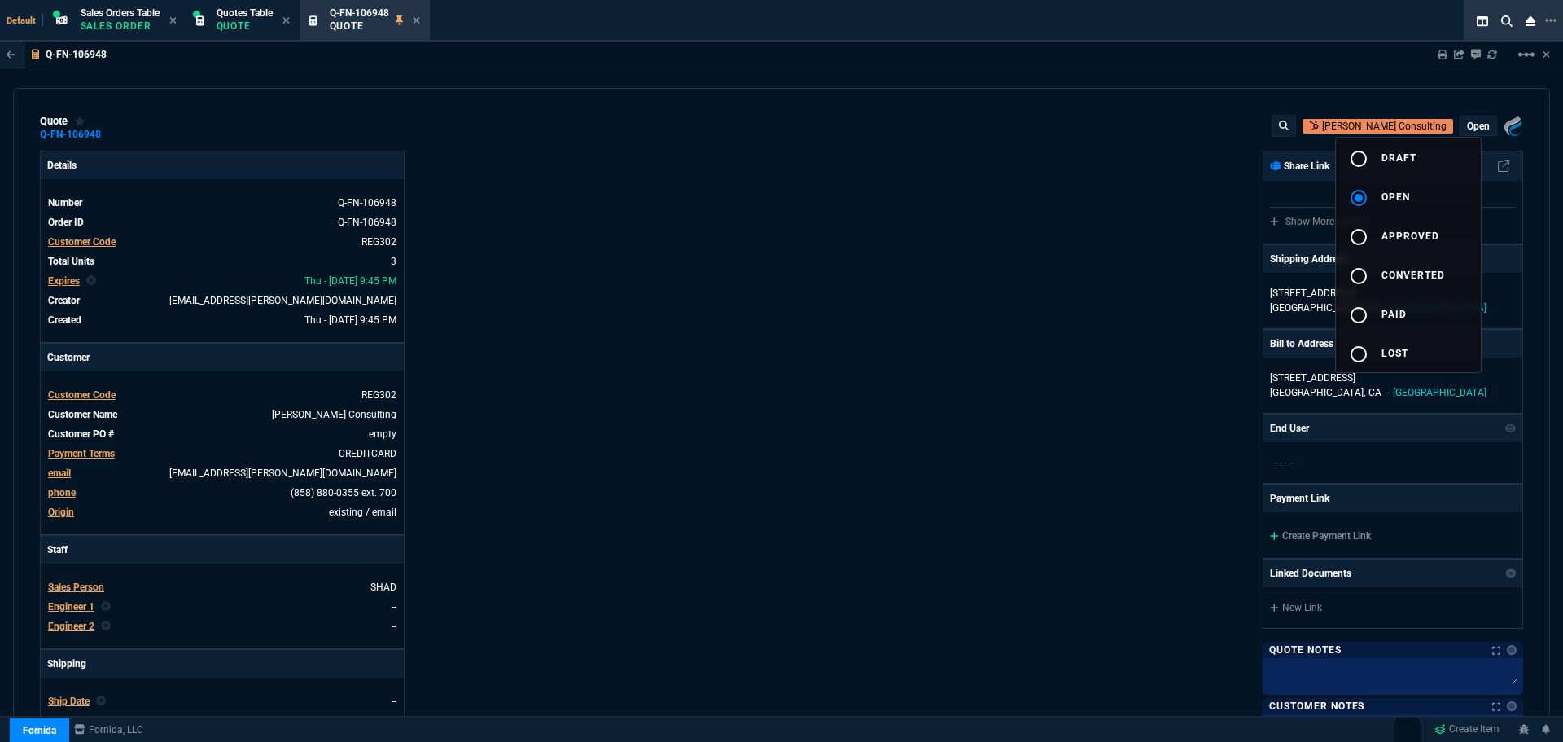
click at [1116, 264] on div at bounding box center [781, 371] width 1563 height 742
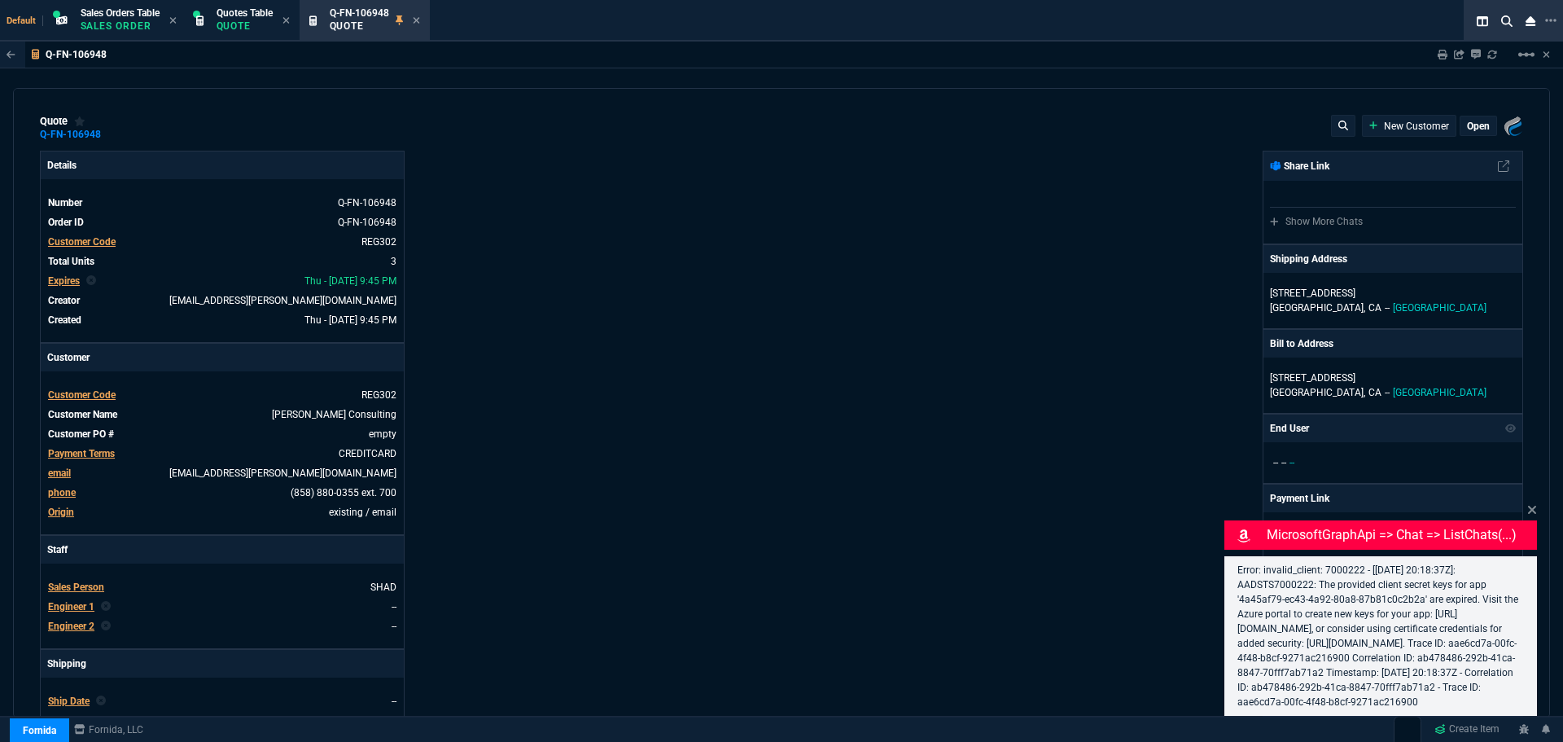
type input "16"
type input "282"
type input "23"
type input "821"
type input "16"
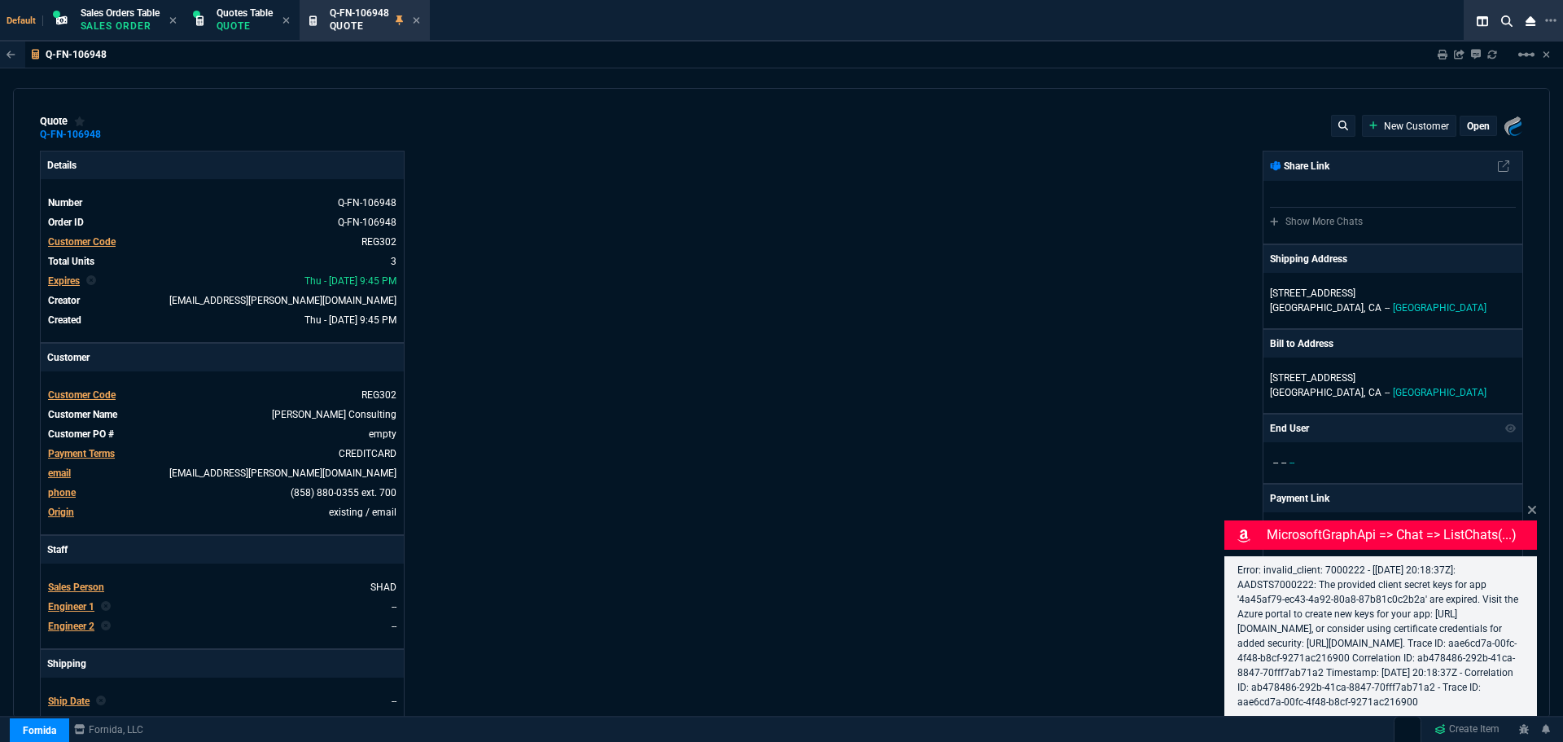
type input "743"
select select "4: SHAD"
type input "23"
type input "15"
type input "22"
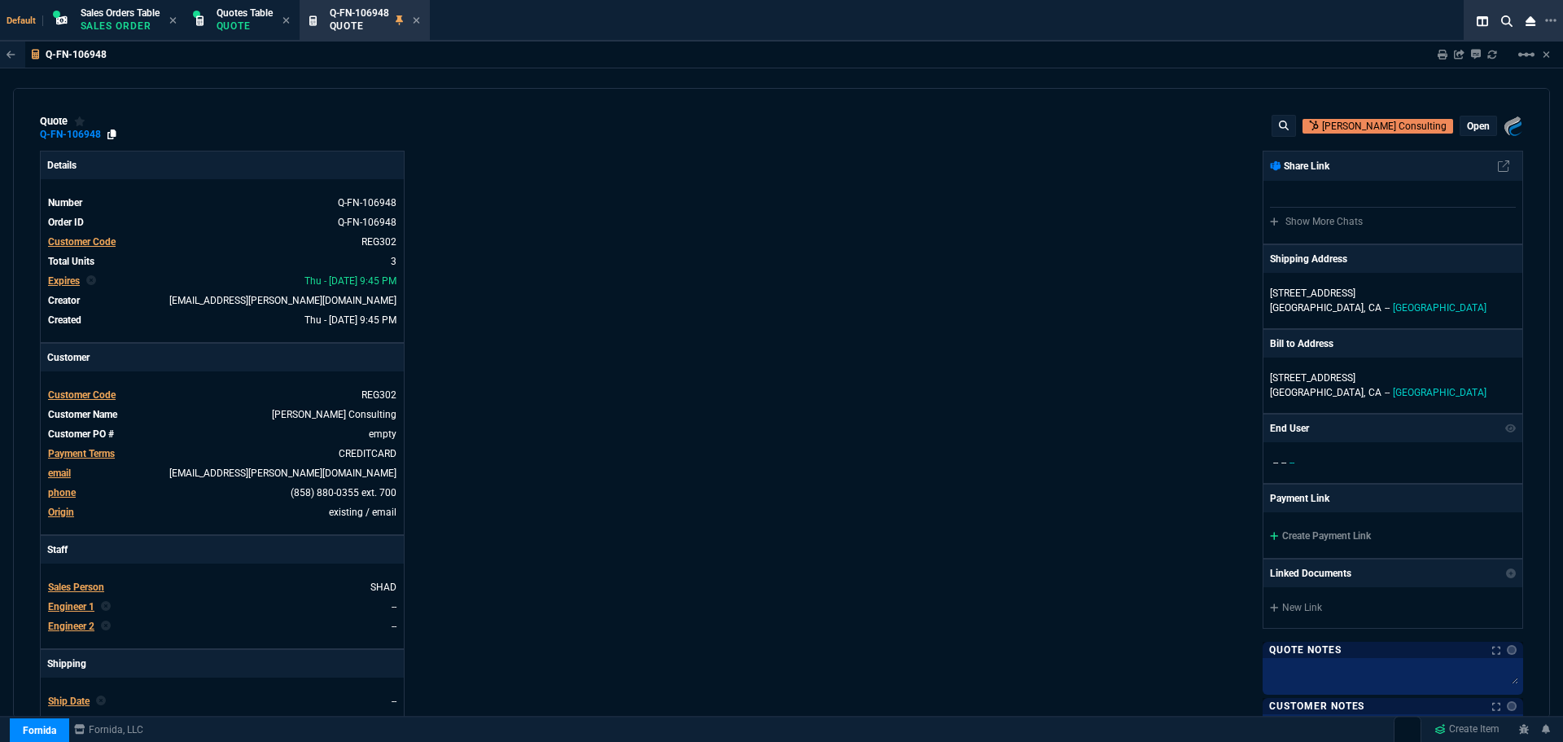
click at [111, 138] on icon at bounding box center [111, 134] width 9 height 10
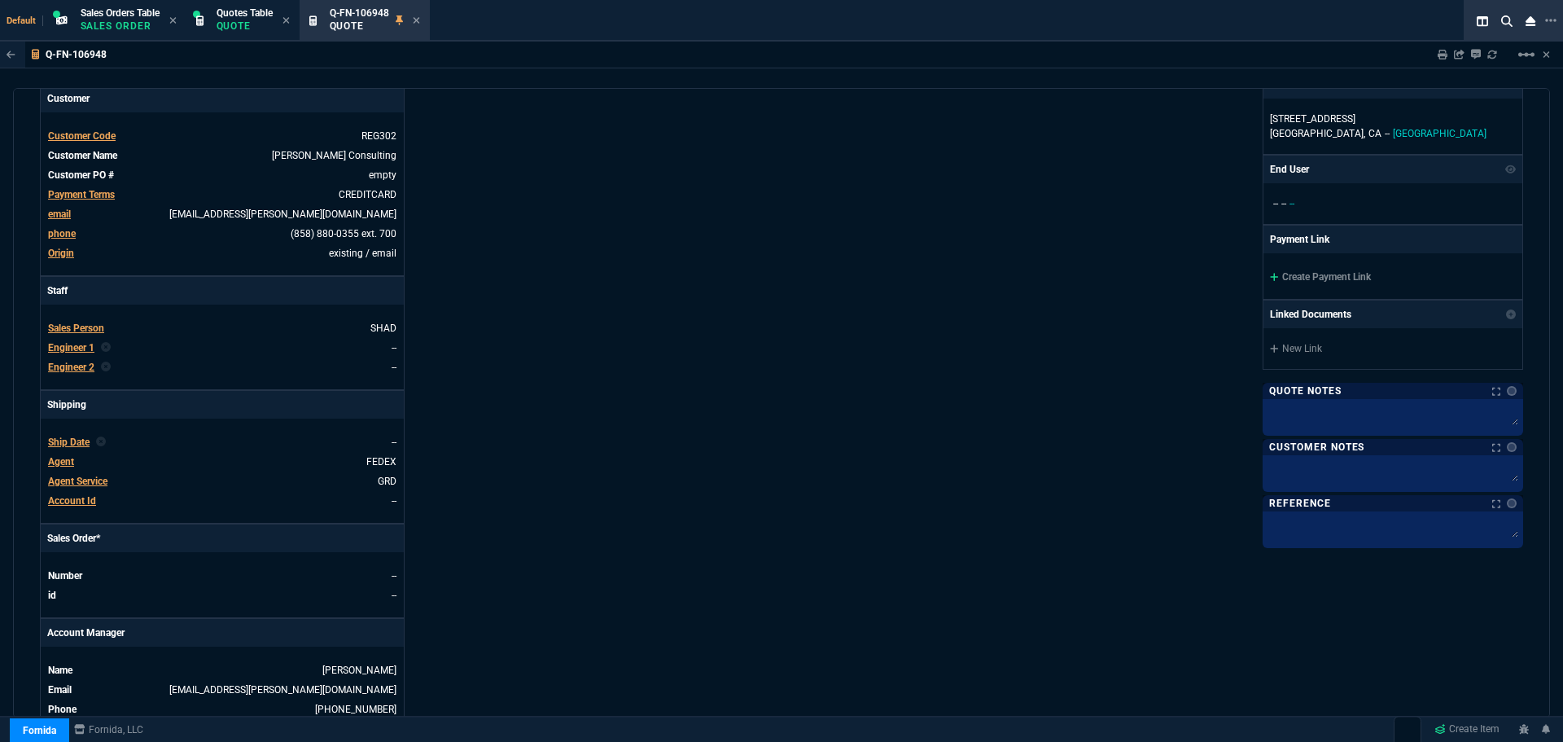
scroll to position [489, 0]
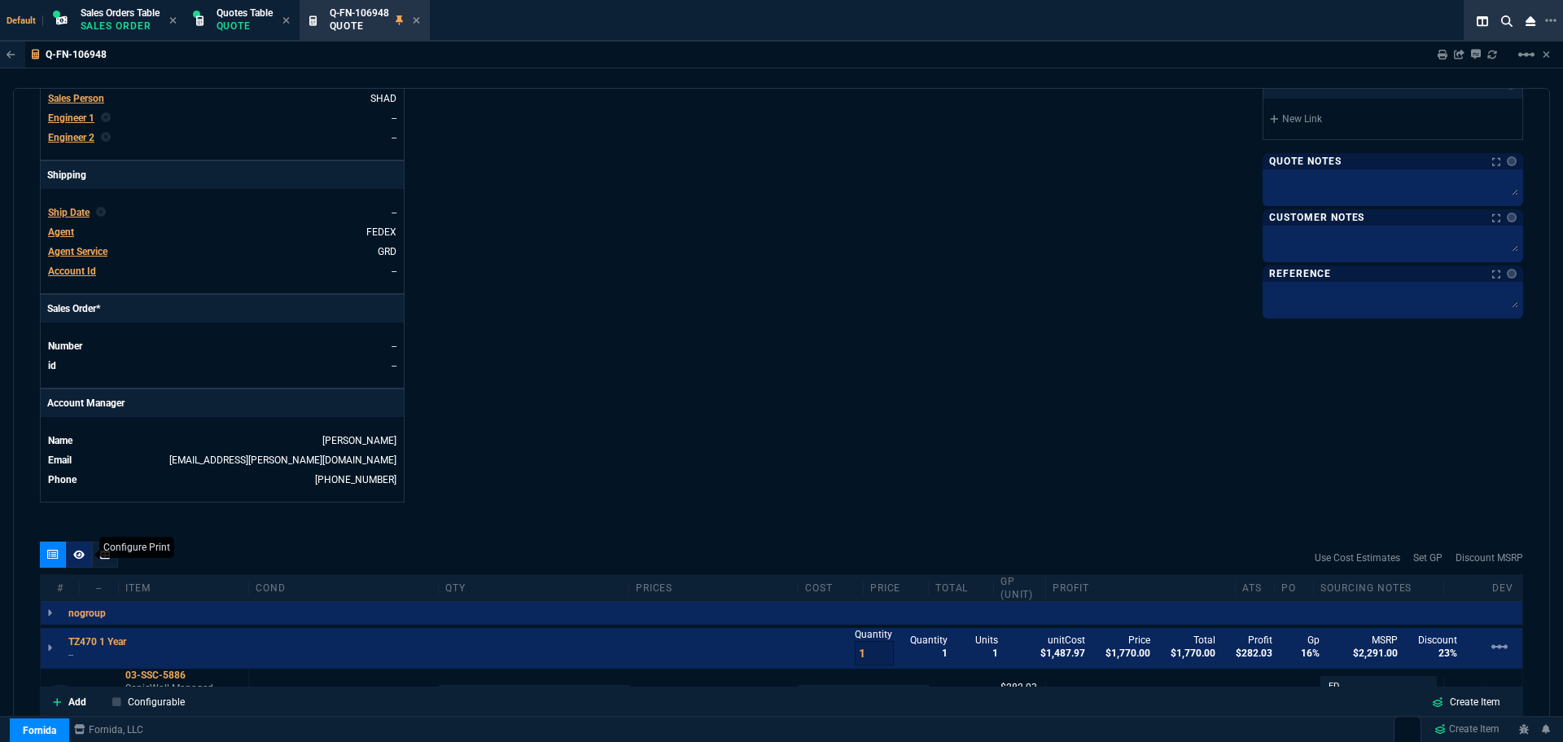
click at [72, 559] on div at bounding box center [79, 554] width 26 height 26
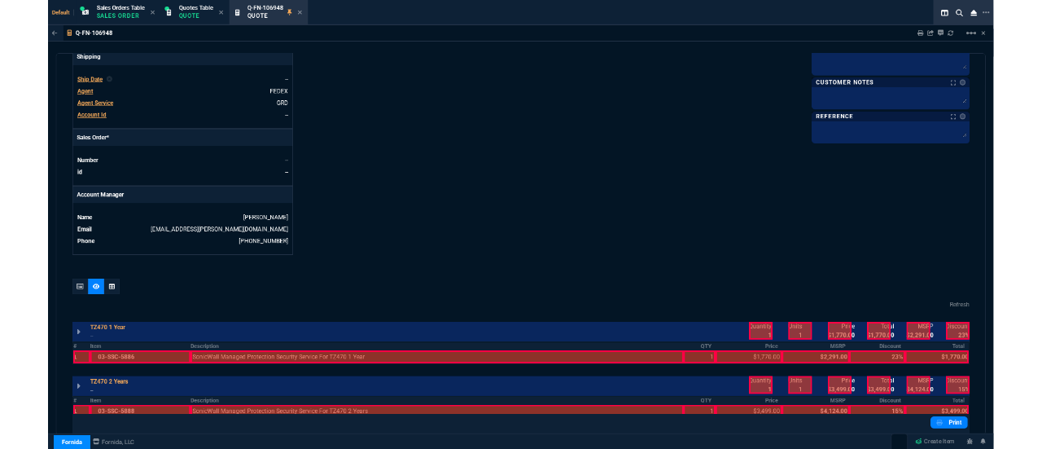
scroll to position [841, 0]
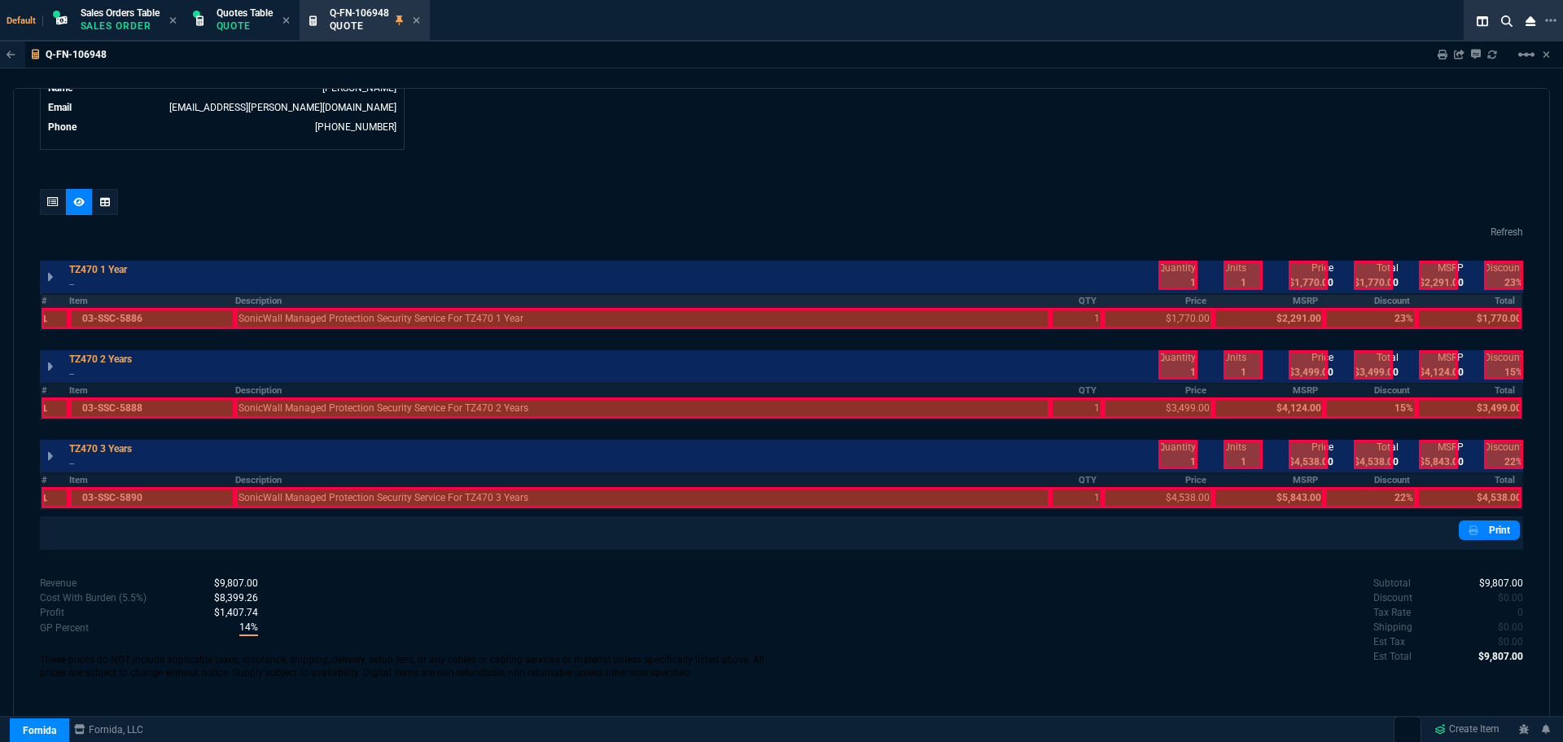
click at [256, 298] on th "Description" at bounding box center [642, 301] width 815 height 14
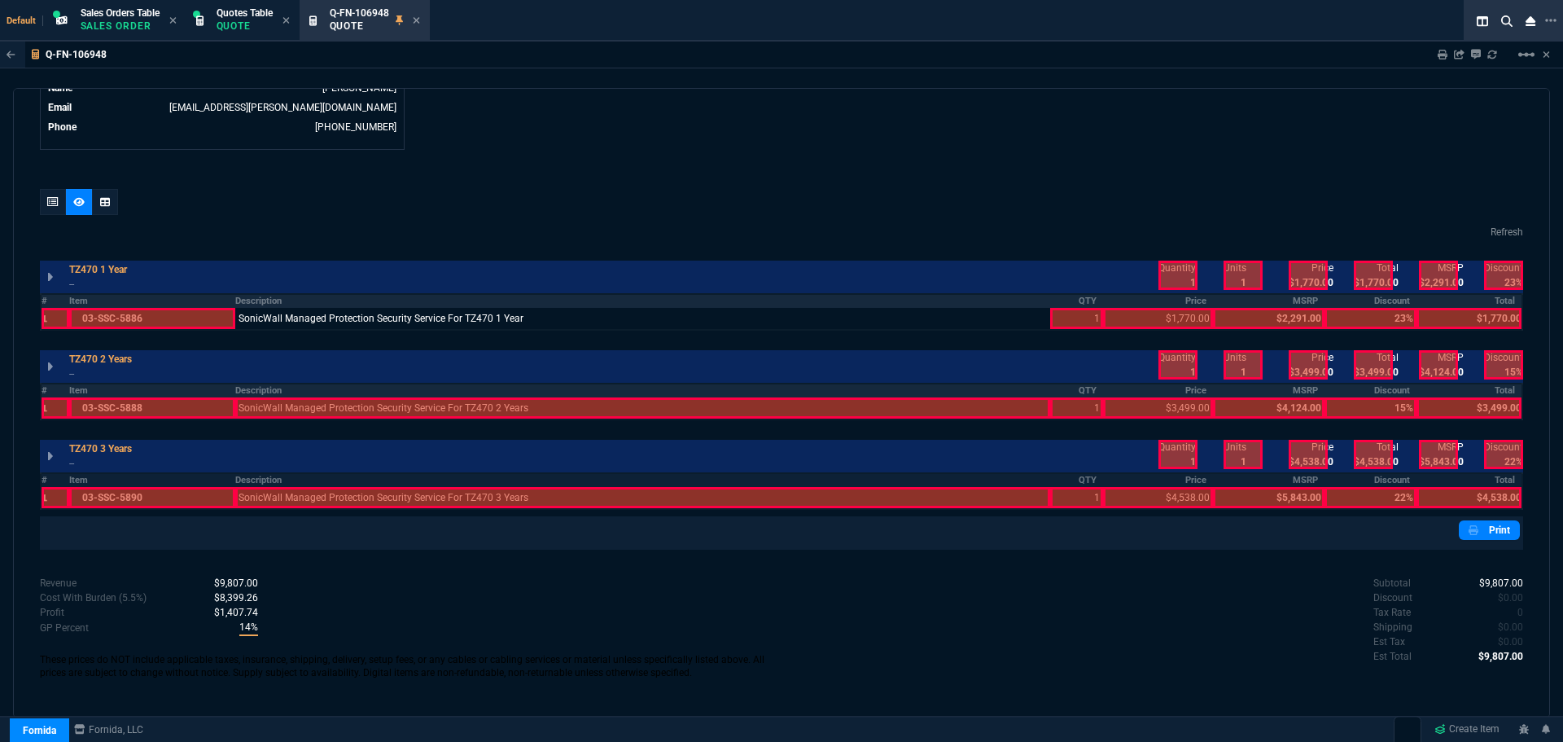
click at [264, 391] on th "Description" at bounding box center [642, 390] width 815 height 14
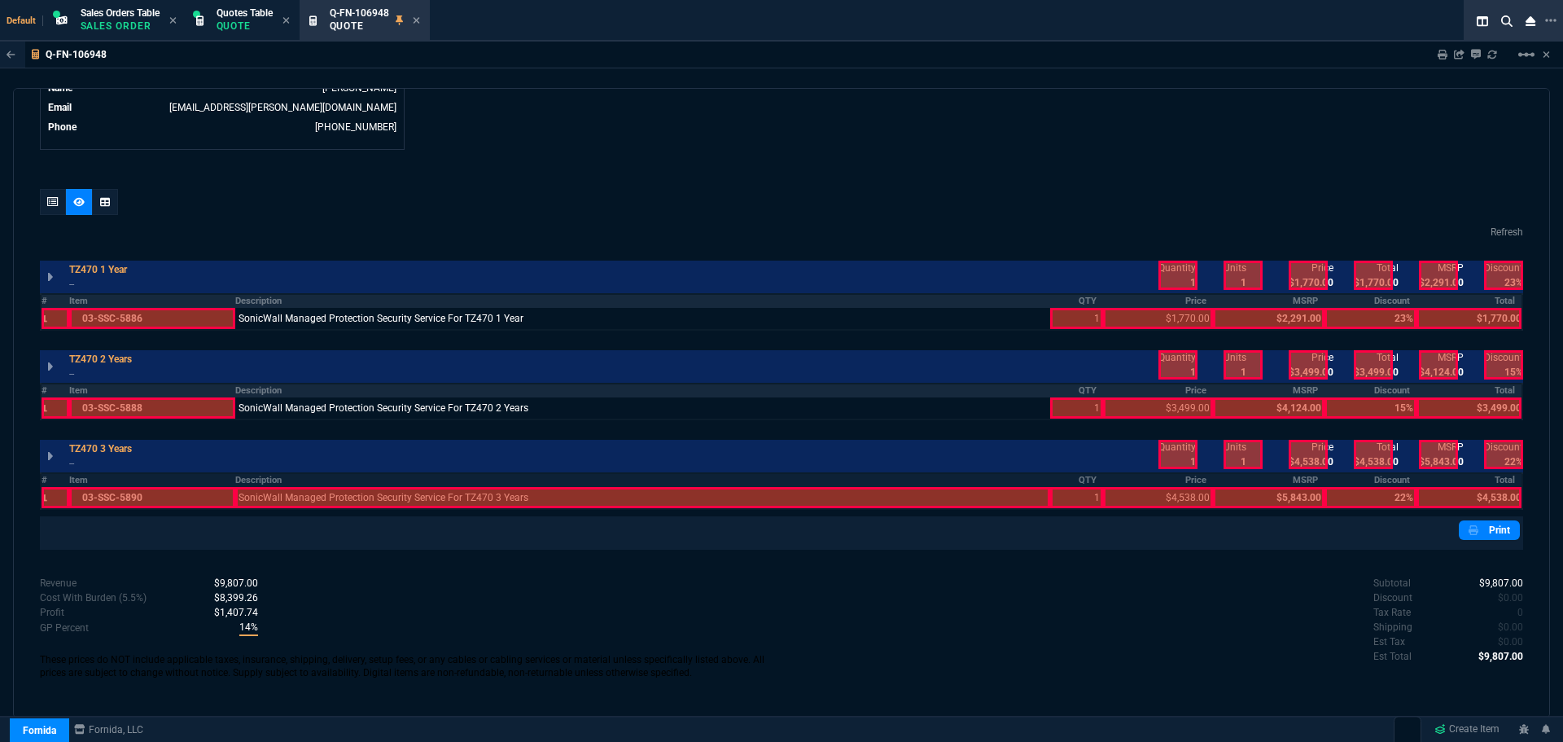
click at [265, 473] on table "# Item Description QTY Price MSRP Discount Total 1 03-SSC-5890 SonicWall Manage…" at bounding box center [781, 490] width 1483 height 37
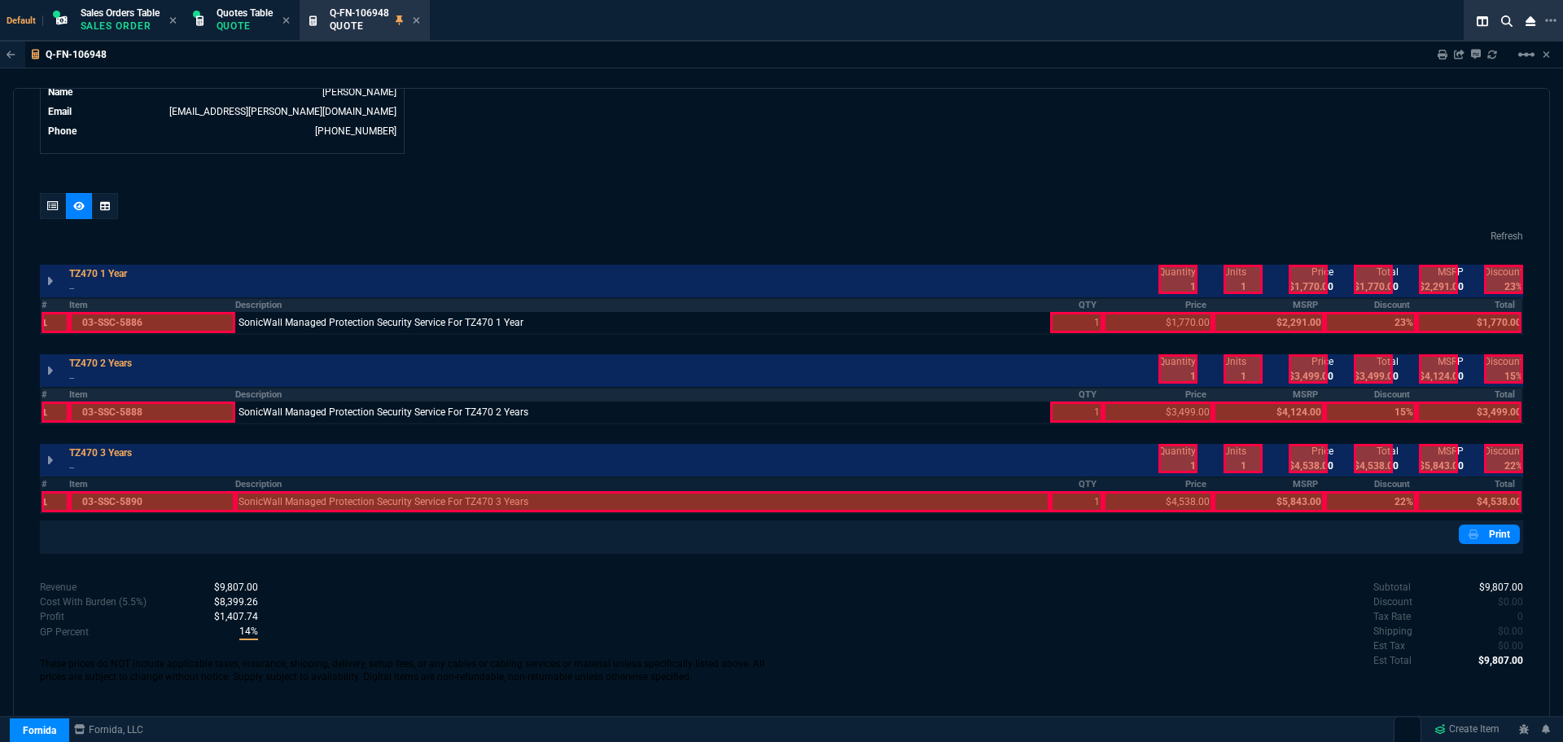
scroll to position [837, 0]
click at [276, 480] on th "Description" at bounding box center [642, 484] width 815 height 14
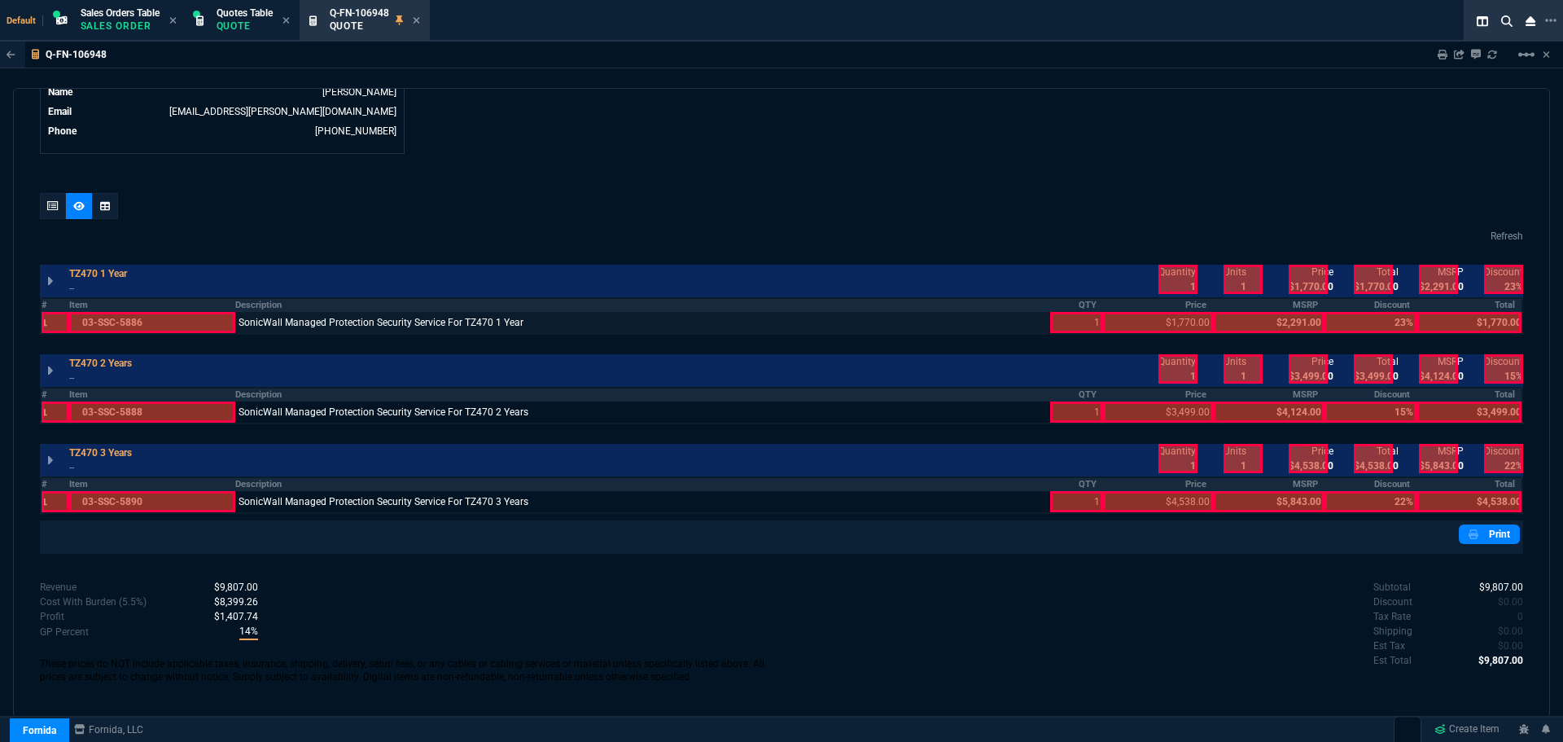
click at [1080, 319] on div at bounding box center [1076, 322] width 53 height 21
click at [1075, 411] on div at bounding box center [1076, 411] width 53 height 21
click at [1077, 501] on div at bounding box center [1076, 501] width 53 height 21
click at [1169, 322] on div at bounding box center [1158, 322] width 110 height 21
click at [1177, 278] on div at bounding box center [1178, 279] width 39 height 29
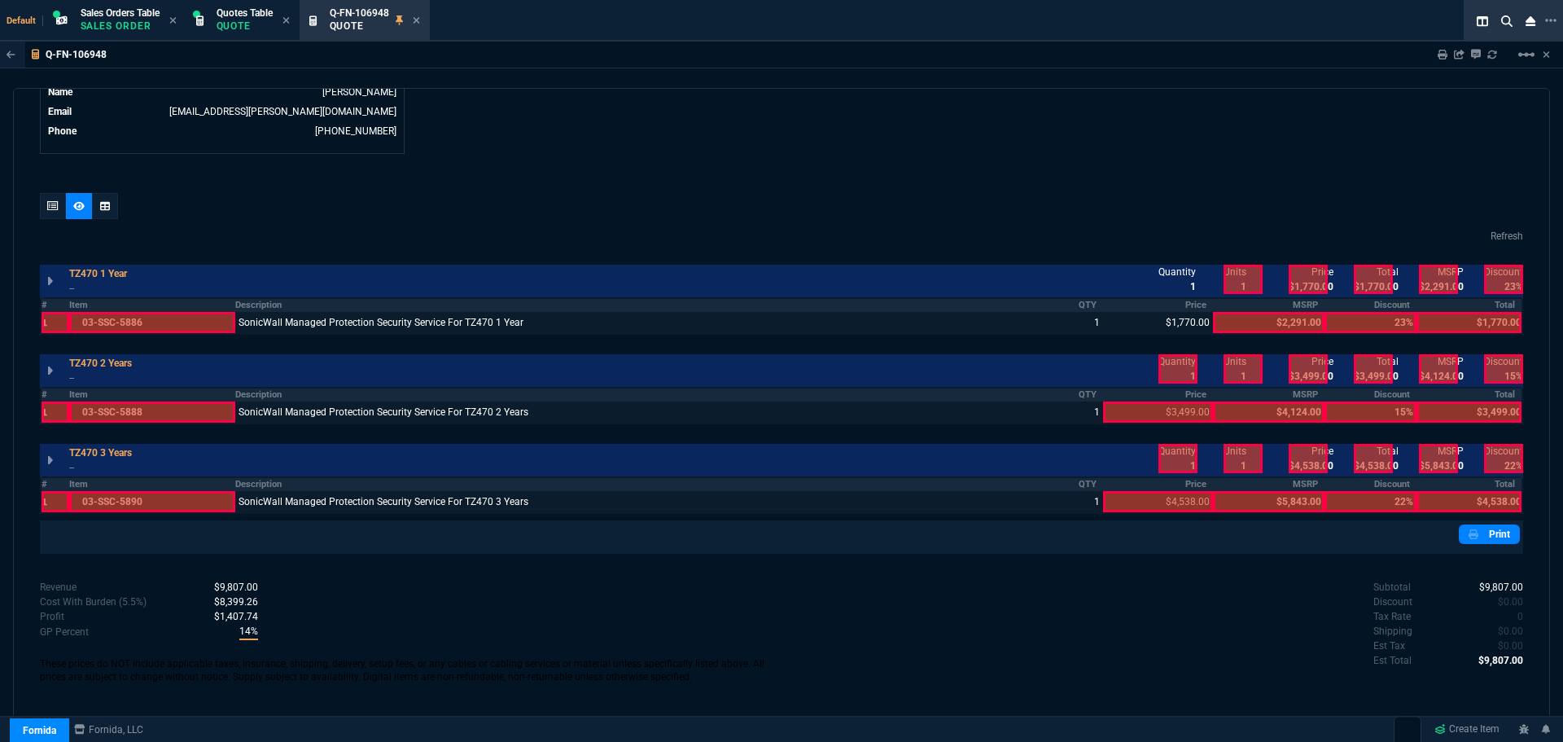
click at [1295, 278] on div at bounding box center [1308, 279] width 39 height 29
click at [1367, 279] on div at bounding box center [1373, 279] width 39 height 29
click at [1166, 374] on div at bounding box center [1178, 368] width 39 height 29
click at [1182, 410] on div at bounding box center [1158, 411] width 110 height 21
click at [1299, 366] on div at bounding box center [1308, 368] width 39 height 29
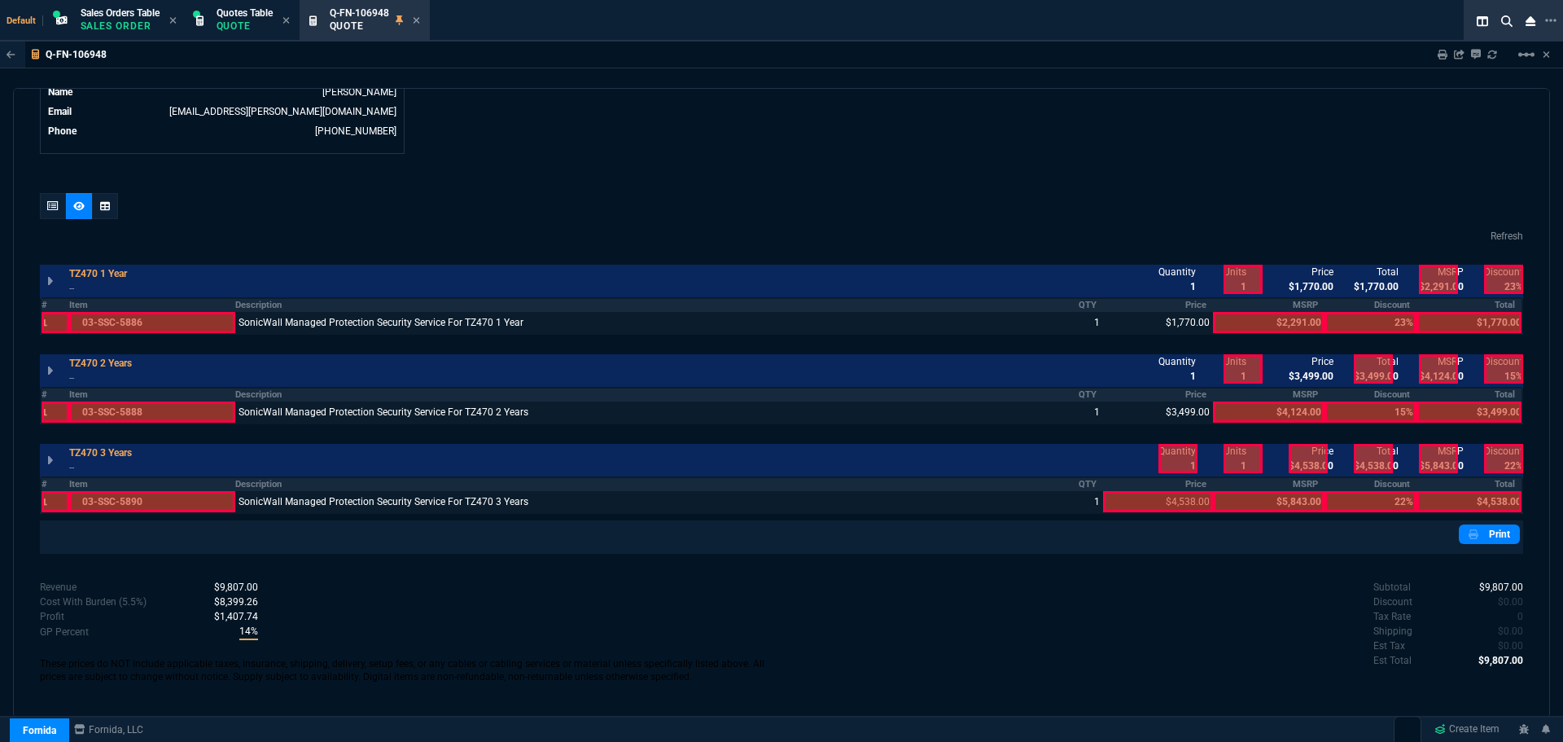
click at [1359, 370] on div at bounding box center [1373, 368] width 39 height 29
click at [1159, 459] on div at bounding box center [1178, 458] width 39 height 29
click at [1159, 502] on div at bounding box center [1158, 501] width 110 height 21
click at [1308, 465] on div at bounding box center [1308, 458] width 39 height 29
click at [1365, 460] on div at bounding box center [1373, 458] width 39 height 29
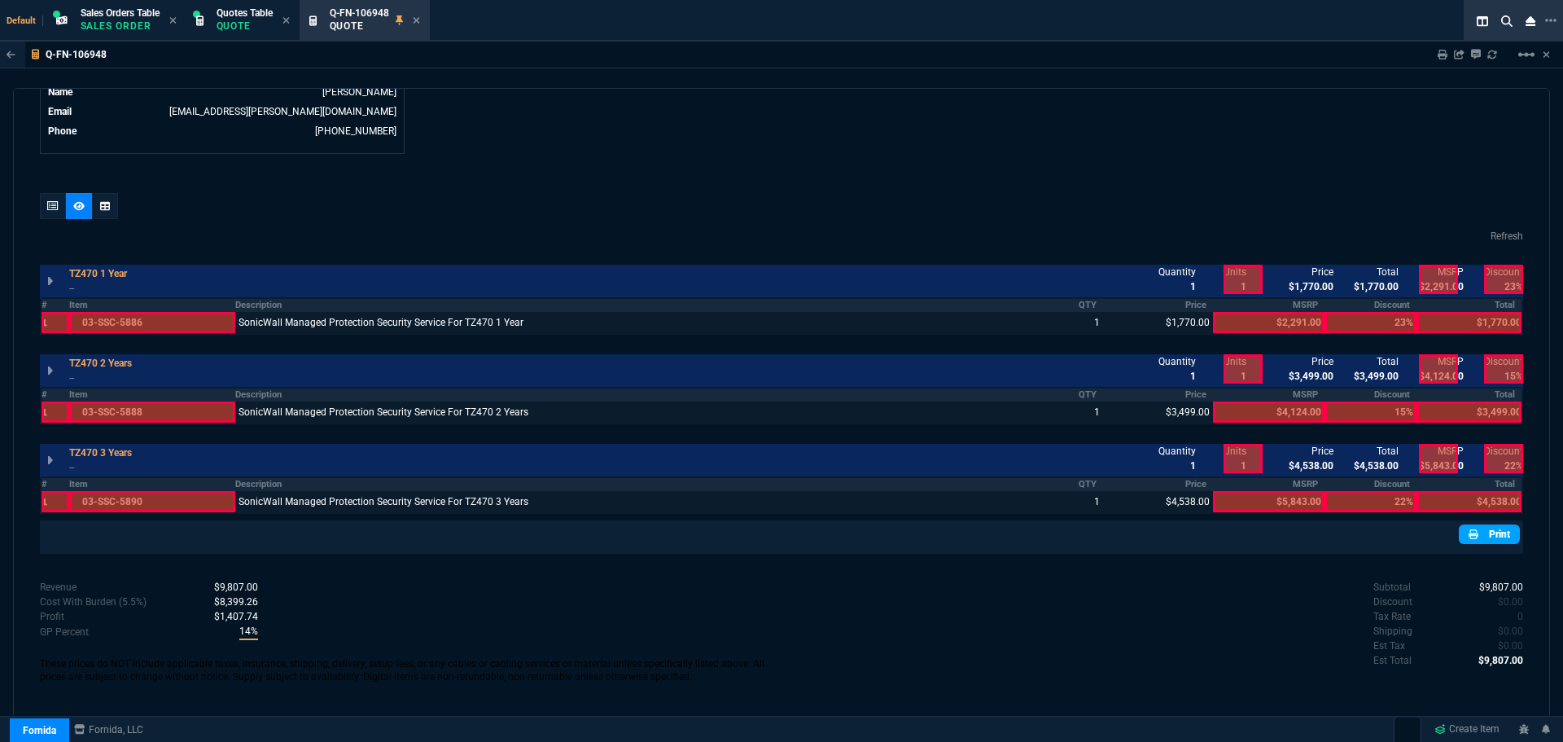
click at [1475, 538] on link "Print" at bounding box center [1489, 534] width 61 height 20
click at [420, 21] on icon at bounding box center [416, 20] width 7 height 10
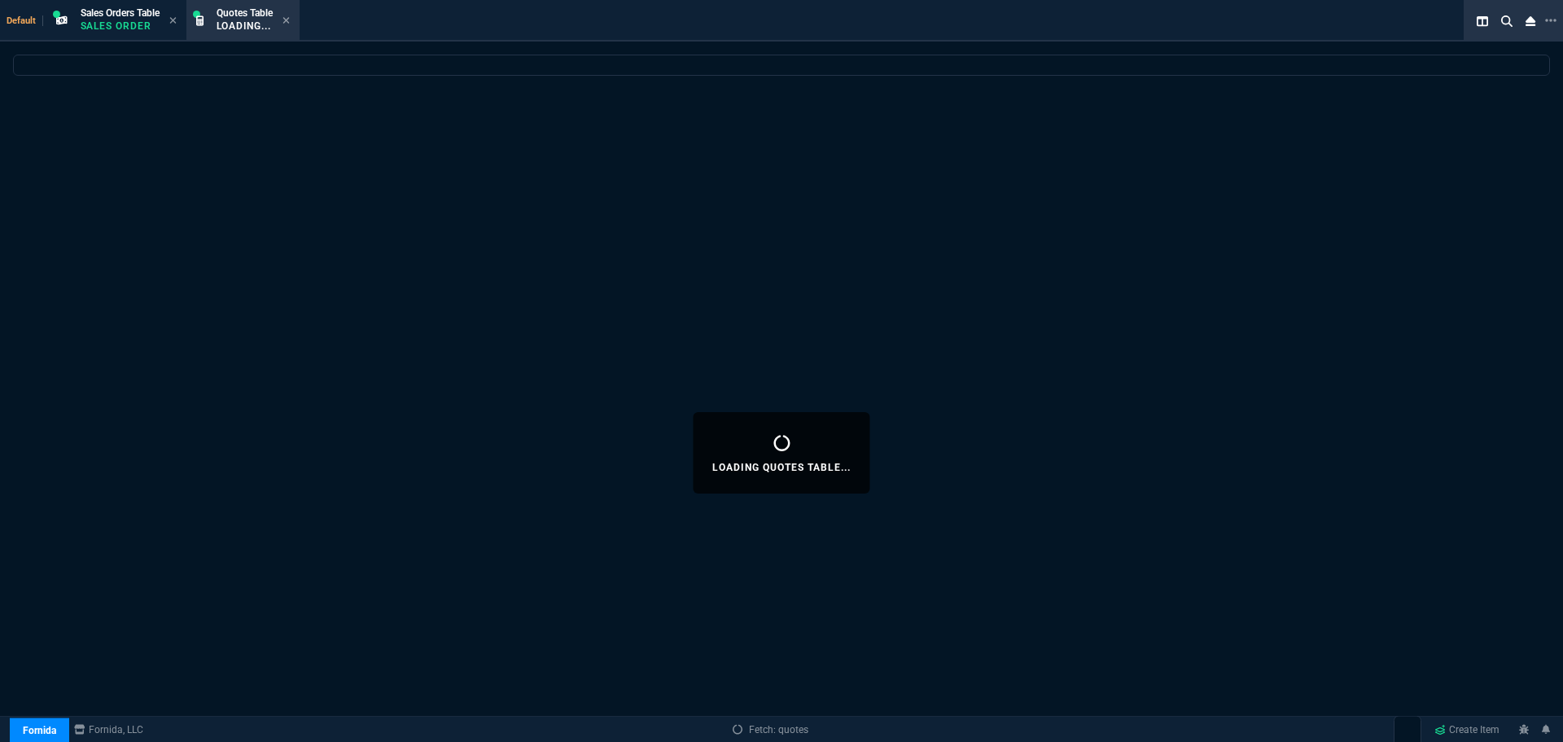
select select
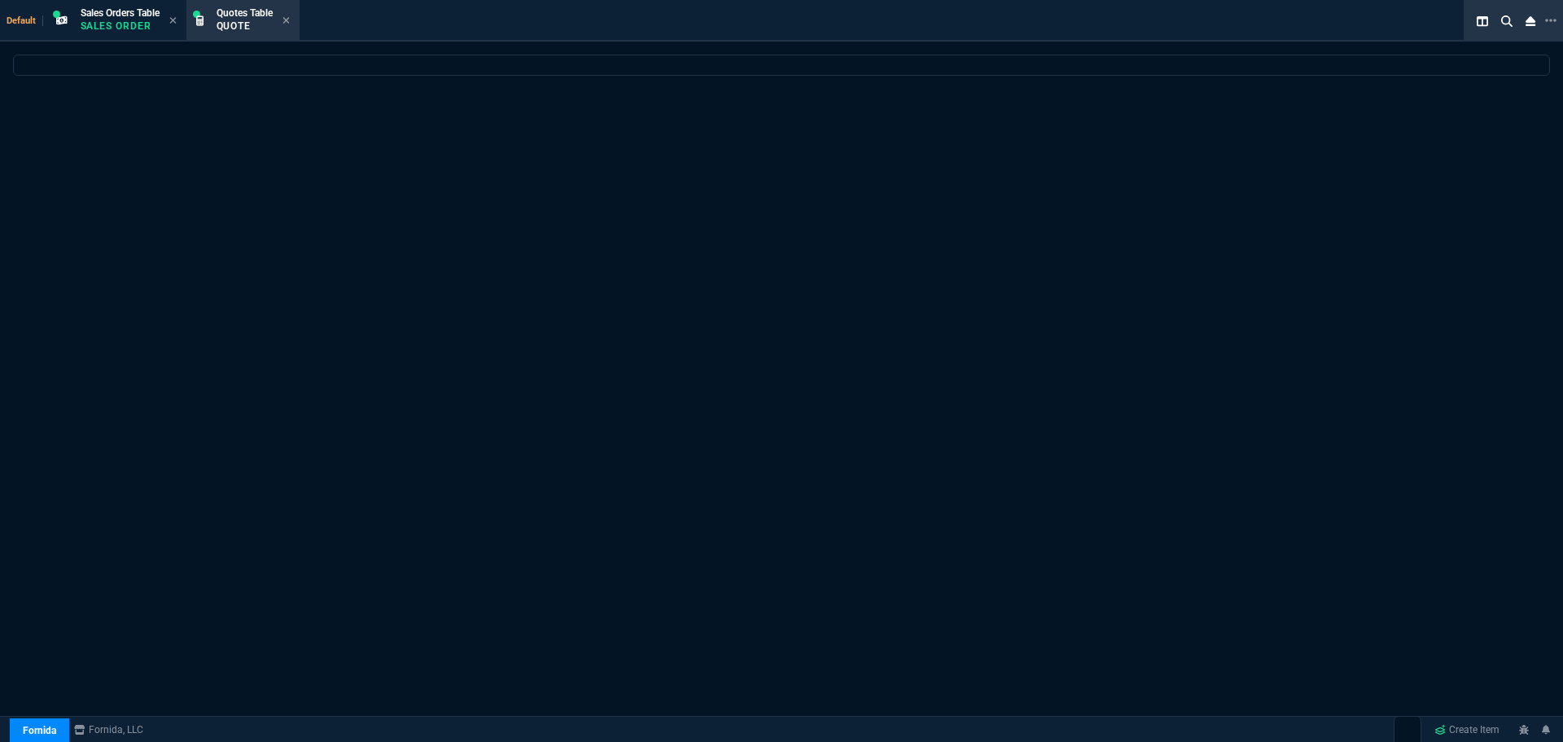
select select "4: SHAD"
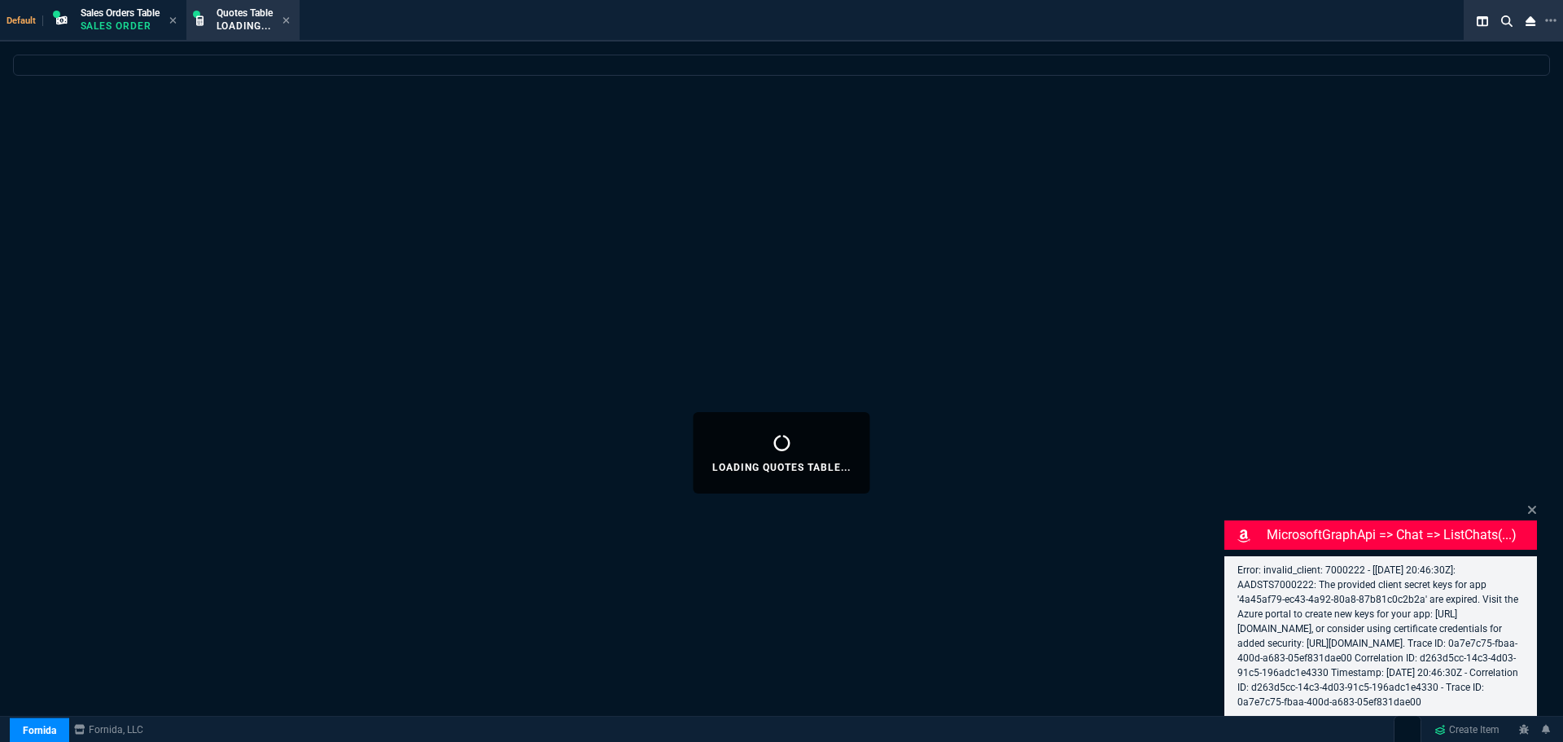
select select
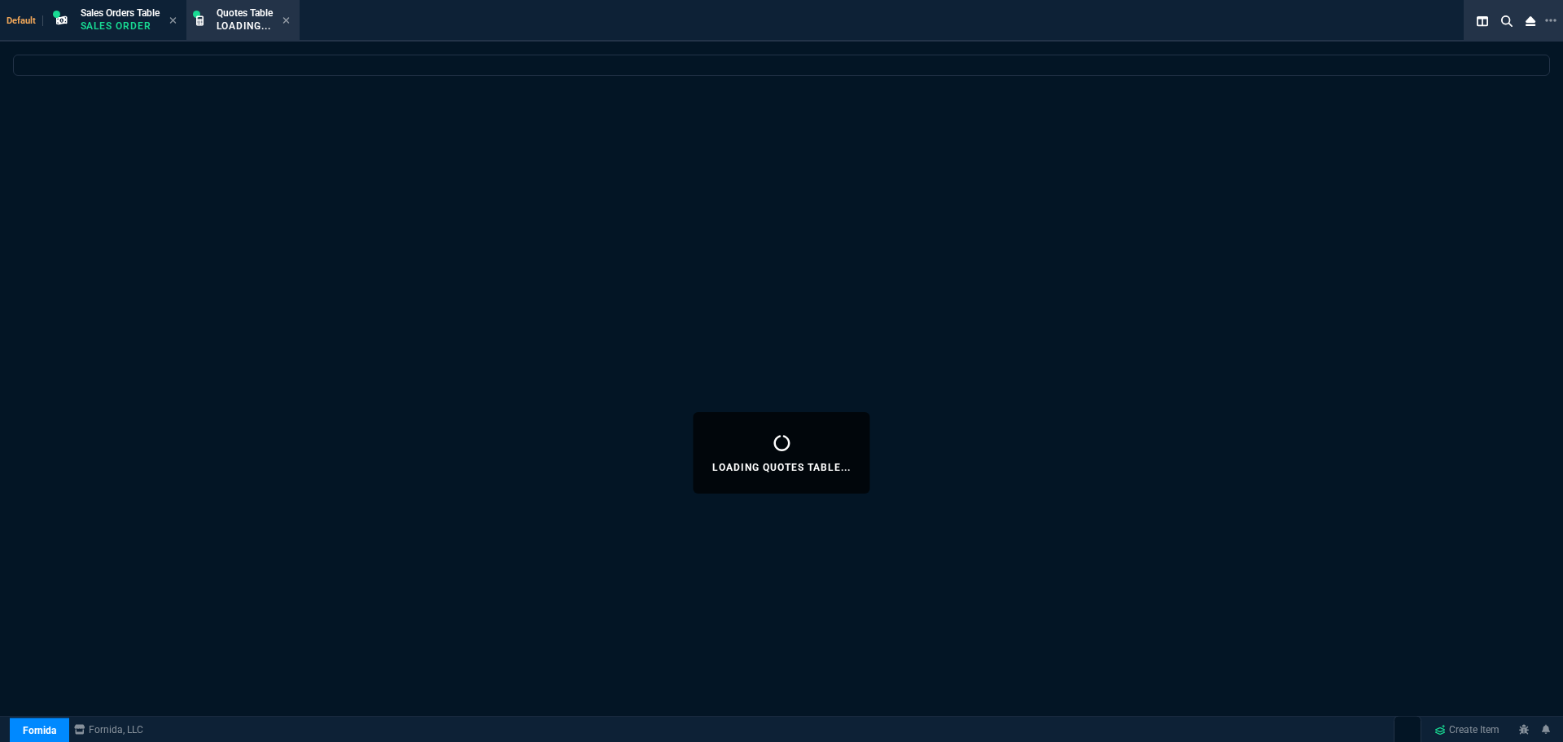
select select "4: SHAD"
select select
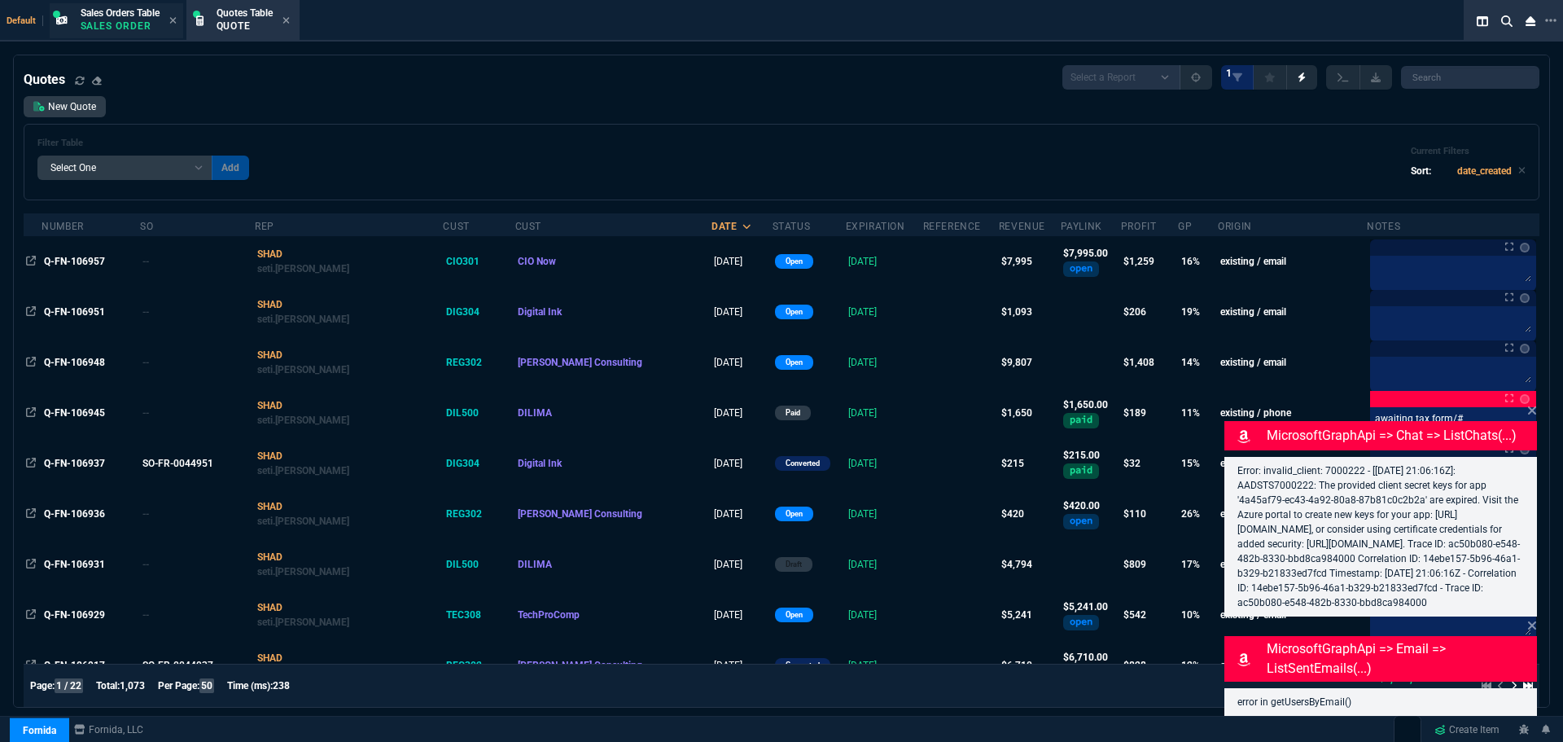
click at [123, 22] on p "Sales Order" at bounding box center [120, 26] width 79 height 13
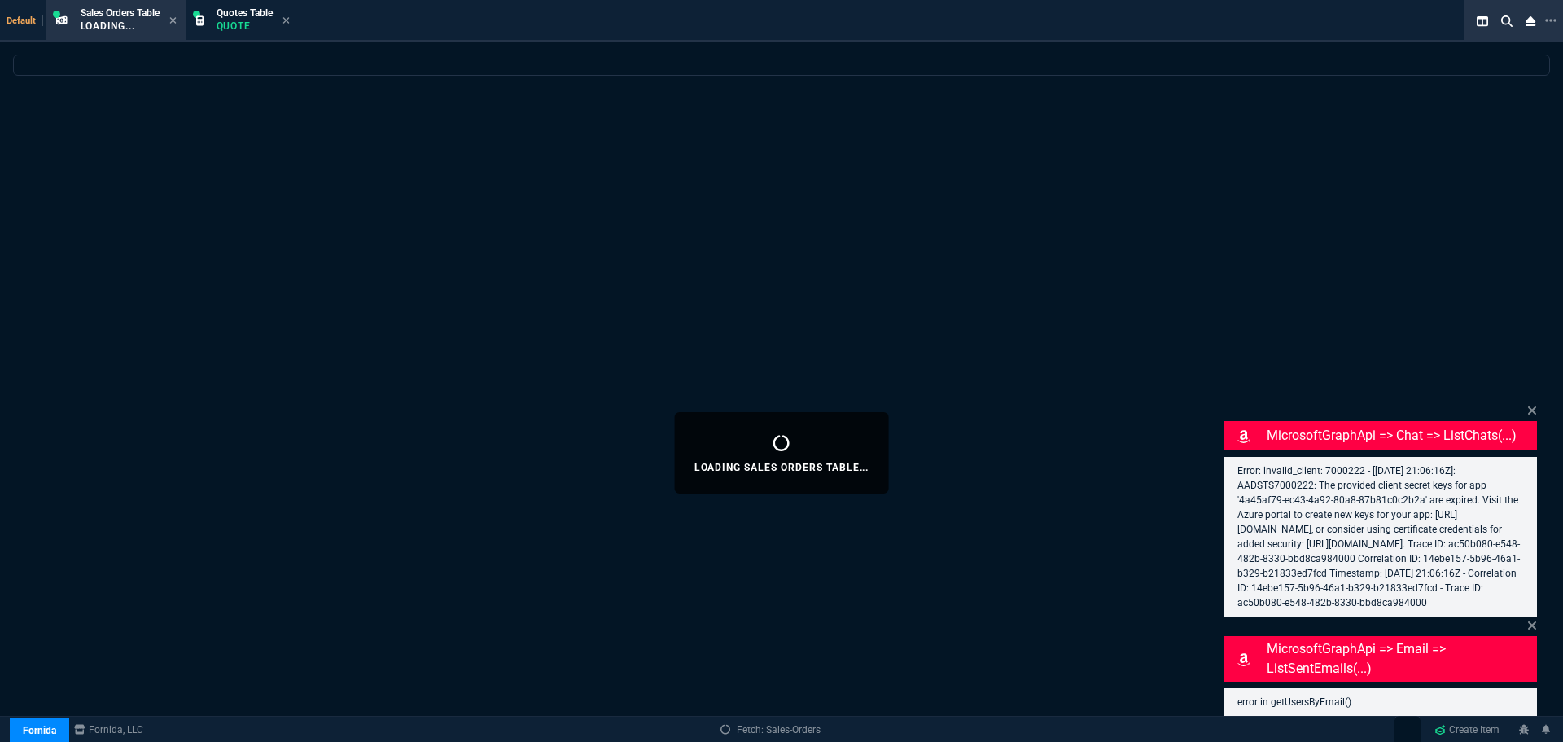
select select
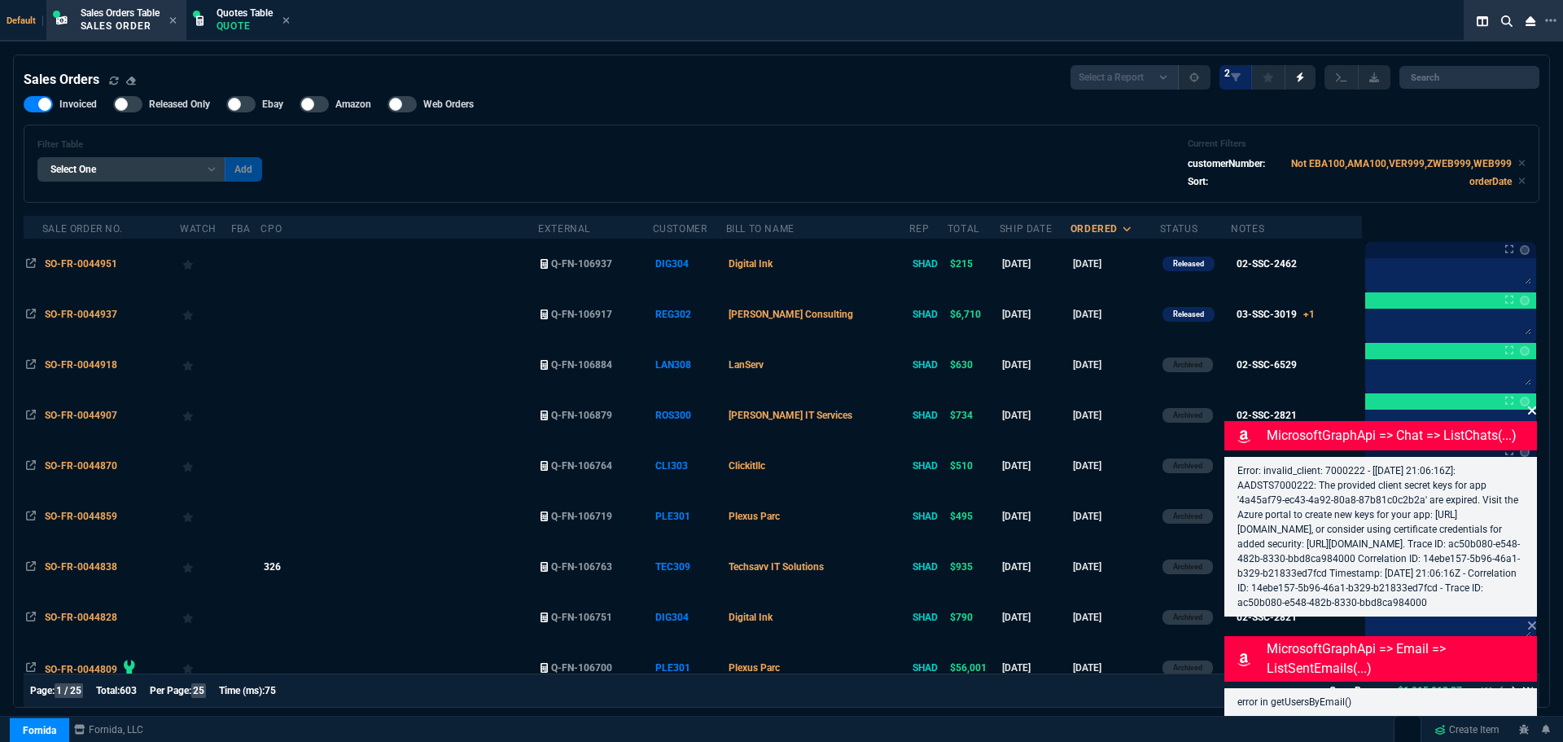
click at [1532, 404] on icon at bounding box center [1532, 410] width 10 height 13
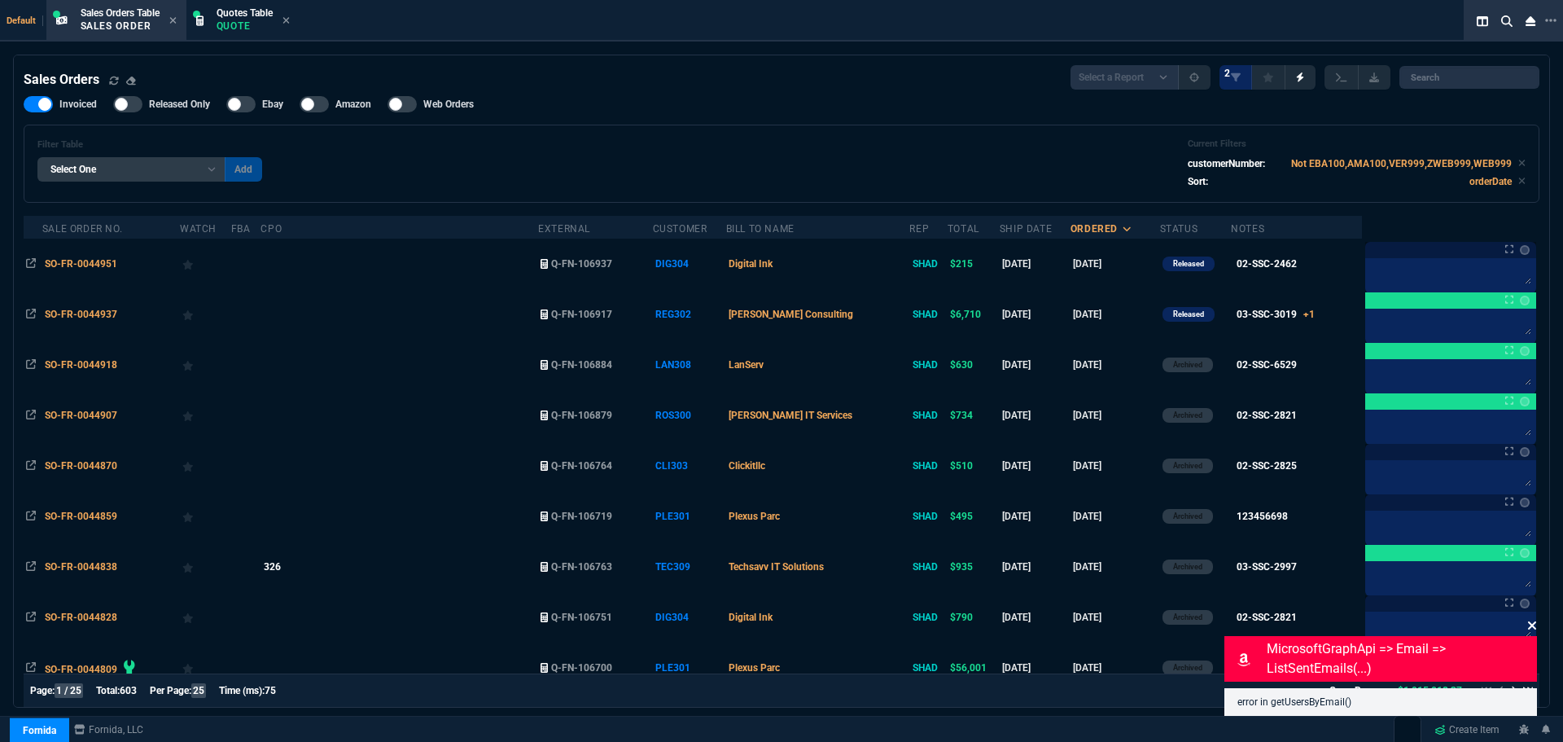
click at [1535, 621] on icon at bounding box center [1532, 625] width 10 height 13
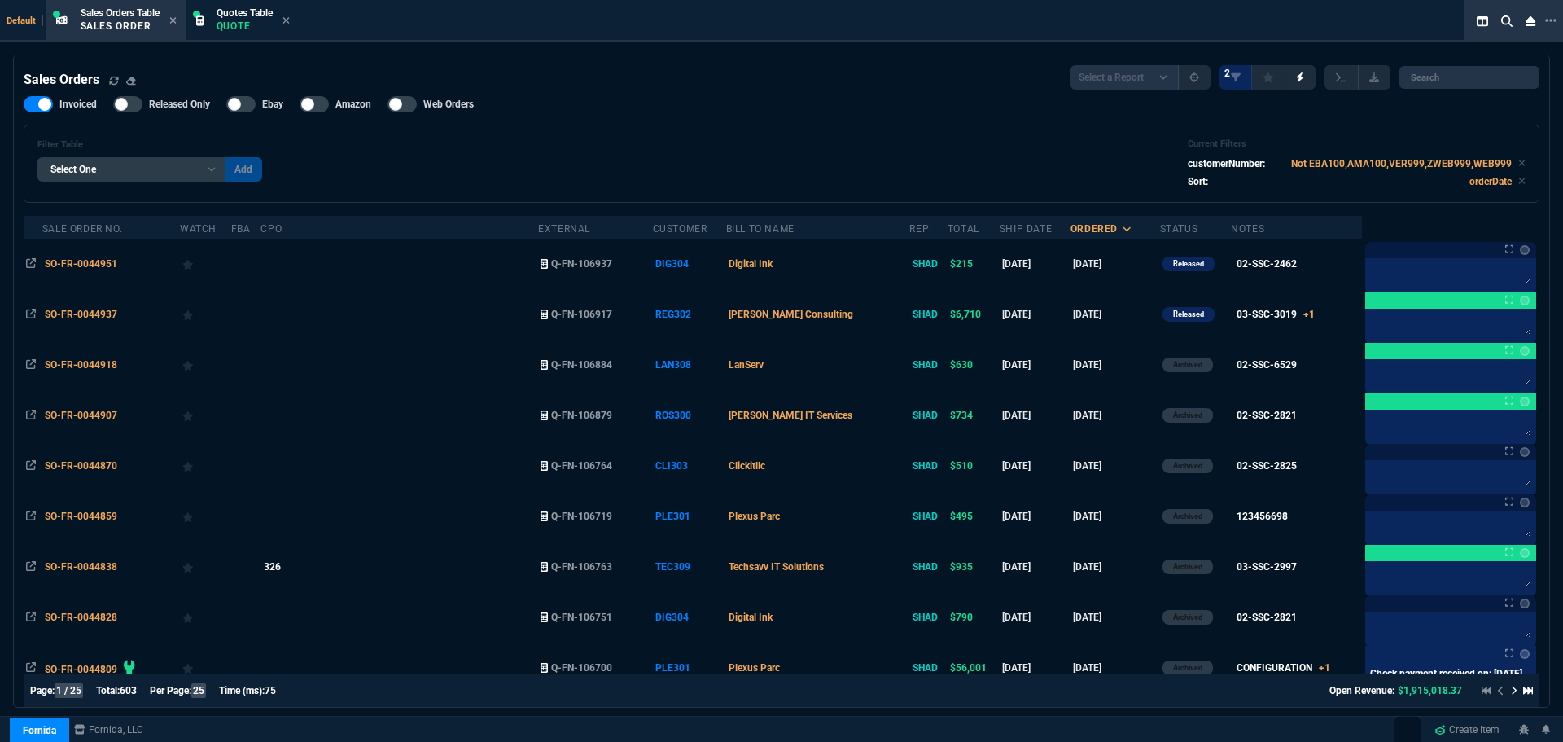
click at [85, 263] on span "SO-FR-0044951" at bounding box center [81, 263] width 72 height 11
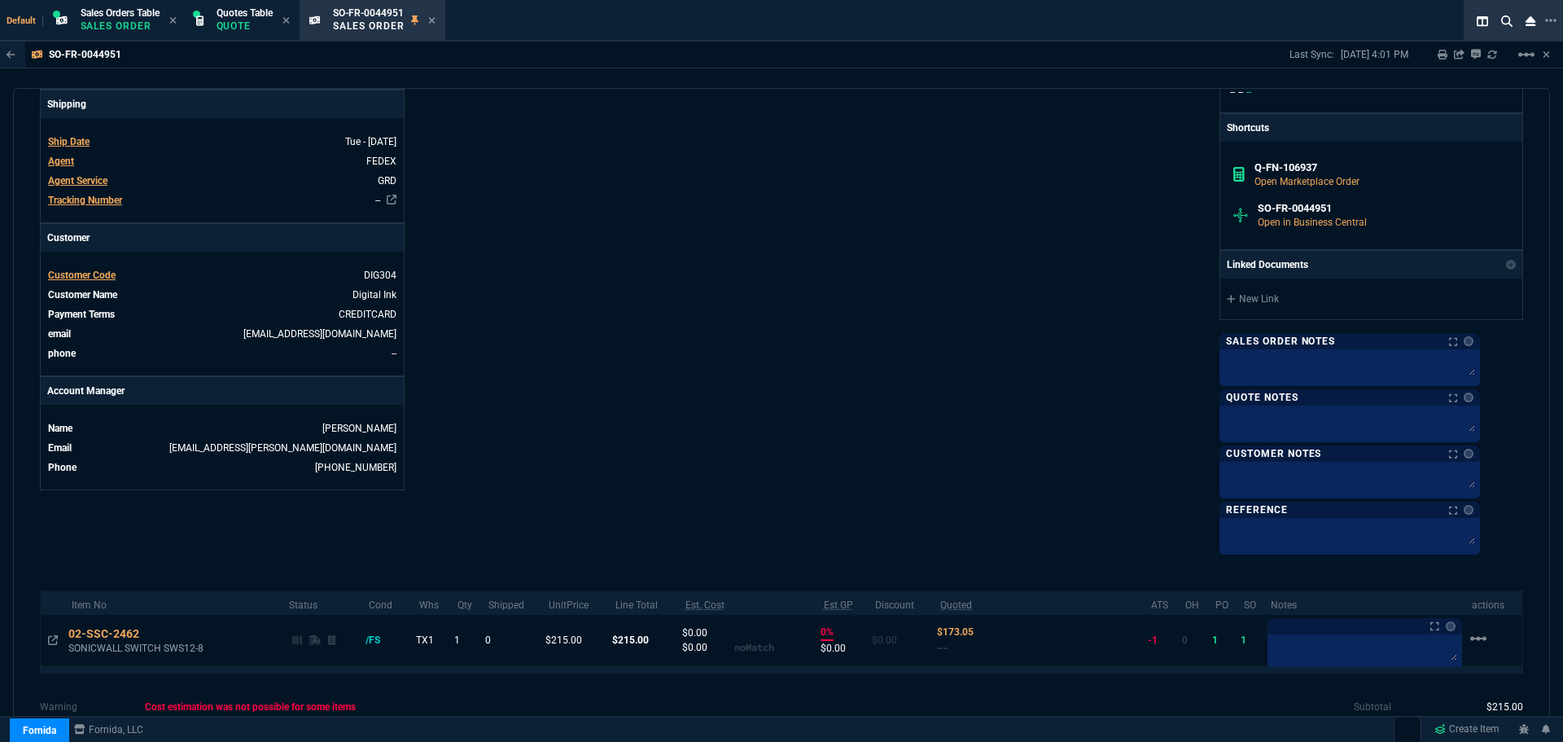
scroll to position [594, 0]
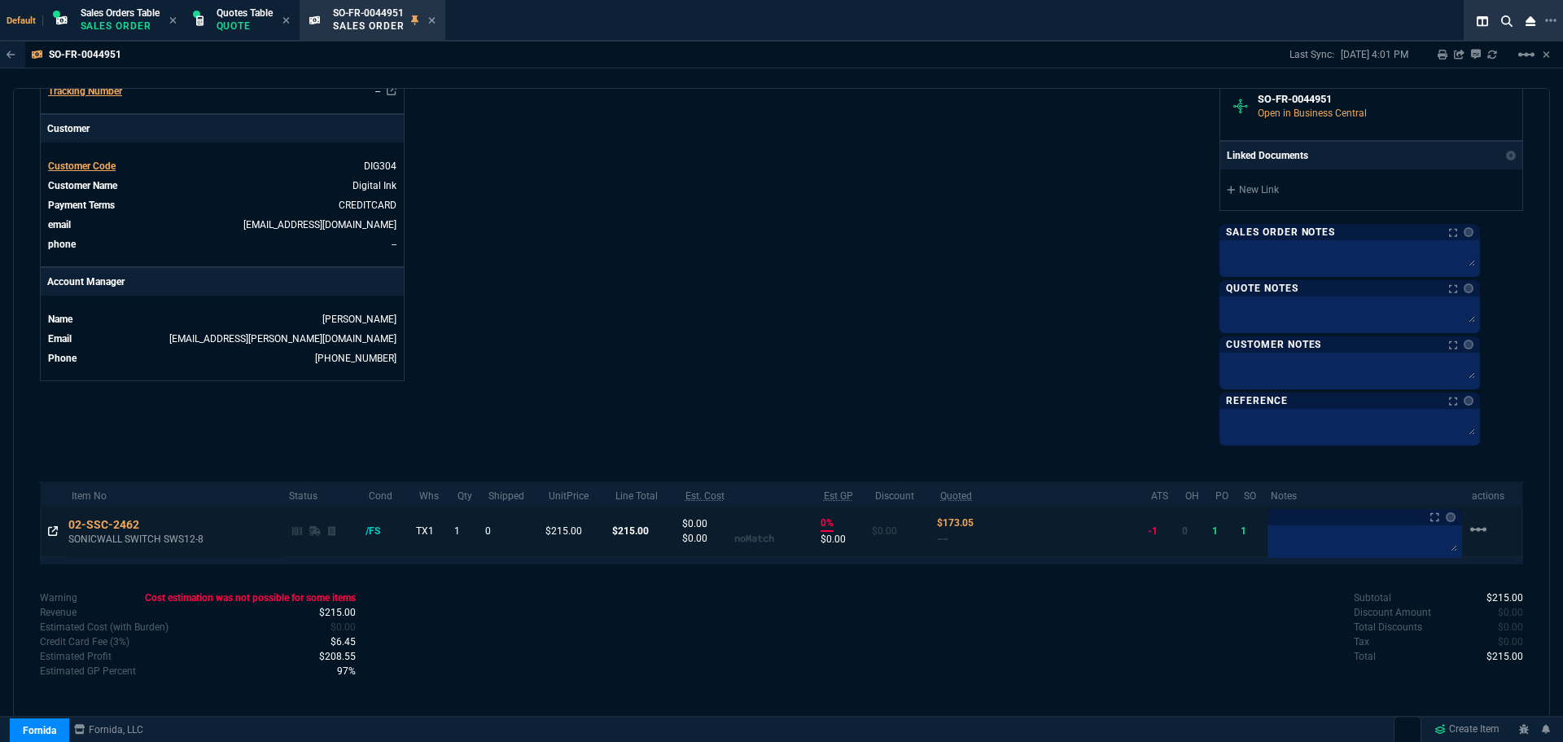
click at [53, 529] on icon at bounding box center [53, 531] width 10 height 10
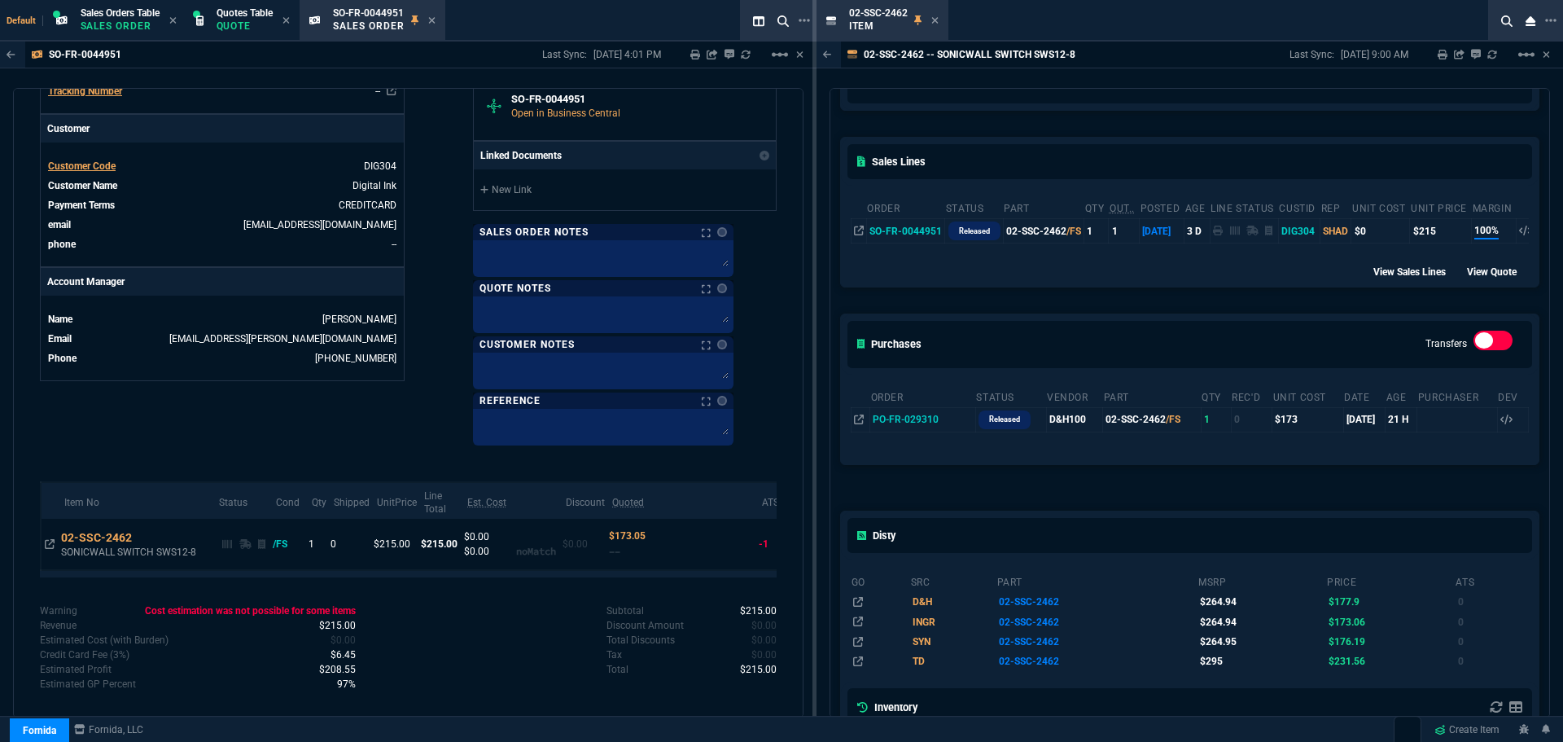
scroll to position [244, 0]
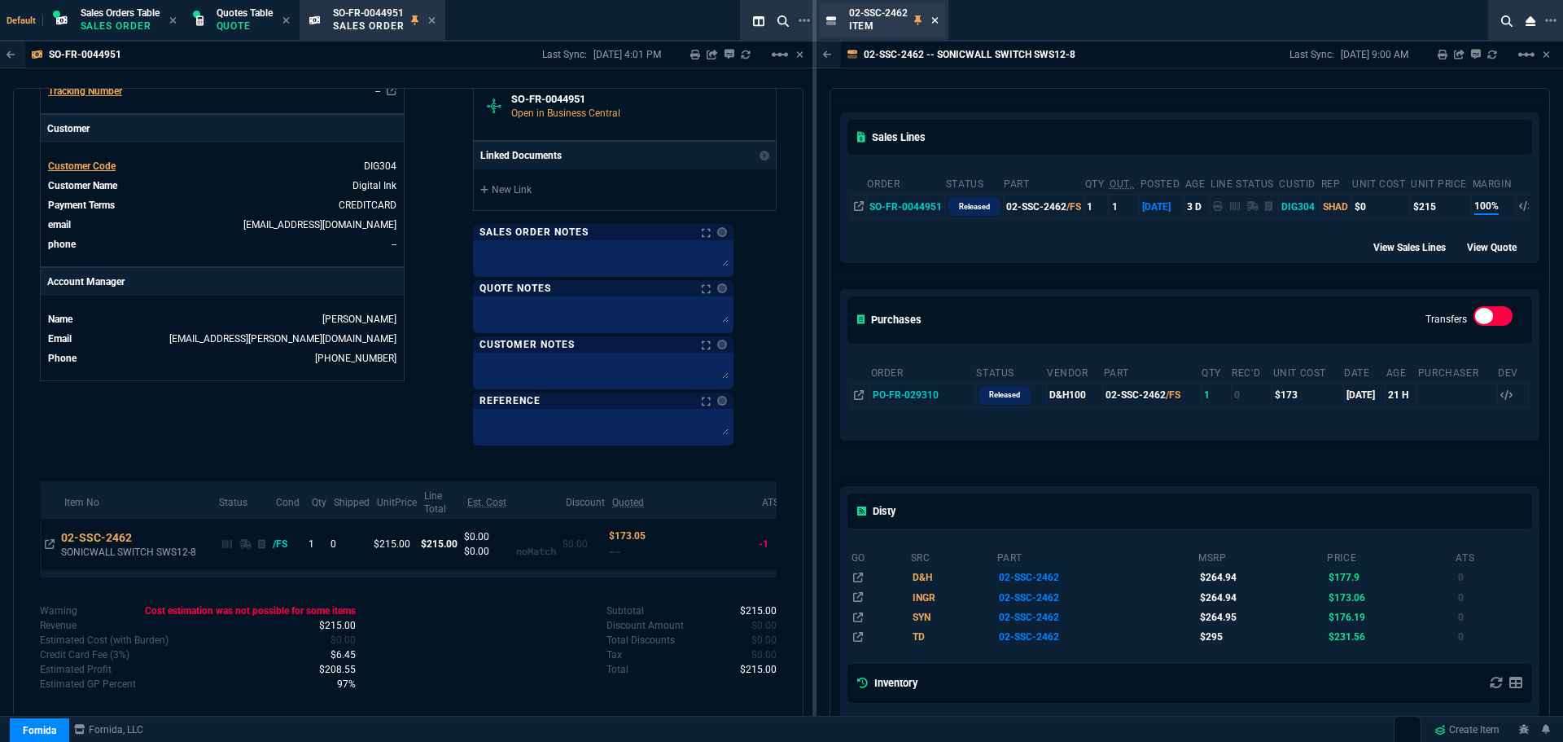
click at [932, 17] on icon at bounding box center [934, 20] width 7 height 10
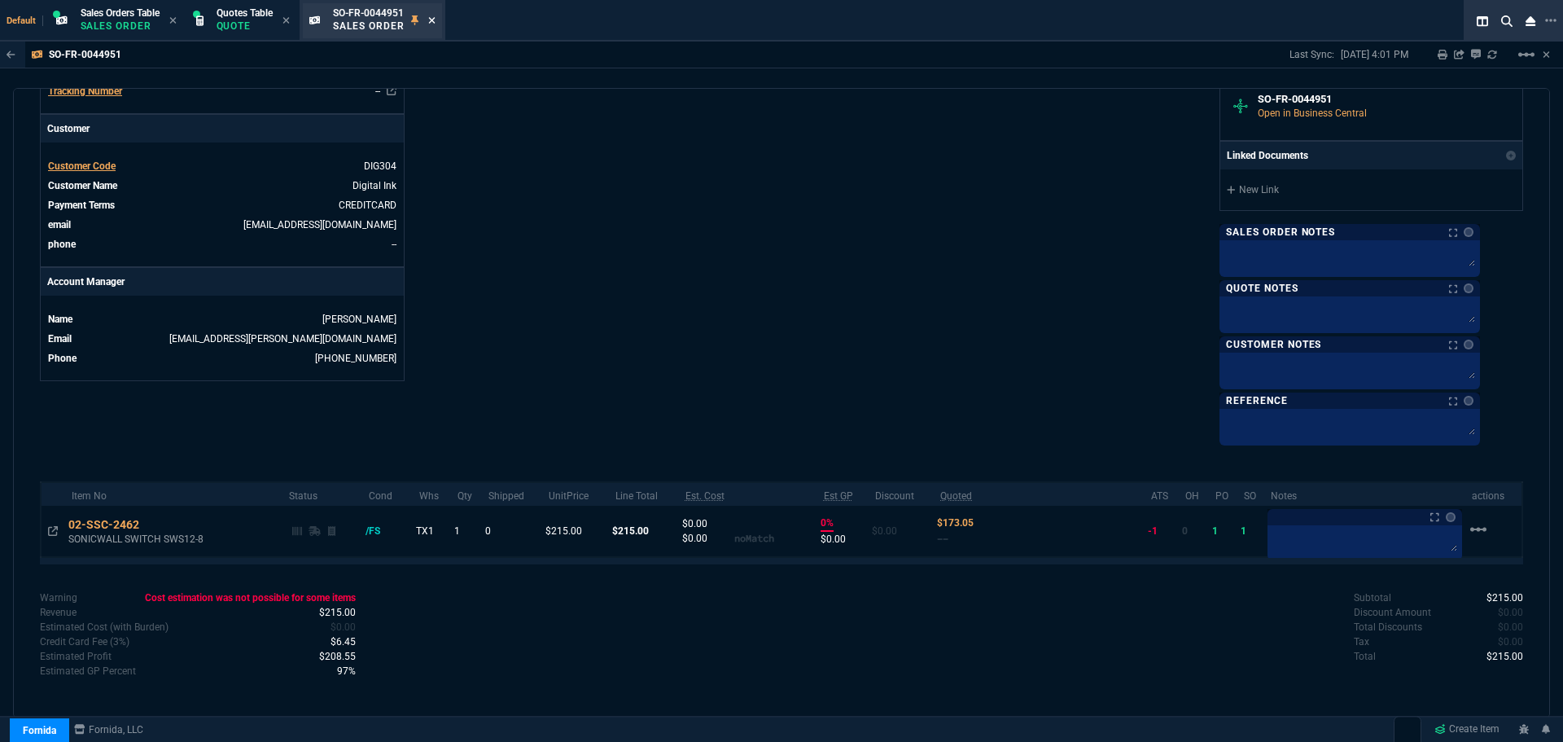
click at [434, 24] on fa-icon at bounding box center [431, 20] width 7 height 11
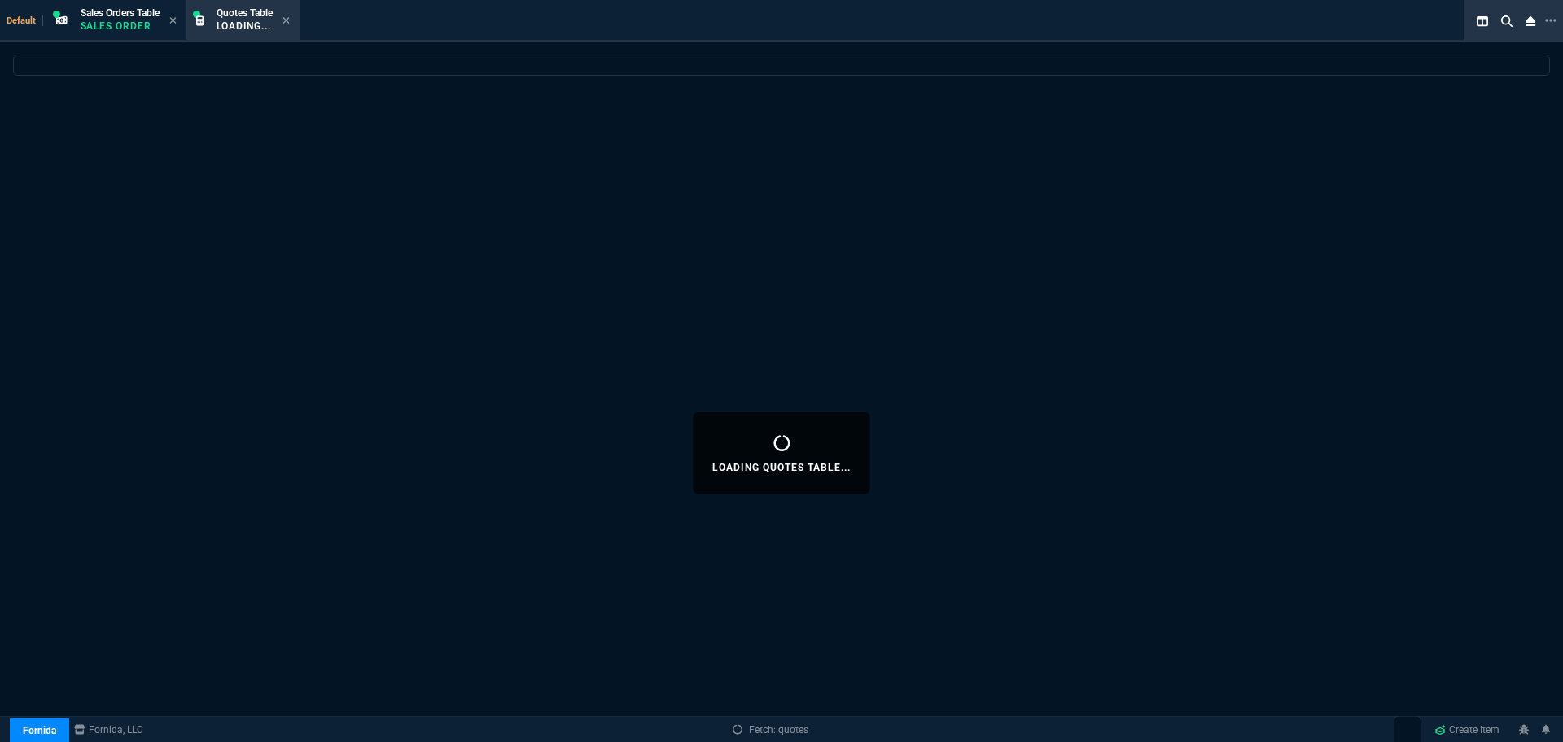
select select
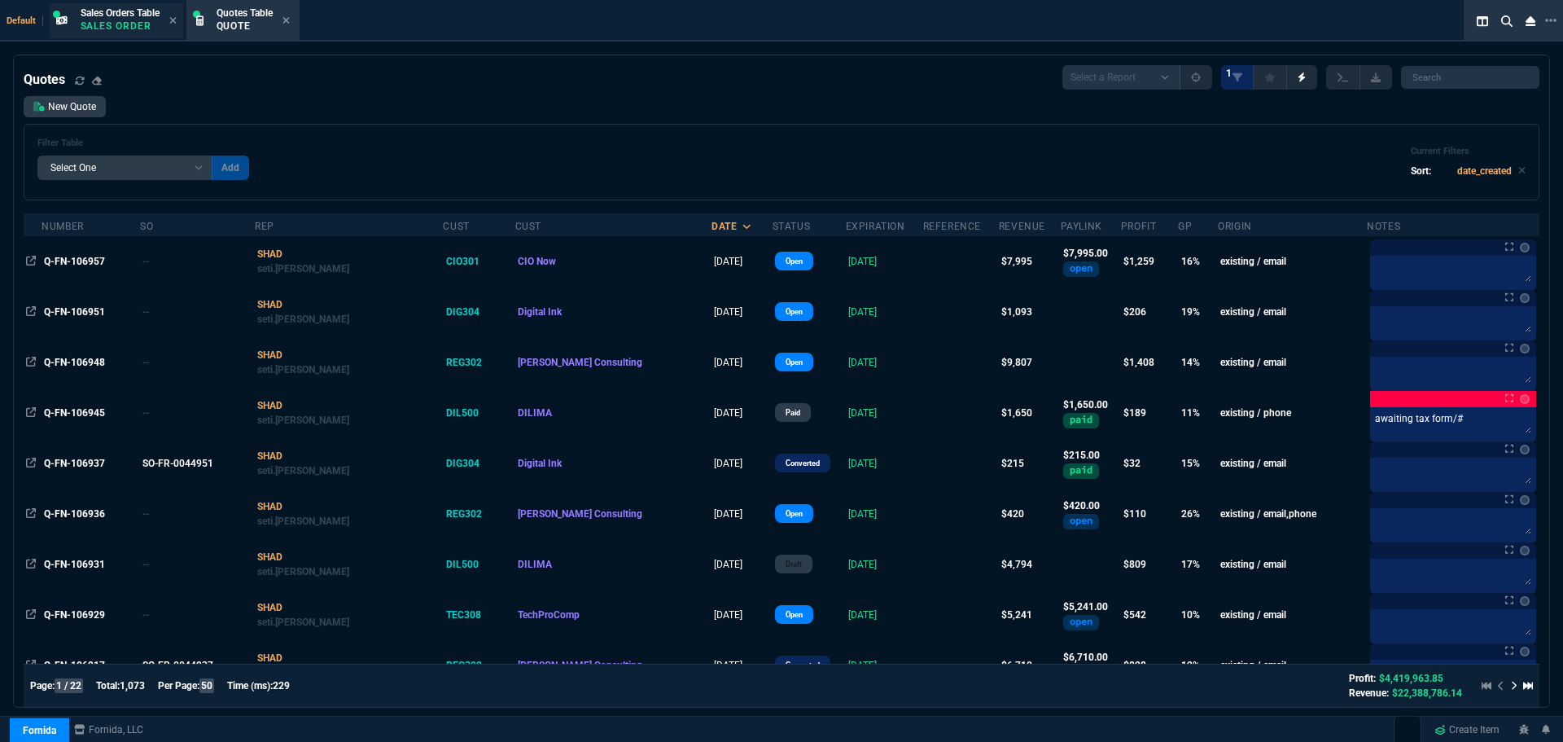
click at [132, 23] on p "Sales Order" at bounding box center [120, 26] width 79 height 13
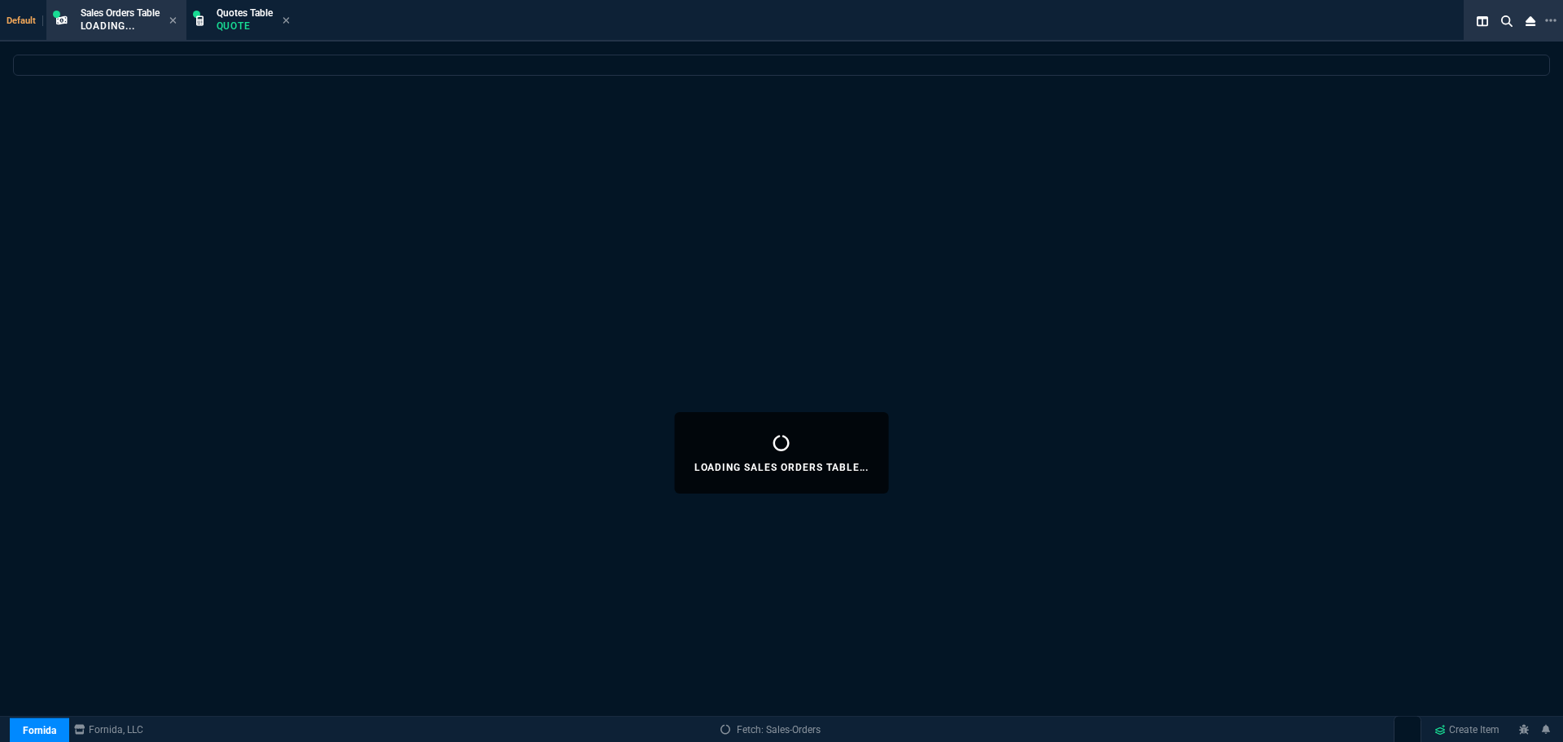
select select
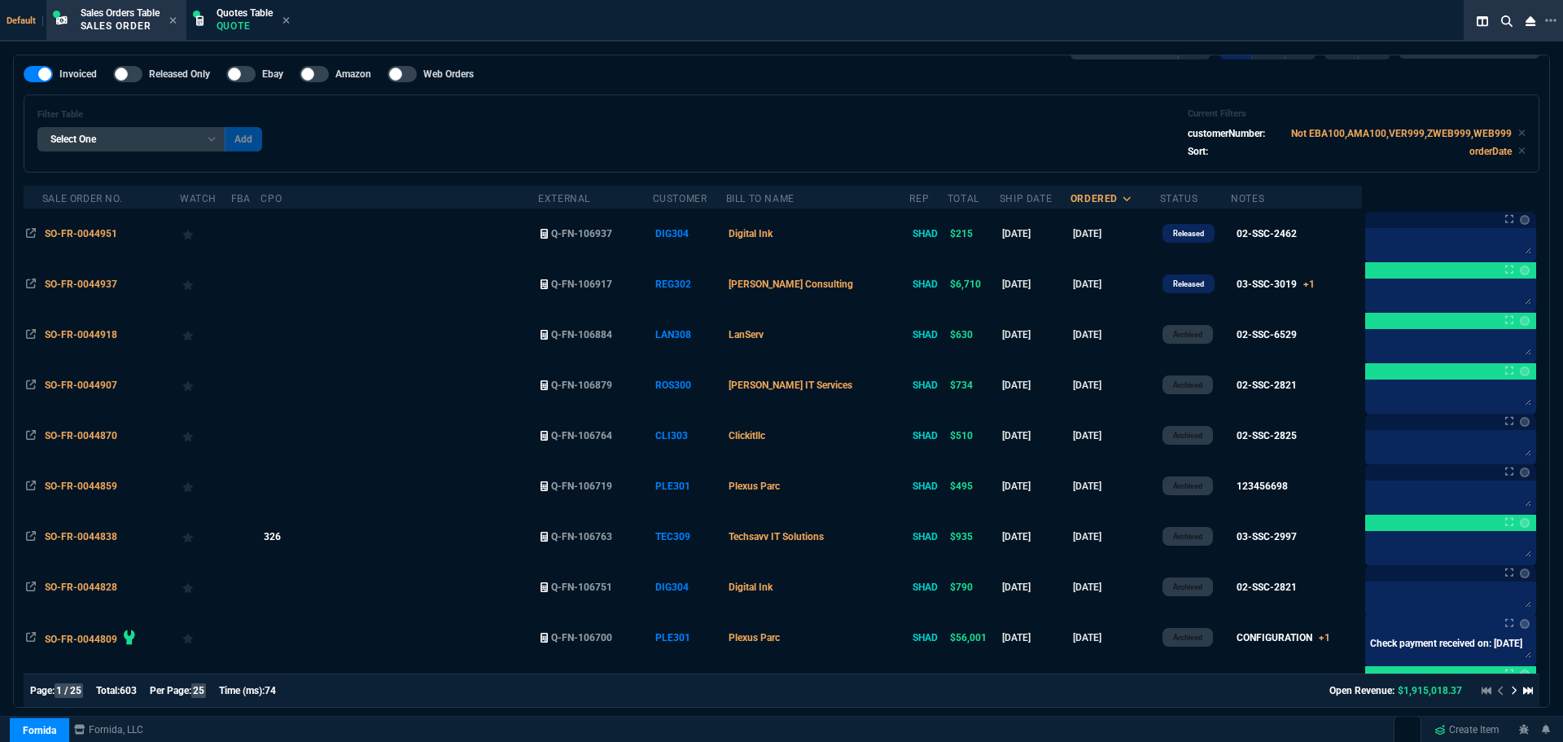
scroll to position [0, 0]
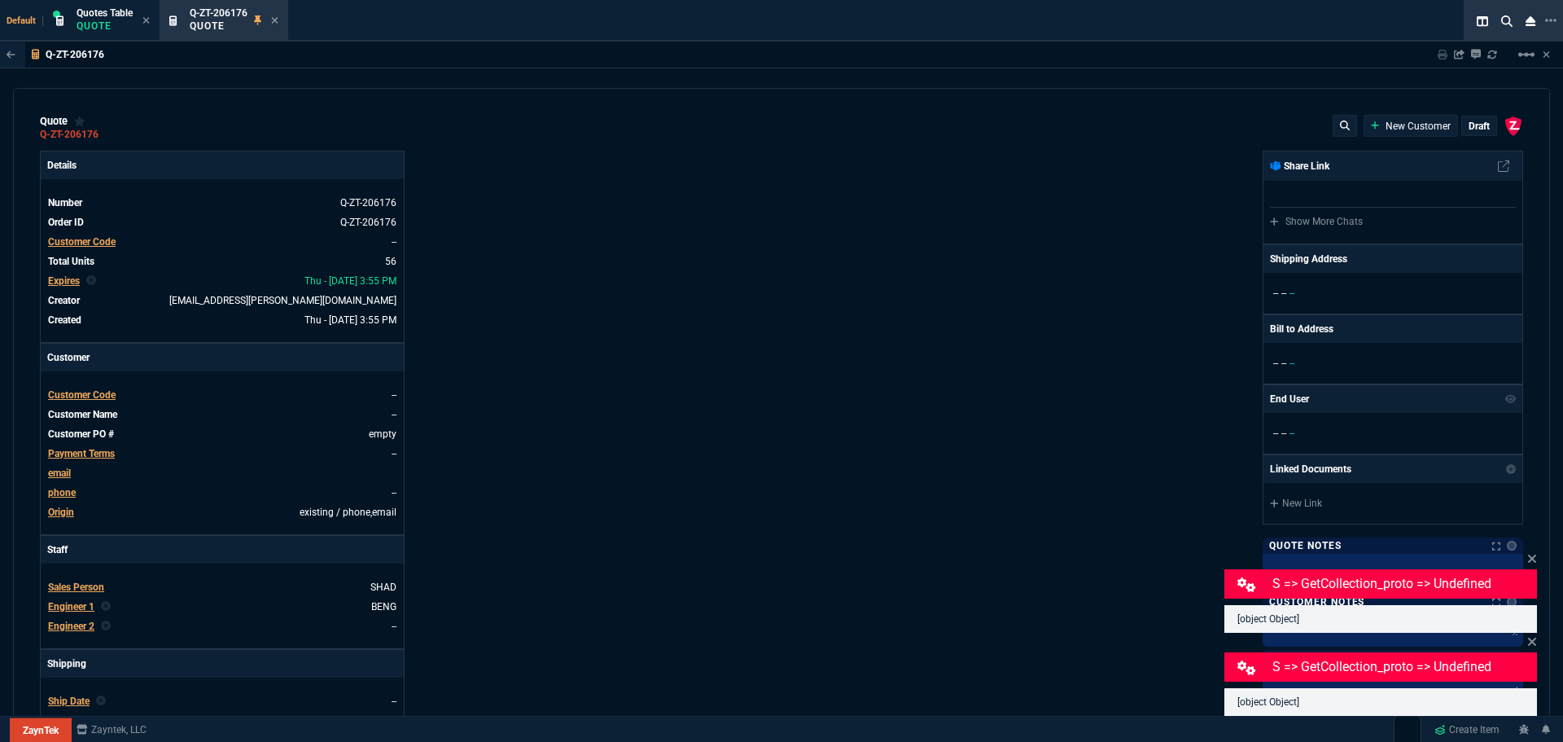
select select "4: SHAD"
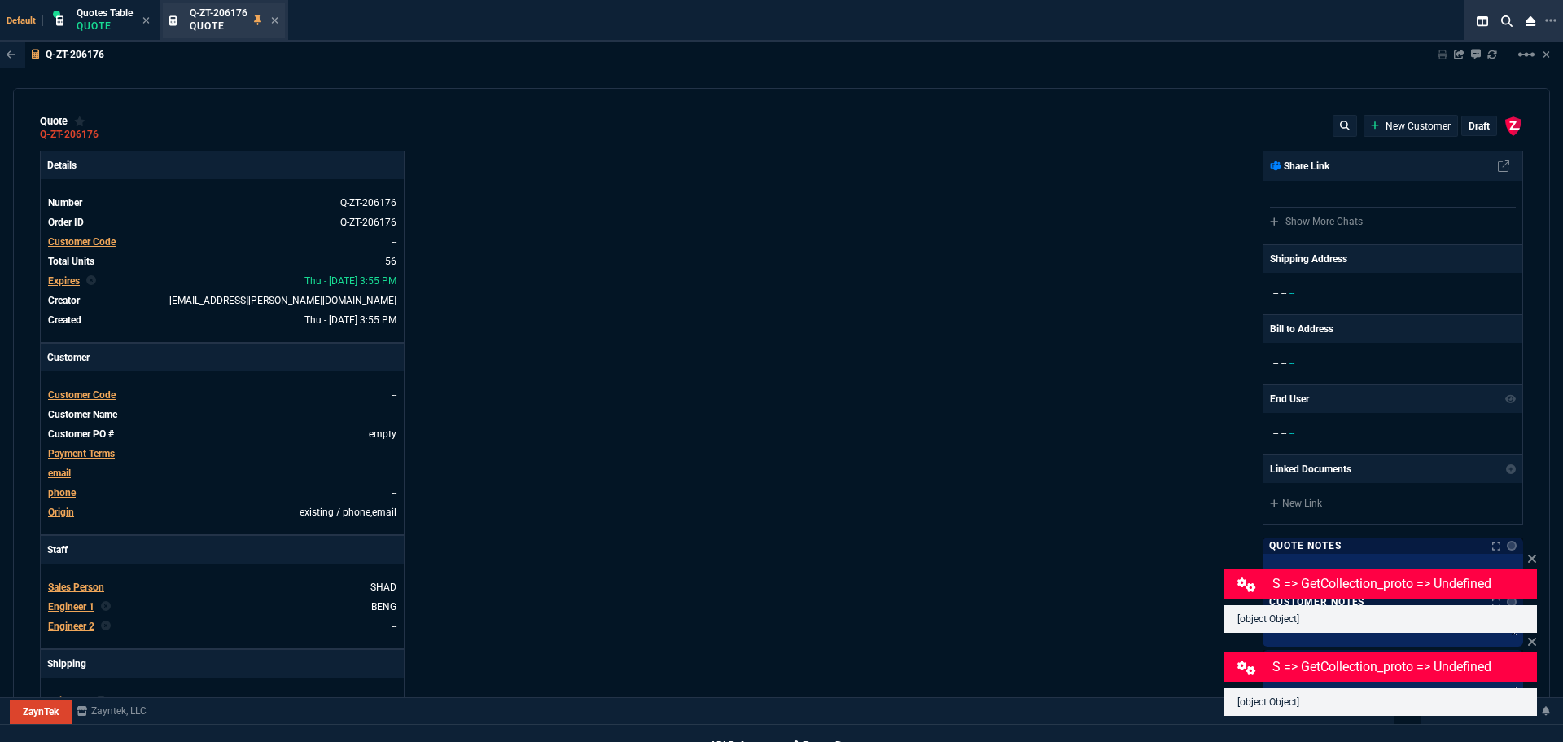
scroll to position [407, 0]
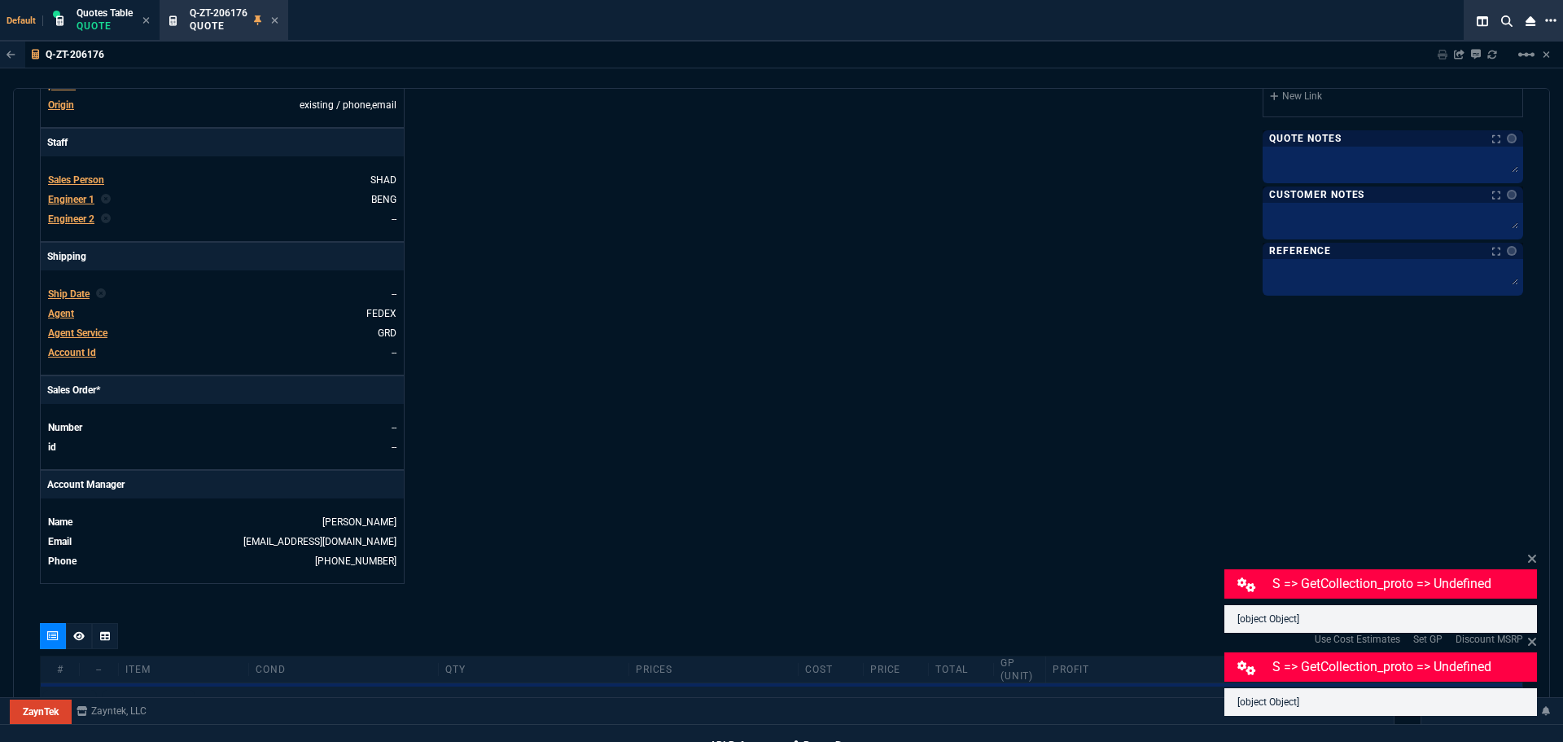
click at [1554, 15] on icon at bounding box center [1550, 20] width 11 height 13
click at [1462, 28] on li "Open New Tab" at bounding box center [1469, 30] width 161 height 20
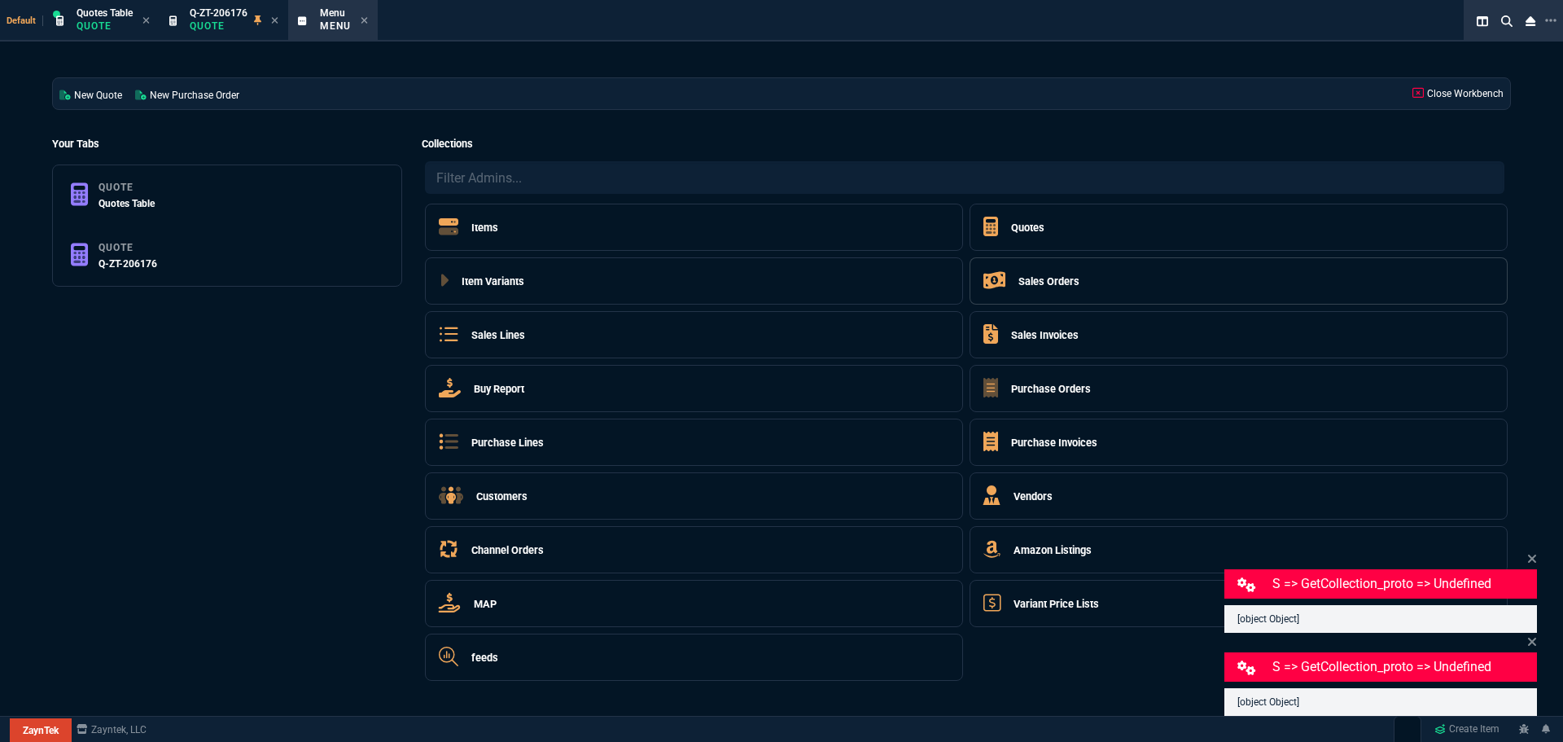
click at [1034, 283] on h5 "Sales Orders" at bounding box center [1049, 281] width 61 height 15
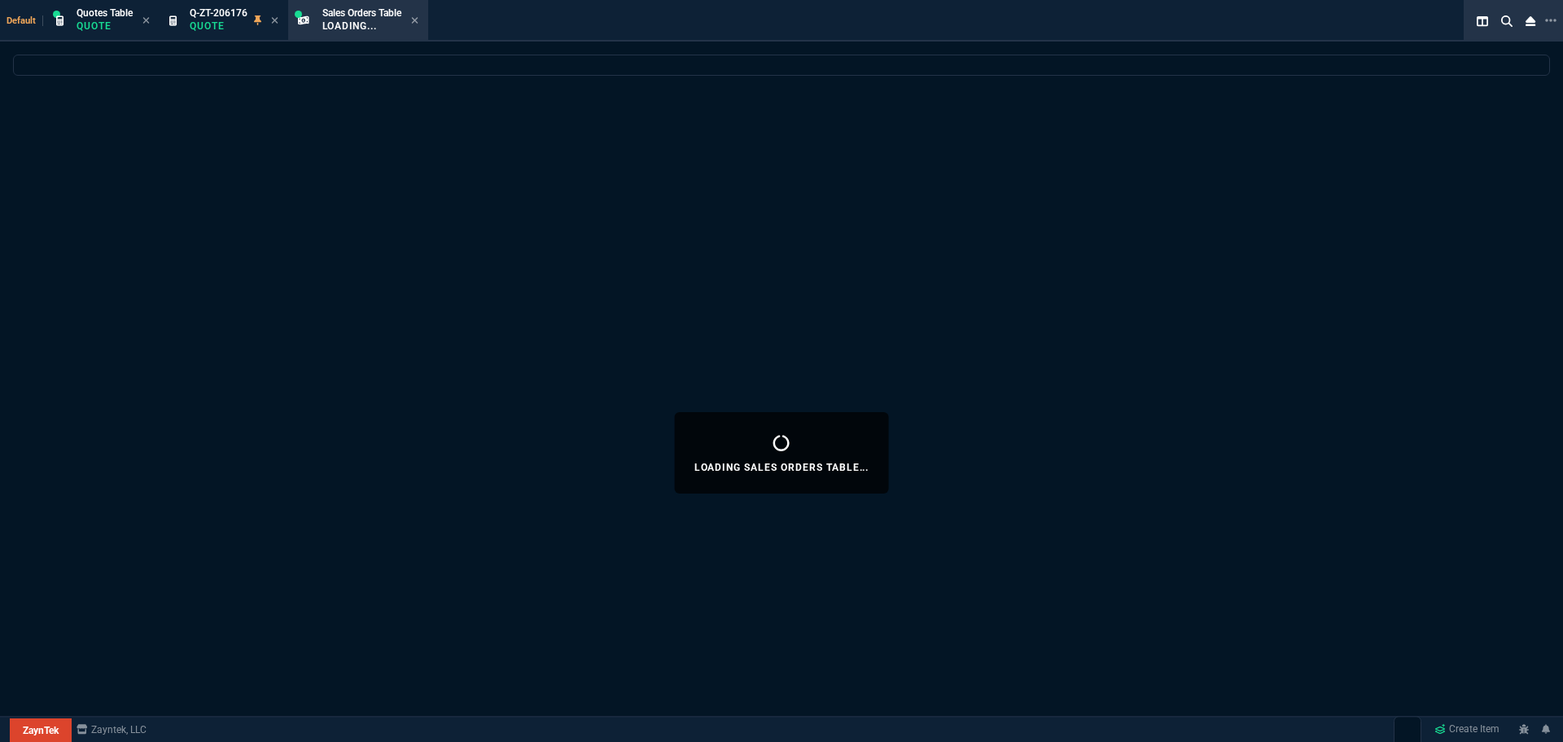
select select "4: SHAD"
select select
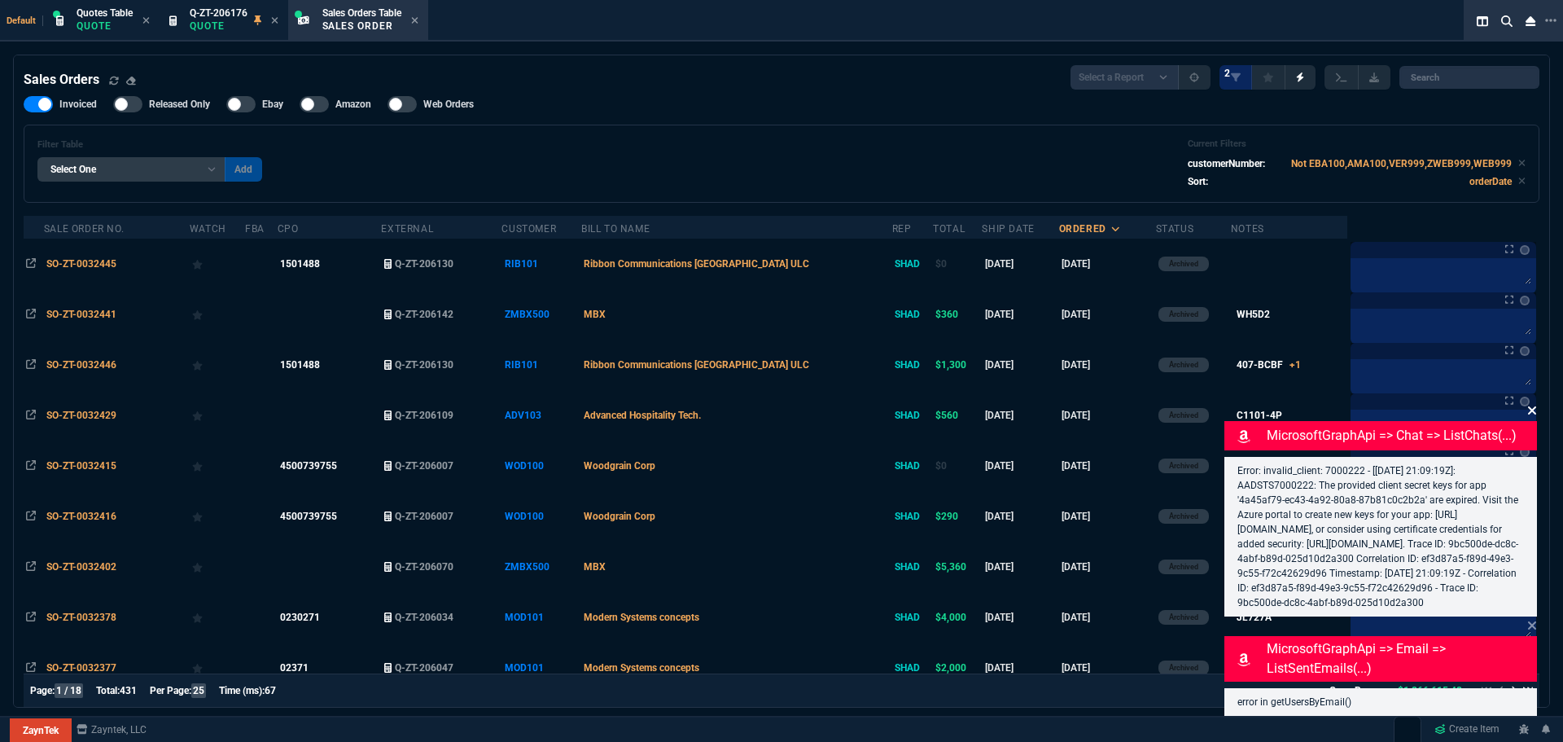
click at [1530, 404] on icon at bounding box center [1532, 410] width 10 height 13
